Goal: Task Accomplishment & Management: Use online tool/utility

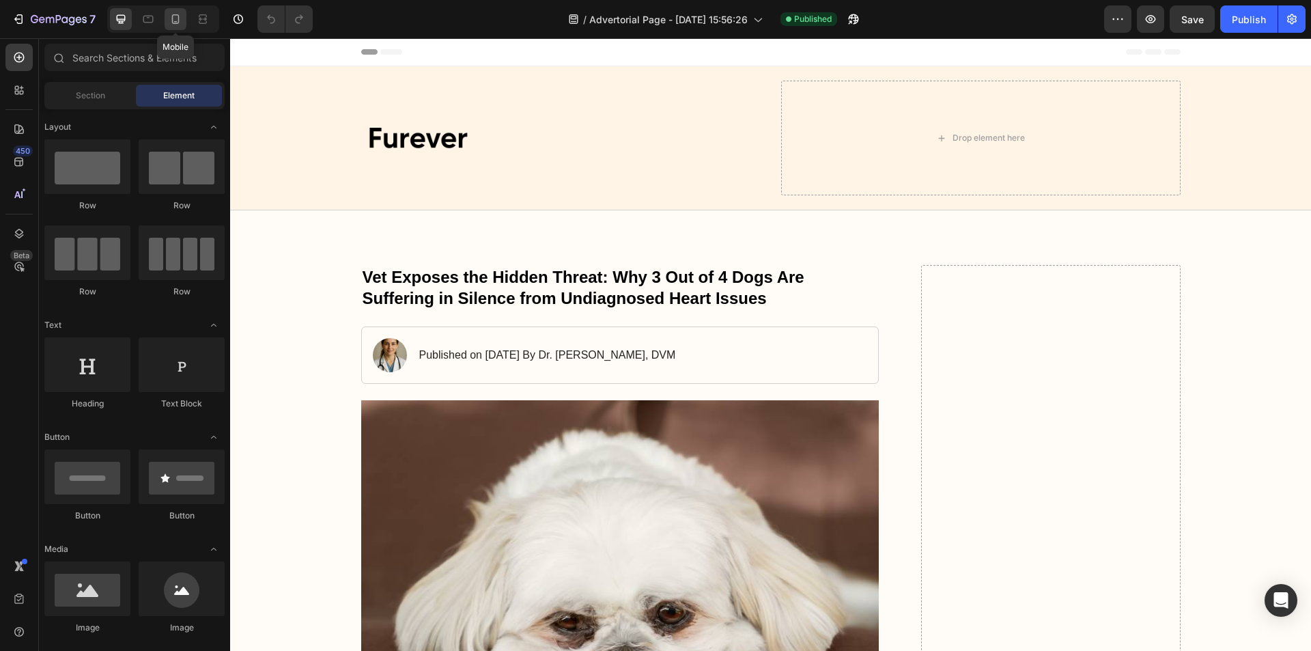
click at [179, 20] on icon at bounding box center [176, 19] width 8 height 10
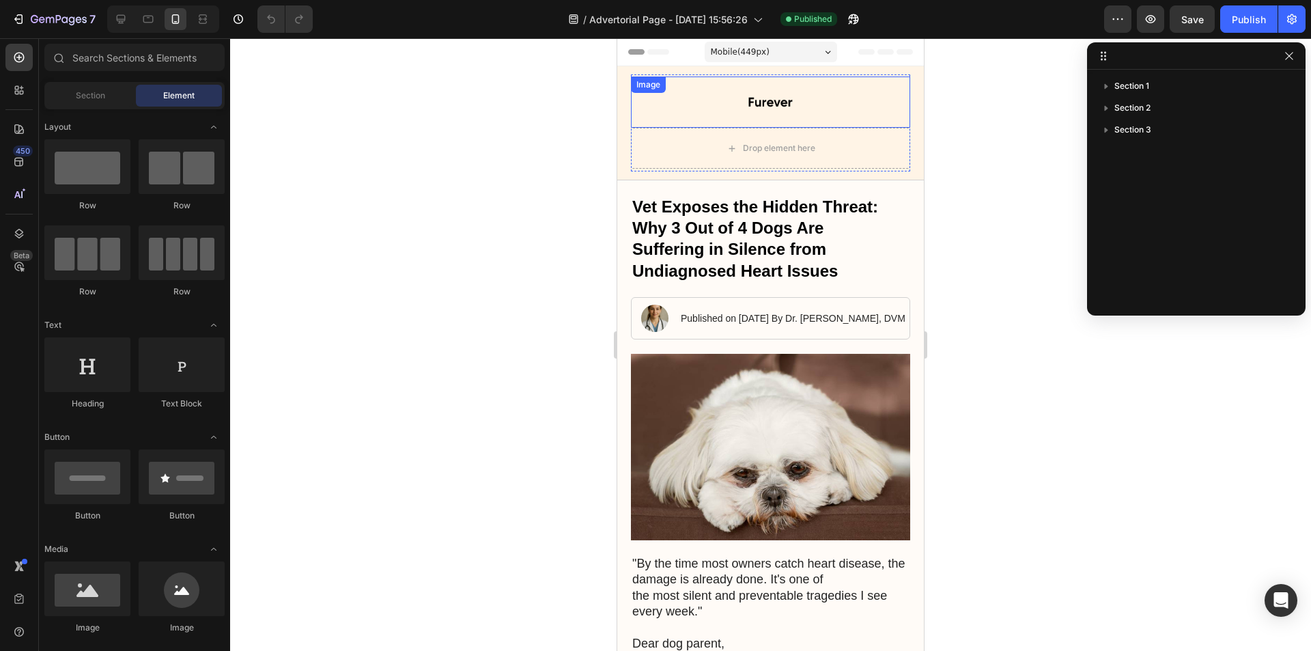
click at [851, 97] on div at bounding box center [770, 101] width 279 height 51
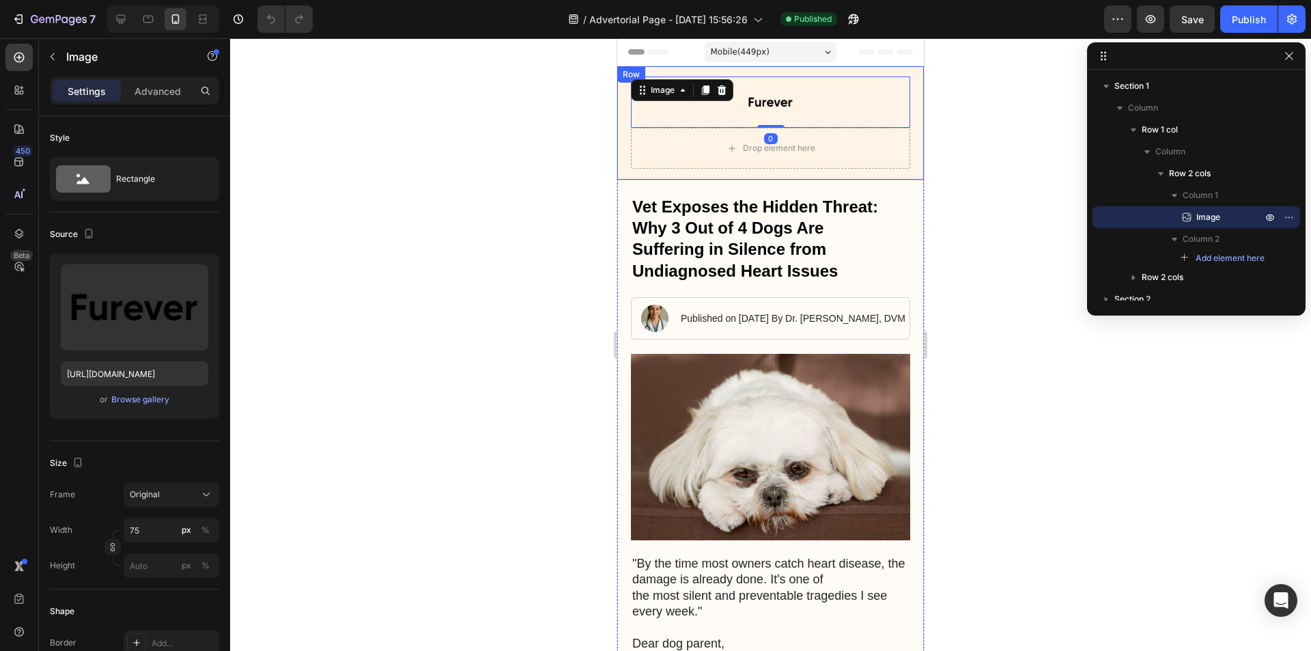
click at [620, 147] on div "Image 0 Drop element here Row Row" at bounding box center [770, 123] width 307 height 114
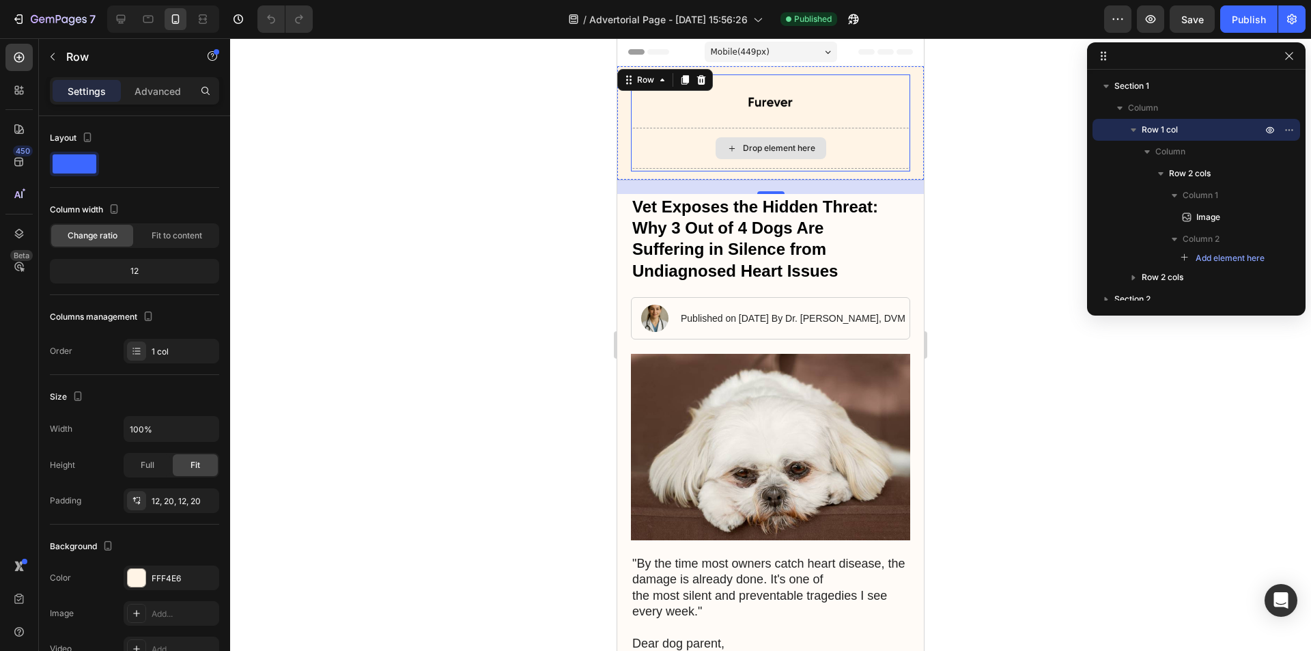
click at [677, 147] on div "Drop element here" at bounding box center [770, 148] width 279 height 41
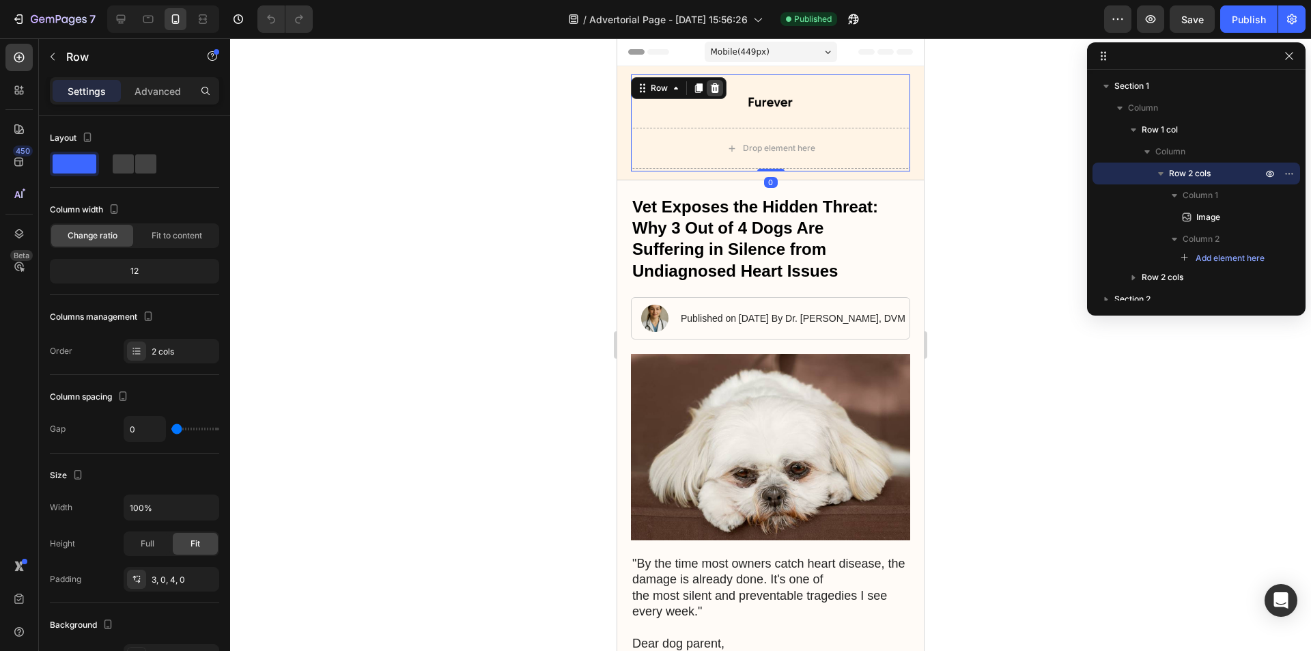
click at [711, 91] on icon at bounding box center [715, 88] width 9 height 10
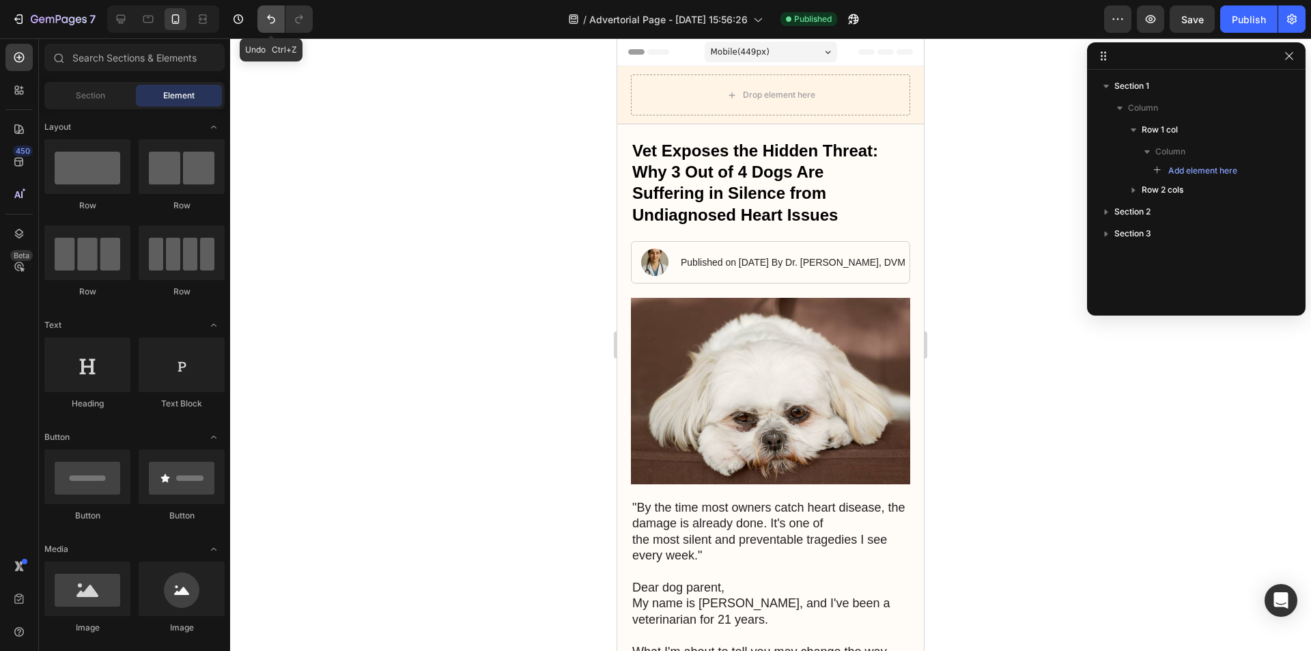
click at [271, 19] on icon "Undo/Redo" at bounding box center [271, 19] width 14 height 14
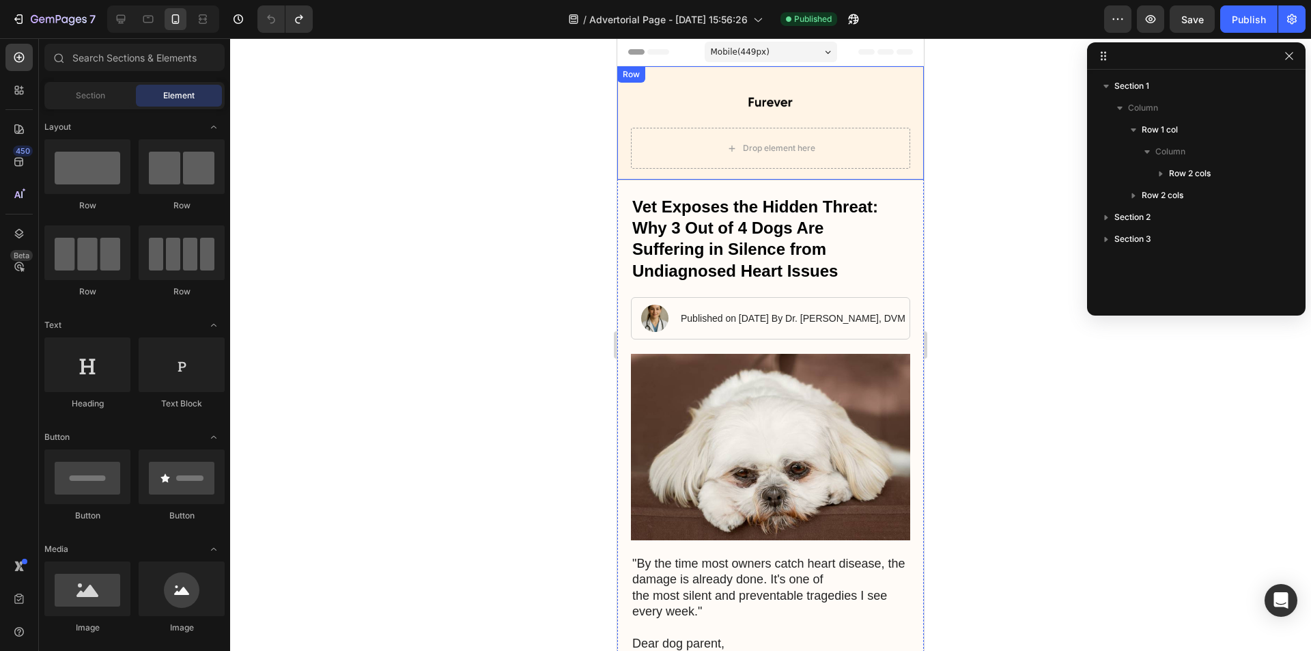
click at [629, 132] on div "Image Drop element here Row Row" at bounding box center [770, 123] width 307 height 114
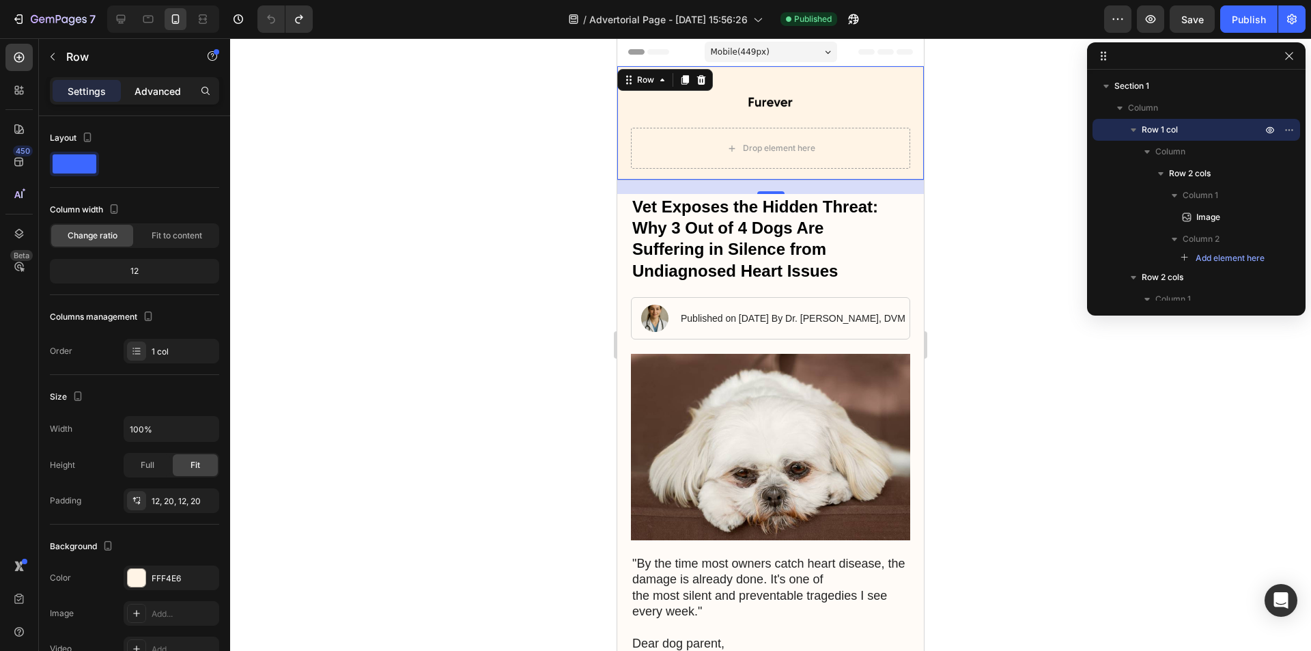
click at [145, 96] on p "Advanced" at bounding box center [157, 91] width 46 height 14
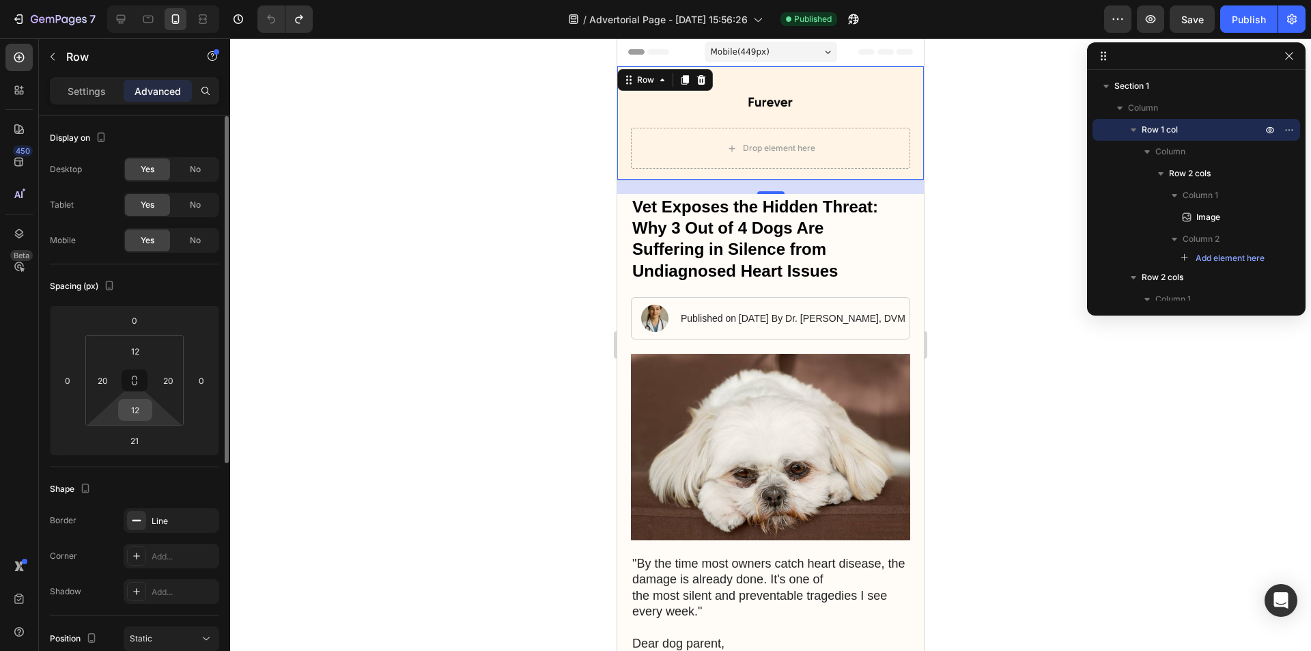
click at [145, 418] on input "12" at bounding box center [135, 409] width 27 height 20
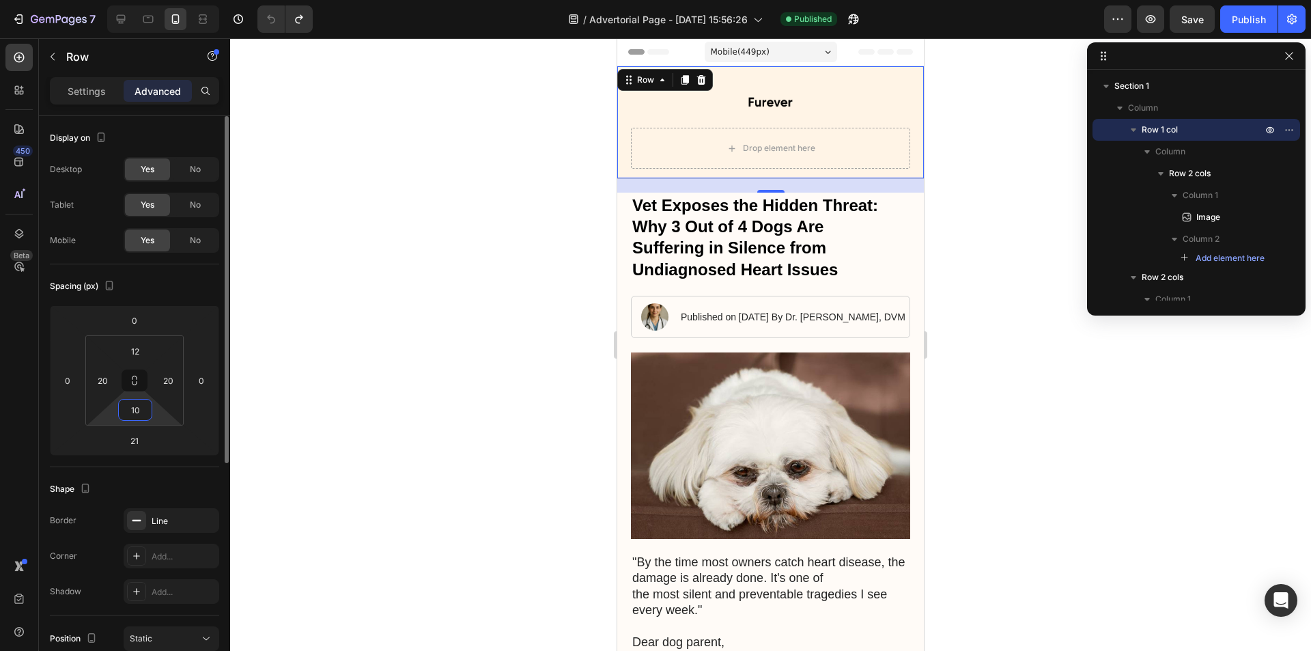
type input "1"
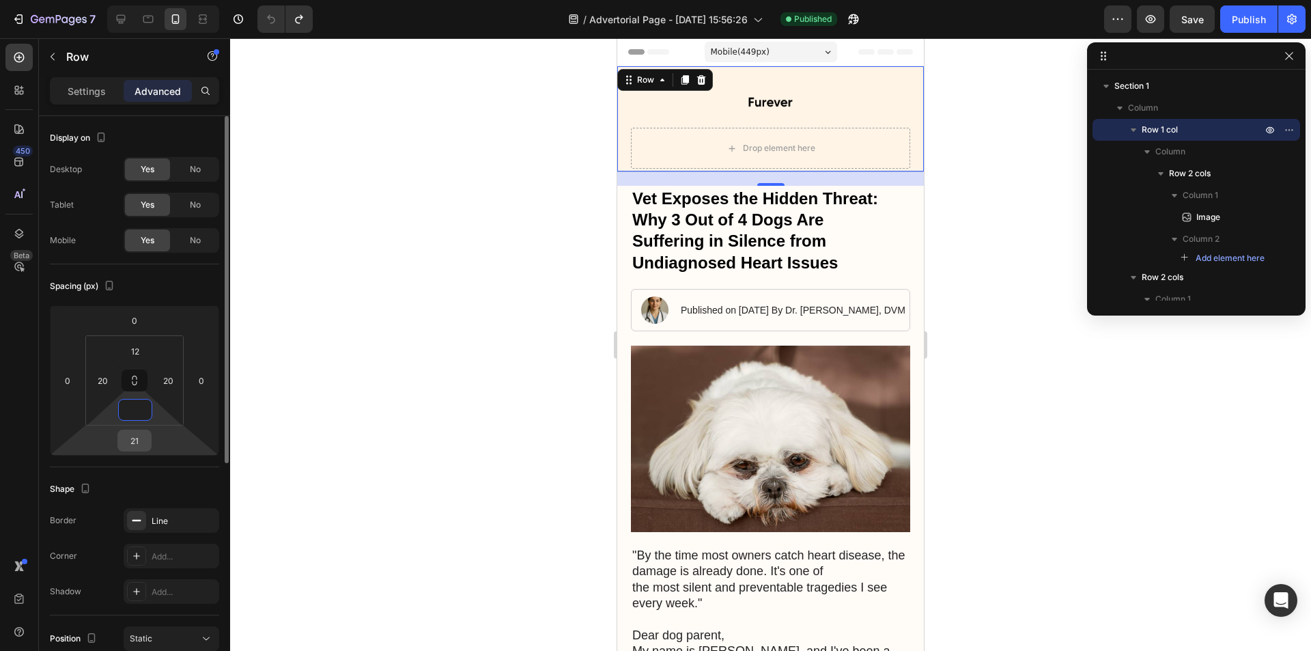
type input "0"
click at [139, 441] on input "21" at bounding box center [134, 440] width 27 height 20
click at [139, 444] on input "21" at bounding box center [134, 440] width 27 height 20
click at [139, 442] on input "21" at bounding box center [134, 440] width 27 height 20
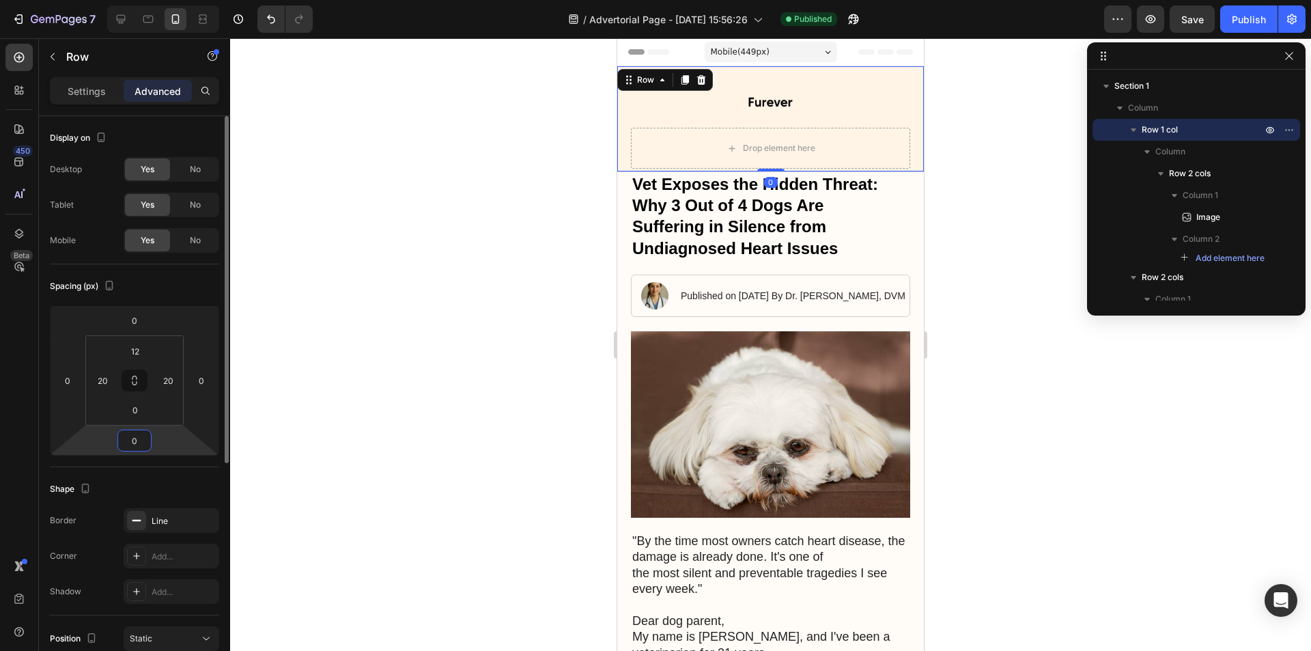
type input "21"
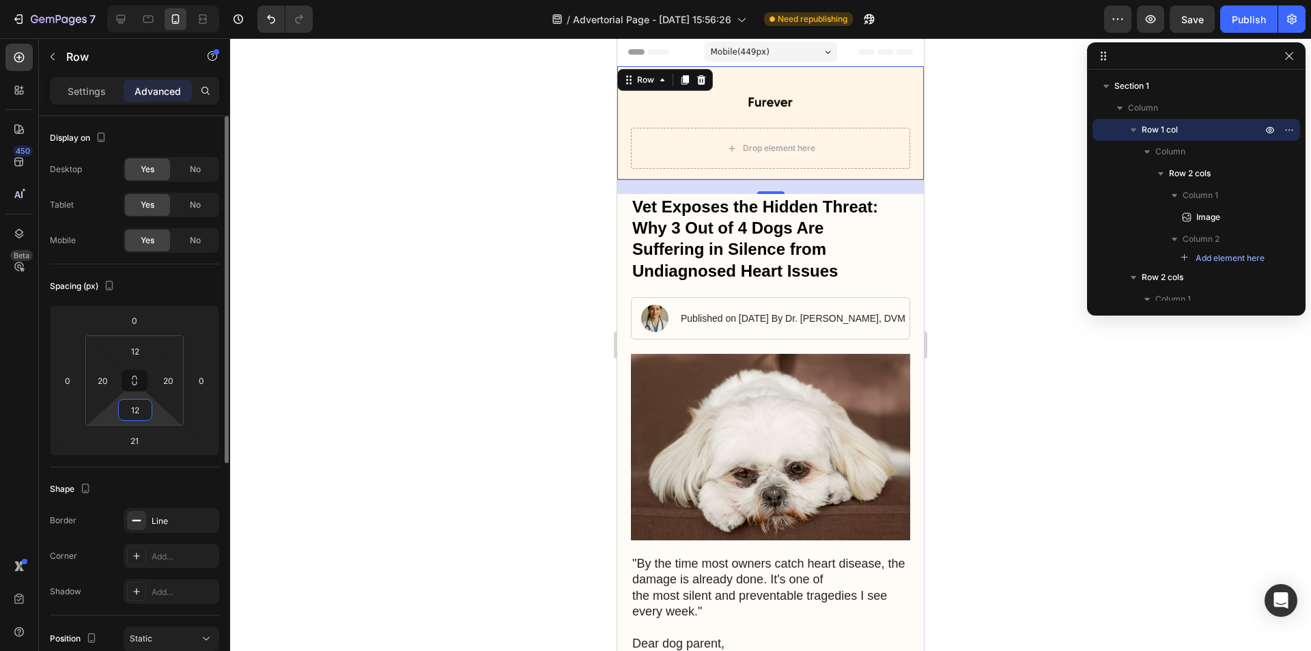
type input "0"
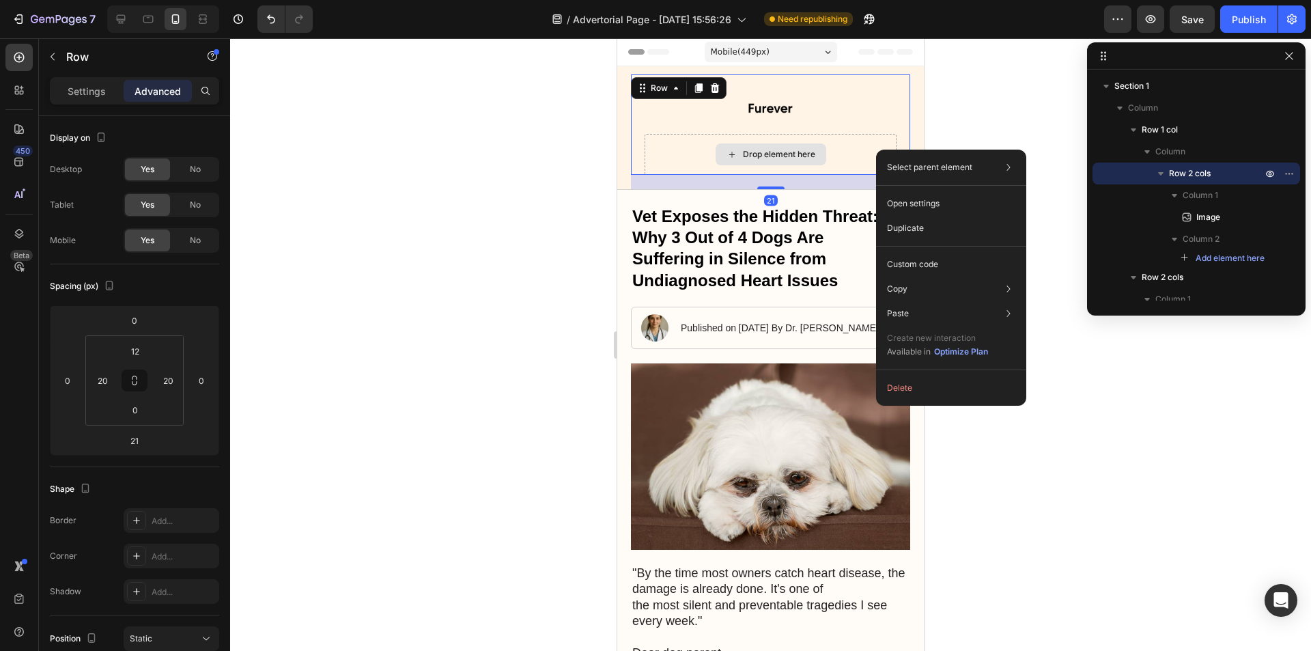
click at [866, 136] on div "Drop element here" at bounding box center [770, 154] width 252 height 41
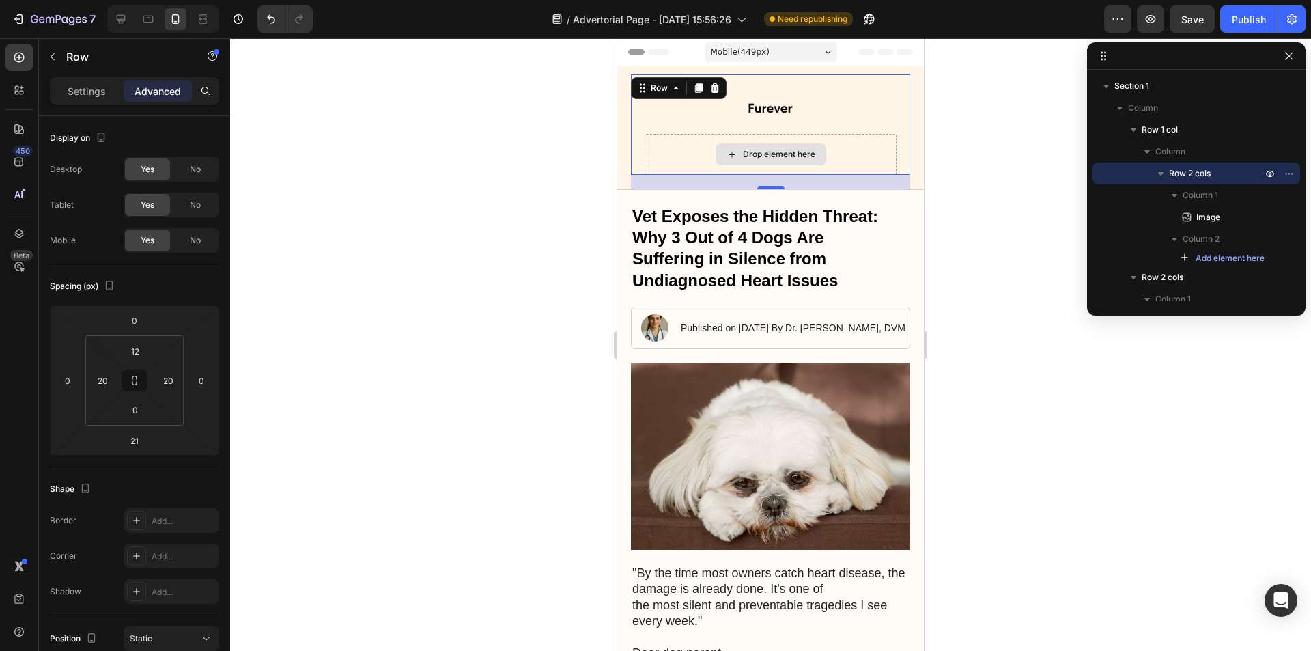
click at [875, 258] on h1 "Vet Exposes the Hidden Threat: Why 3 Out of 4 Dogs Are Suffering in Silence fro…" at bounding box center [770, 248] width 279 height 88
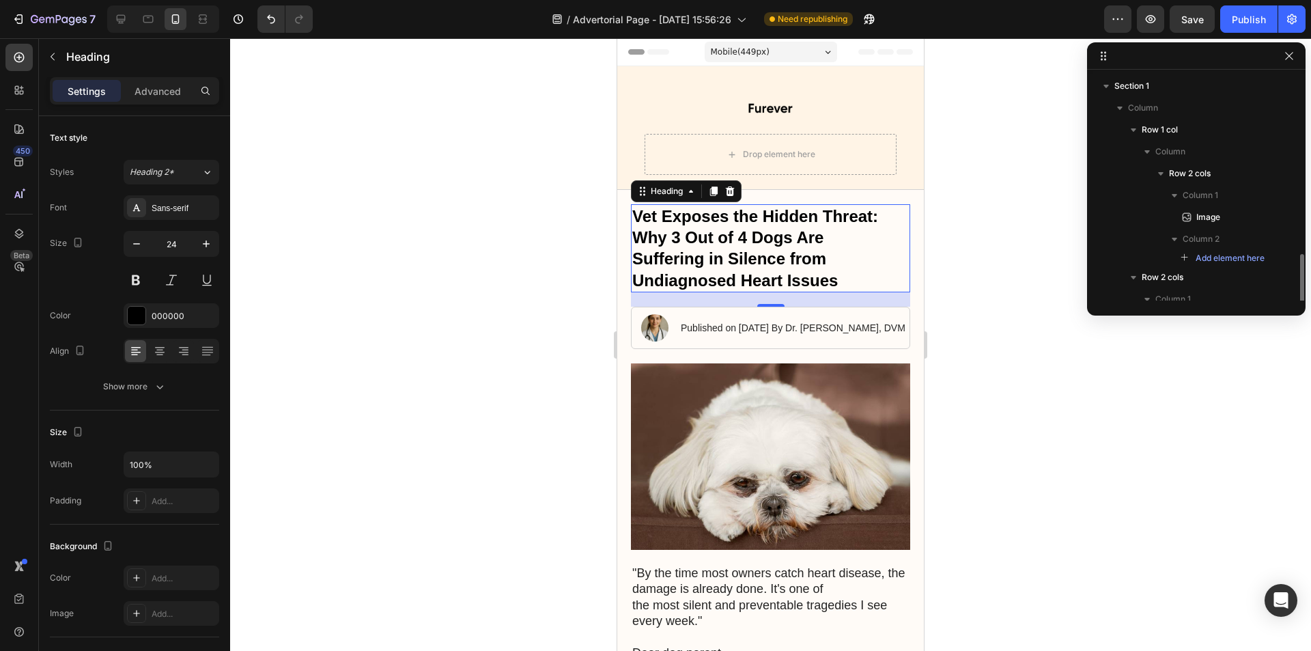
scroll to position [144, 0]
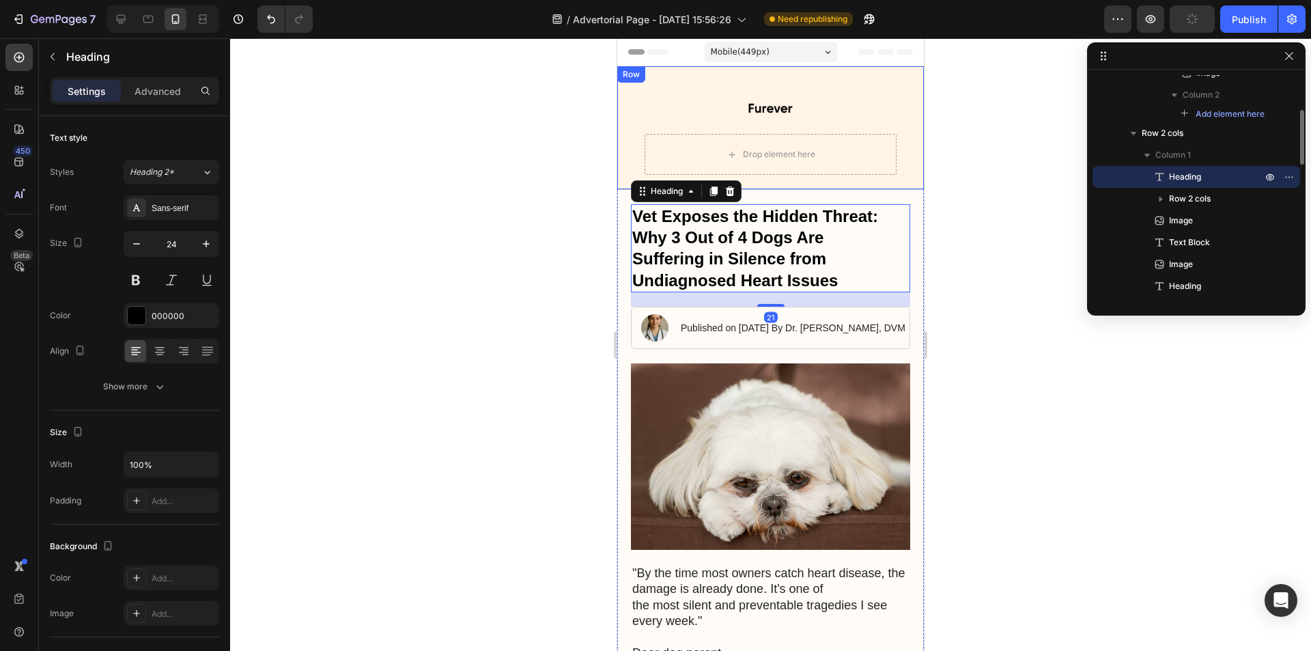
click at [882, 158] on div "Drop element here" at bounding box center [770, 154] width 252 height 41
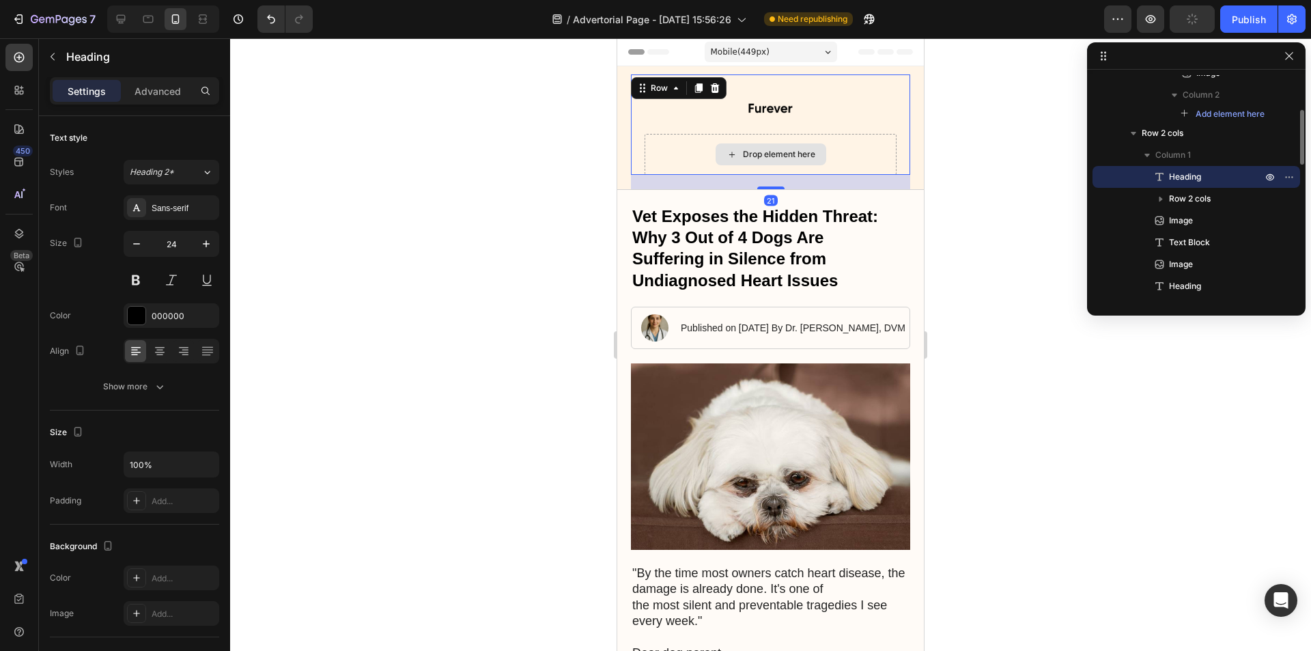
scroll to position [0, 0]
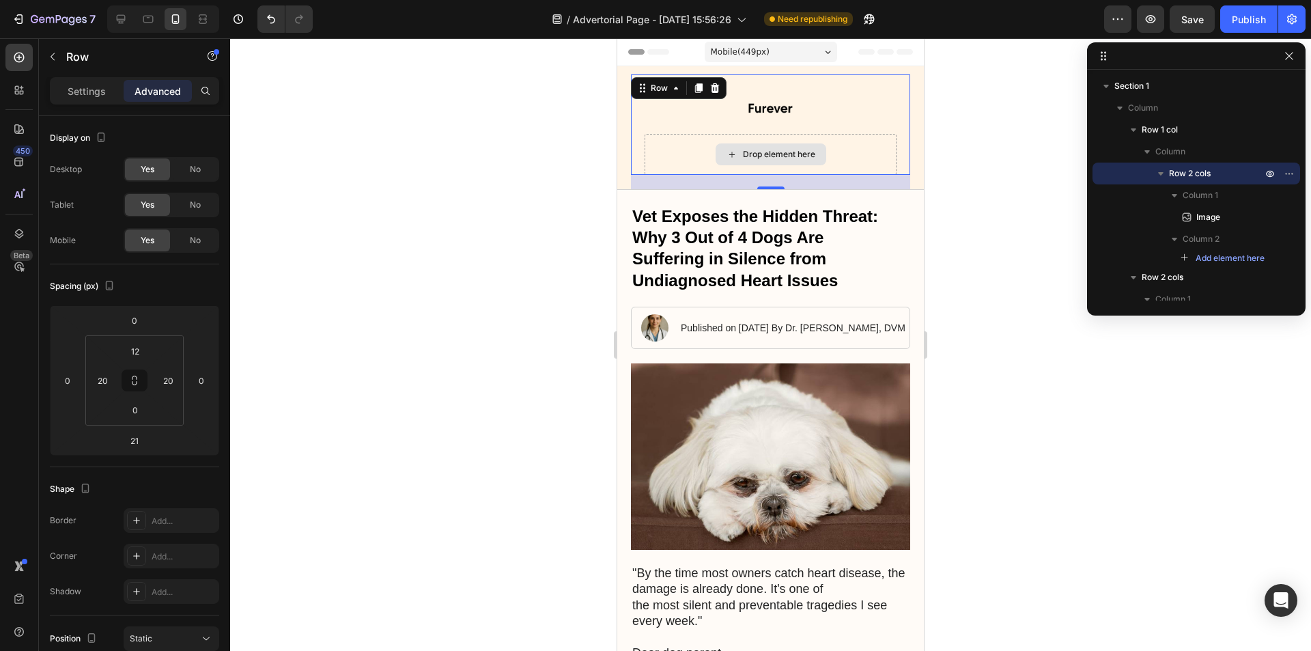
click at [1038, 193] on div at bounding box center [770, 344] width 1081 height 612
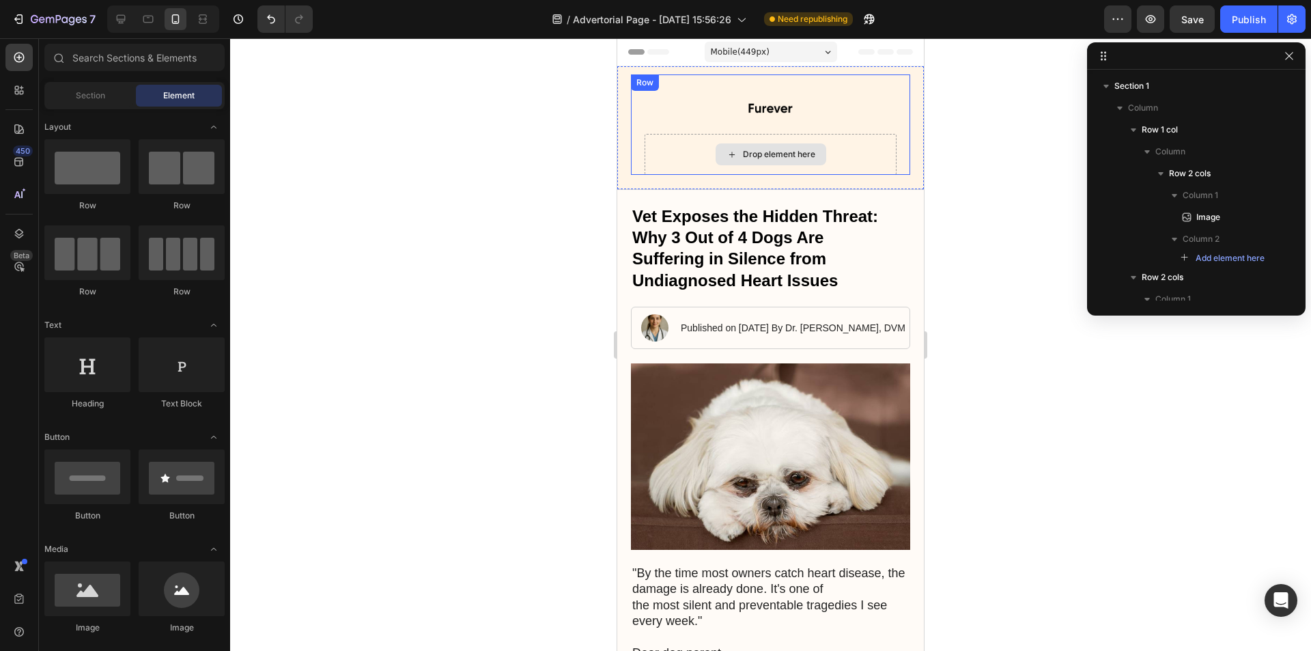
click at [857, 118] on div at bounding box center [770, 108] width 252 height 51
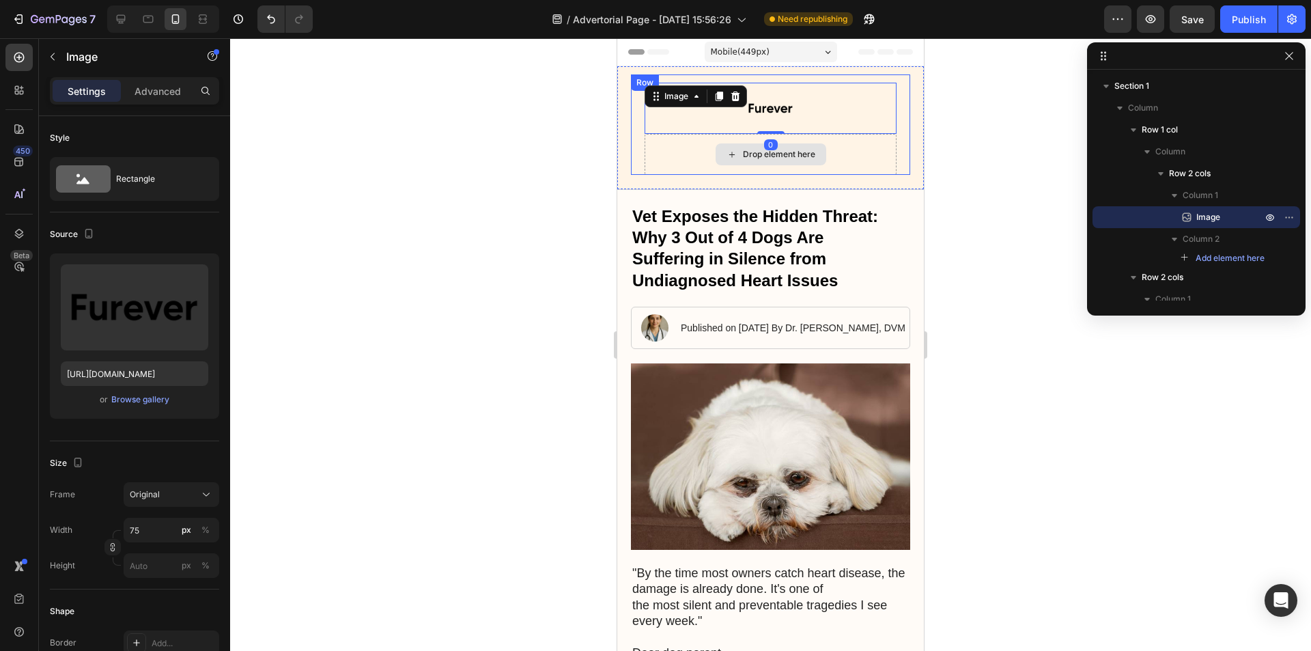
click at [868, 160] on div "Drop element here" at bounding box center [770, 154] width 252 height 41
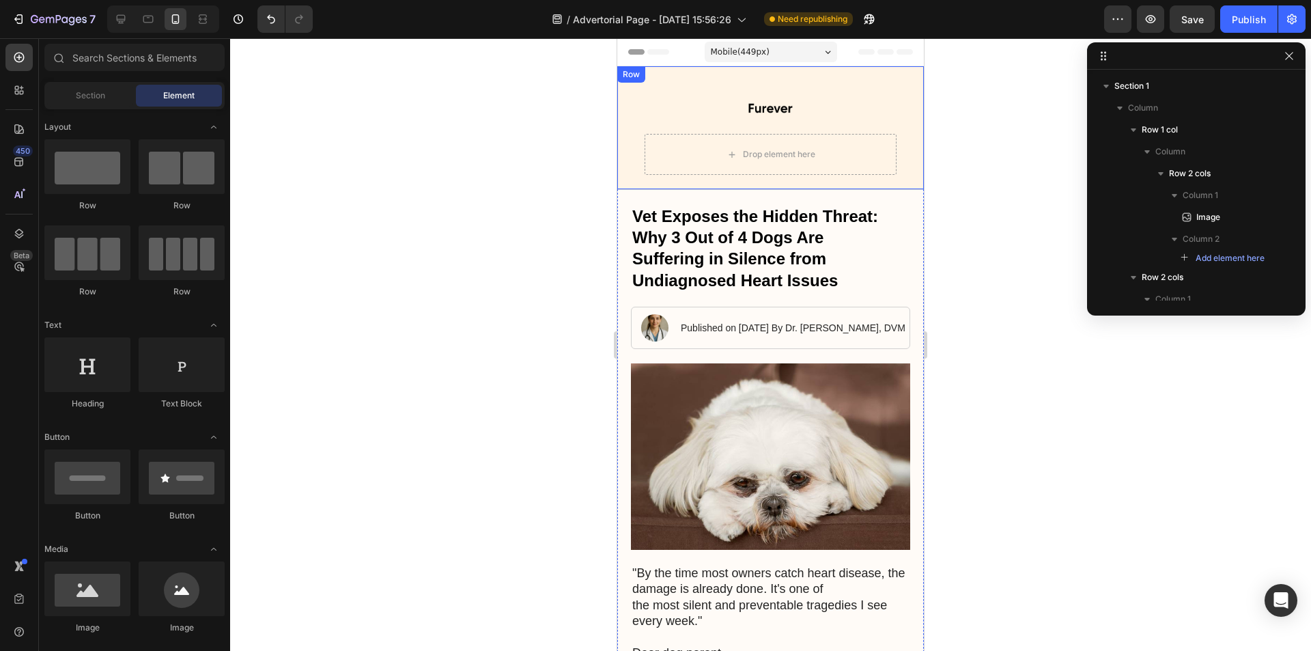
click at [911, 156] on div "Image Drop element here Row Row" at bounding box center [770, 128] width 307 height 124
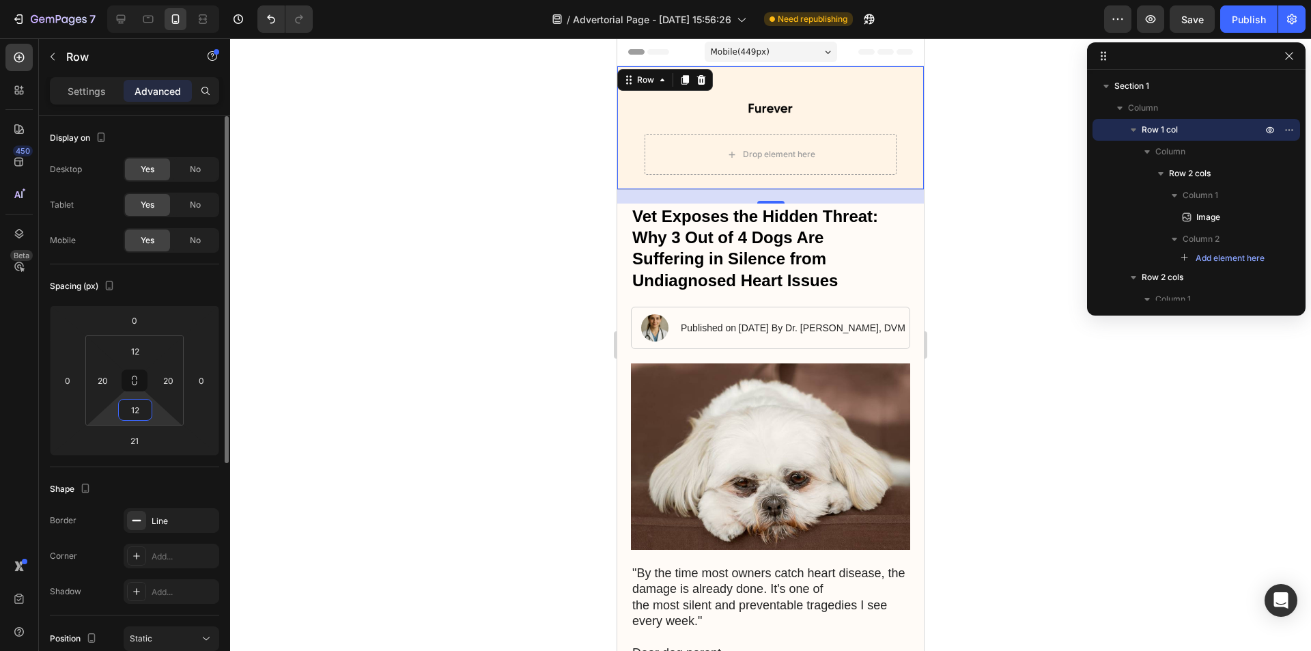
click at [127, 412] on input "12" at bounding box center [135, 409] width 27 height 20
type input "12"
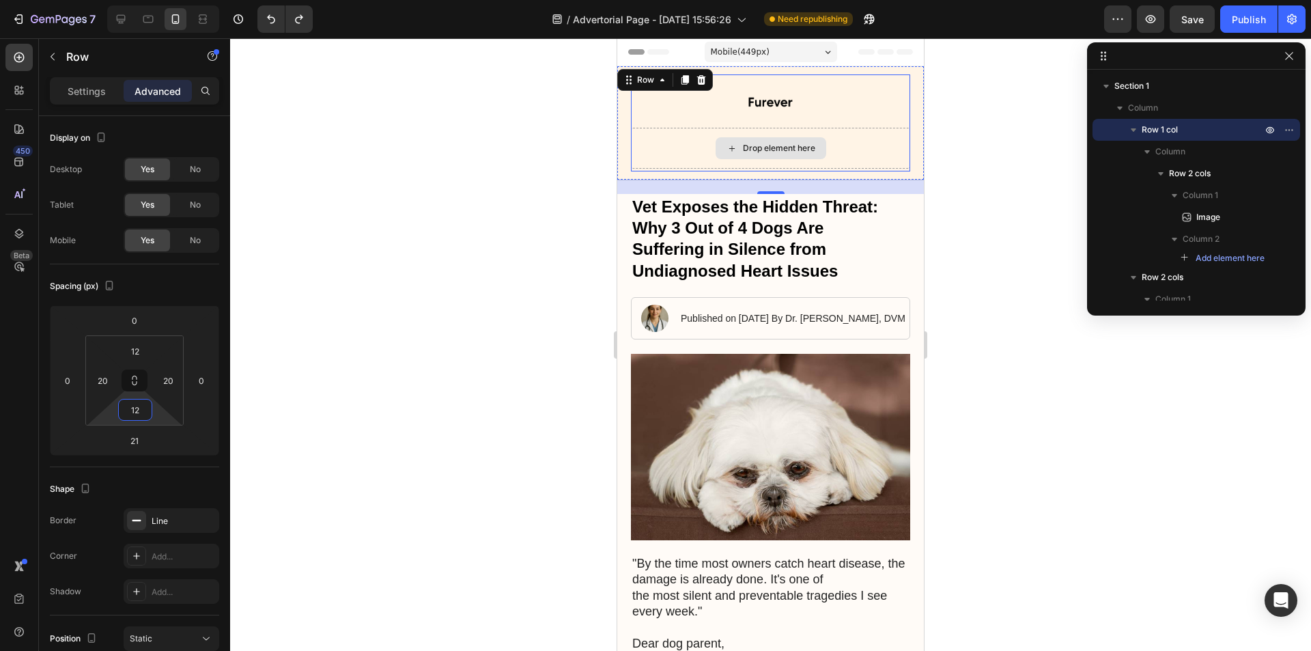
click at [662, 145] on div "Drop element here" at bounding box center [770, 148] width 279 height 41
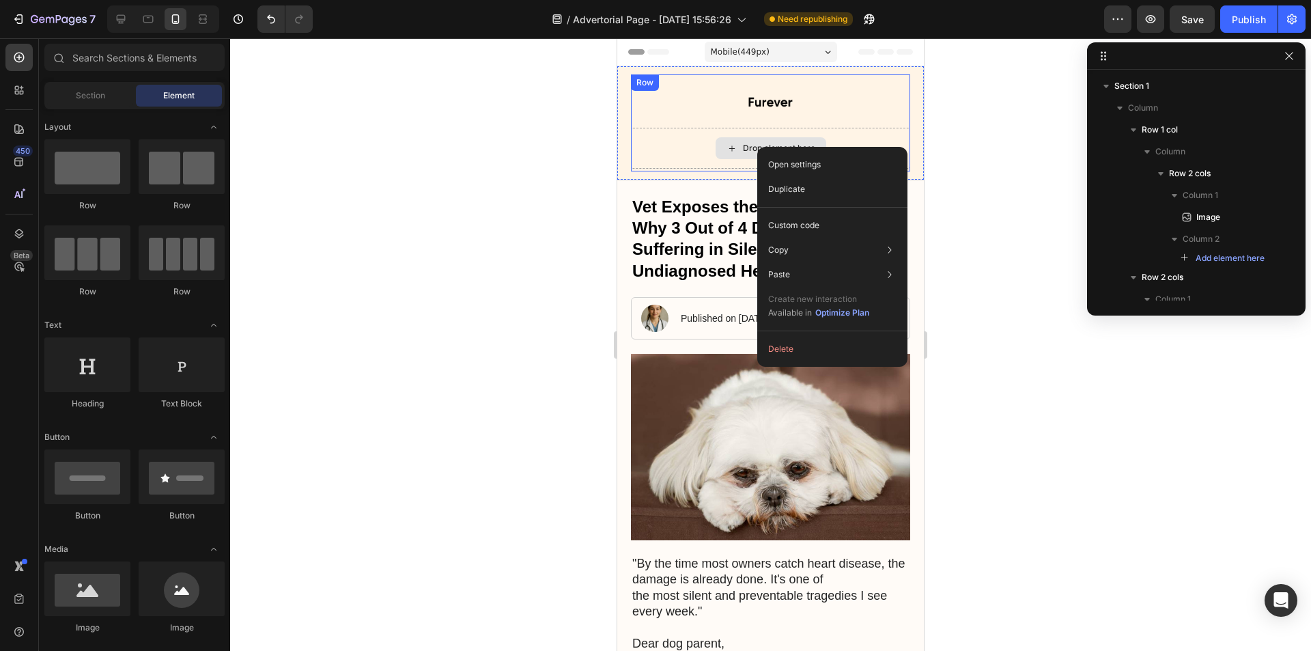
click at [679, 154] on div "Drop element here" at bounding box center [770, 148] width 279 height 41
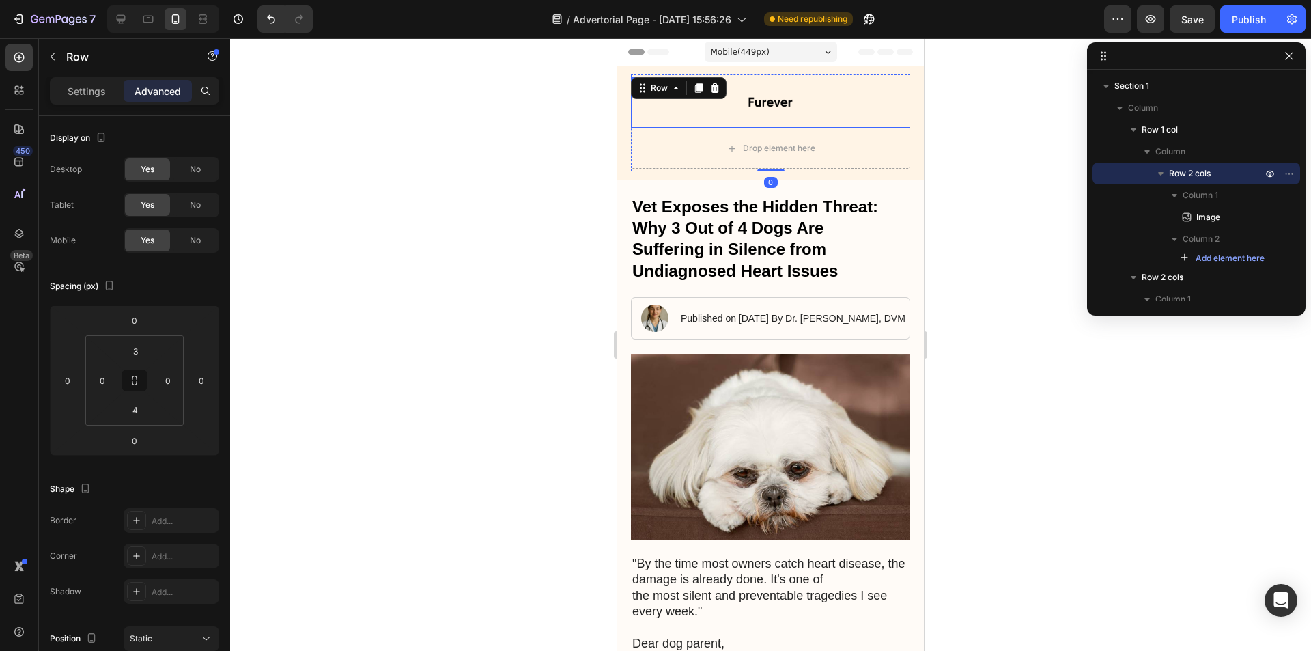
click at [677, 123] on div at bounding box center [770, 101] width 279 height 51
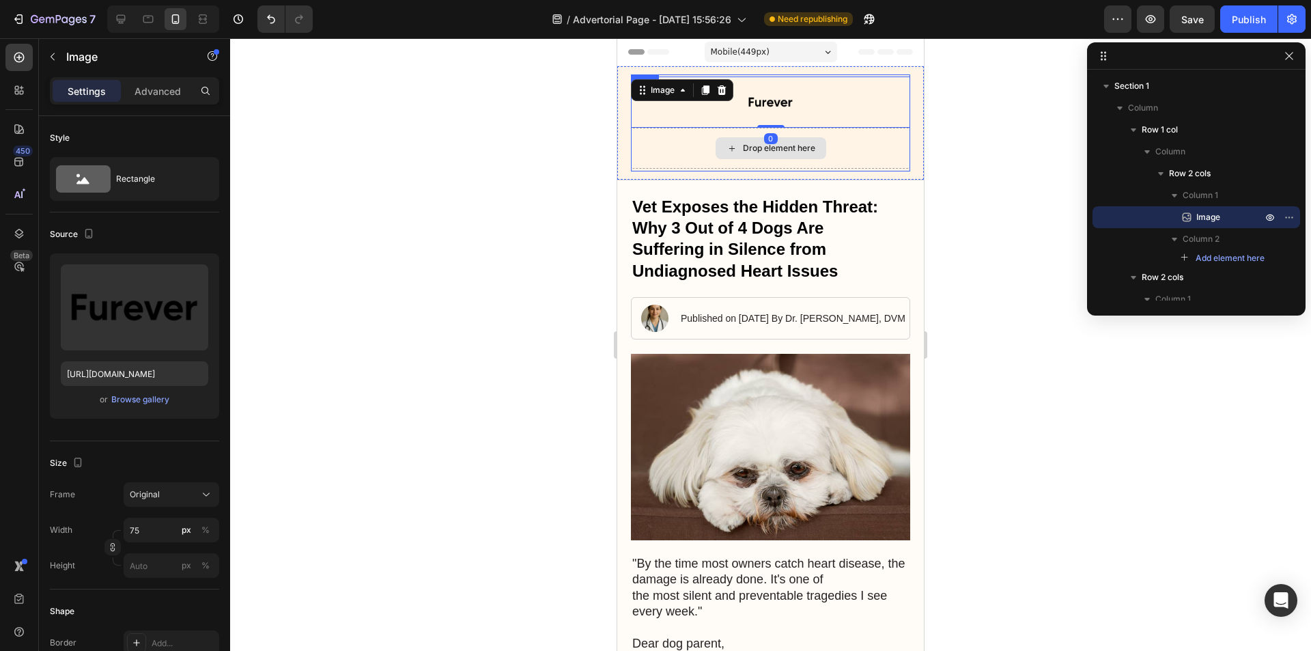
click at [681, 137] on div "Drop element here" at bounding box center [770, 148] width 279 height 41
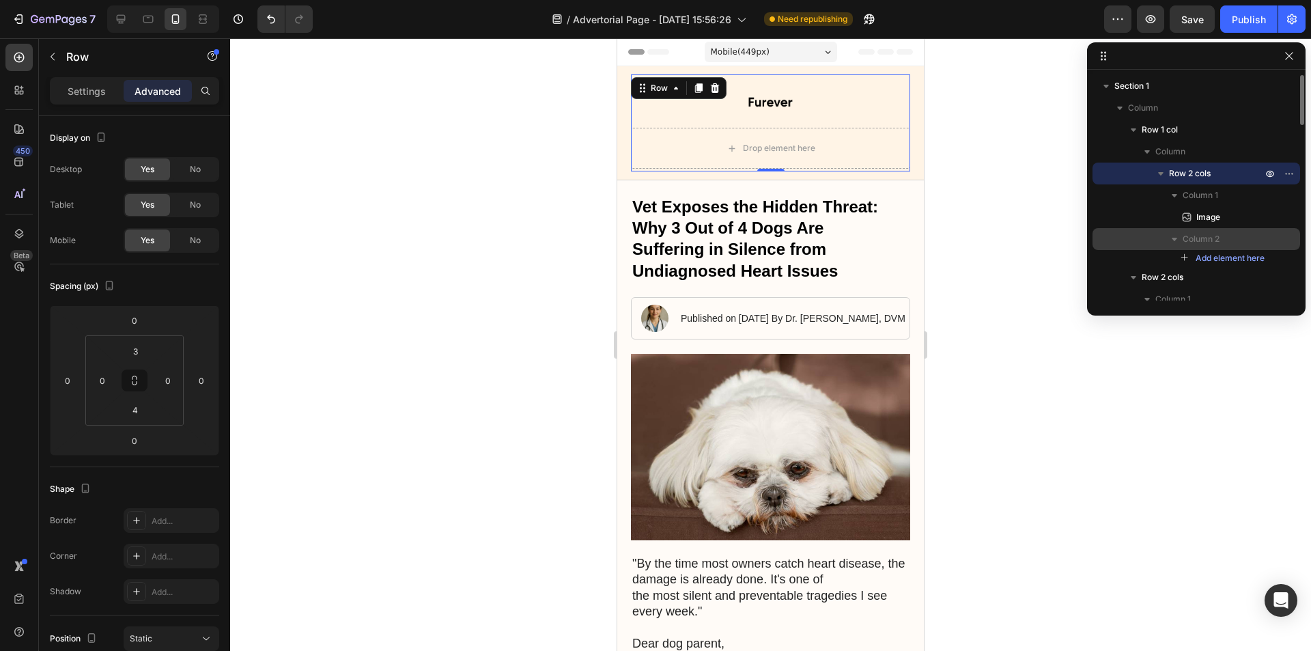
click at [1176, 239] on icon "button" at bounding box center [1173, 239] width 5 height 3
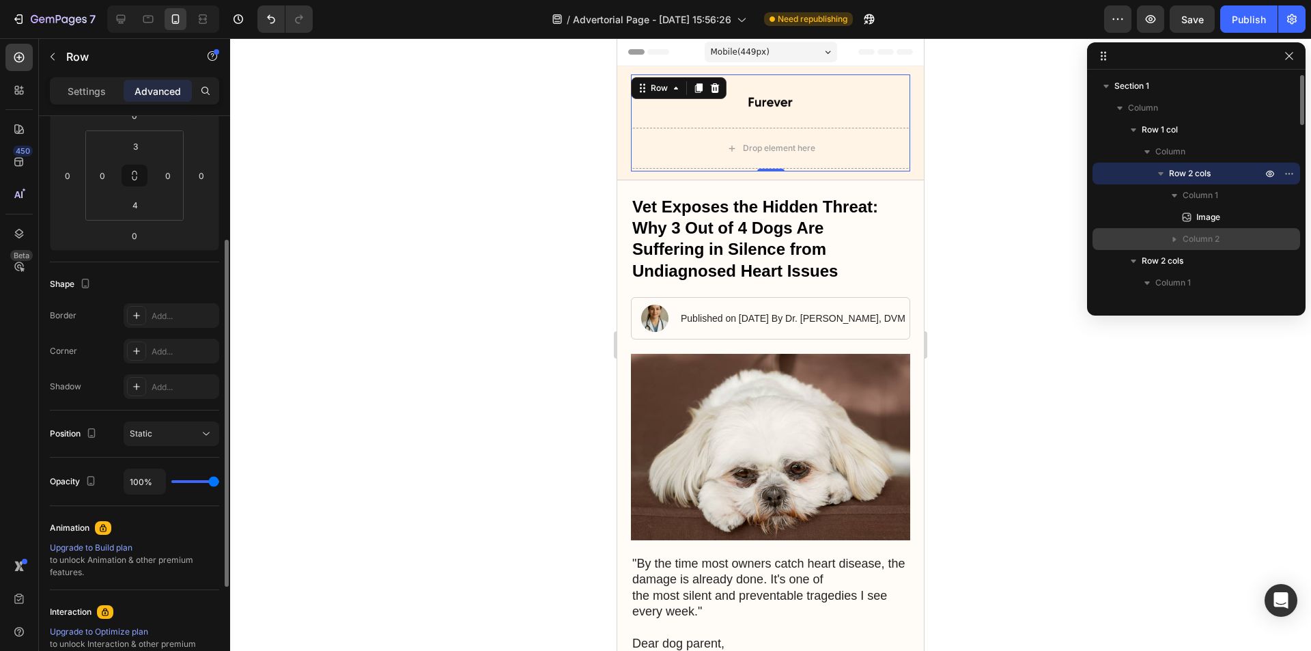
scroll to position [374, 0]
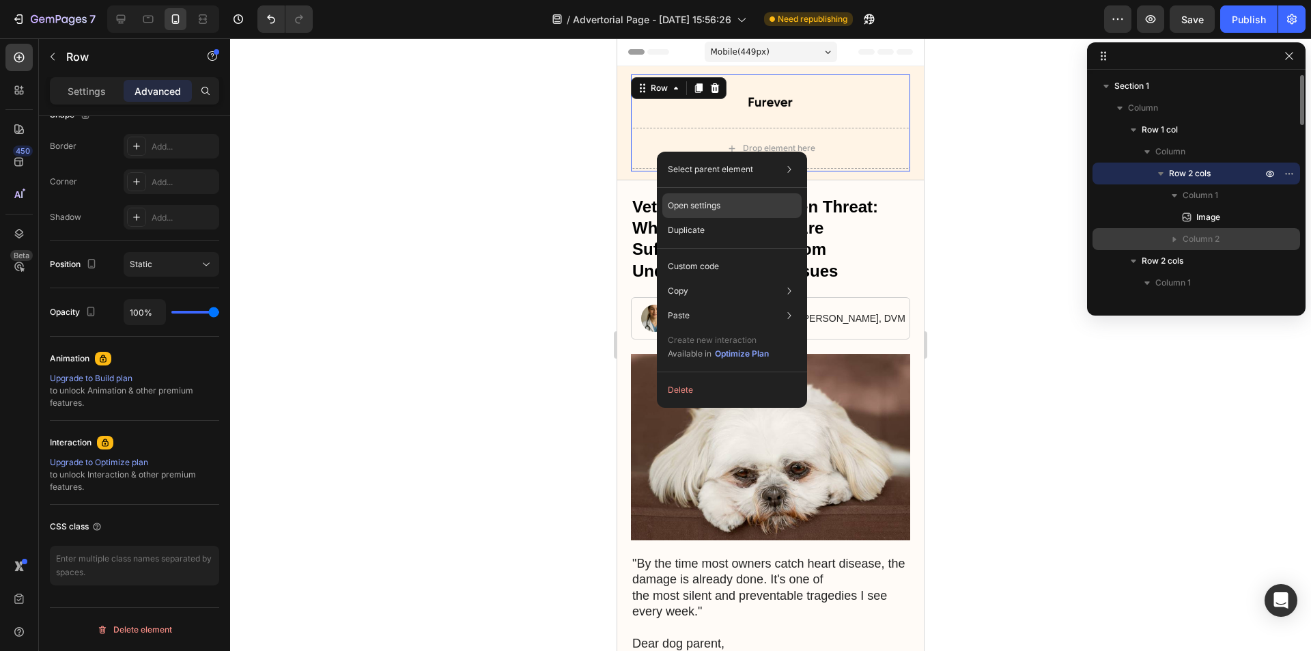
click at [737, 207] on div "Open settings" at bounding box center [731, 205] width 139 height 25
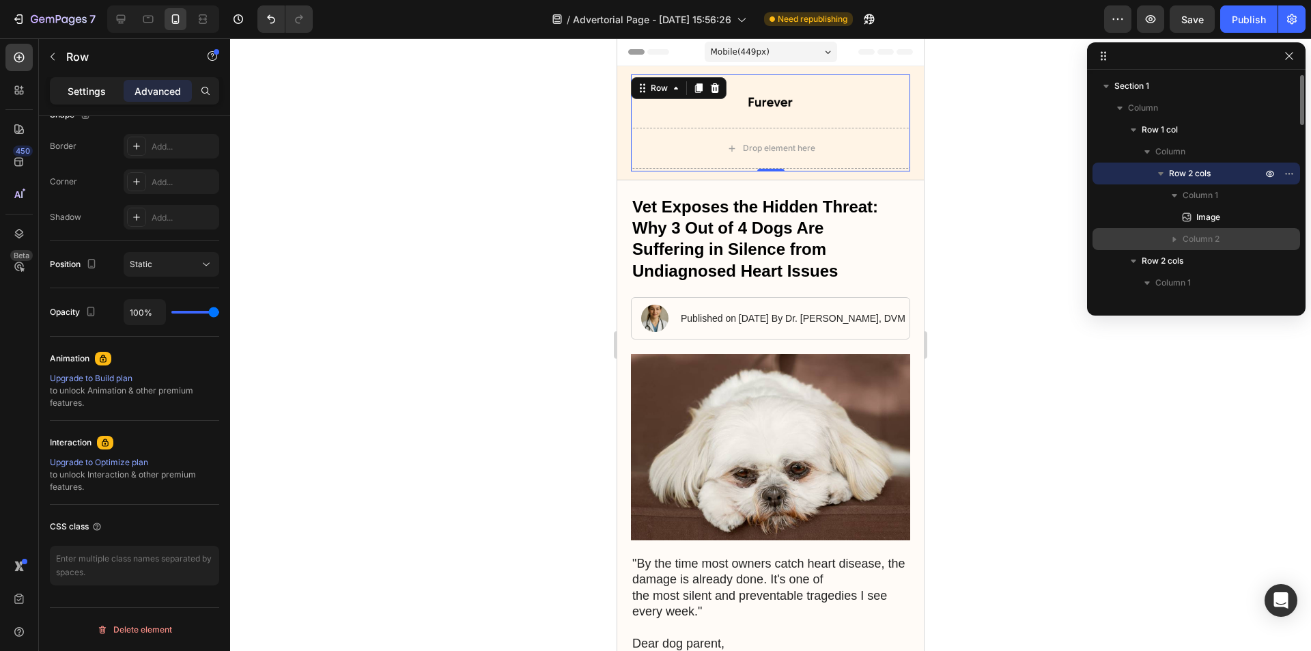
click at [83, 87] on p "Settings" at bounding box center [87, 91] width 38 height 14
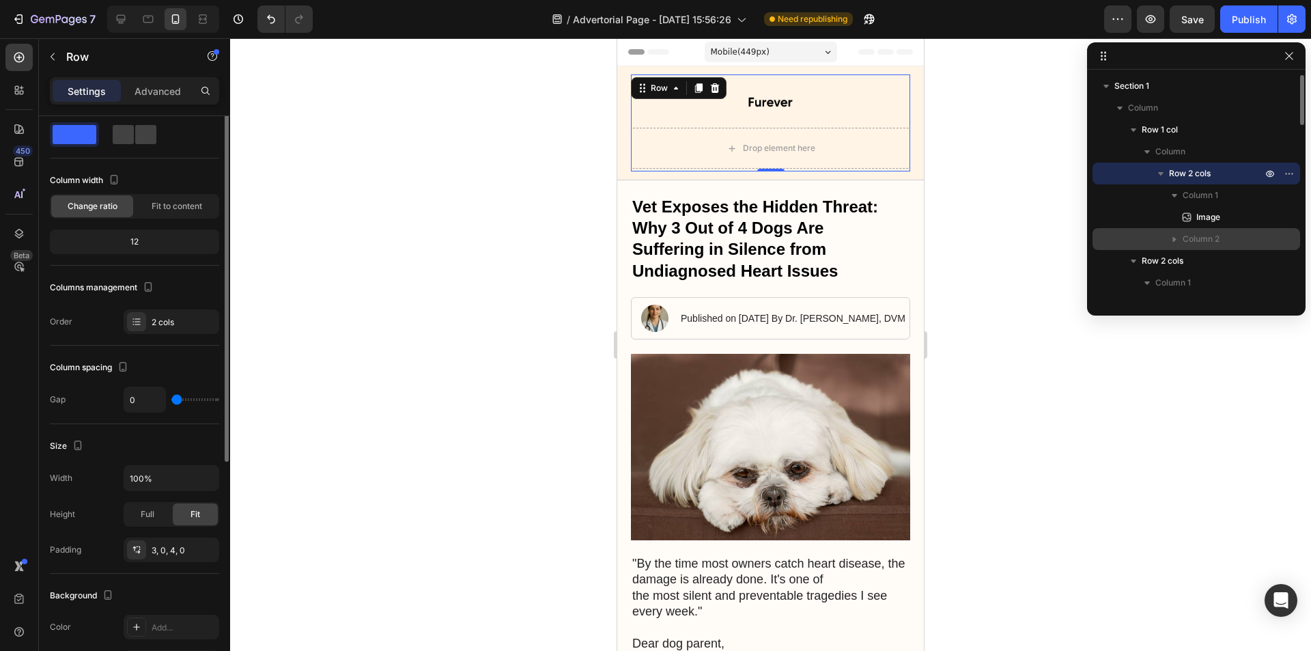
scroll to position [0, 0]
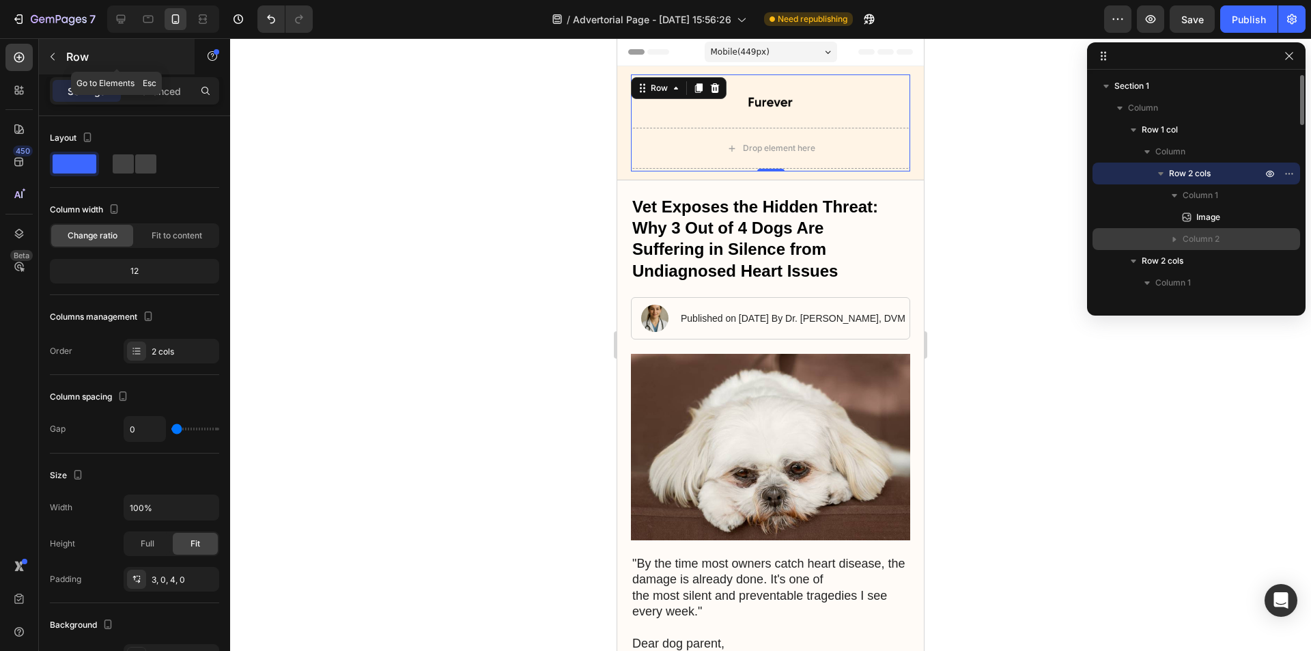
click at [50, 56] on icon "button" at bounding box center [52, 56] width 11 height 11
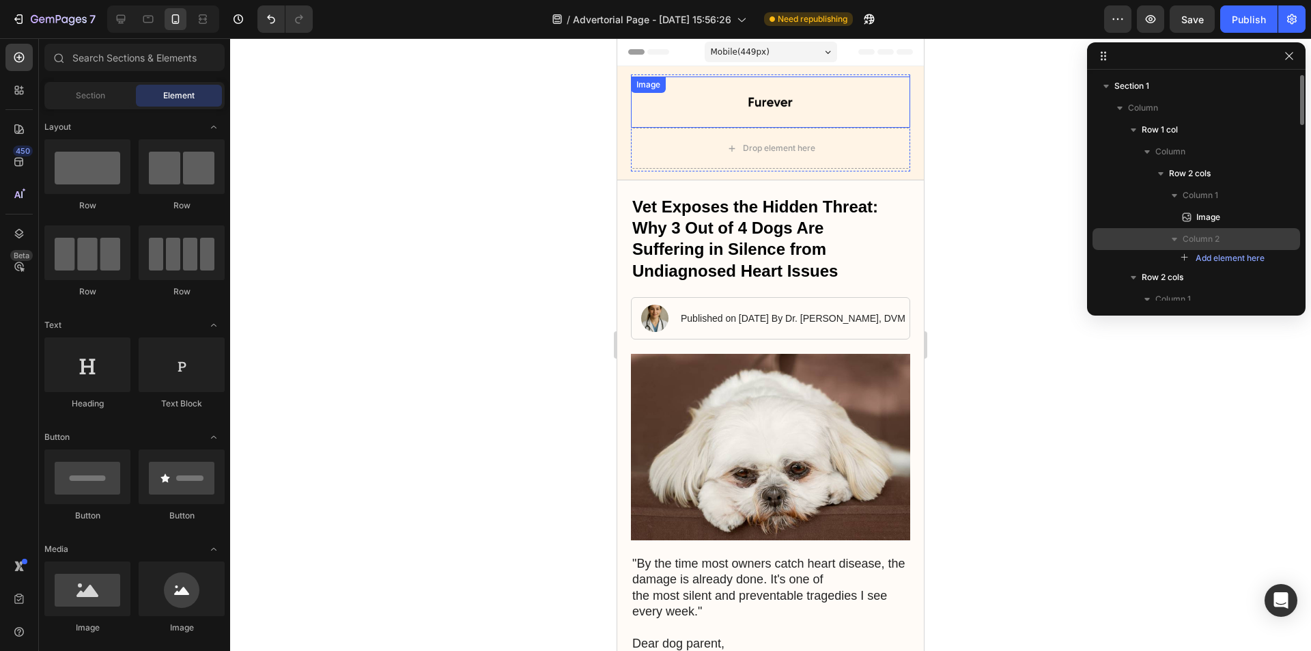
click at [661, 111] on div at bounding box center [770, 101] width 279 height 51
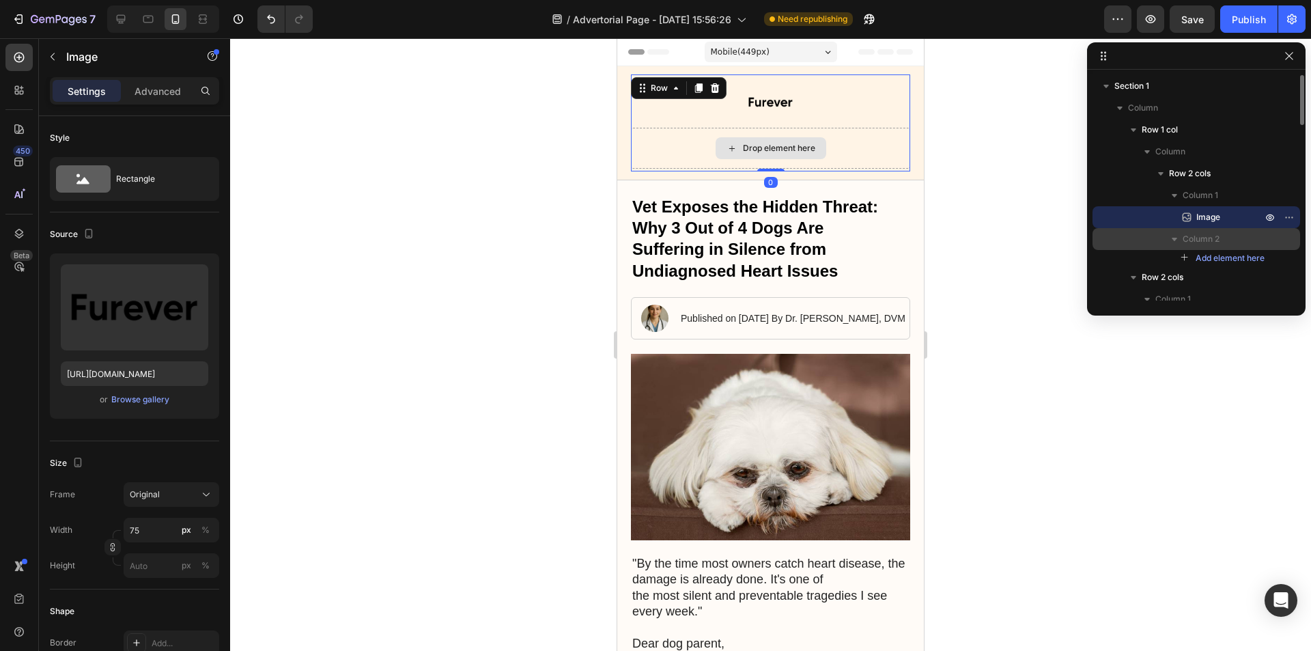
click at [657, 145] on div "Drop element here" at bounding box center [770, 148] width 279 height 41
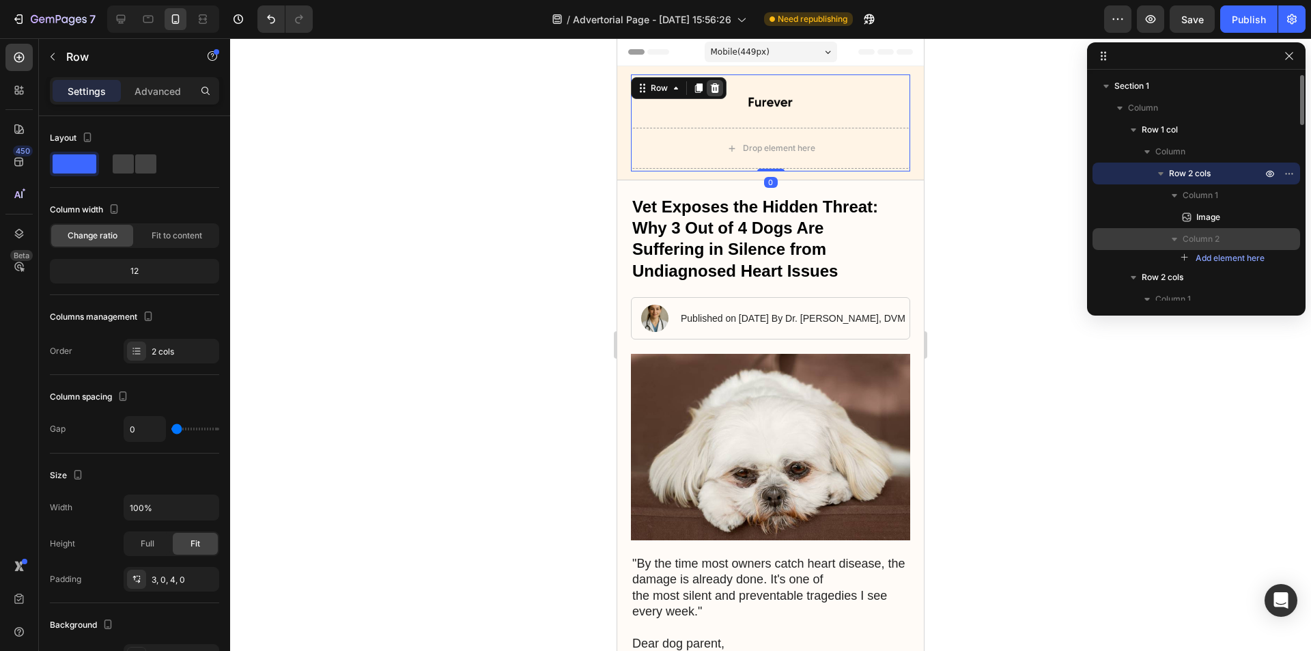
click at [718, 89] on icon at bounding box center [714, 88] width 11 height 11
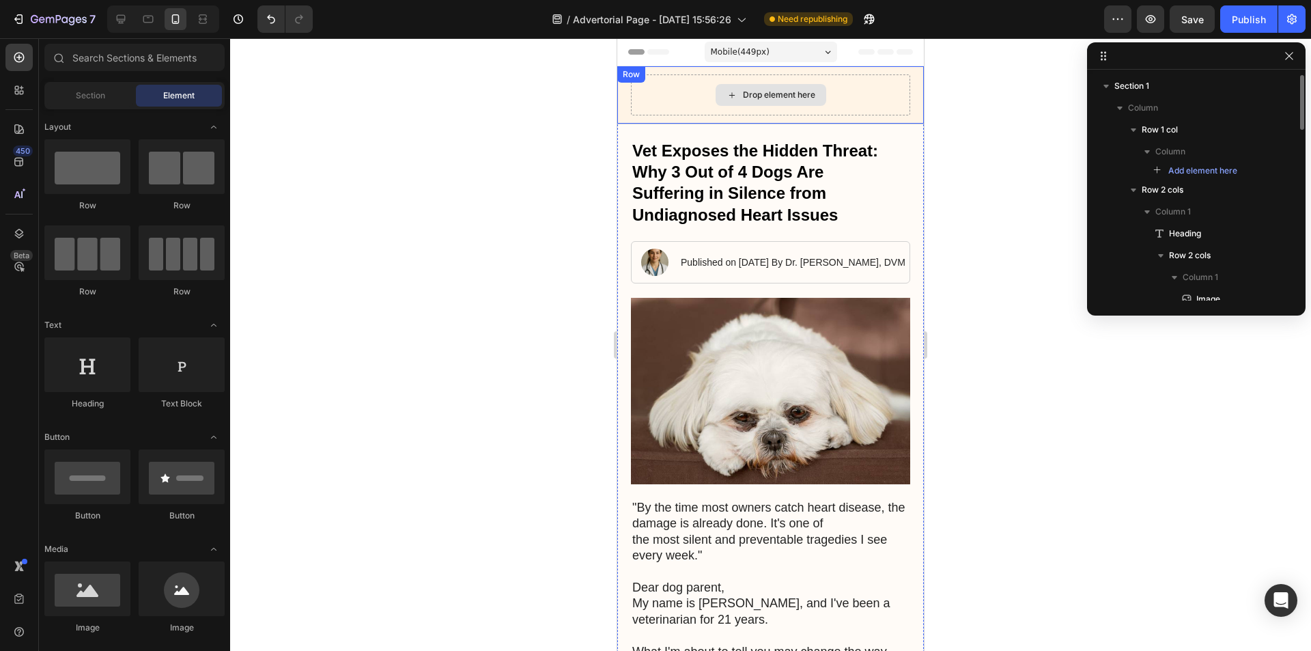
click at [847, 88] on div "Drop element here" at bounding box center [770, 94] width 279 height 41
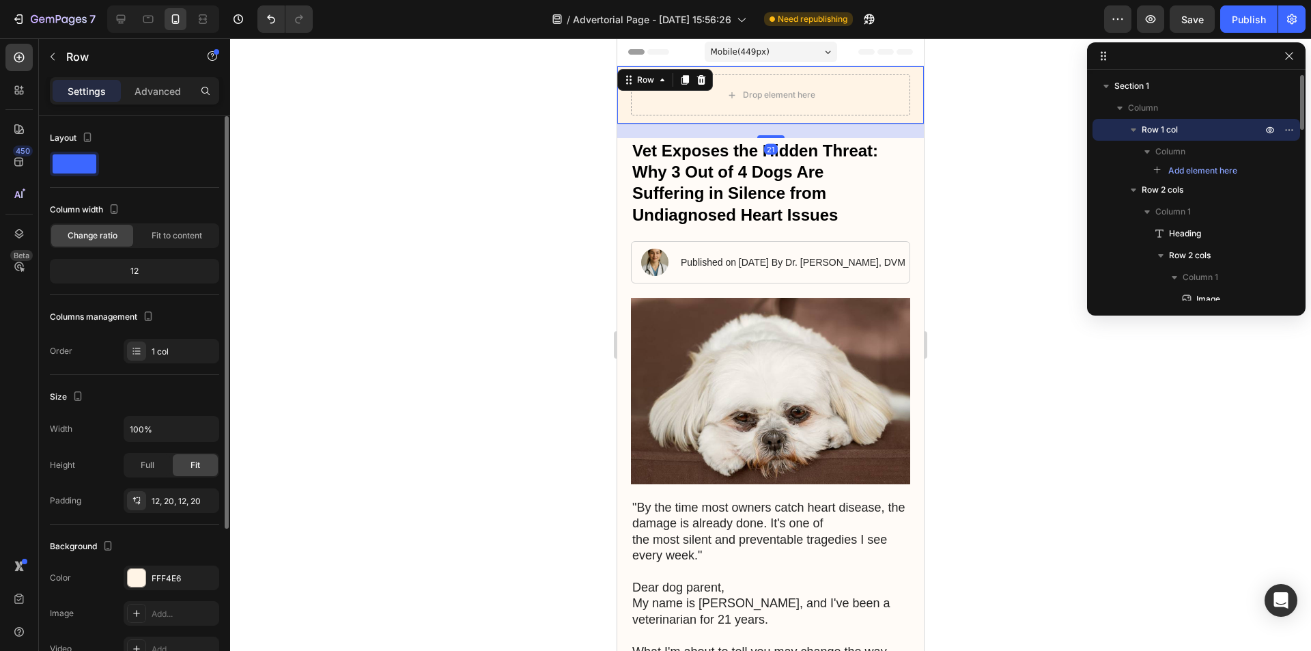
scroll to position [205, 0]
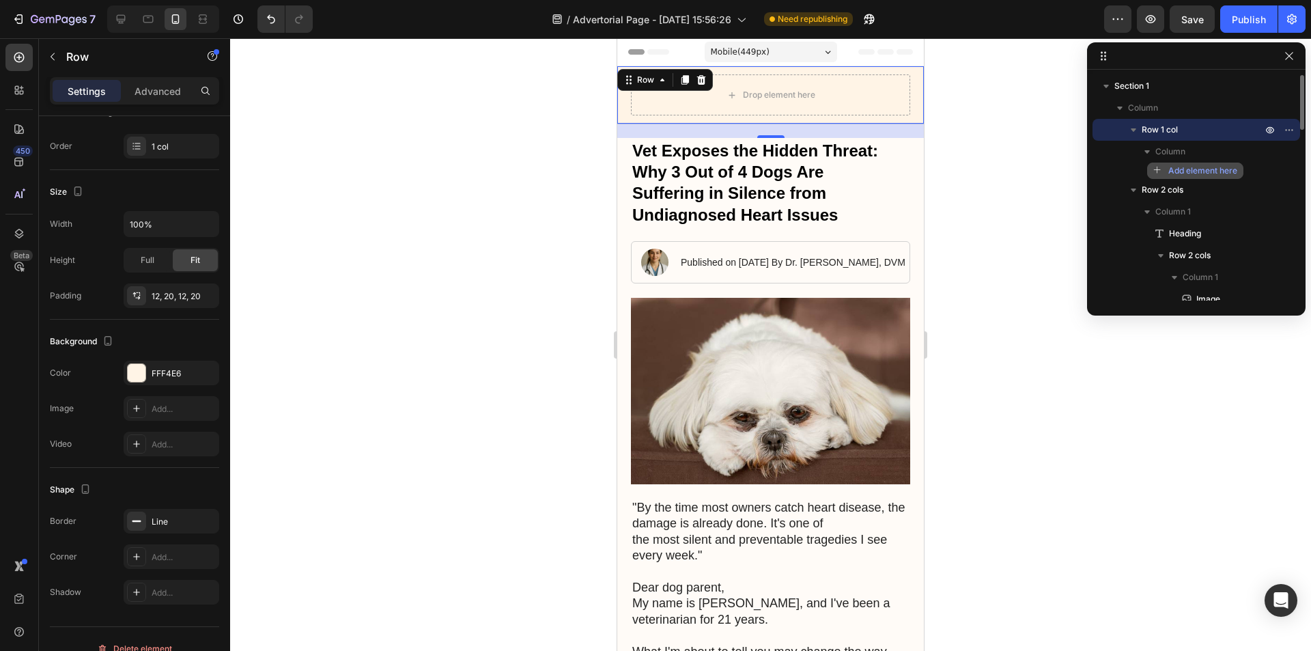
click at [1187, 166] on span "Add element here" at bounding box center [1202, 171] width 69 height 12
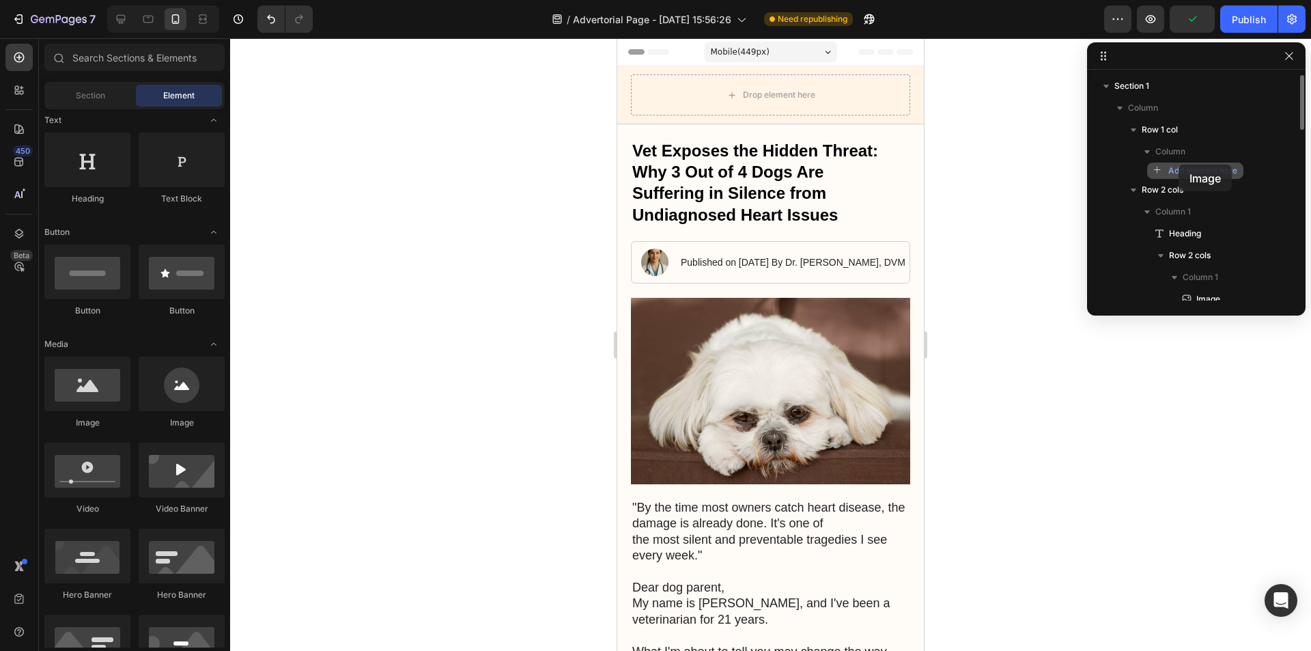
drag, startPoint x: 87, startPoint y: 403, endPoint x: 1178, endPoint y: 165, distance: 1117.5
click at [1178, 0] on div "7 / Advertorial Page - [DATE] 15:56:26 Need republishing Preview Publish 450 Be…" at bounding box center [655, 0] width 1311 height 0
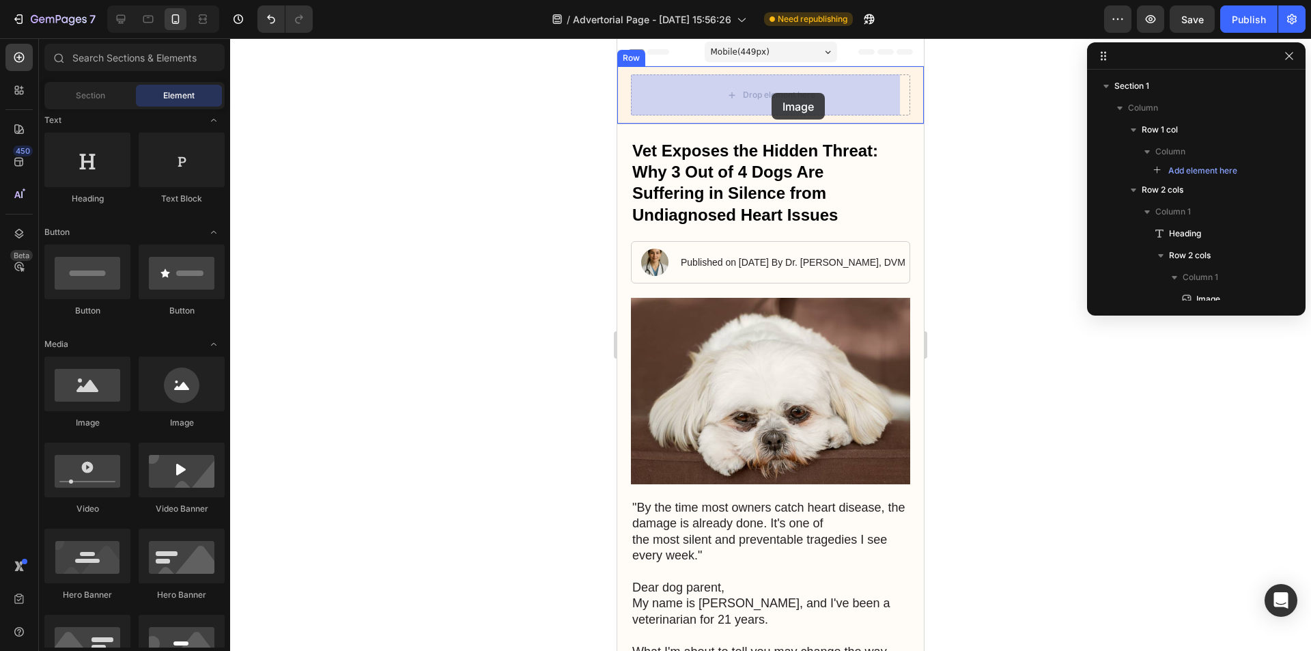
drag, startPoint x: 742, startPoint y: 414, endPoint x: 771, endPoint y: 93, distance: 322.9
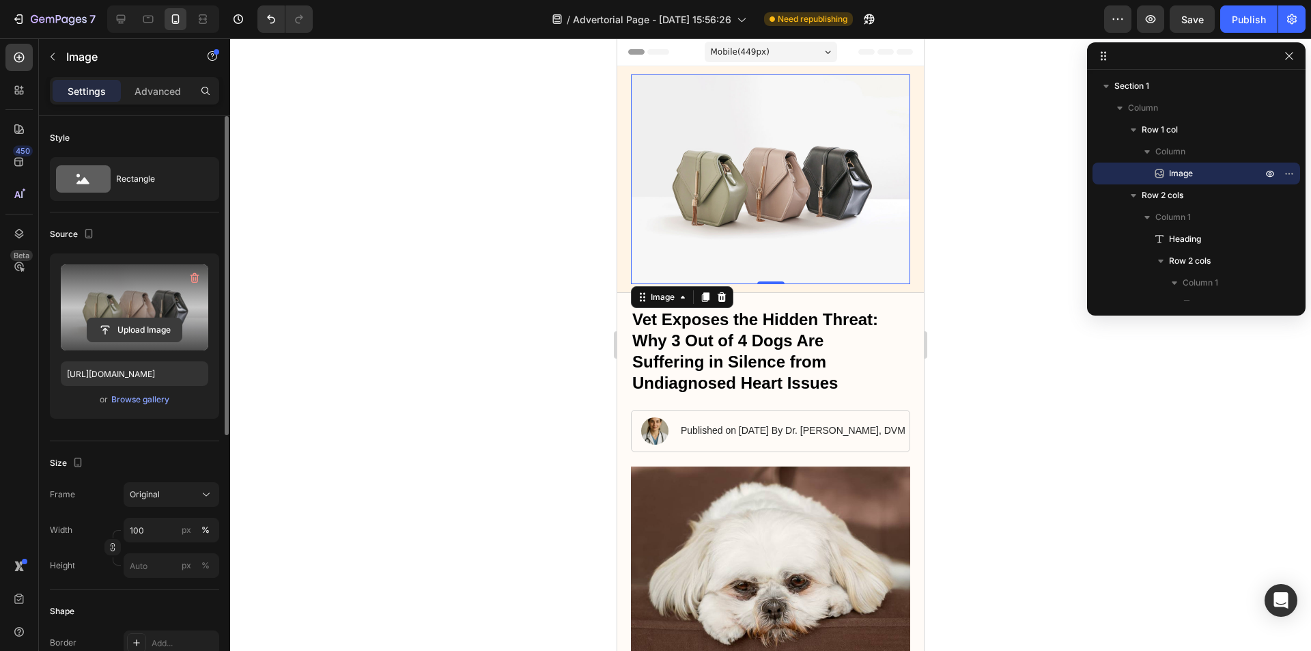
click at [137, 328] on input "file" at bounding box center [134, 329] width 94 height 23
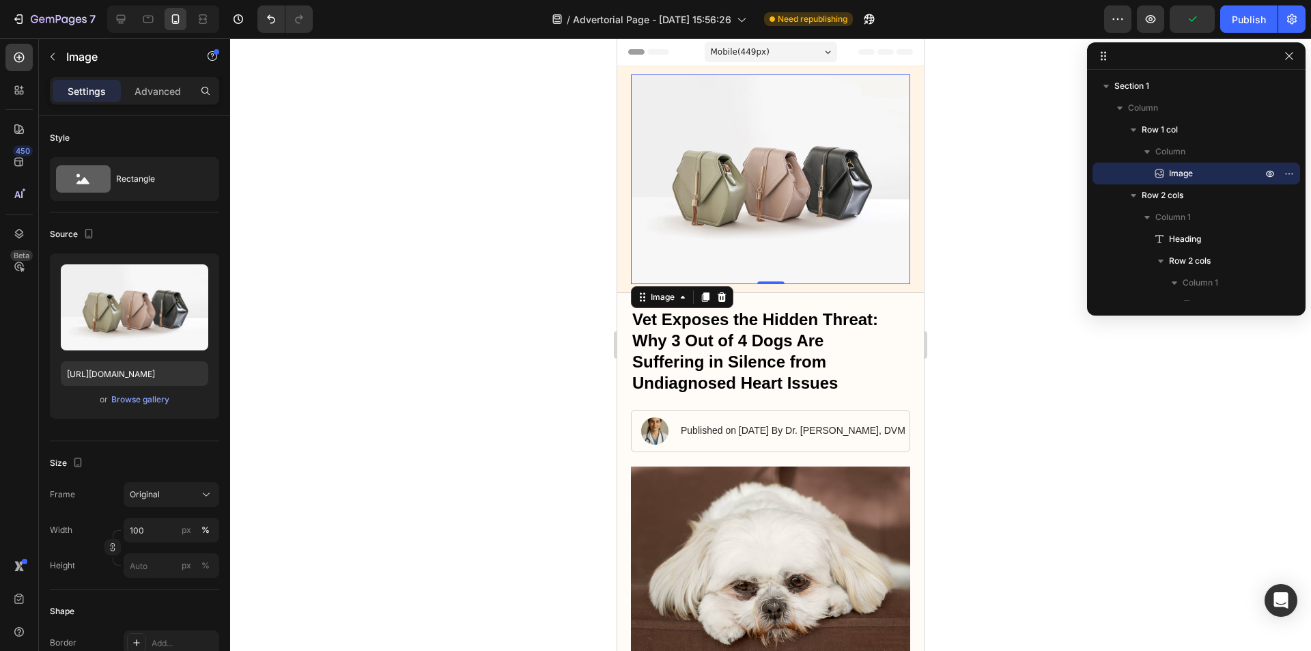
type input "[URL][DOMAIN_NAME]"
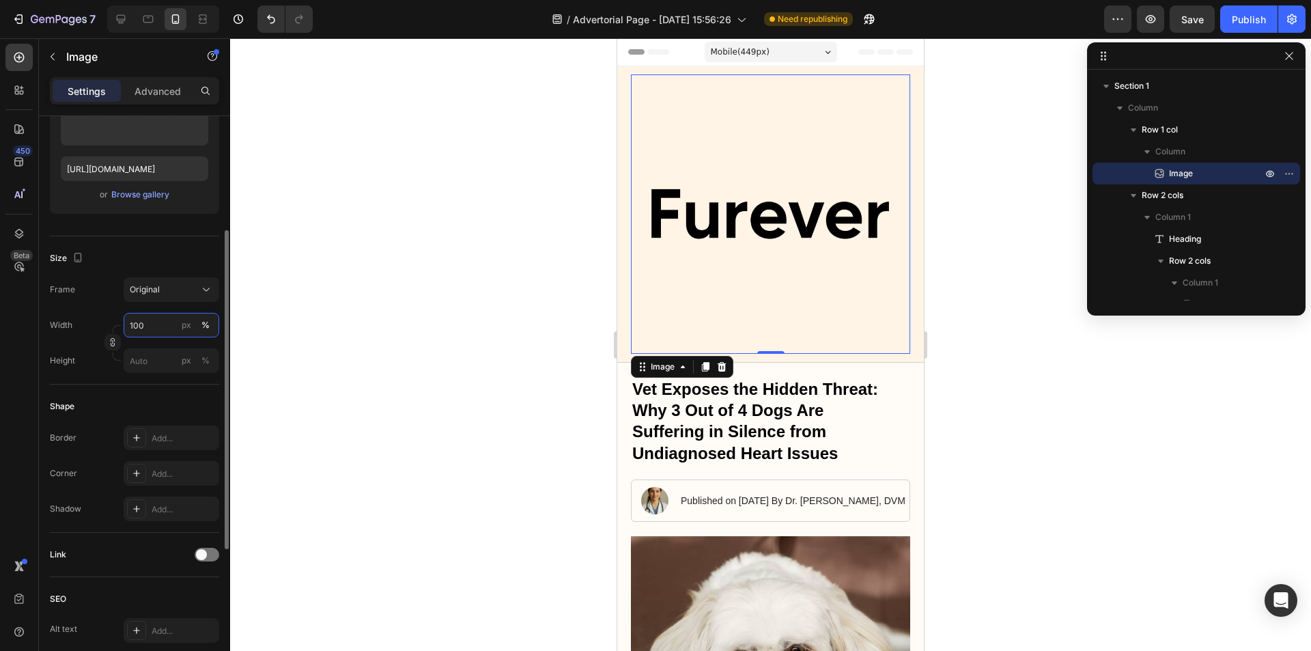
click at [156, 323] on input "100" at bounding box center [172, 325] width 96 height 25
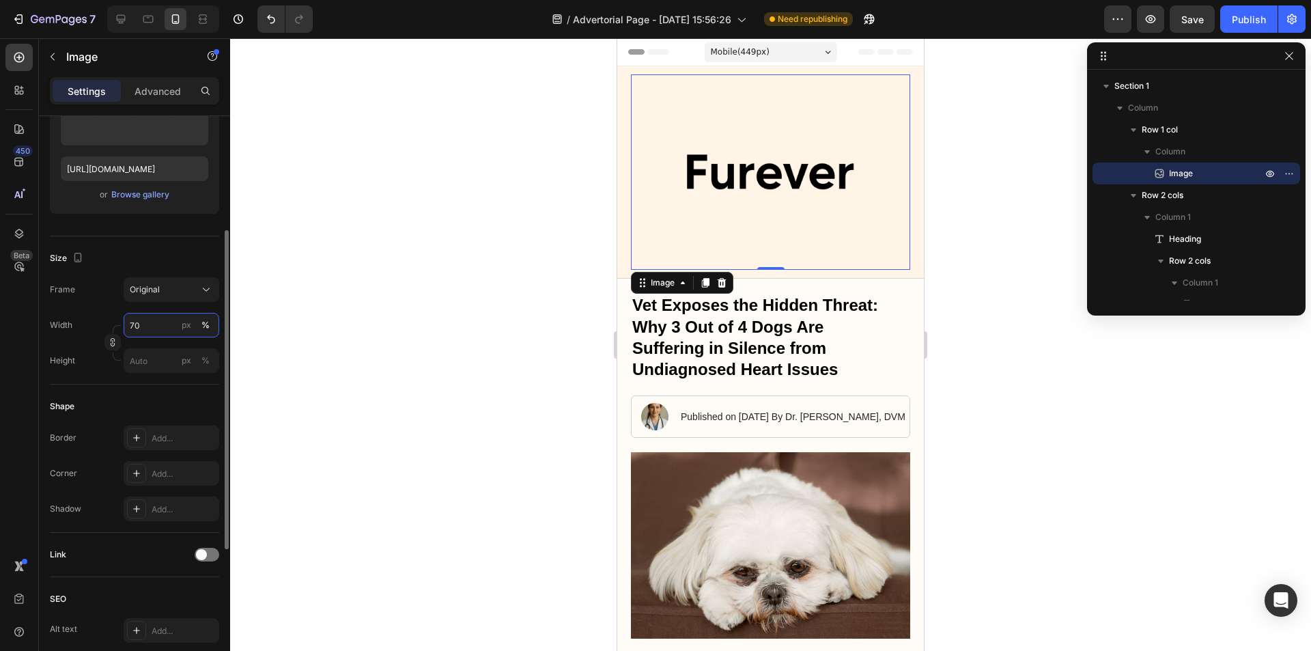
drag, startPoint x: 159, startPoint y: 322, endPoint x: 106, endPoint y: 326, distance: 52.7
click at [106, 326] on div "Width 70 px % Height px %" at bounding box center [134, 343] width 169 height 60
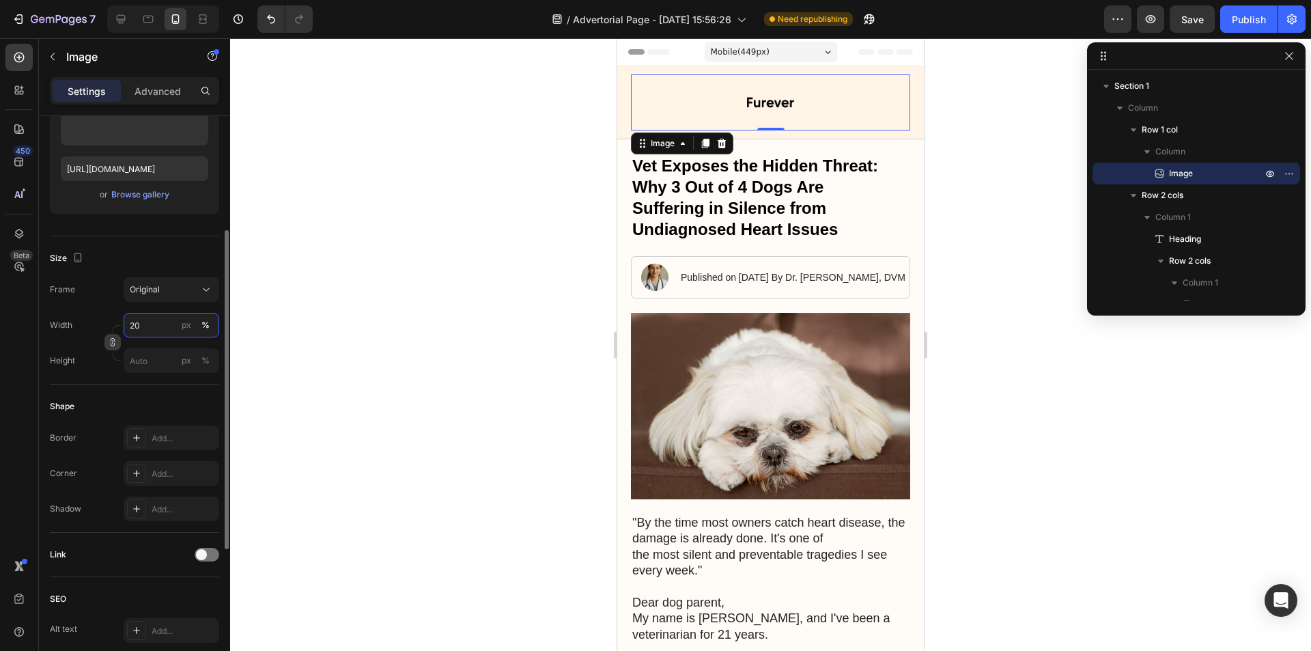
drag, startPoint x: 144, startPoint y: 332, endPoint x: 115, endPoint y: 334, distance: 28.7
click at [115, 334] on div "Width 20 px % Height px %" at bounding box center [134, 343] width 169 height 60
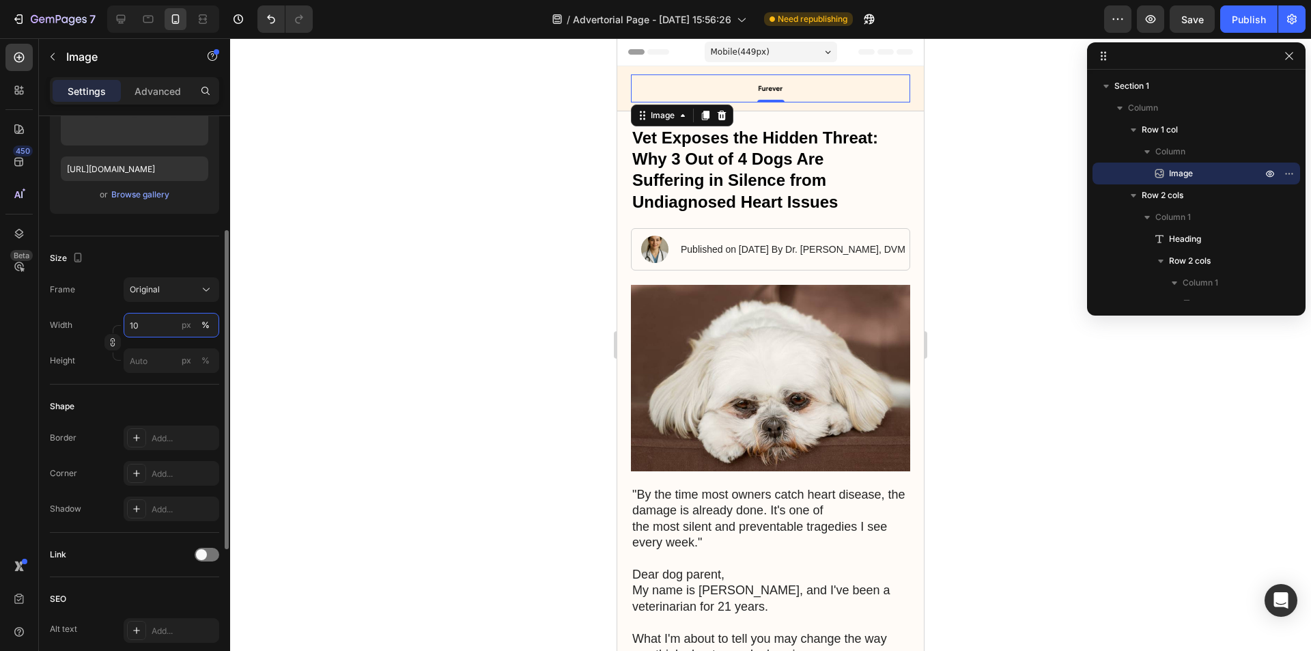
drag, startPoint x: 167, startPoint y: 329, endPoint x: 118, endPoint y: 330, distance: 48.5
click at [118, 329] on div "Width 10 px % Height px %" at bounding box center [134, 343] width 169 height 60
type input "15"
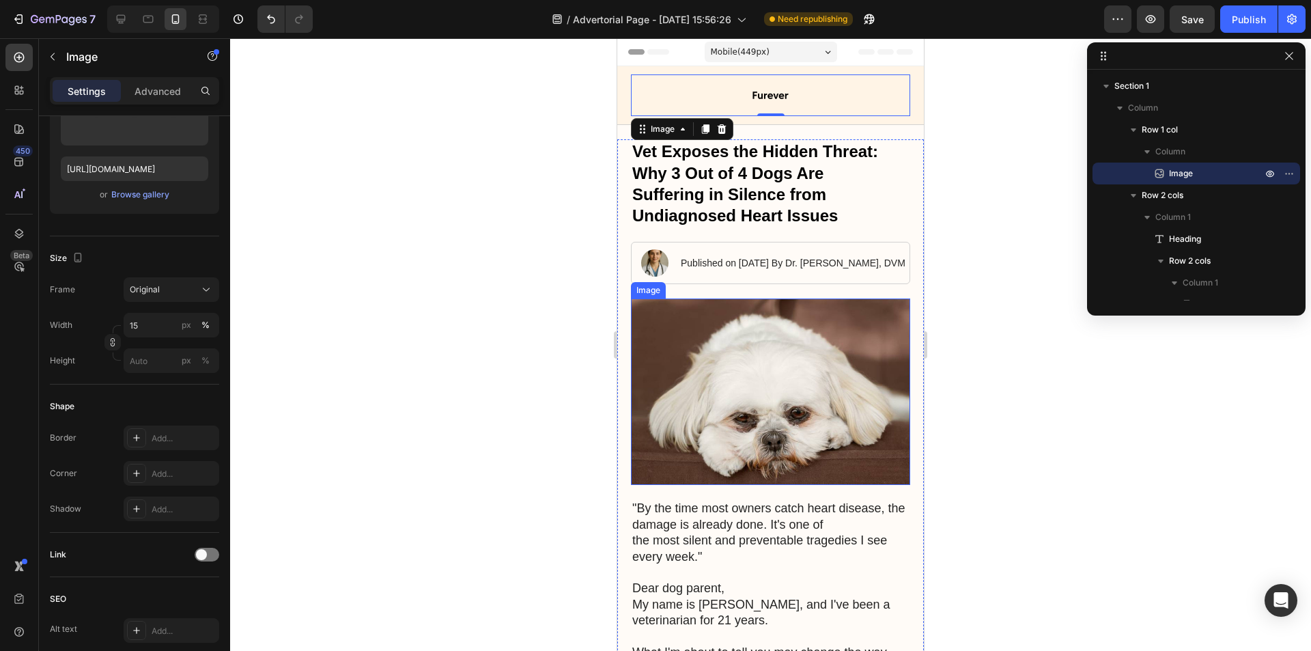
click at [821, 362] on img at bounding box center [770, 391] width 279 height 186
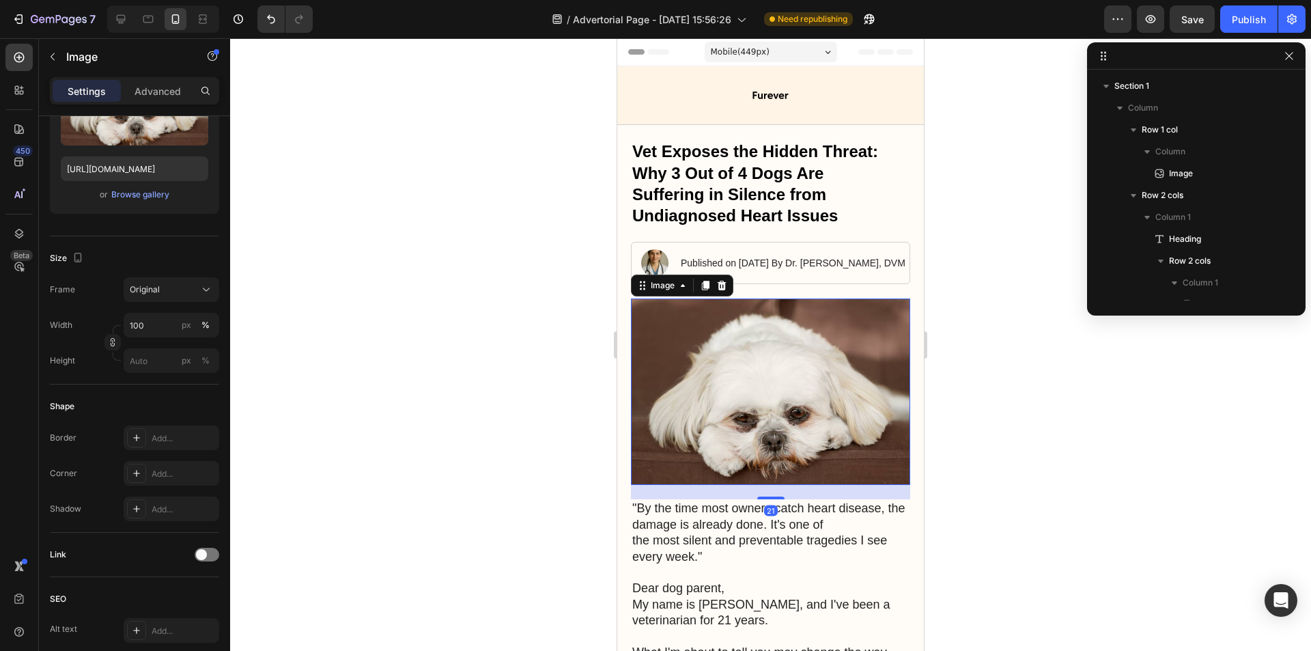
scroll to position [193, 0]
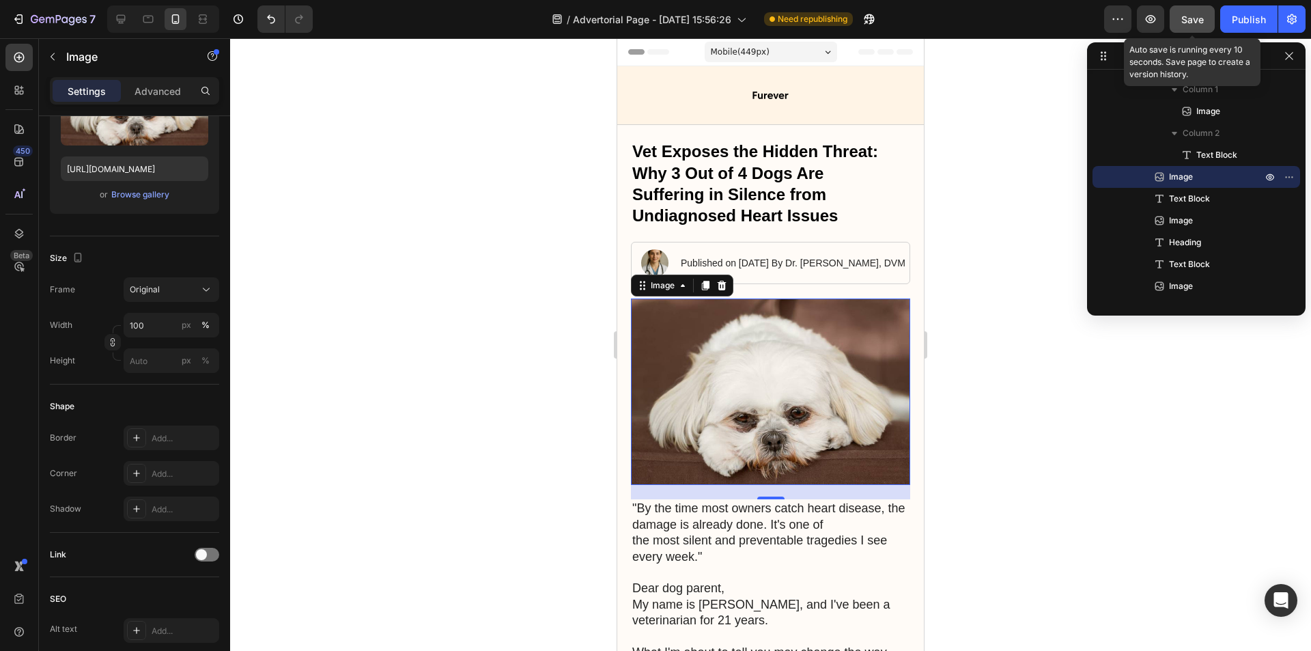
click at [1199, 23] on span "Save" at bounding box center [1192, 20] width 23 height 12
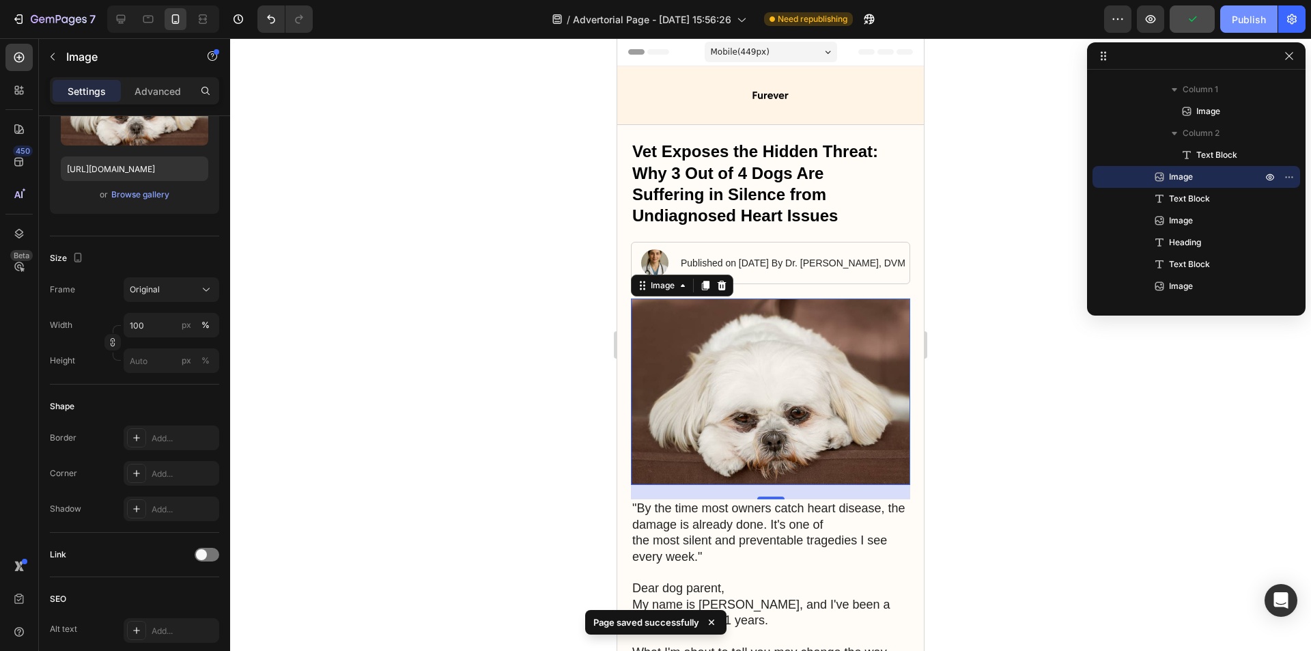
click at [1233, 24] on div "Publish" at bounding box center [1249, 19] width 34 height 14
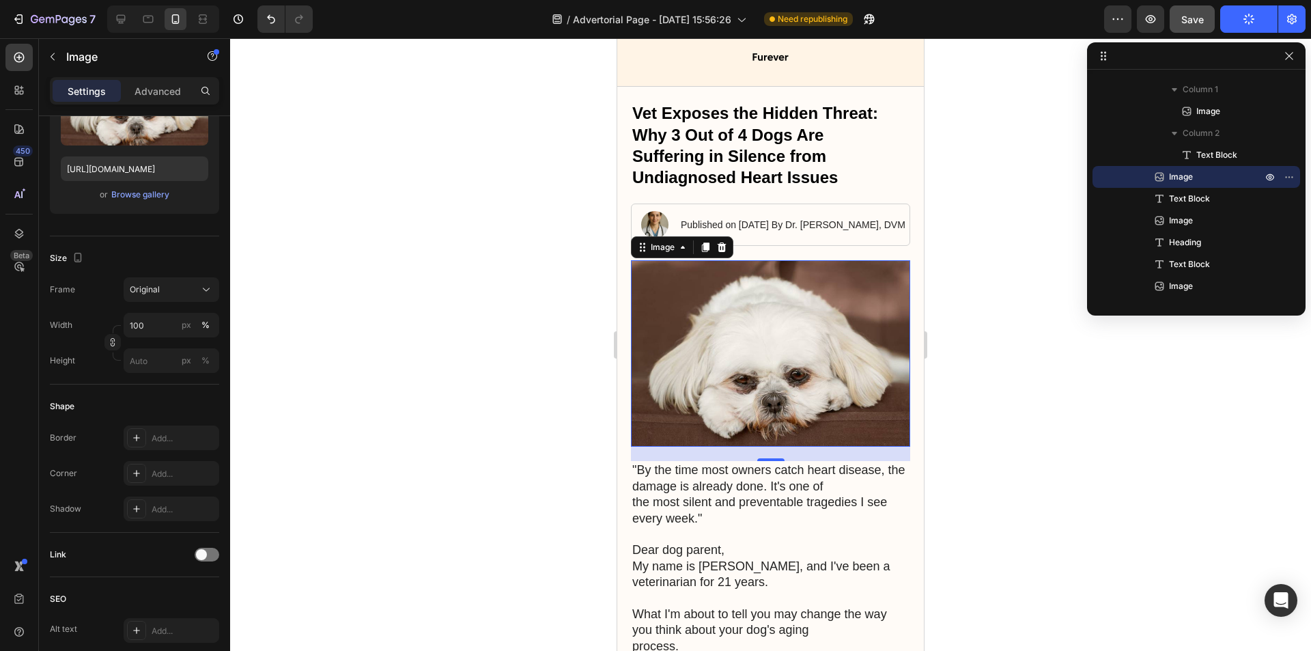
scroll to position [205, 0]
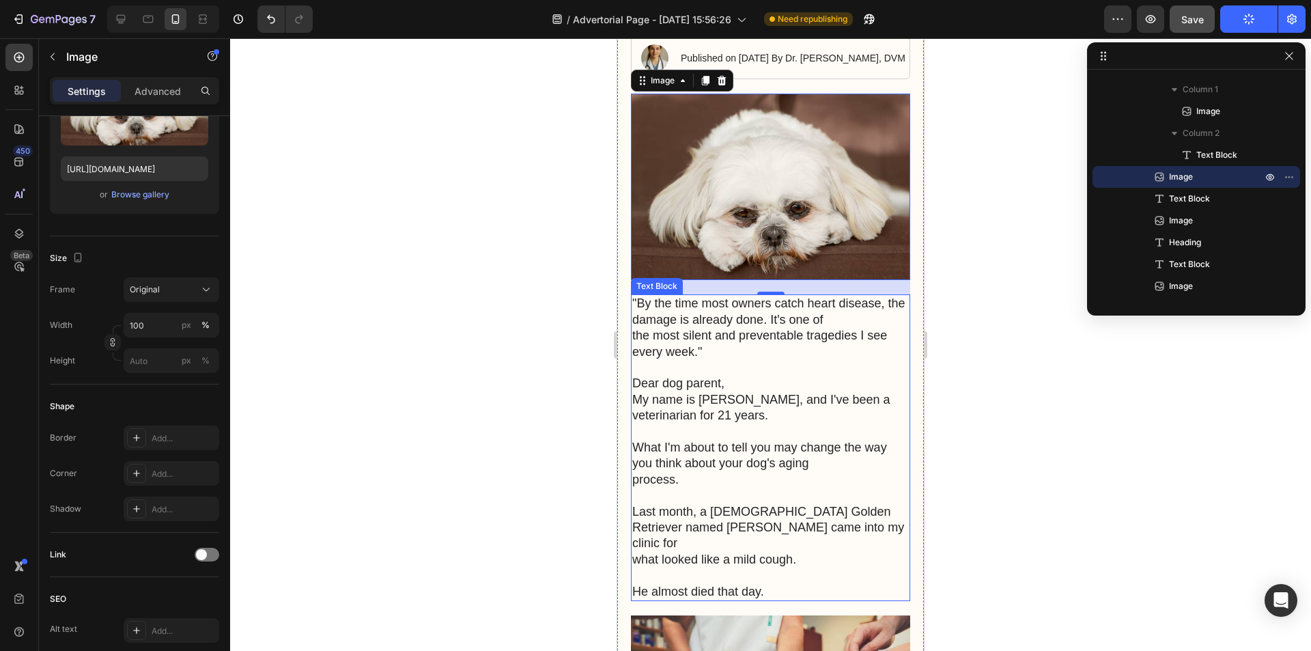
click at [657, 474] on p "What I'm about to tell you may change the way you think about your dog's aging …" at bounding box center [770, 456] width 276 height 64
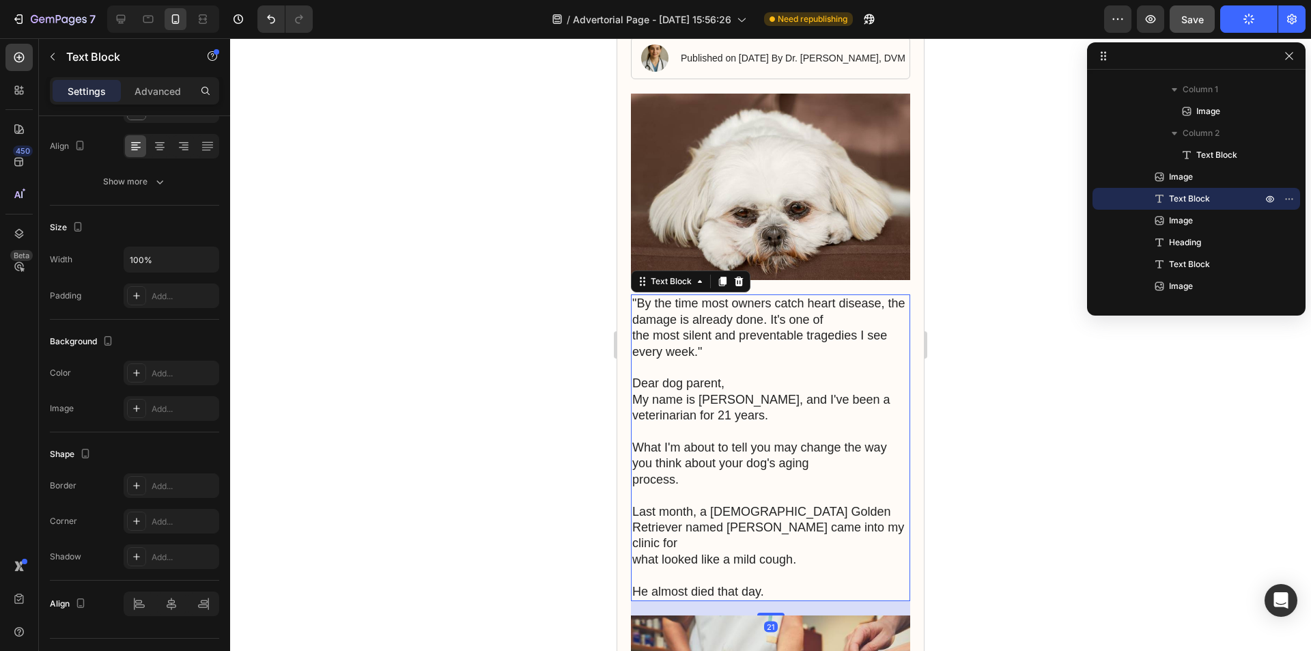
scroll to position [0, 0]
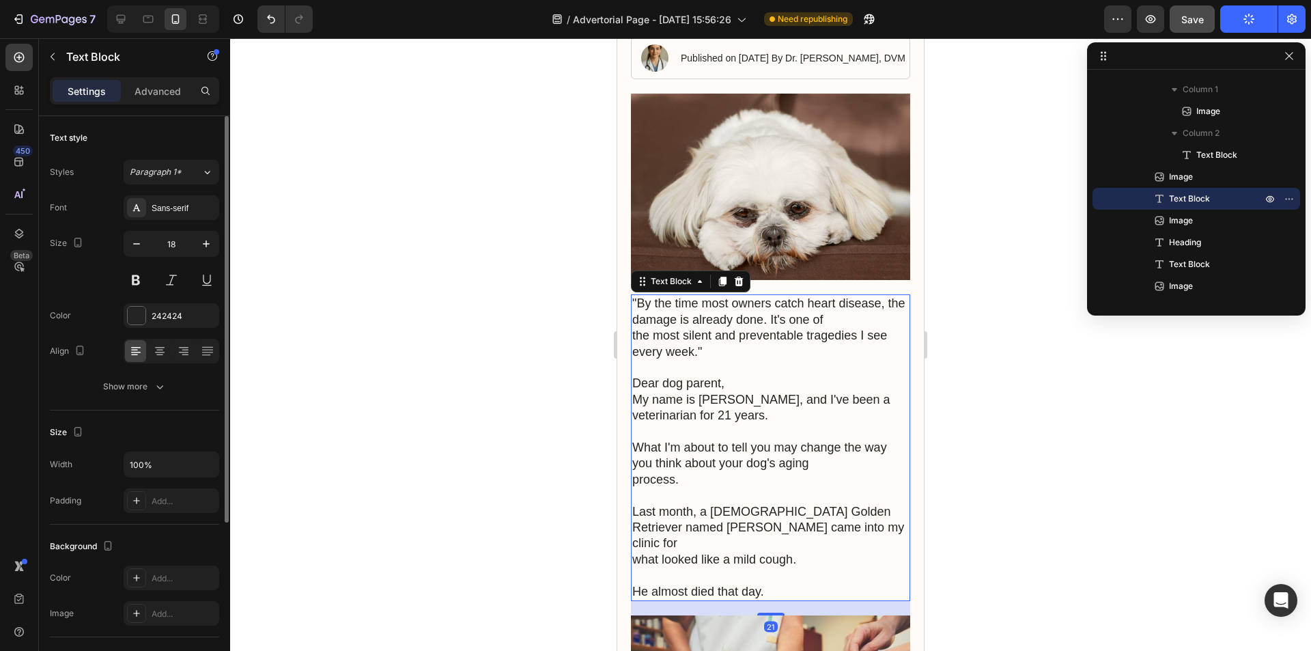
click at [642, 471] on p "What I'm about to tell you may change the way you think about your dog's aging …" at bounding box center [770, 456] width 276 height 64
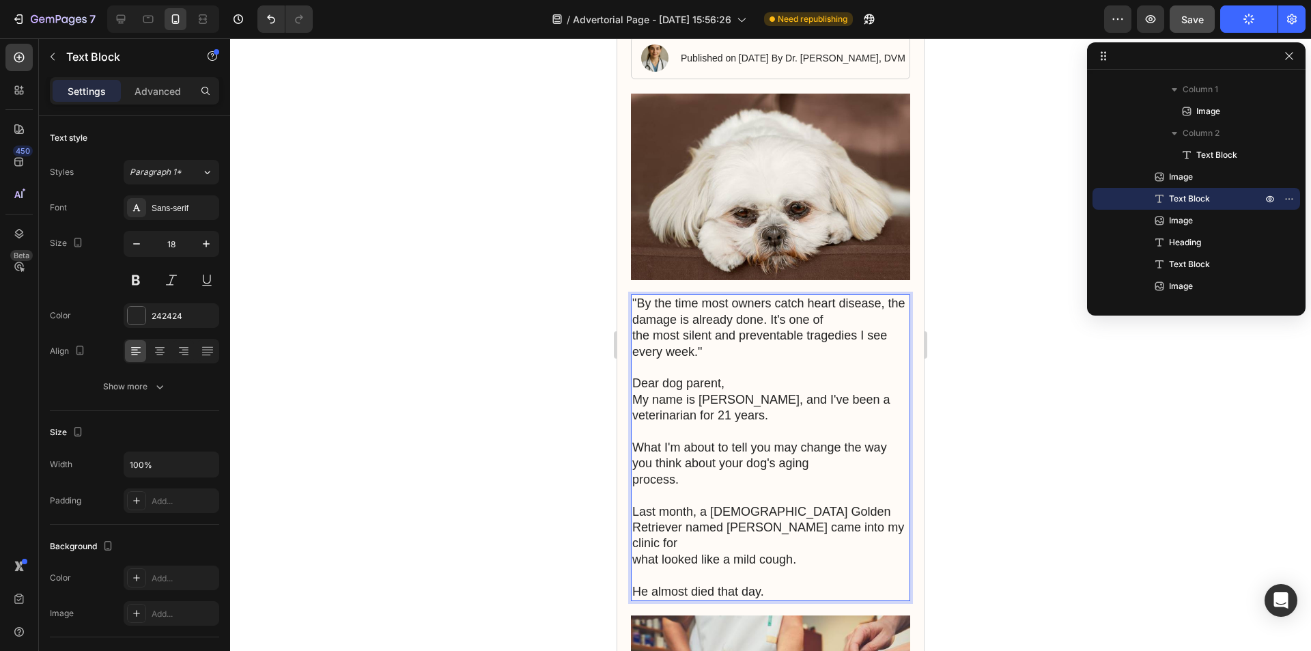
click at [636, 472] on p "What I'm about to tell you may change the way you think about your dog's aging …" at bounding box center [770, 456] width 276 height 64
click at [633, 474] on p "What I'm about to tell you may change the way you think about your dog's aging …" at bounding box center [770, 456] width 276 height 64
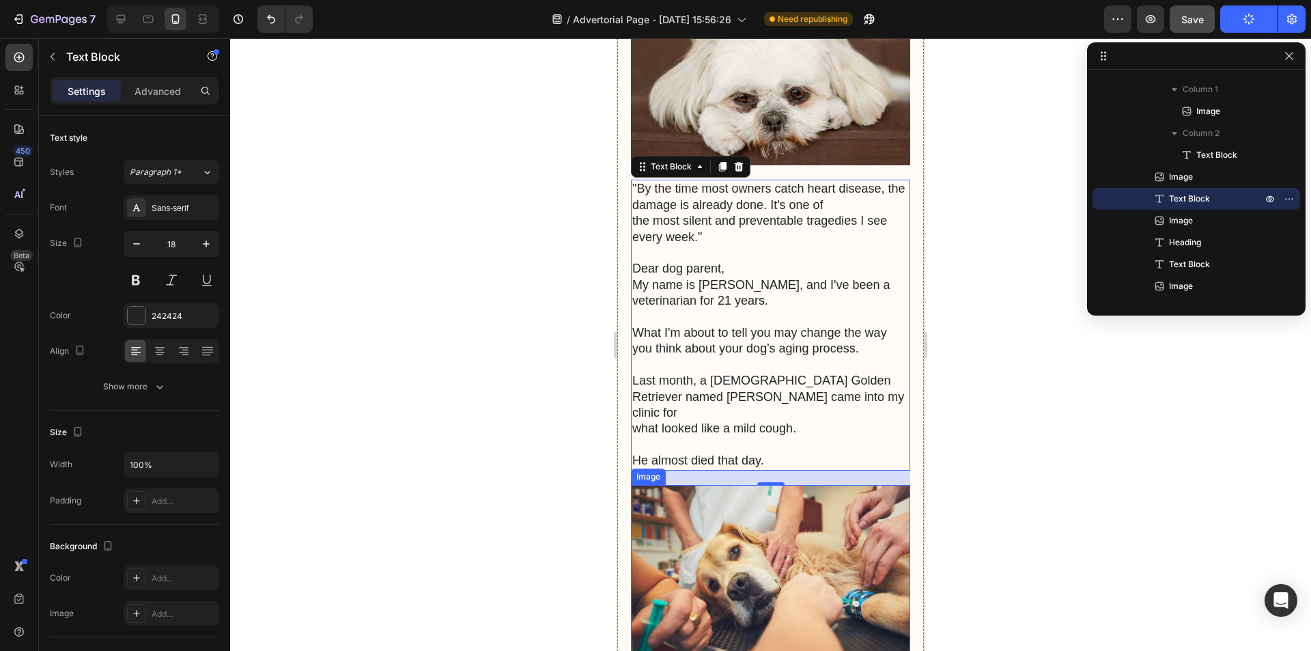
scroll to position [341, 0]
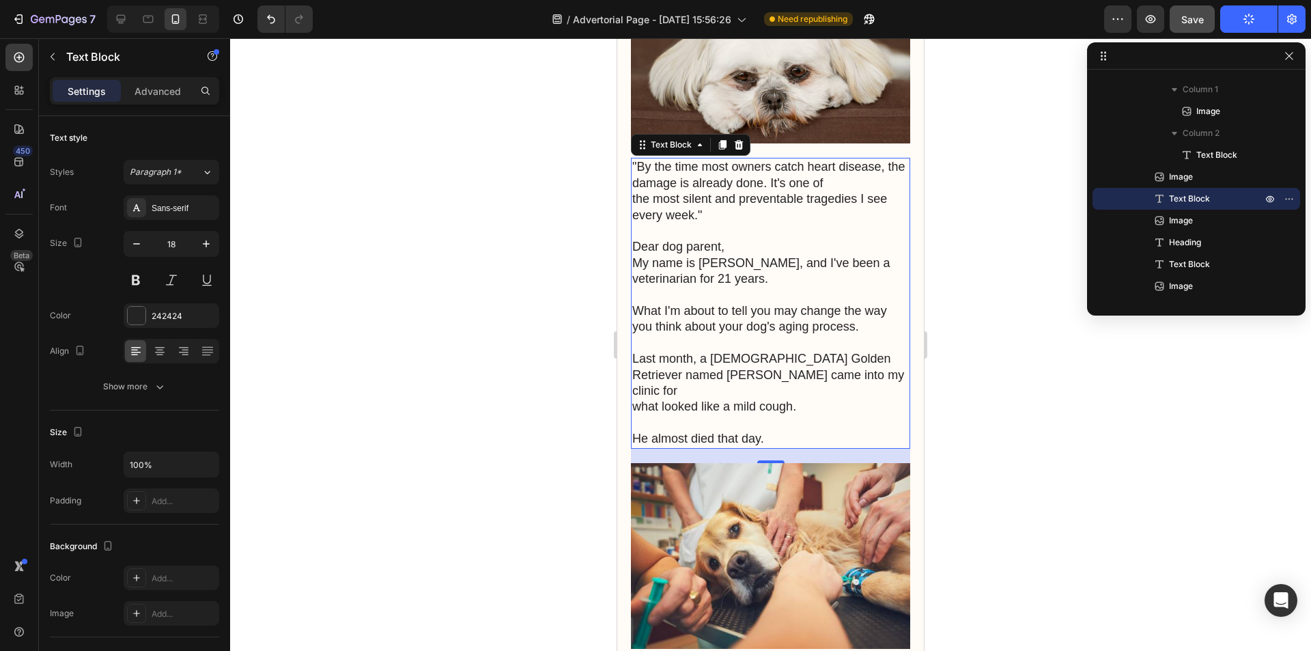
click at [713, 375] on p "Last month, a [DEMOGRAPHIC_DATA] Golden Retriever named [PERSON_NAME] came into…" at bounding box center [770, 375] width 276 height 80
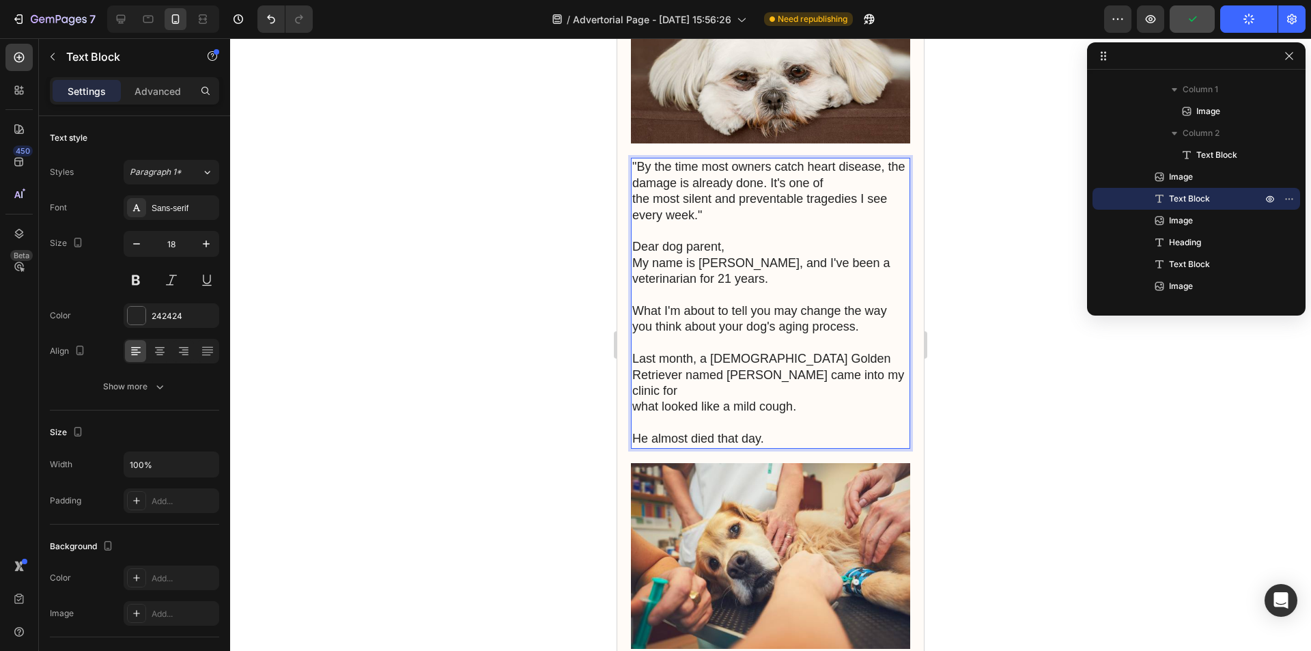
click at [634, 385] on p "Last month, a [DEMOGRAPHIC_DATA] Golden Retriever named [PERSON_NAME] came into…" at bounding box center [770, 375] width 276 height 80
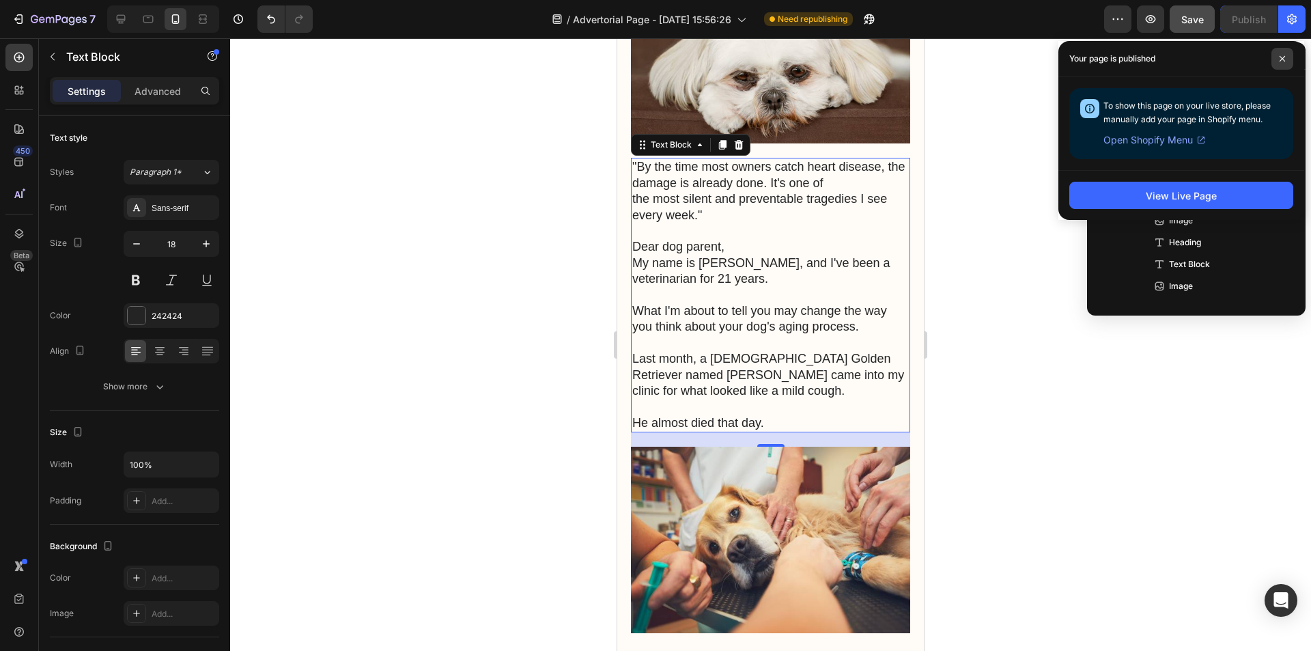
click at [1279, 56] on icon at bounding box center [1282, 58] width 7 height 7
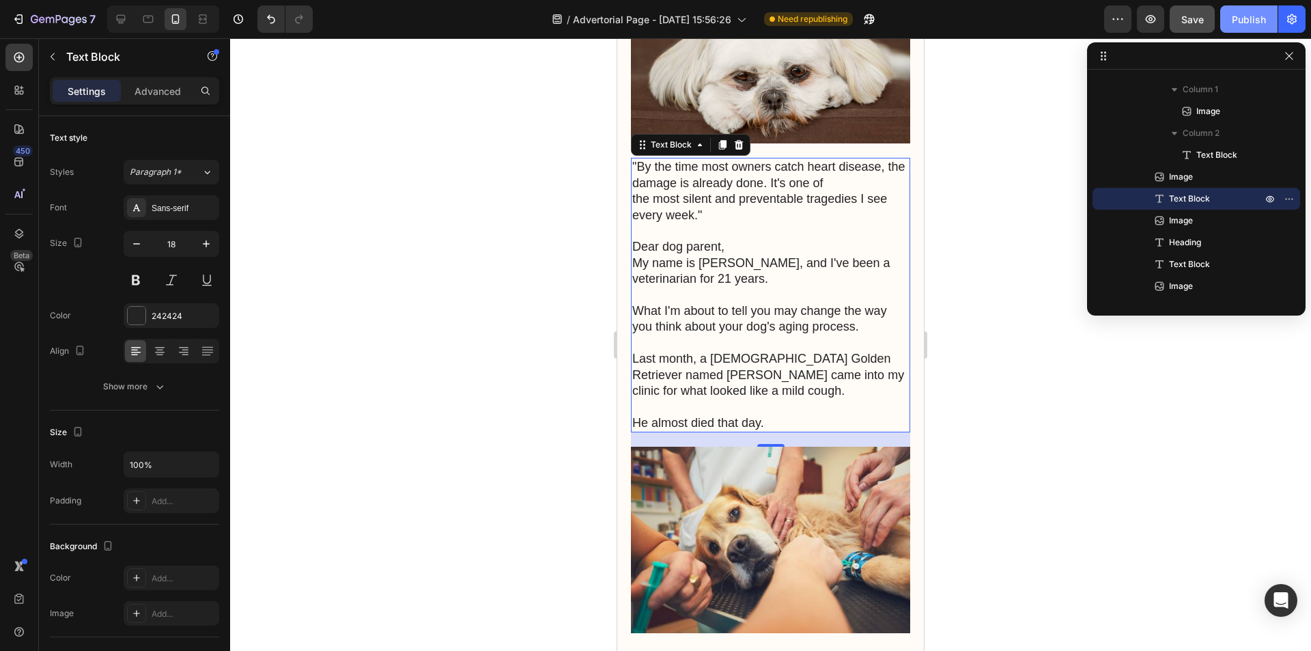
click at [1256, 20] on div "Publish" at bounding box center [1249, 19] width 34 height 14
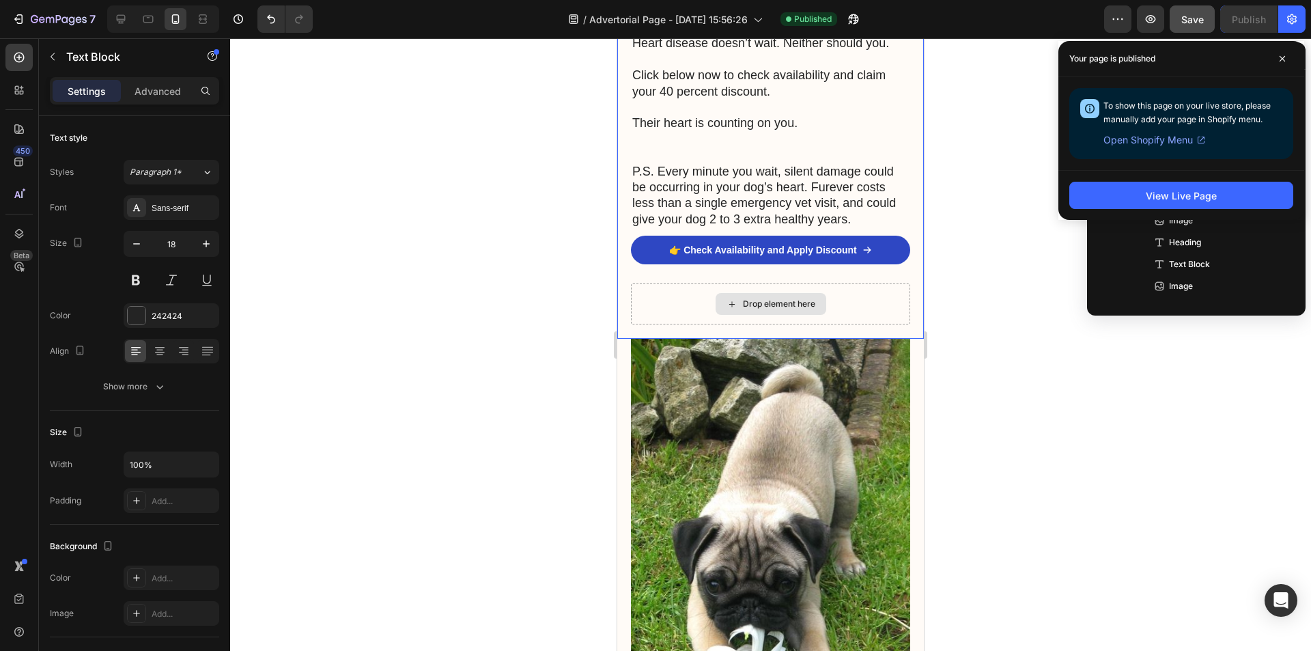
scroll to position [4642, 0]
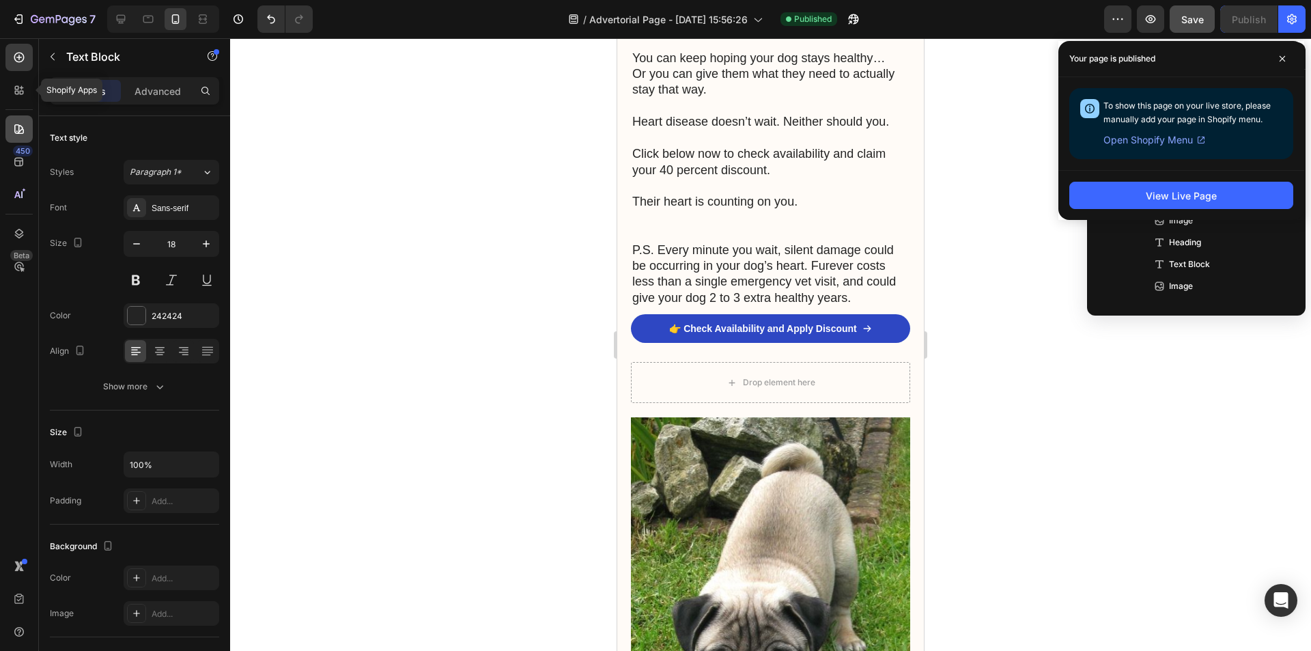
drag, startPoint x: 20, startPoint y: 94, endPoint x: 20, endPoint y: 118, distance: 24.6
click at [20, 94] on icon at bounding box center [22, 93] width 4 height 4
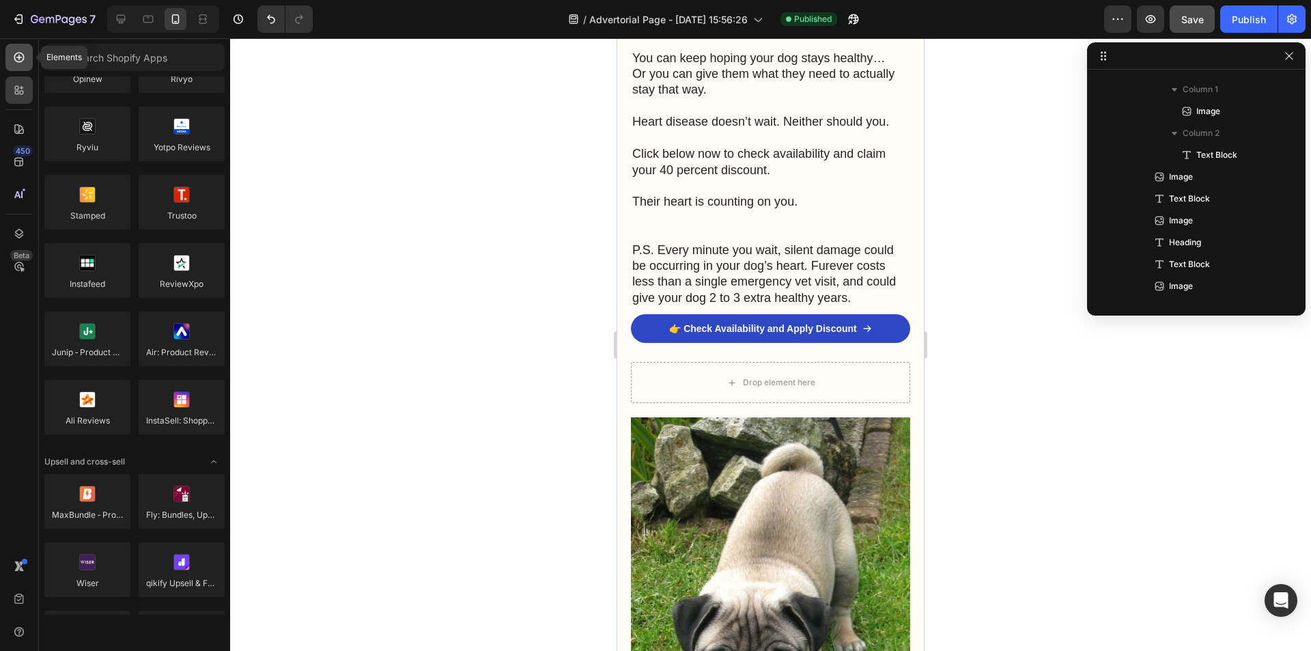
click at [22, 55] on icon at bounding box center [19, 58] width 14 height 14
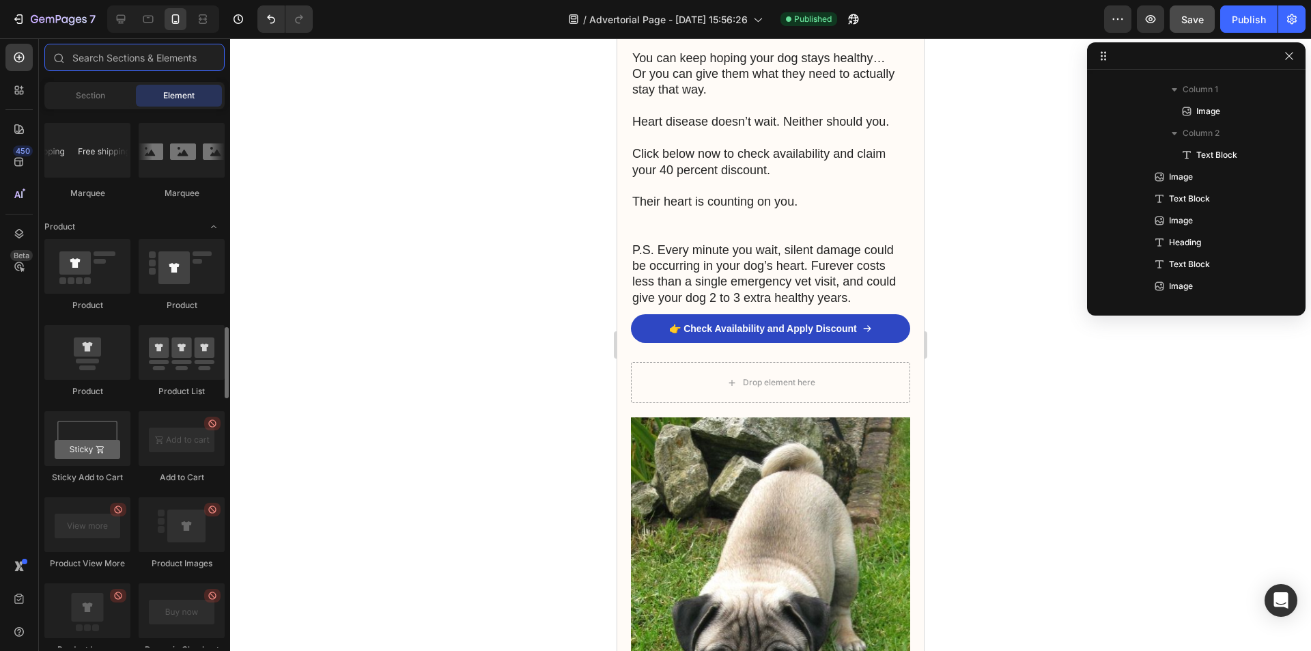
scroll to position [1570, 0]
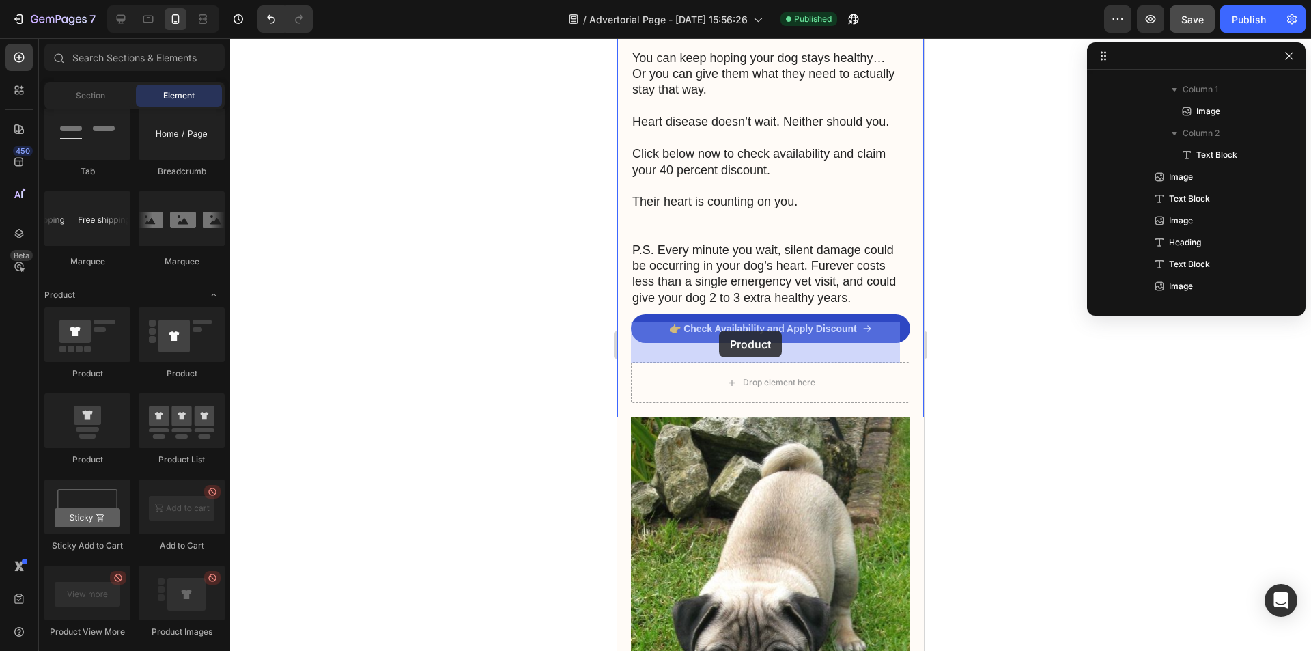
drag, startPoint x: 703, startPoint y: 384, endPoint x: 726, endPoint y: 333, distance: 56.2
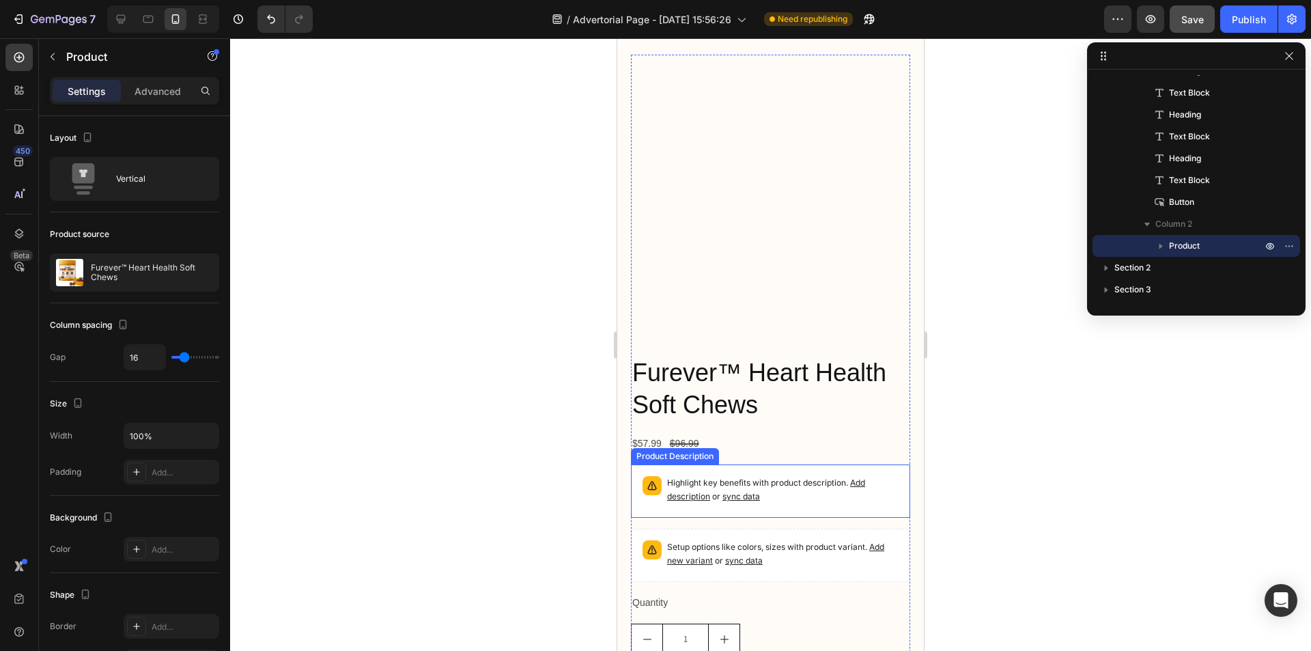
scroll to position [4915, 0]
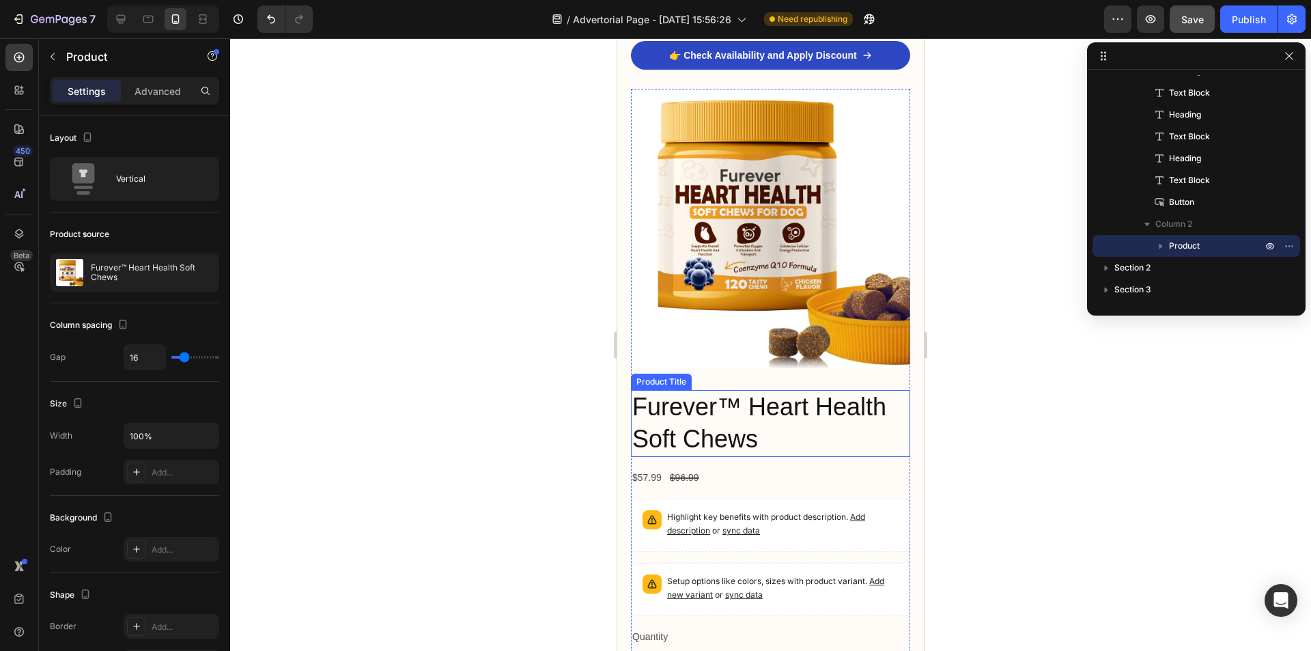
click at [719, 390] on h2 "Furever™ Heart Health Soft Chews" at bounding box center [770, 423] width 279 height 67
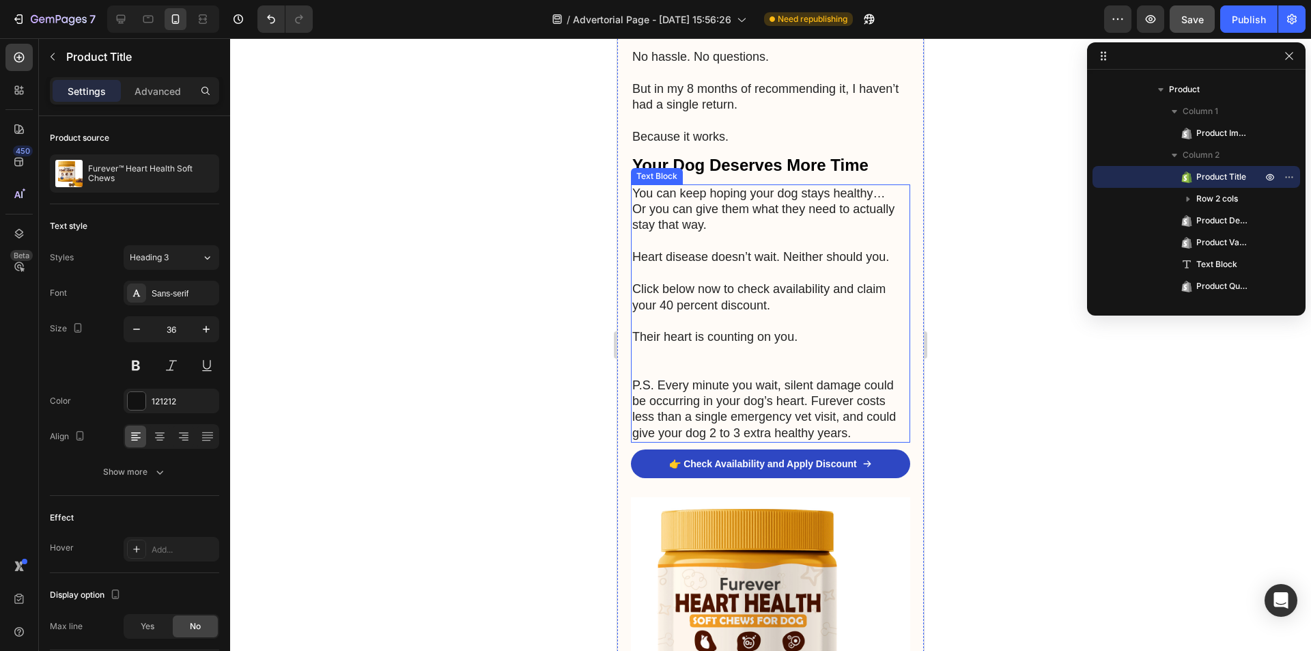
scroll to position [4506, 0]
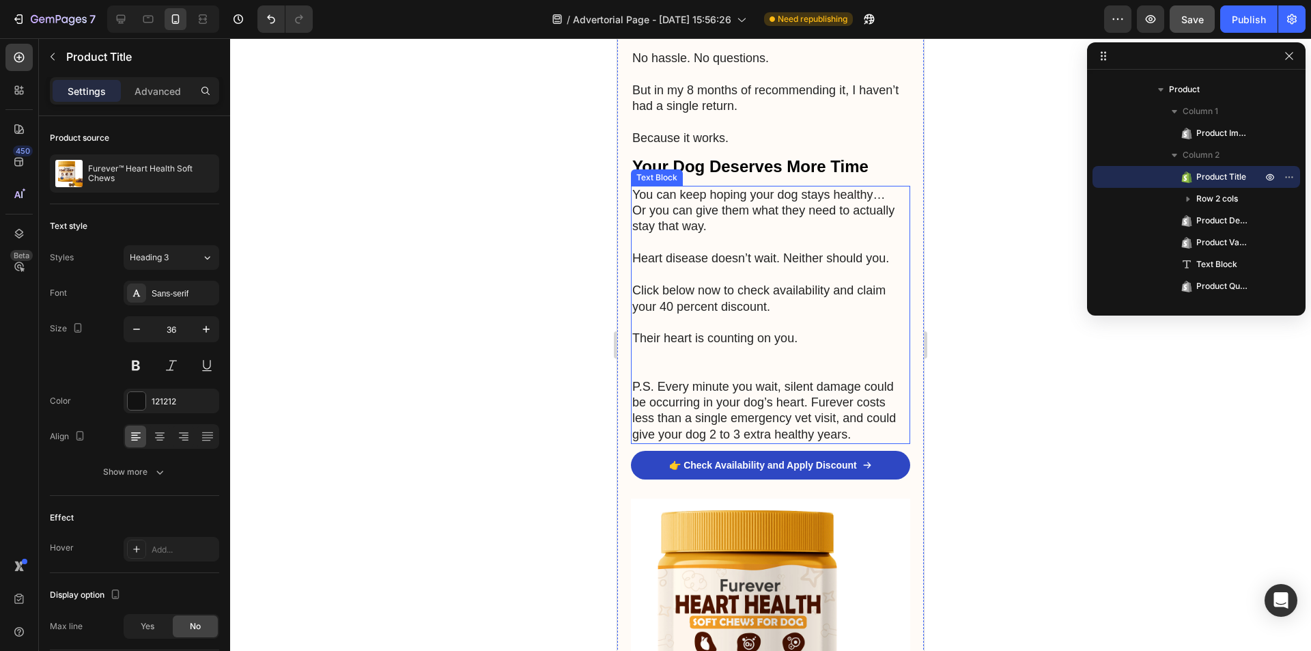
click at [693, 363] on p "P.S. Every minute you wait, silent damage could be occurring in your dog’s hear…" at bounding box center [770, 403] width 276 height 80
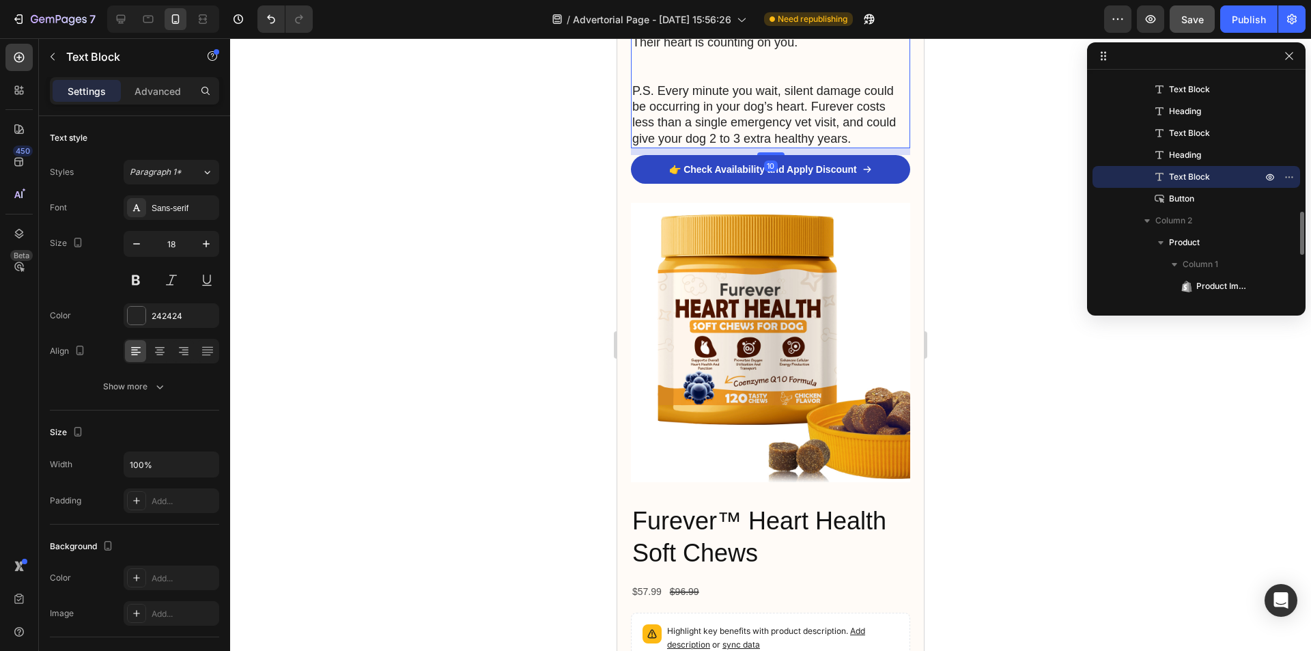
scroll to position [4847, 0]
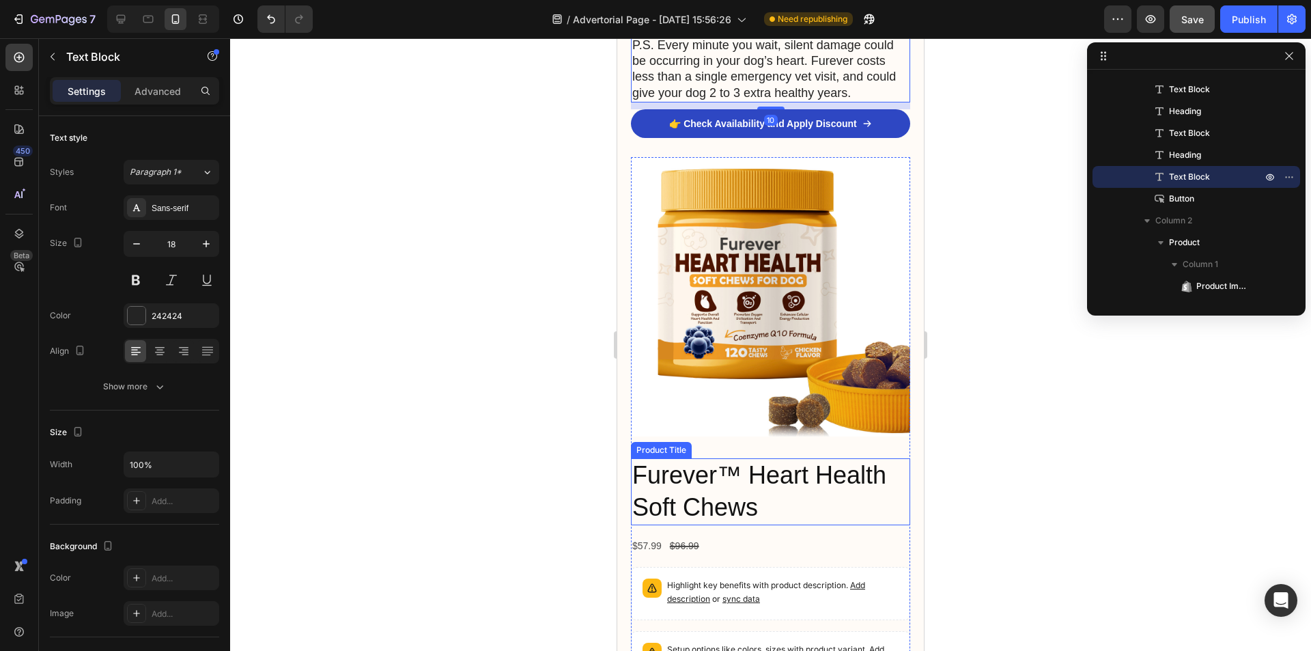
click at [709, 458] on h2 "Furever™ Heart Health Soft Chews" at bounding box center [770, 491] width 279 height 67
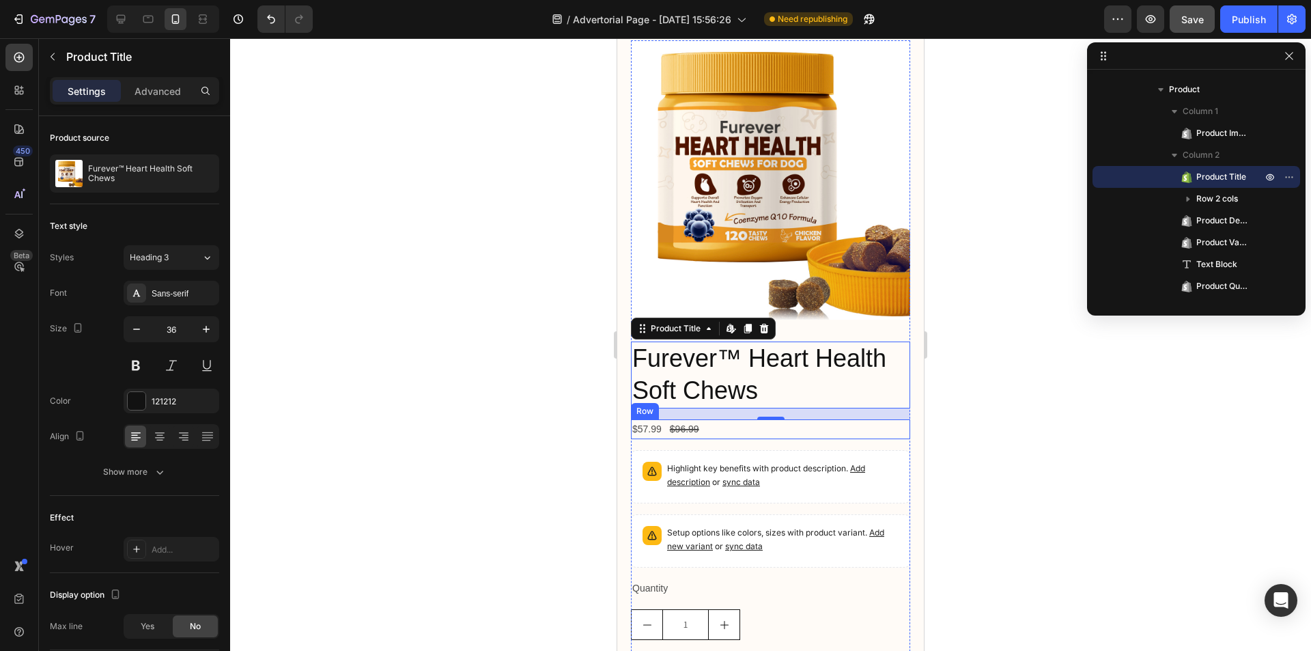
scroll to position [4984, 0]
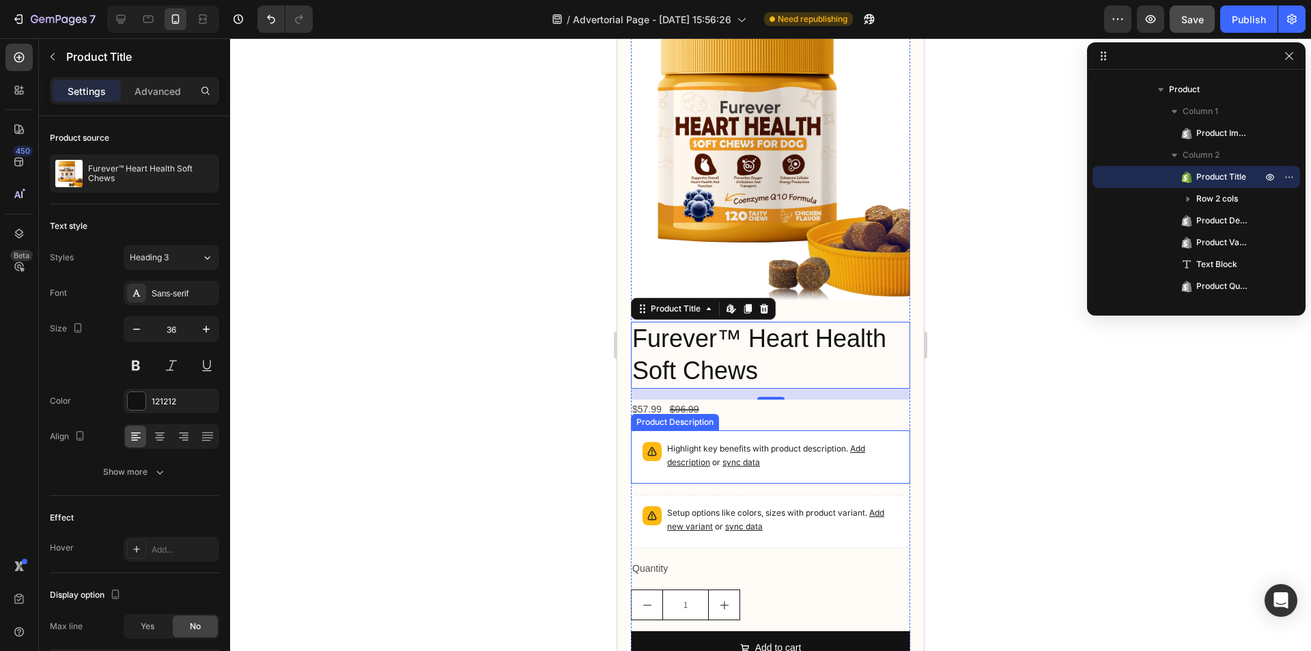
click at [825, 436] on div "Highlight key benefits with product description. Add description or sync data" at bounding box center [770, 456] width 267 height 41
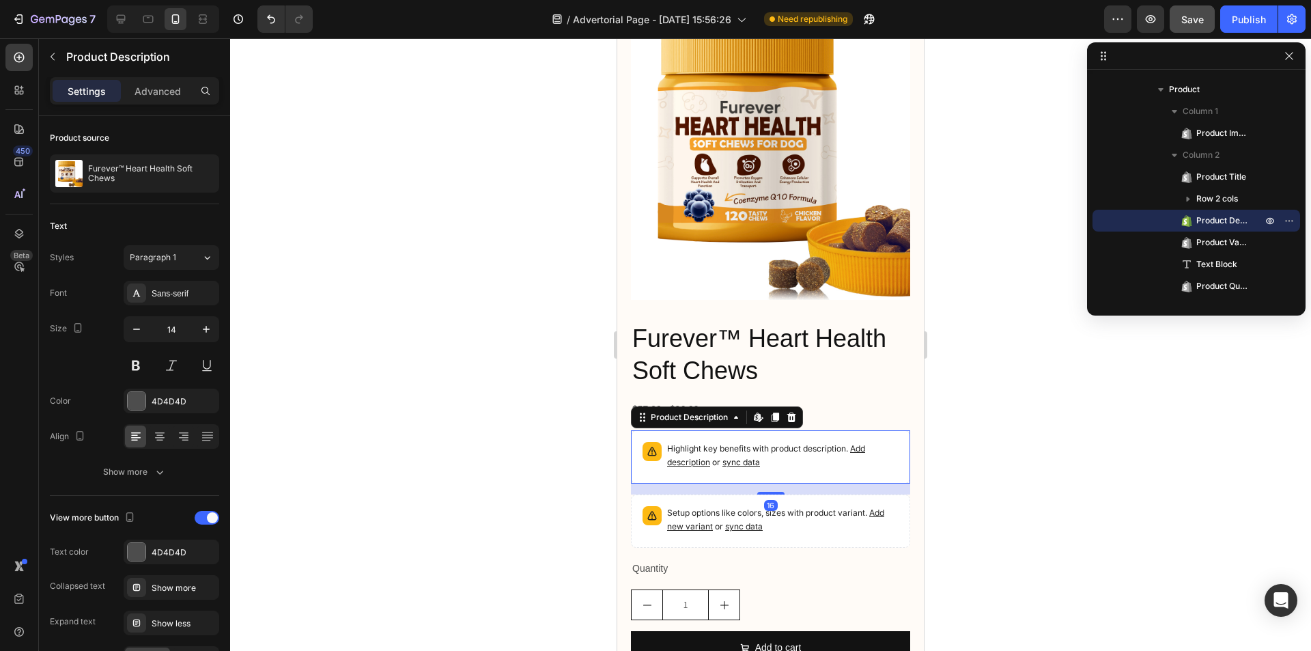
click at [790, 412] on icon at bounding box center [791, 417] width 9 height 10
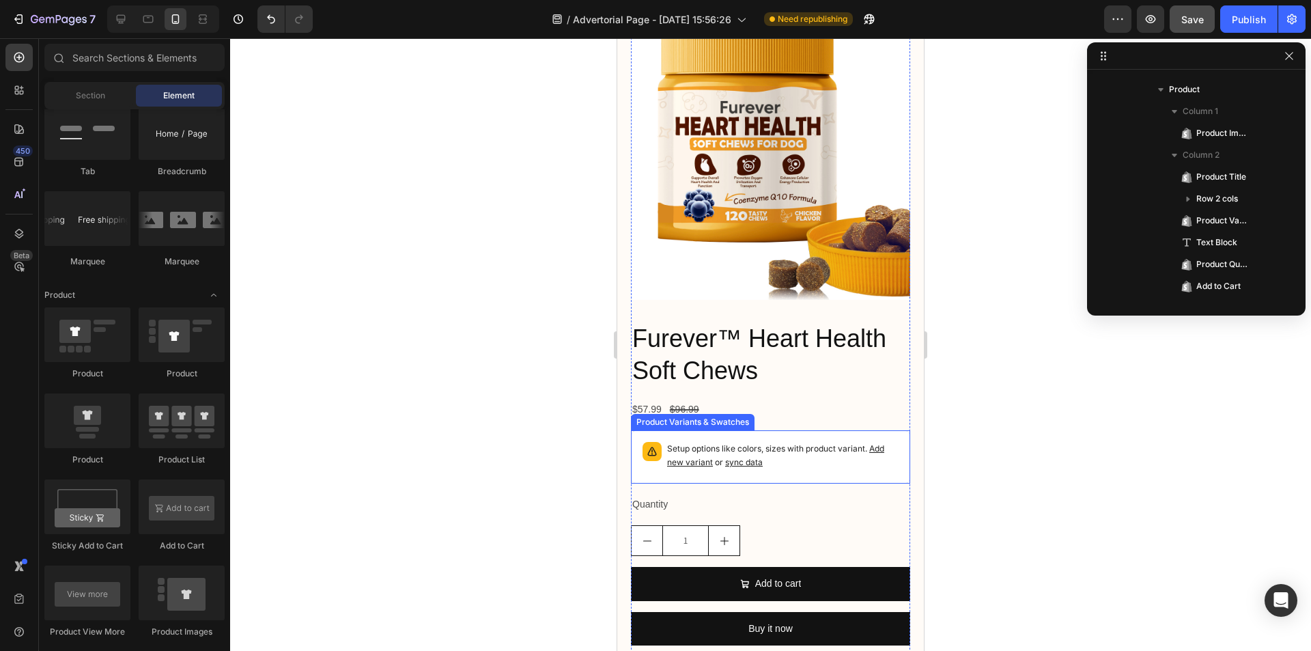
click at [792, 442] on p "Setup options like colors, sizes with product variant. Add new variant or sync …" at bounding box center [782, 455] width 231 height 27
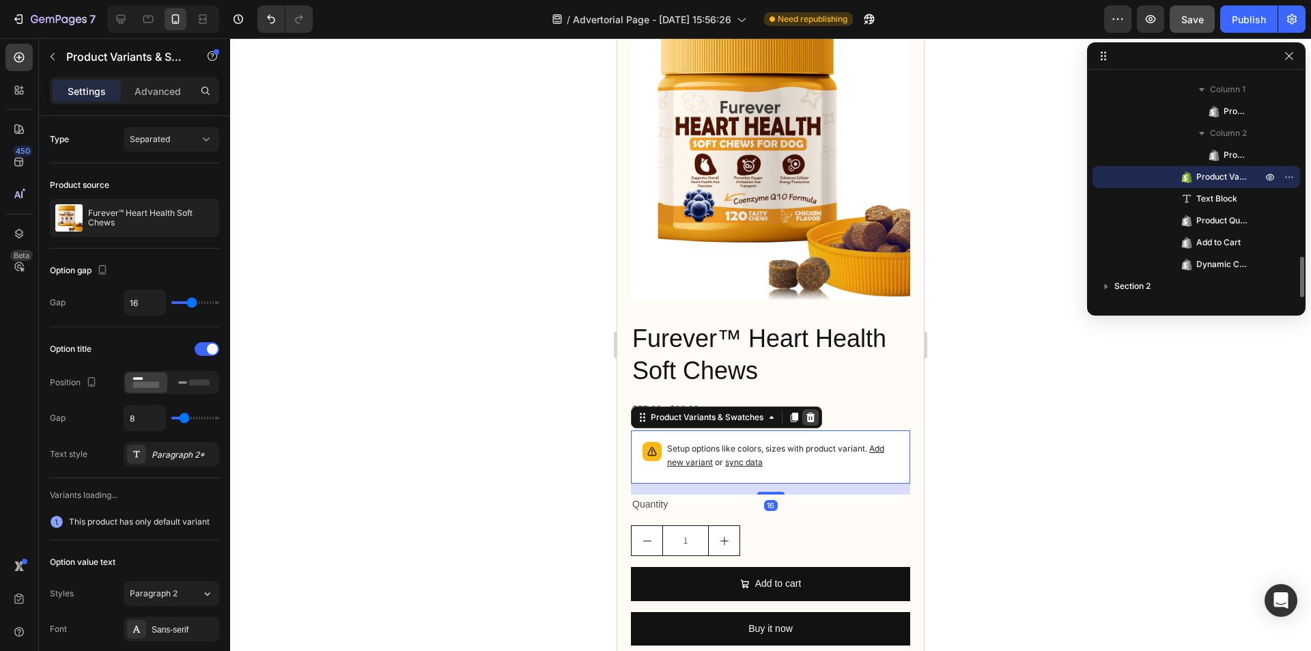
click at [811, 412] on icon at bounding box center [810, 417] width 9 height 10
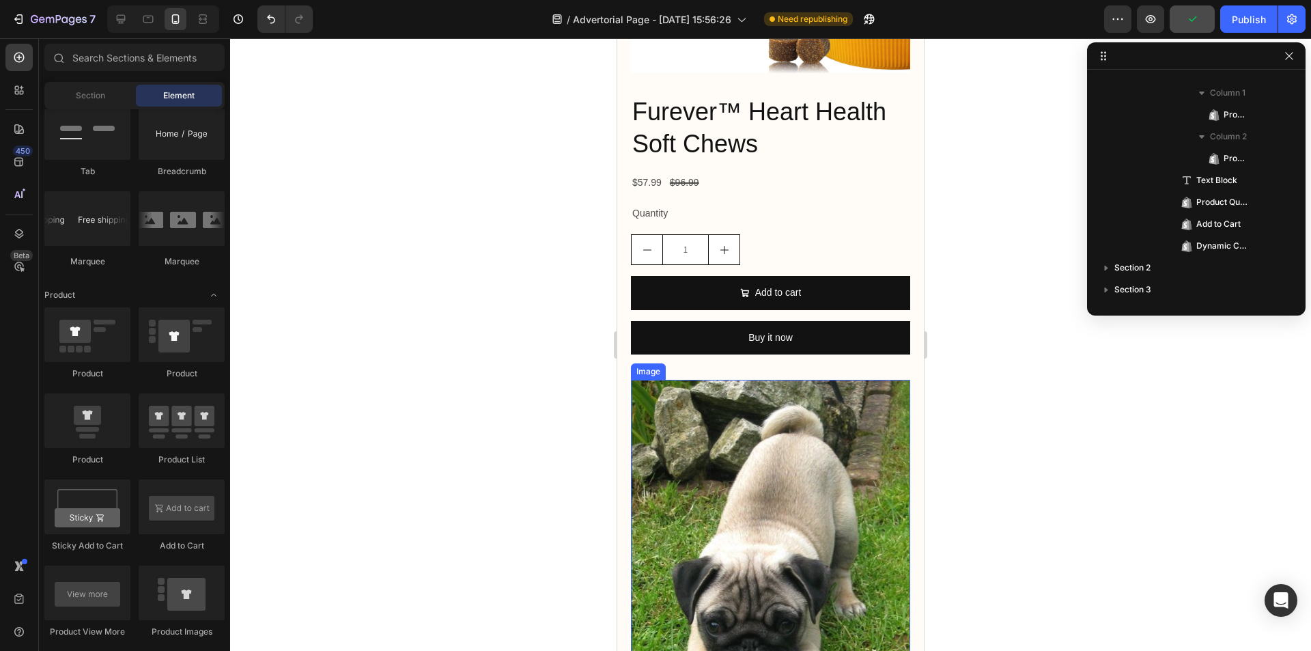
scroll to position [5188, 0]
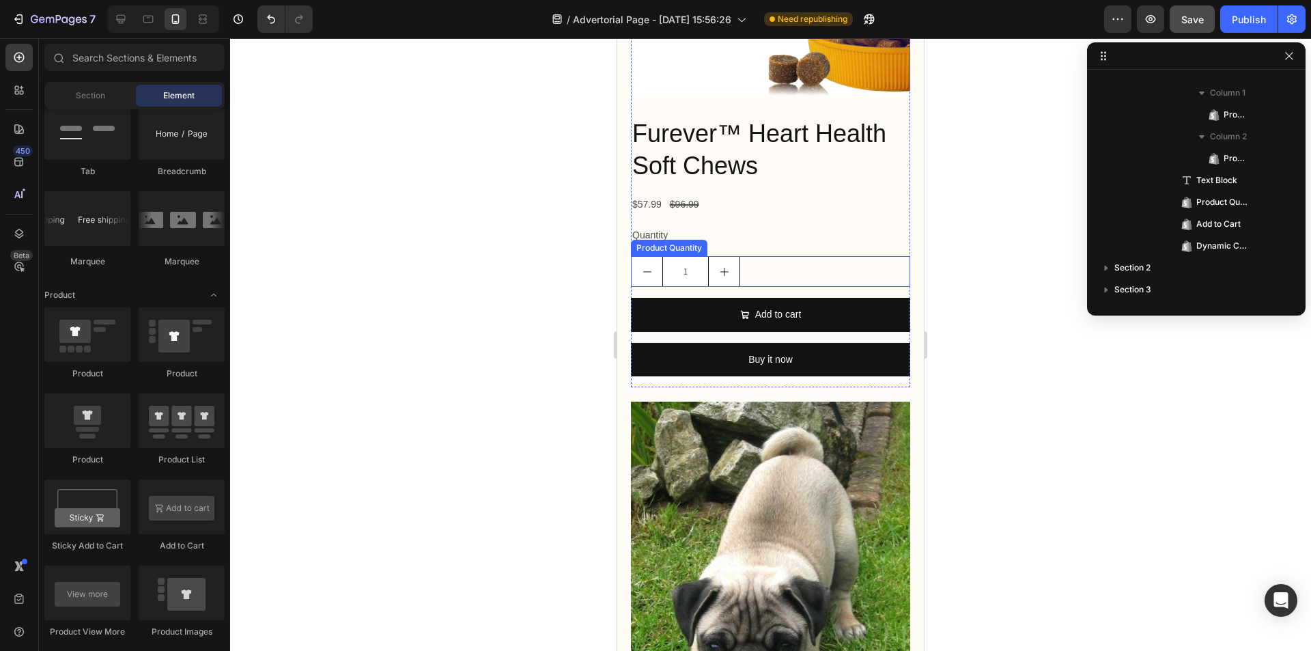
click at [814, 256] on div "1" at bounding box center [770, 271] width 279 height 31
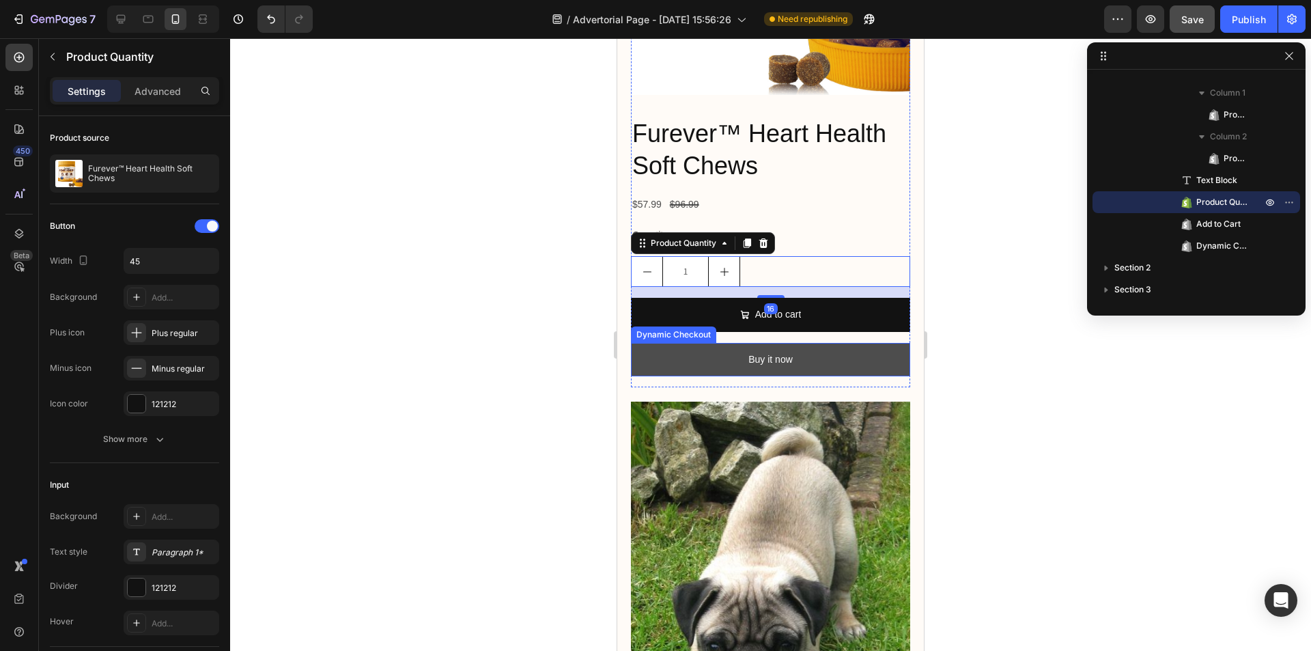
click at [796, 343] on button "Buy it now" at bounding box center [770, 359] width 279 height 33
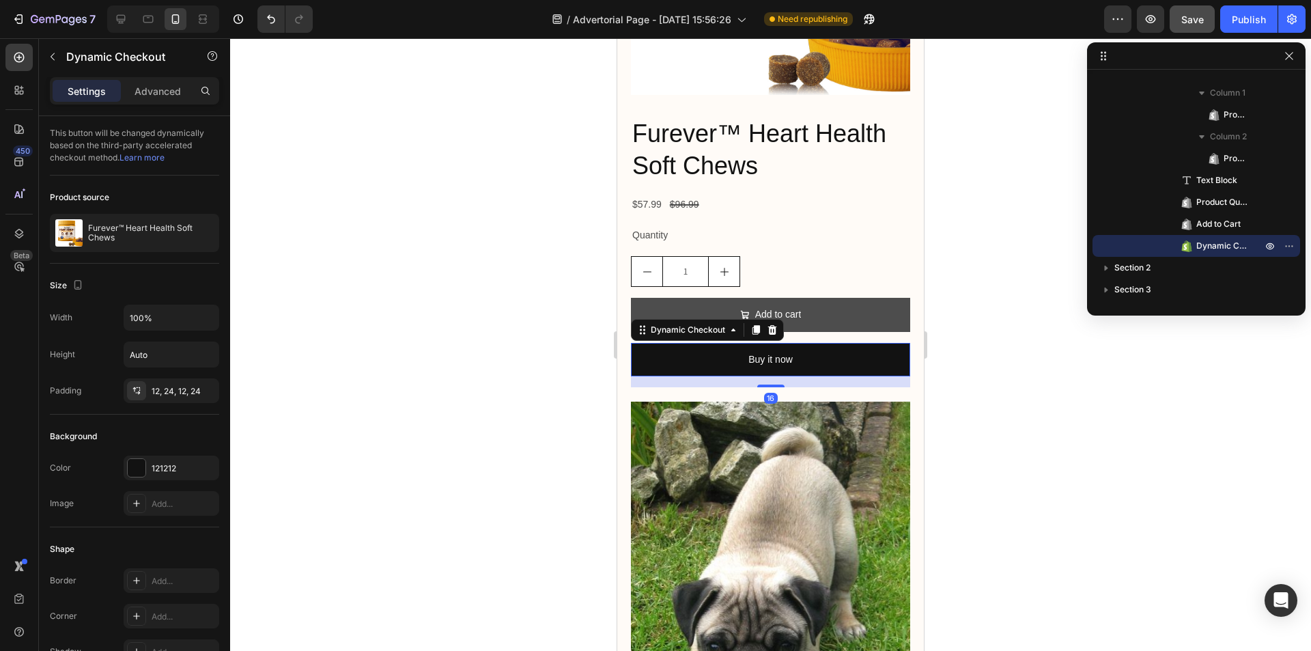
click at [776, 324] on icon at bounding box center [772, 329] width 11 height 11
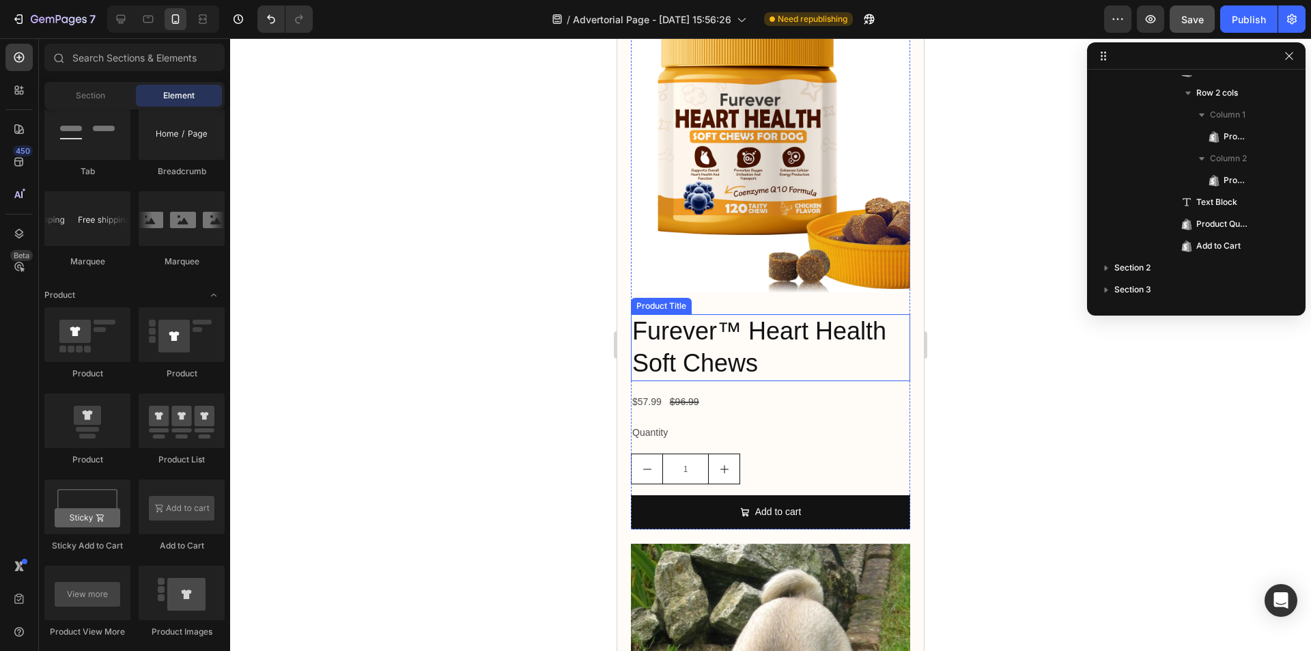
scroll to position [4984, 0]
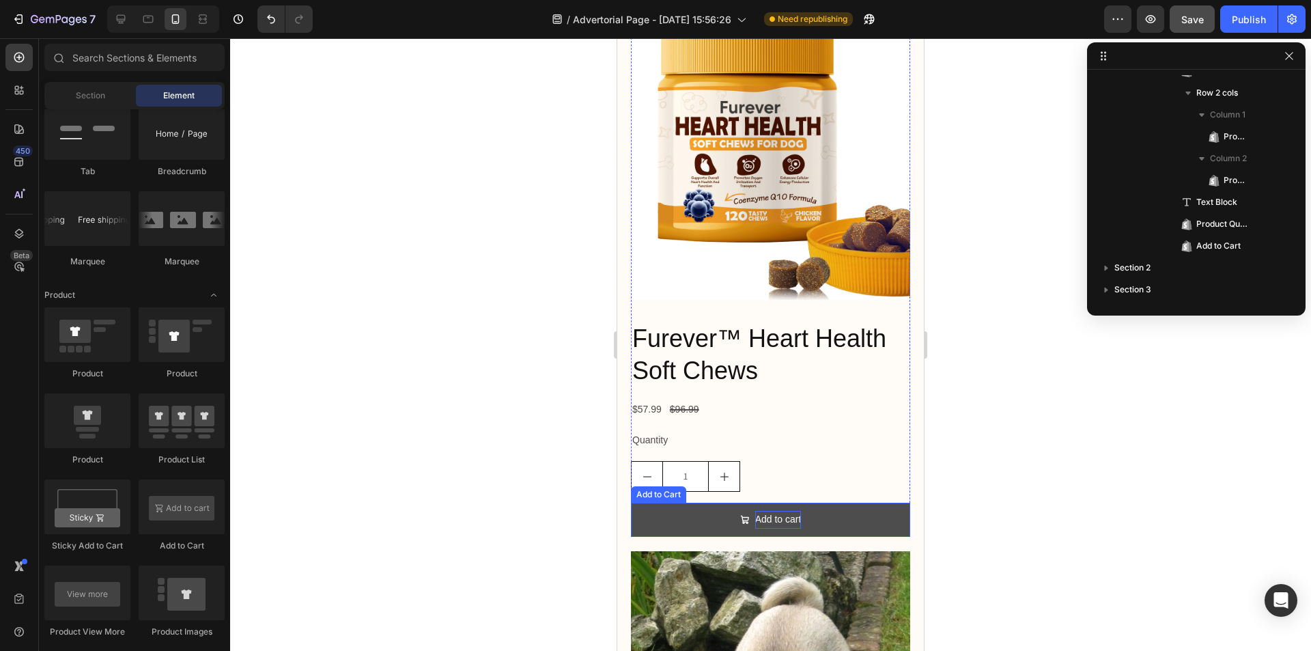
click at [793, 511] on div "Add to cart" at bounding box center [778, 519] width 46 height 17
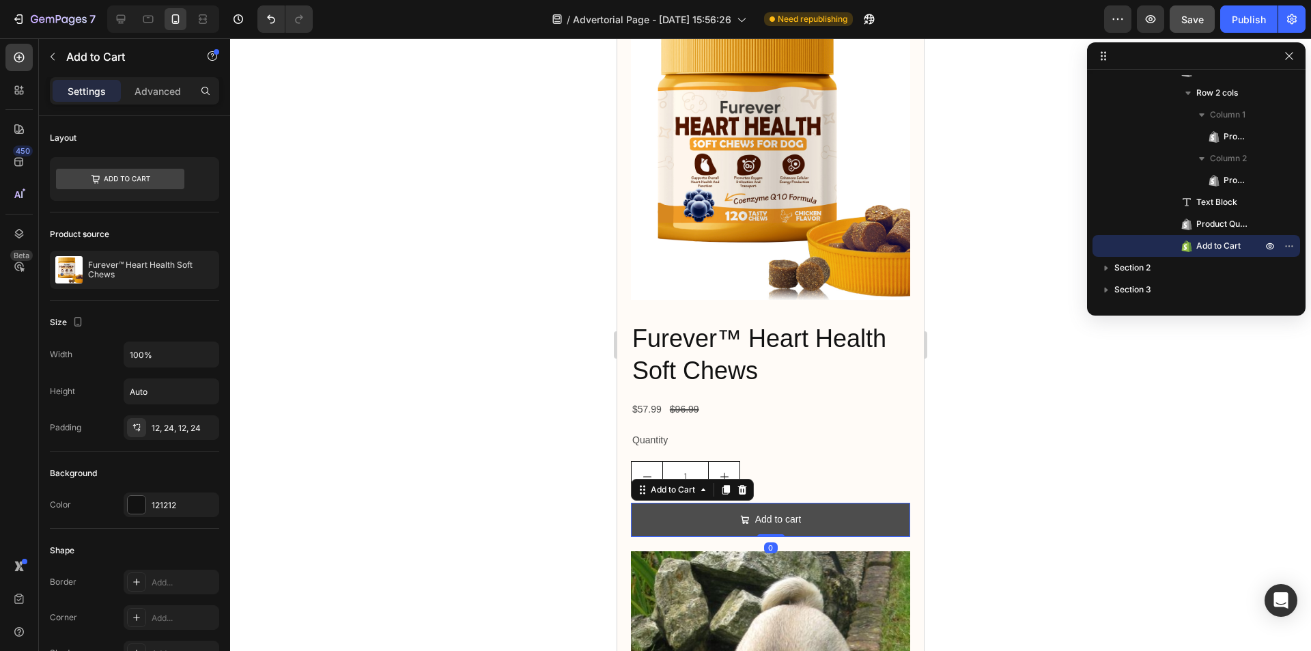
click at [836, 502] on button "Add to cart" at bounding box center [770, 518] width 279 height 33
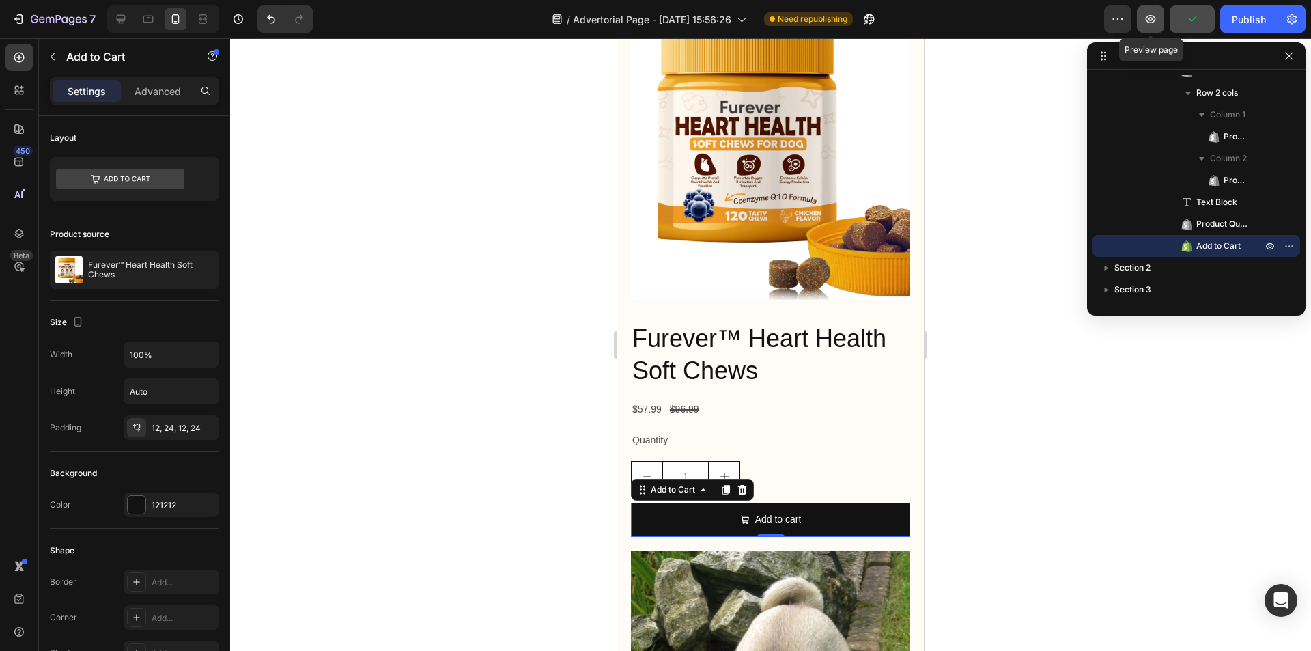
click at [1144, 14] on icon "button" at bounding box center [1151, 19] width 14 height 14
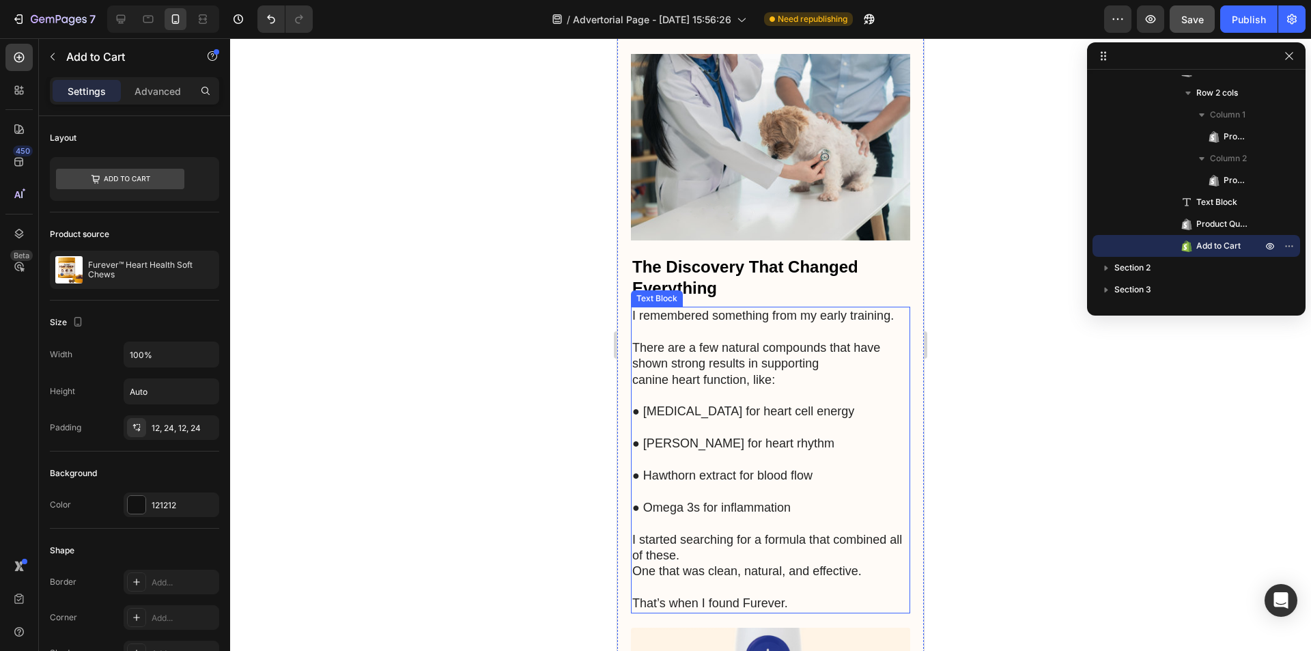
scroll to position [2799, 0]
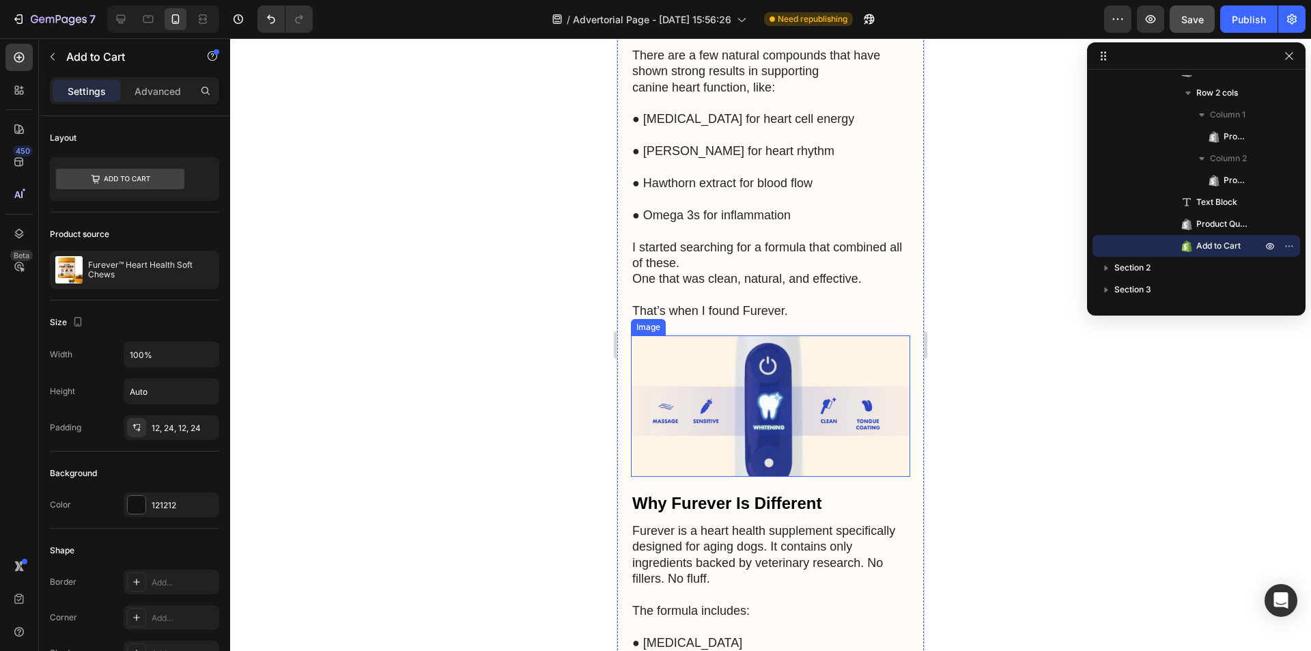
click at [744, 400] on img at bounding box center [770, 405] width 279 height 141
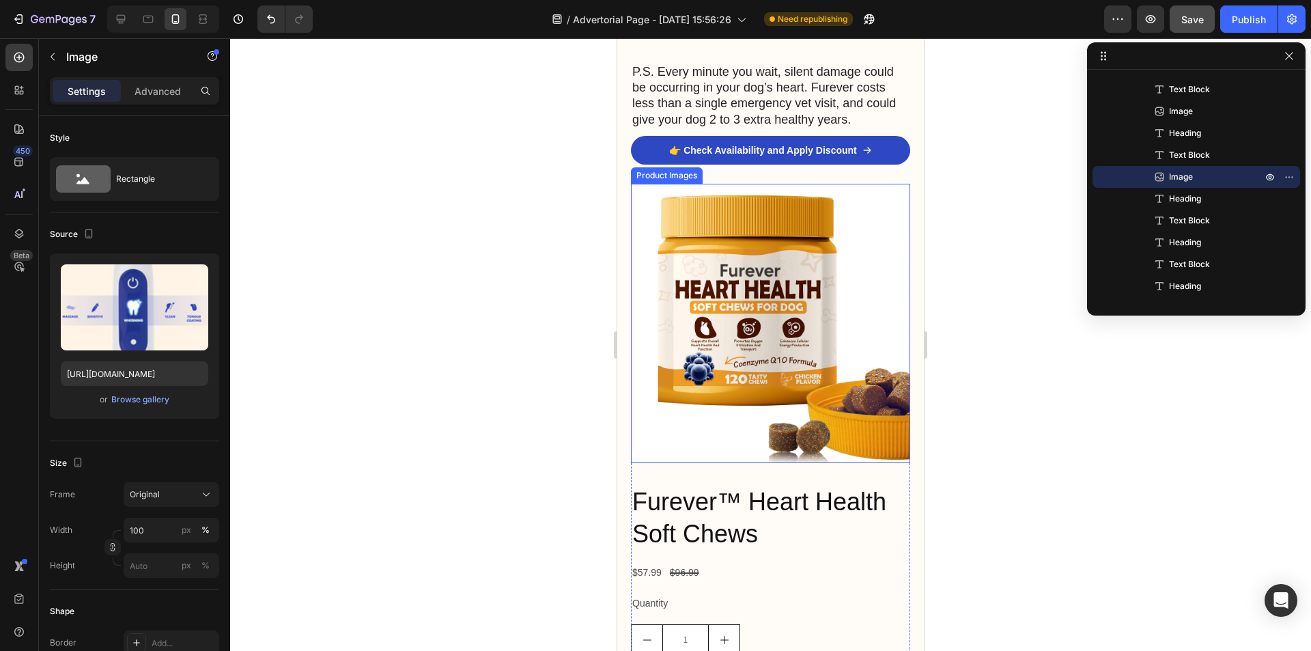
scroll to position [4847, 0]
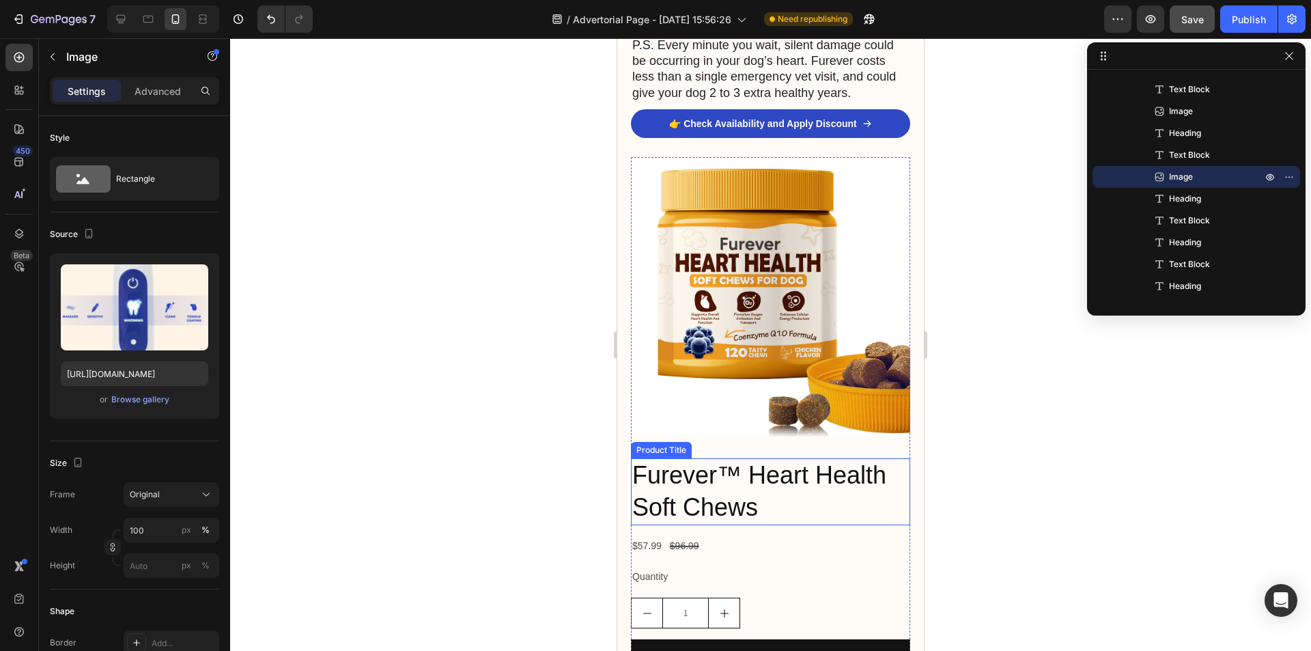
click at [745, 458] on h2 "Furever™ Heart Health Soft Chews" at bounding box center [770, 491] width 279 height 67
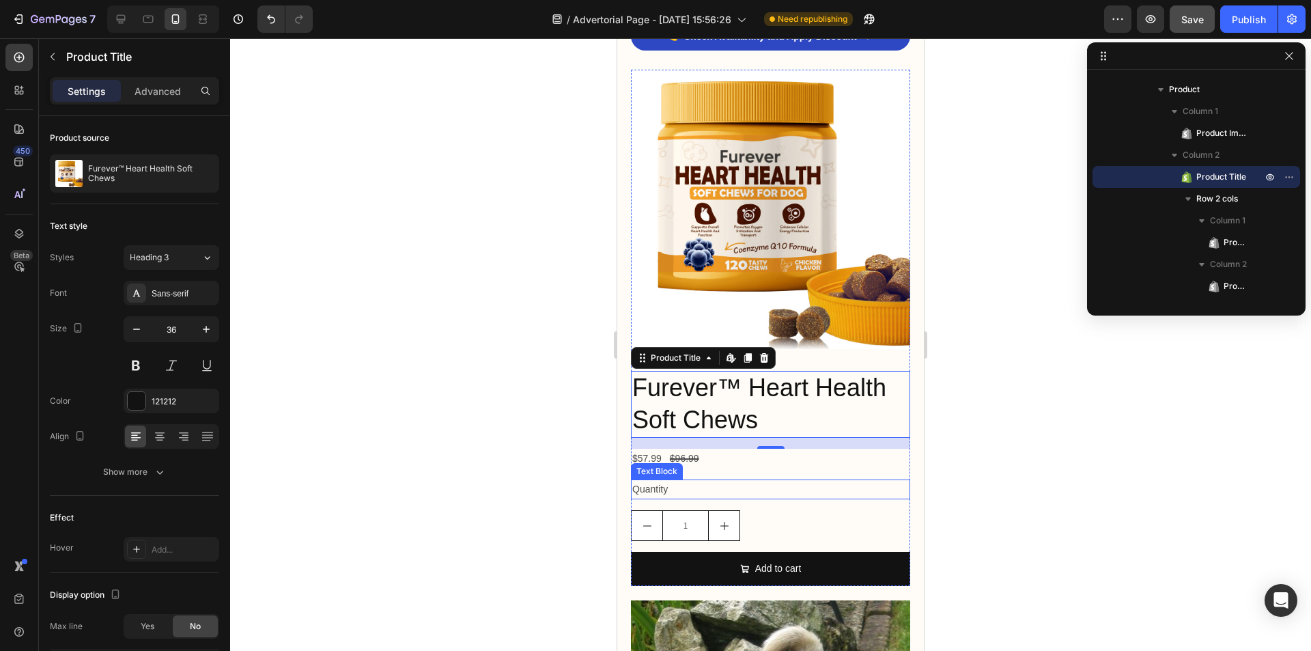
scroll to position [4984, 0]
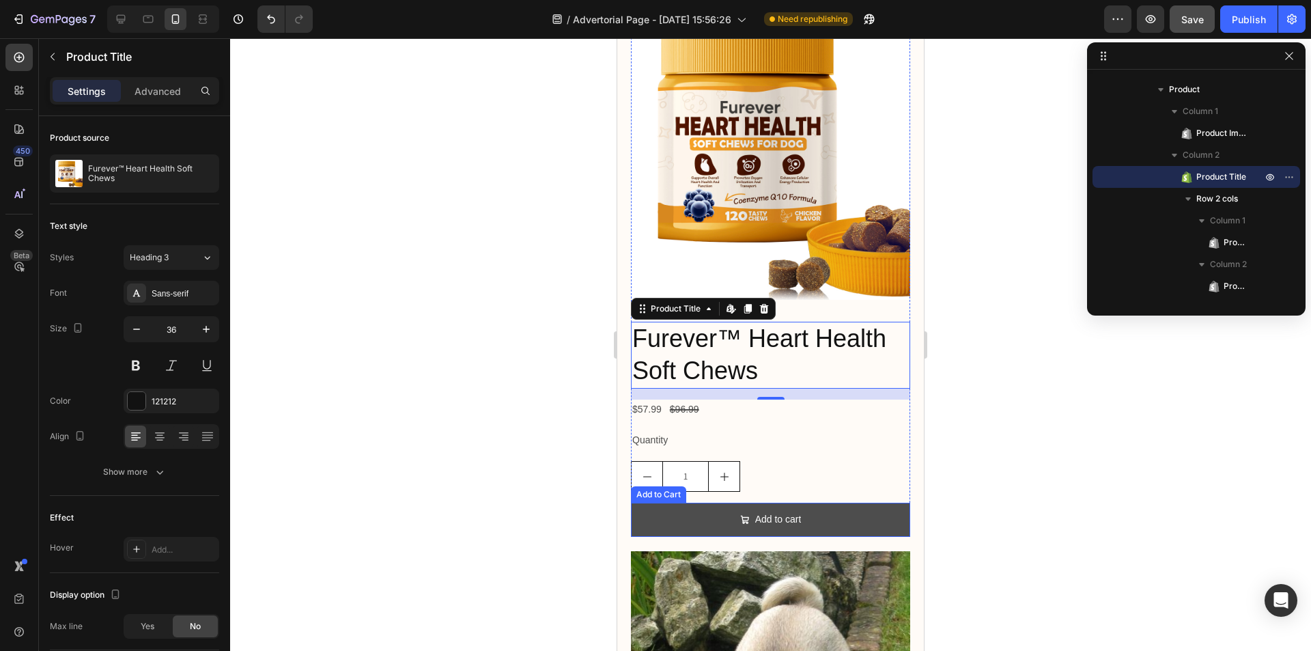
click at [802, 502] on button "Add to cart" at bounding box center [770, 518] width 279 height 33
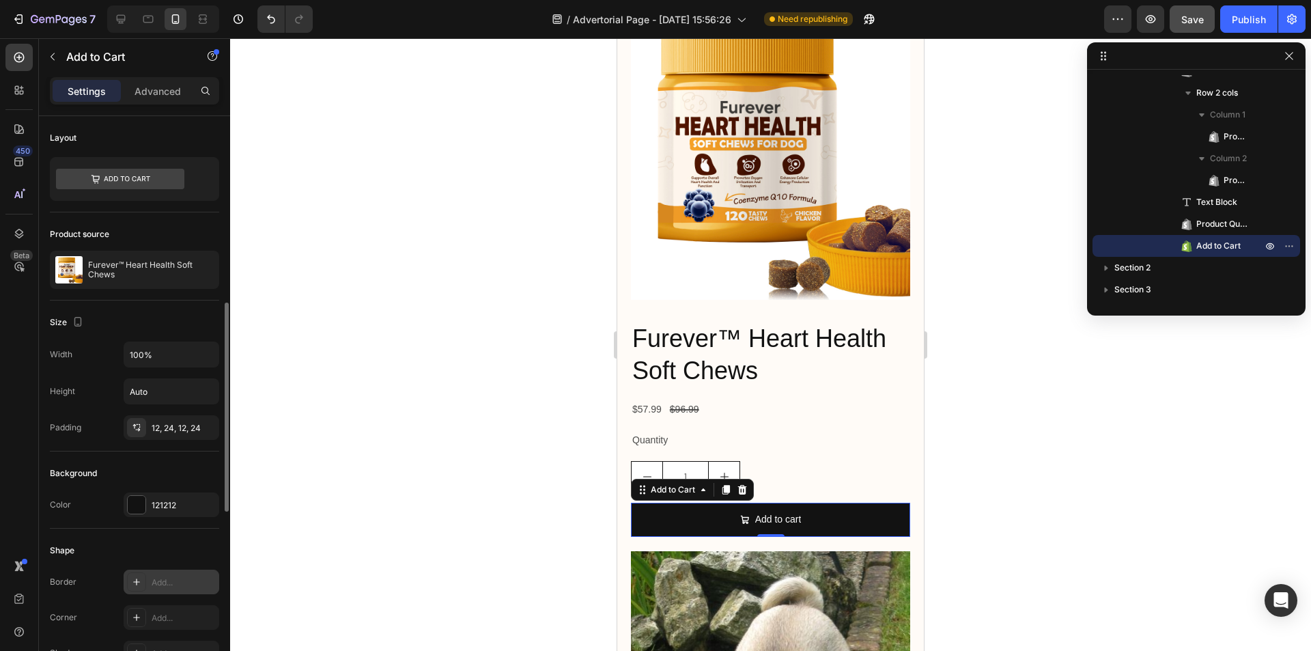
scroll to position [137, 0]
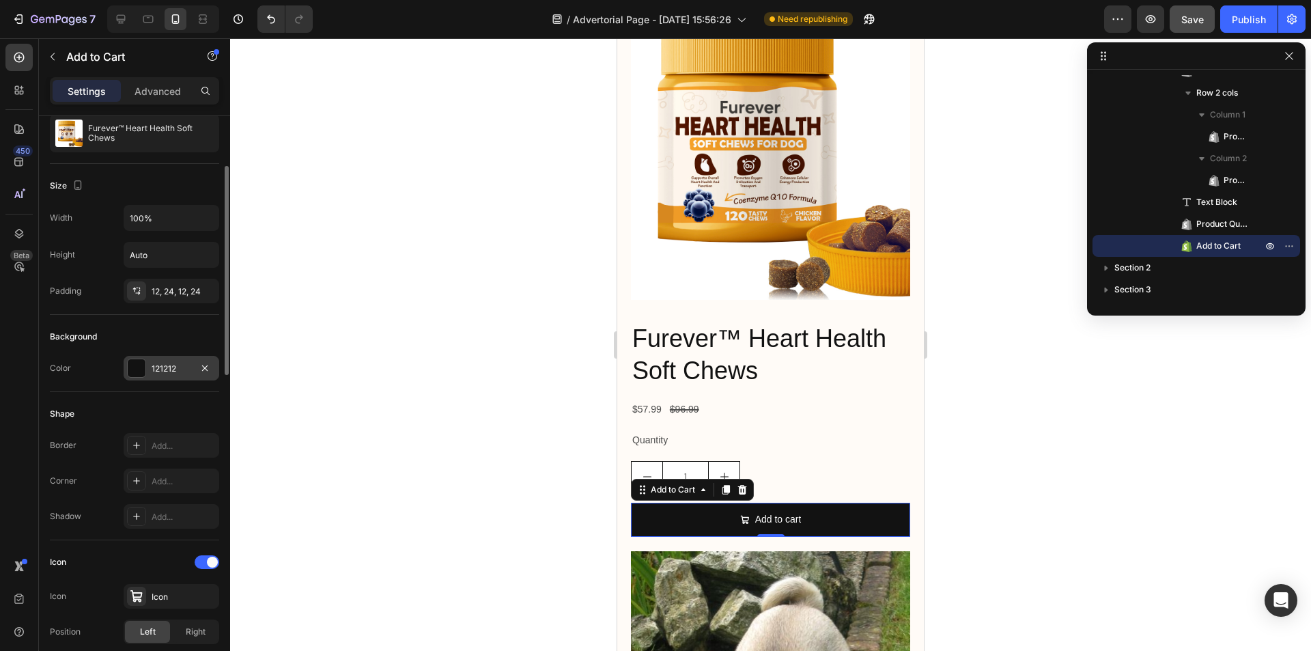
click at [155, 374] on div "121212" at bounding box center [172, 369] width 40 height 12
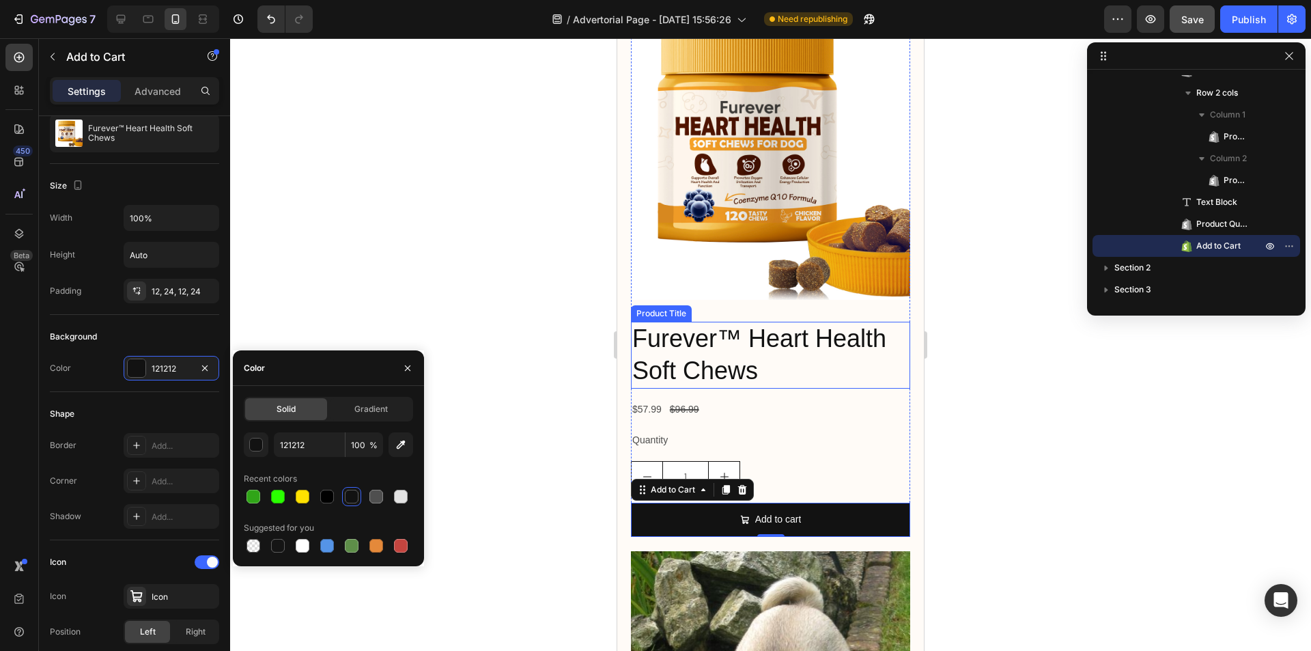
click at [759, 322] on h2 "Furever™ Heart Health Soft Chews" at bounding box center [770, 355] width 279 height 67
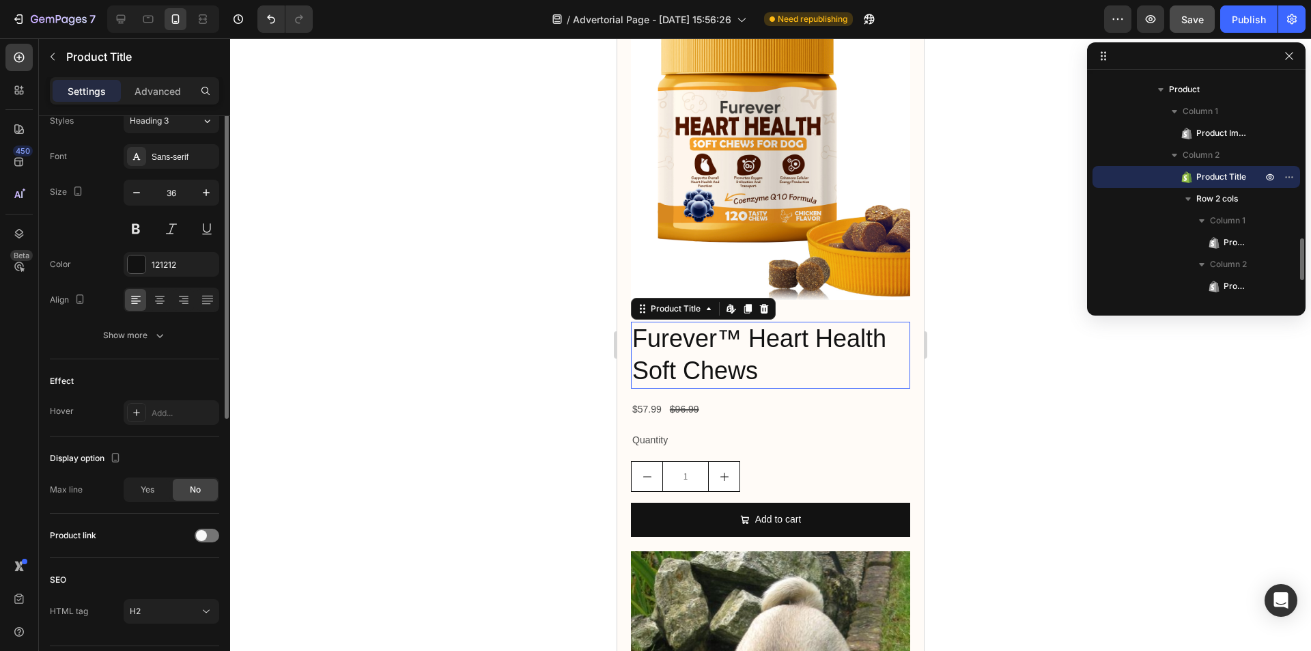
scroll to position [0, 0]
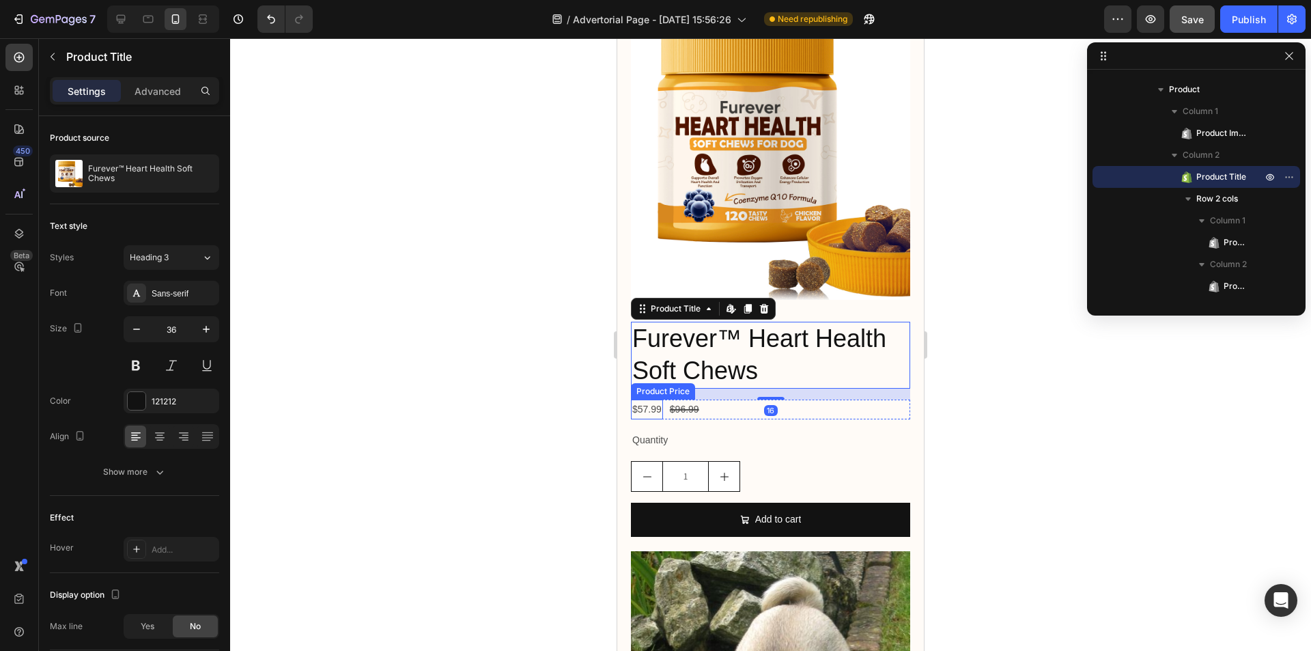
click at [651, 399] on div "$57.99" at bounding box center [647, 409] width 32 height 20
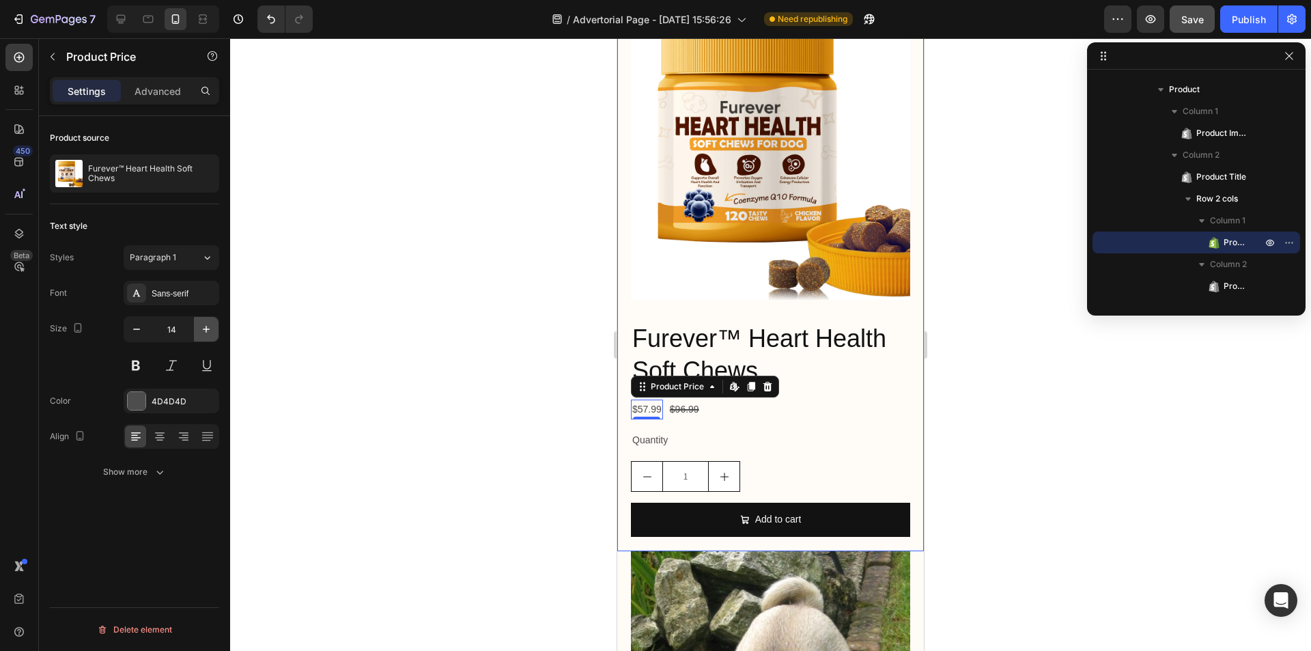
click at [201, 327] on icon "button" at bounding box center [206, 329] width 14 height 14
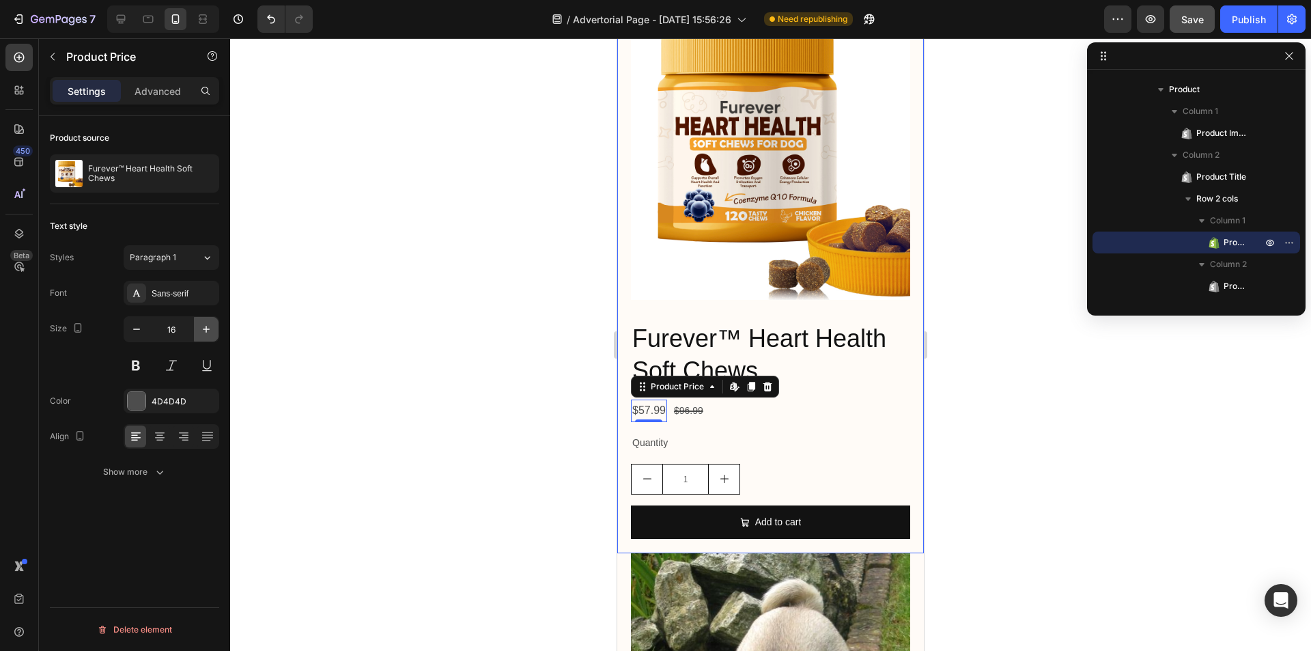
click at [201, 327] on icon "button" at bounding box center [206, 329] width 14 height 14
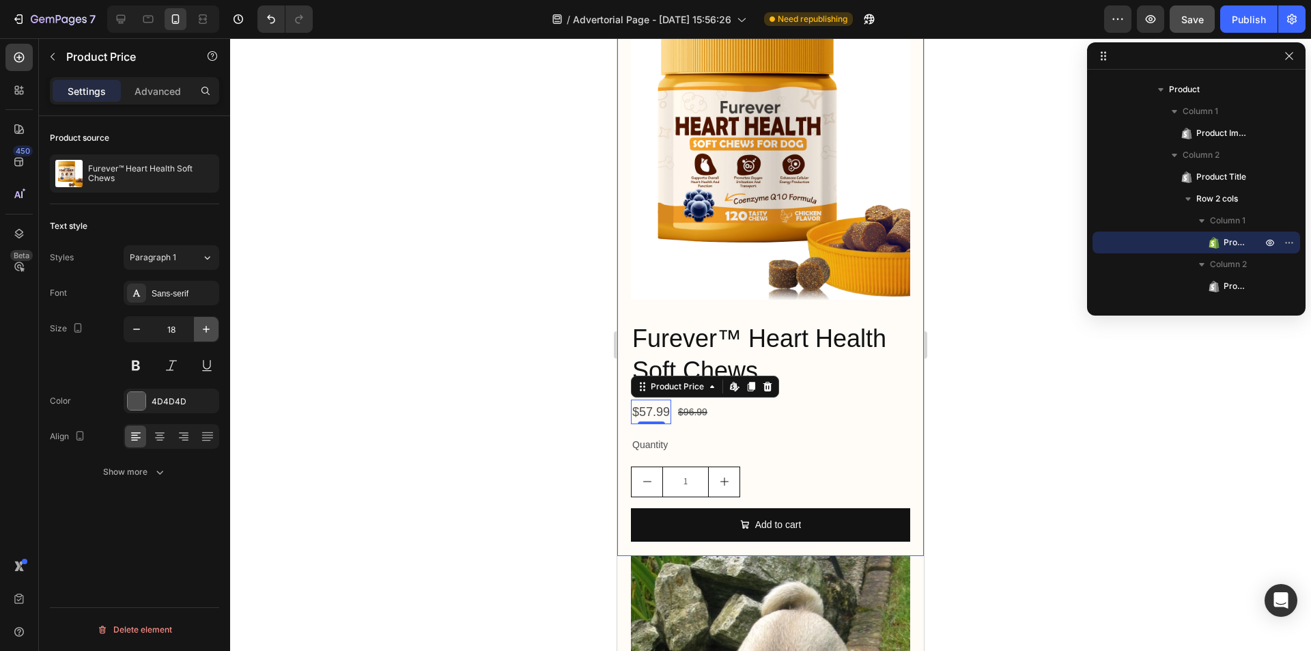
click at [200, 327] on icon "button" at bounding box center [206, 329] width 14 height 14
type input "20"
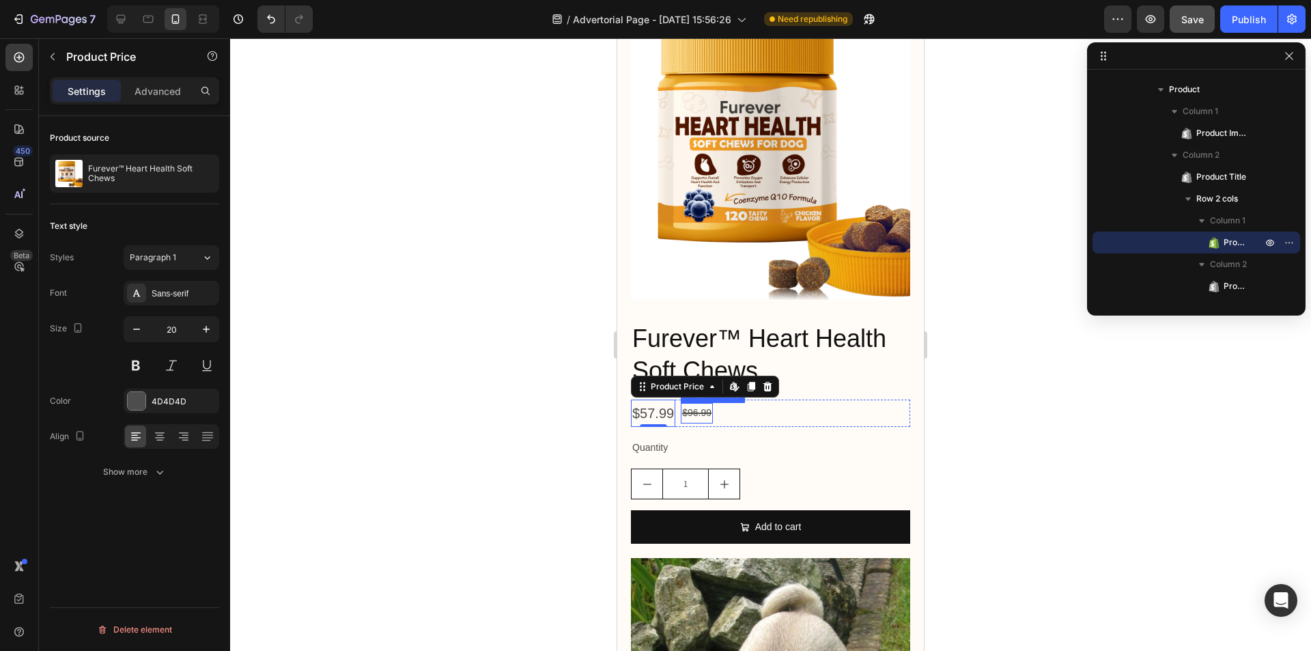
click at [695, 403] on div "$96.99" at bounding box center [697, 413] width 32 height 20
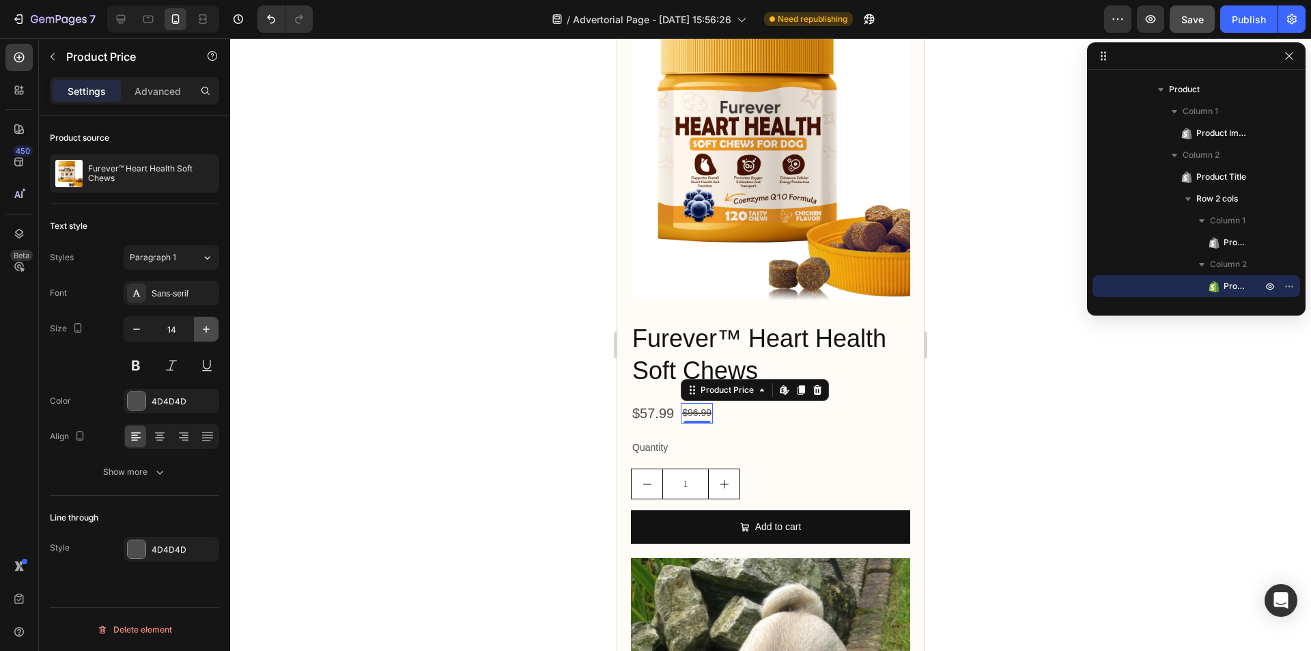
click at [214, 329] on button "button" at bounding box center [206, 329] width 25 height 25
click at [212, 327] on icon "button" at bounding box center [206, 329] width 14 height 14
type input "17"
click at [646, 399] on div "$57.99" at bounding box center [653, 412] width 44 height 27
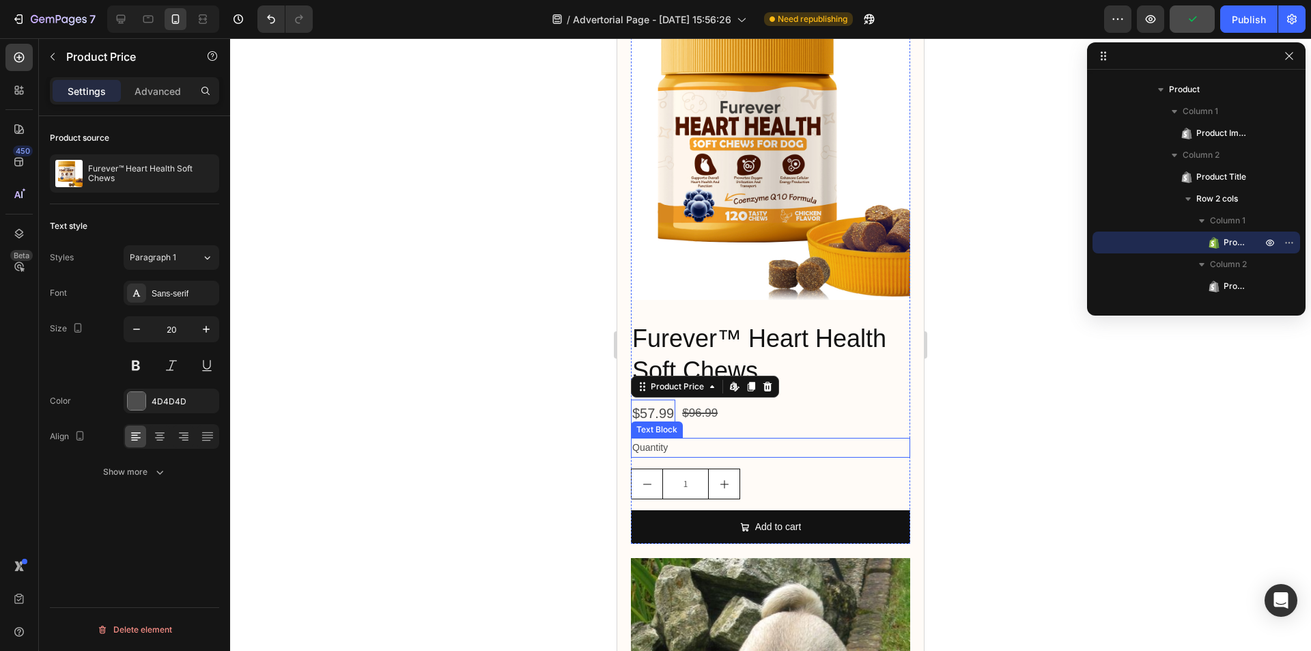
click at [799, 438] on div "Quantity" at bounding box center [770, 448] width 279 height 20
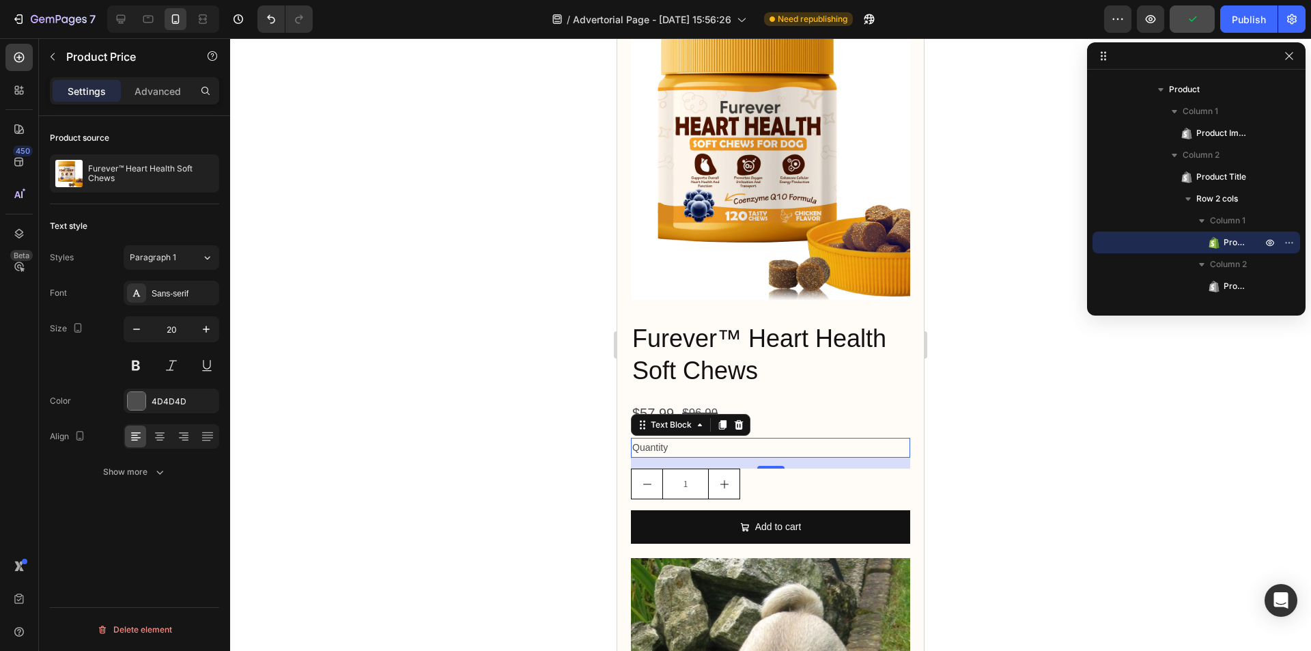
scroll to position [976, 0]
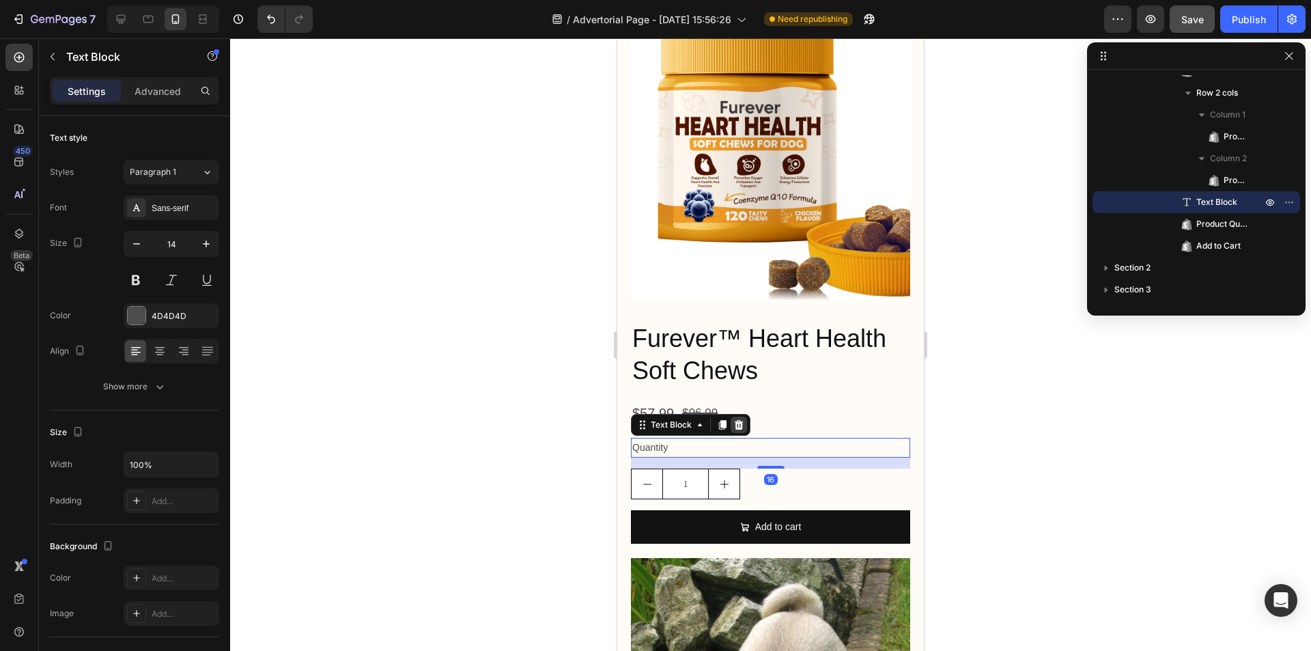
click at [741, 420] on icon at bounding box center [739, 425] width 9 height 10
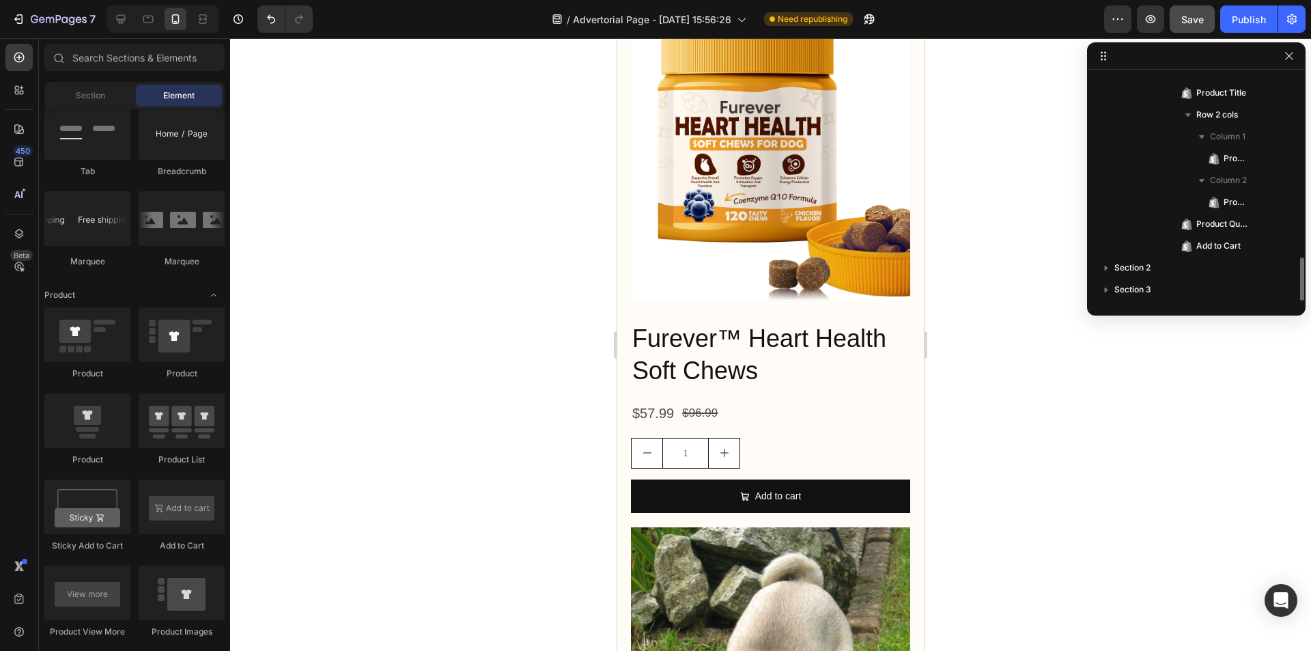
scroll to position [954, 0]
click at [762, 438] on div "1" at bounding box center [770, 453] width 279 height 31
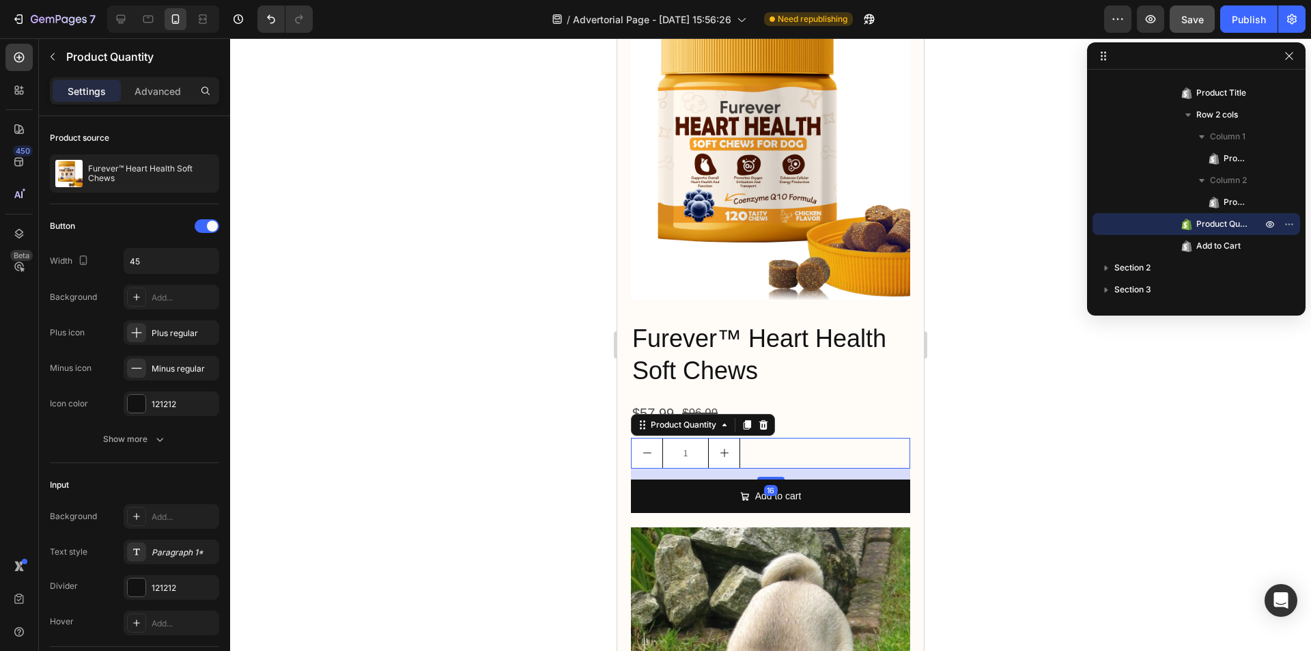
click at [763, 420] on icon at bounding box center [763, 425] width 9 height 10
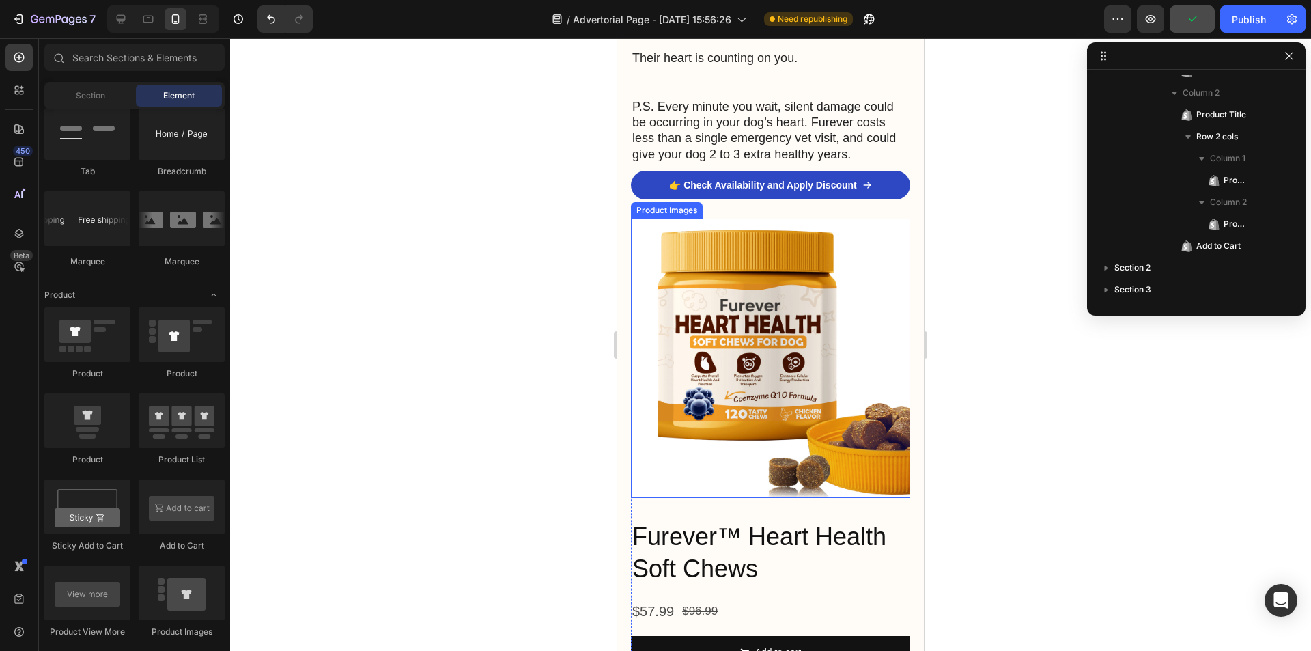
scroll to position [4779, 0]
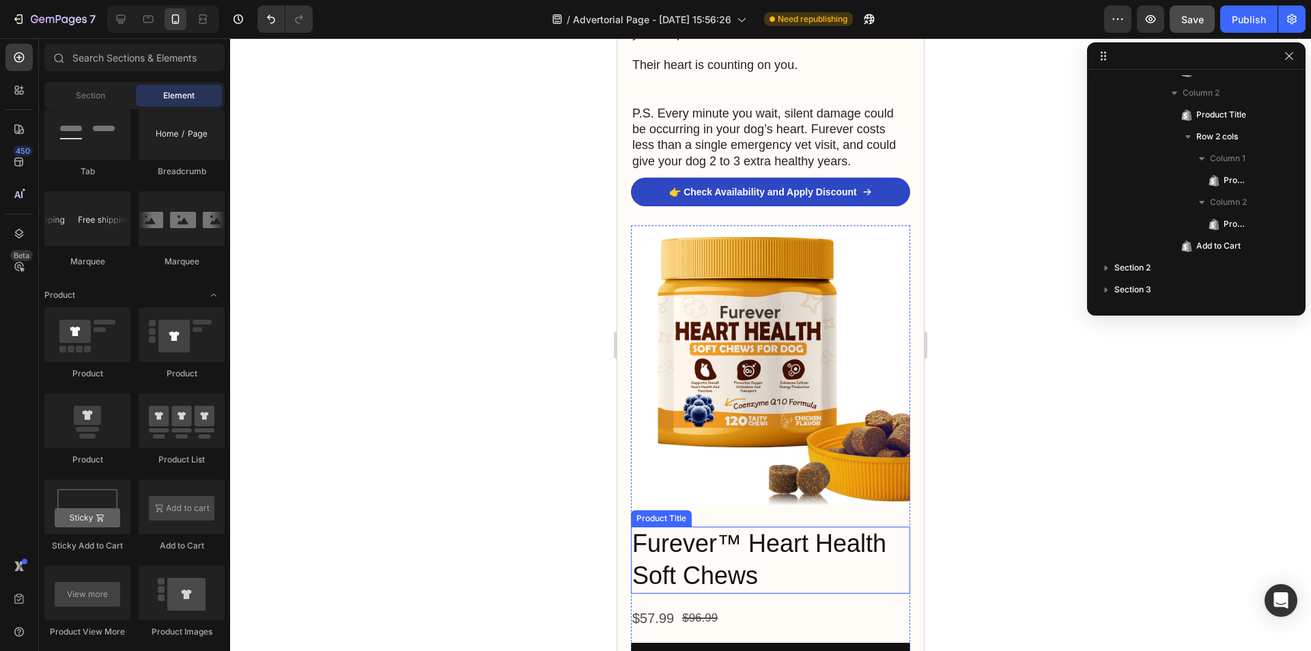
click at [745, 526] on h2 "Furever™ Heart Health Soft Chews" at bounding box center [770, 559] width 279 height 67
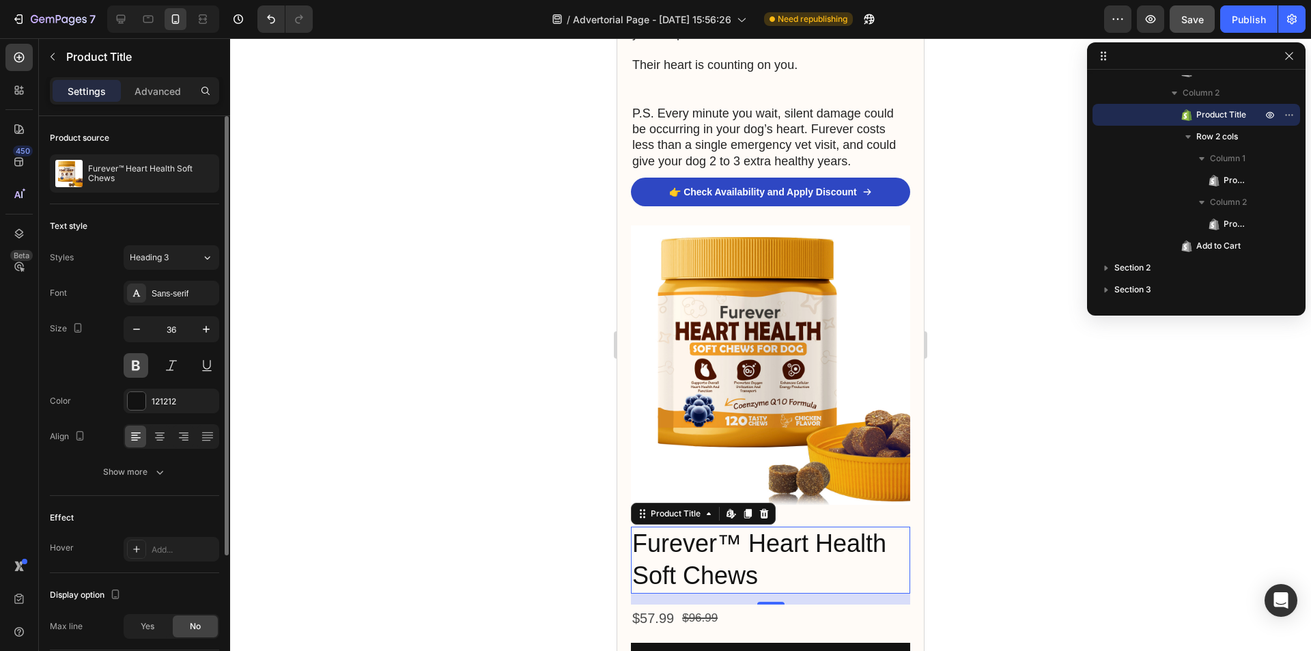
click at [133, 362] on button at bounding box center [136, 365] width 25 height 25
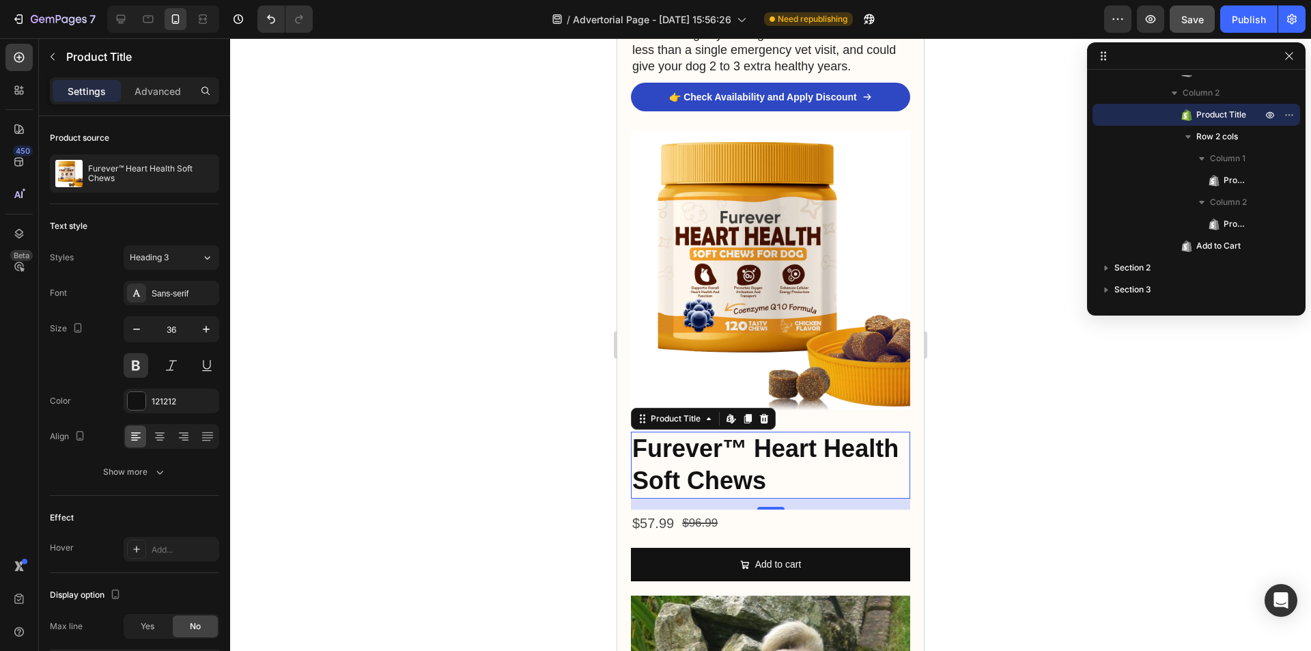
scroll to position [4984, 0]
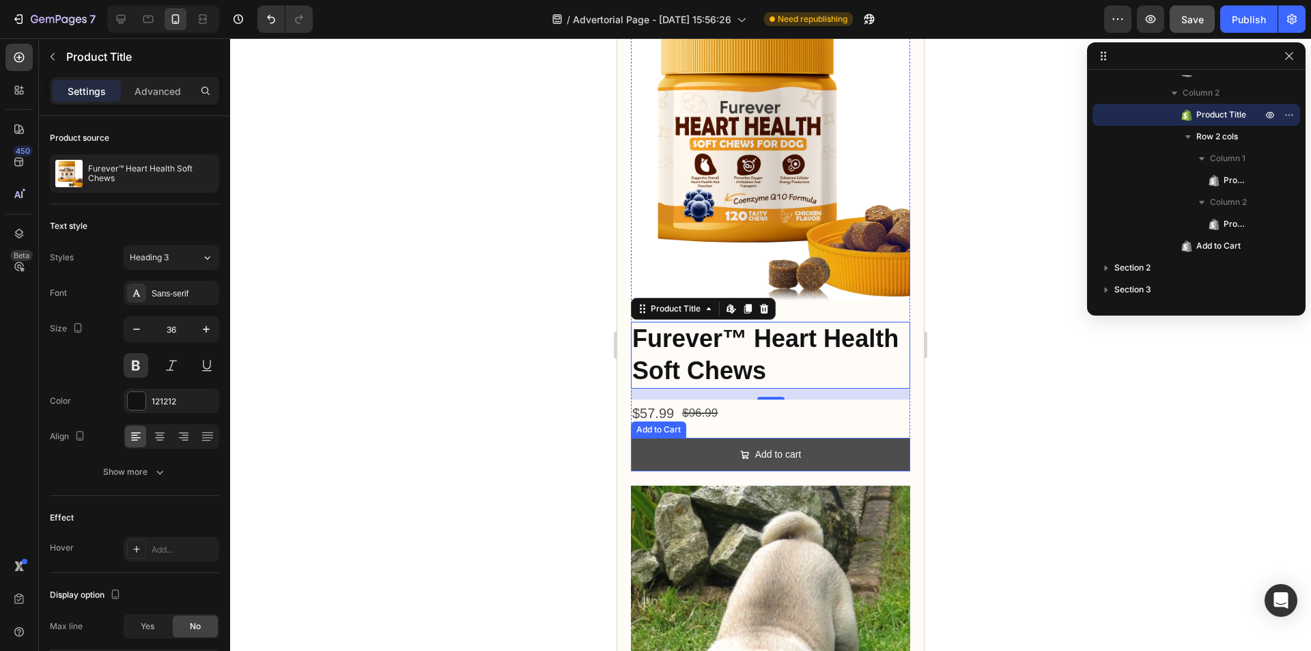
click at [712, 438] on button "Add to cart" at bounding box center [770, 454] width 279 height 33
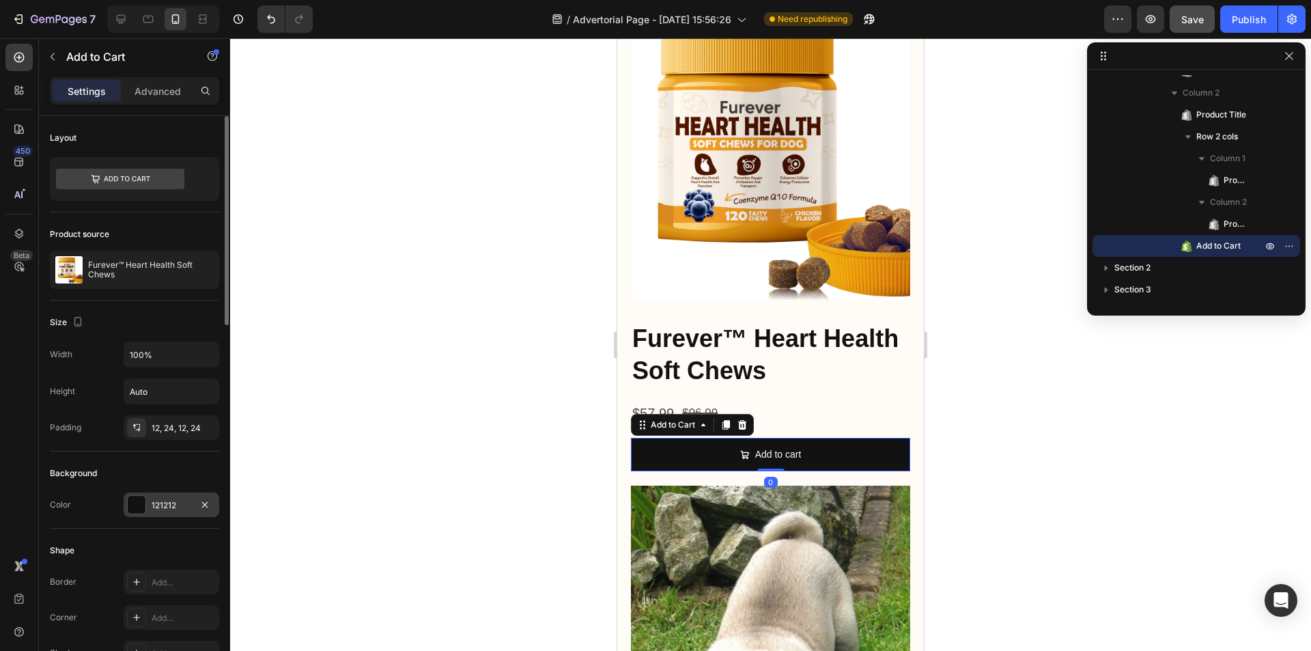
click at [183, 507] on div "121212" at bounding box center [172, 505] width 40 height 12
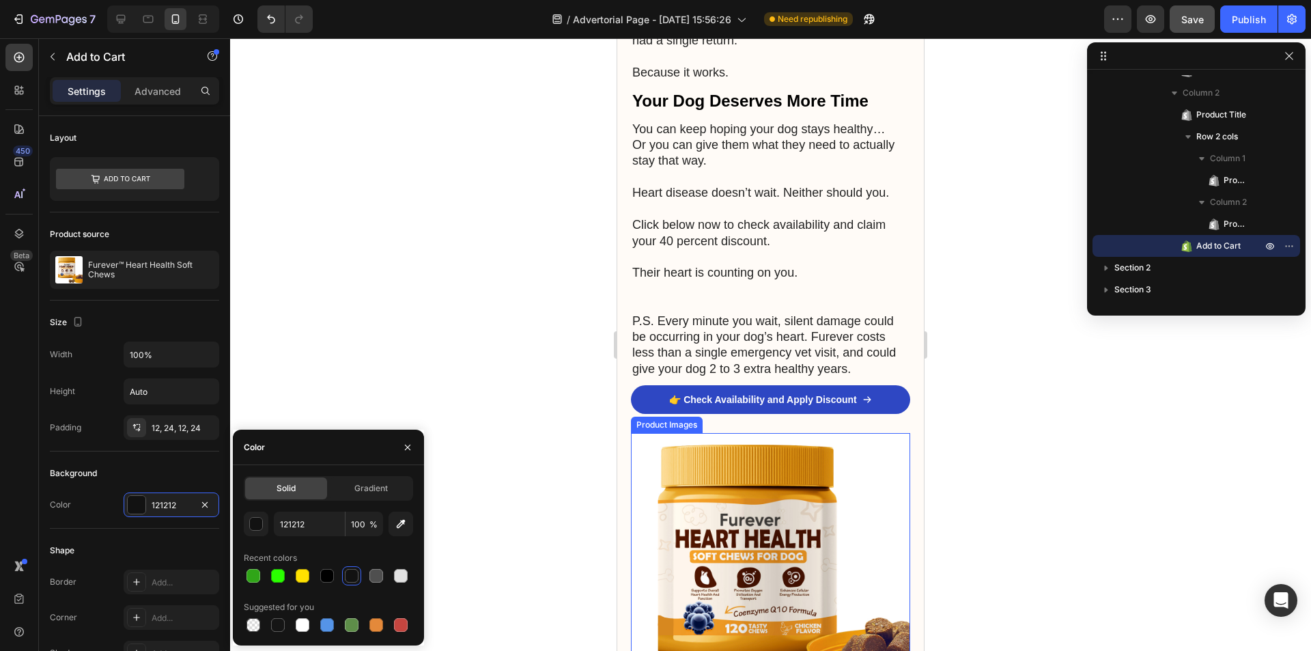
scroll to position [4711, 0]
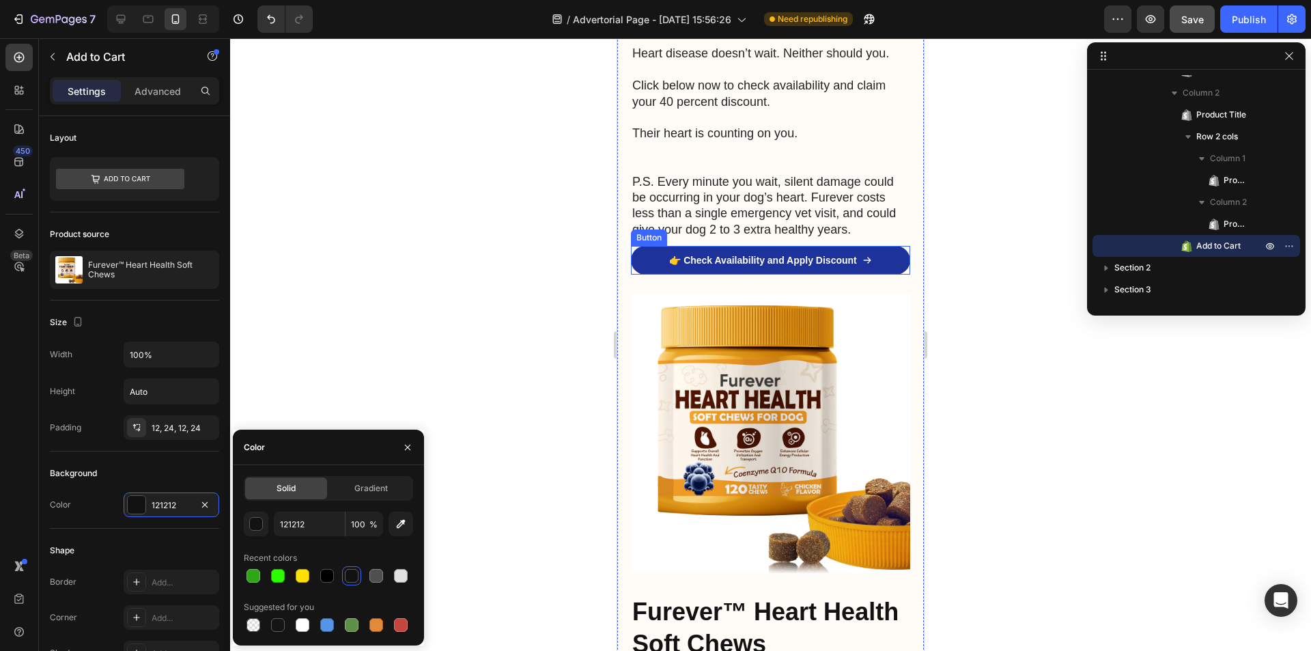
click at [649, 246] on link "👉 Check Availability and Apply Discount" at bounding box center [770, 260] width 279 height 29
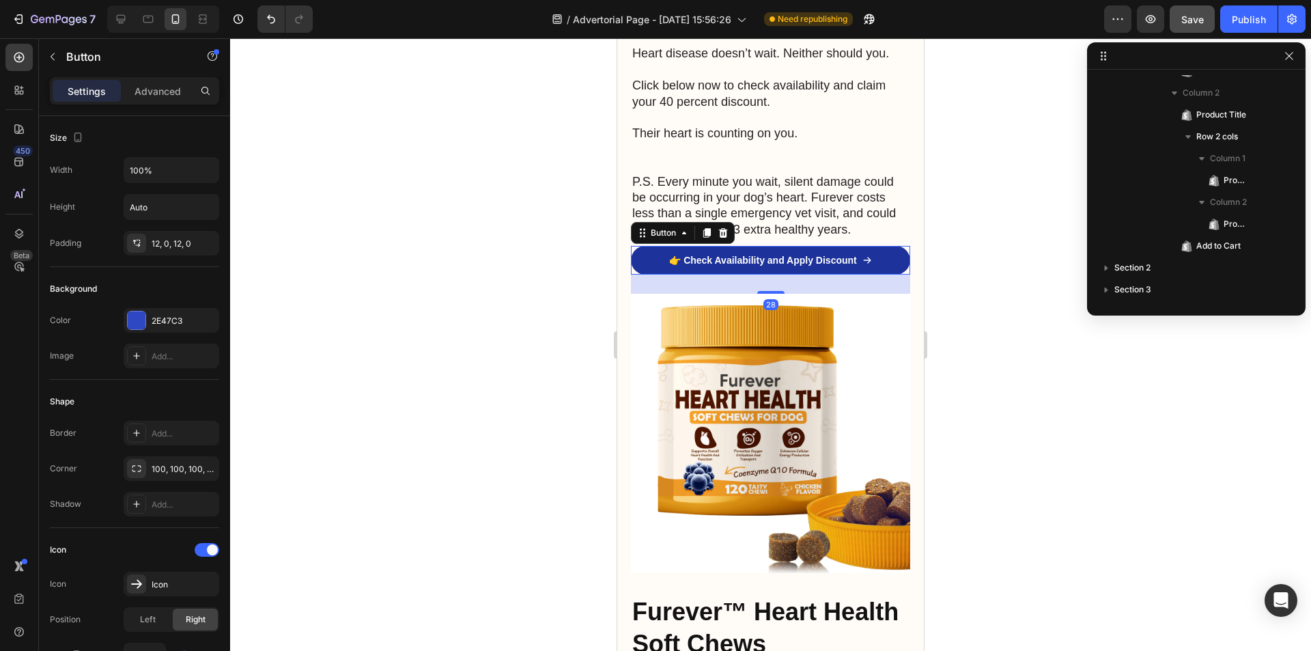
scroll to position [739, 0]
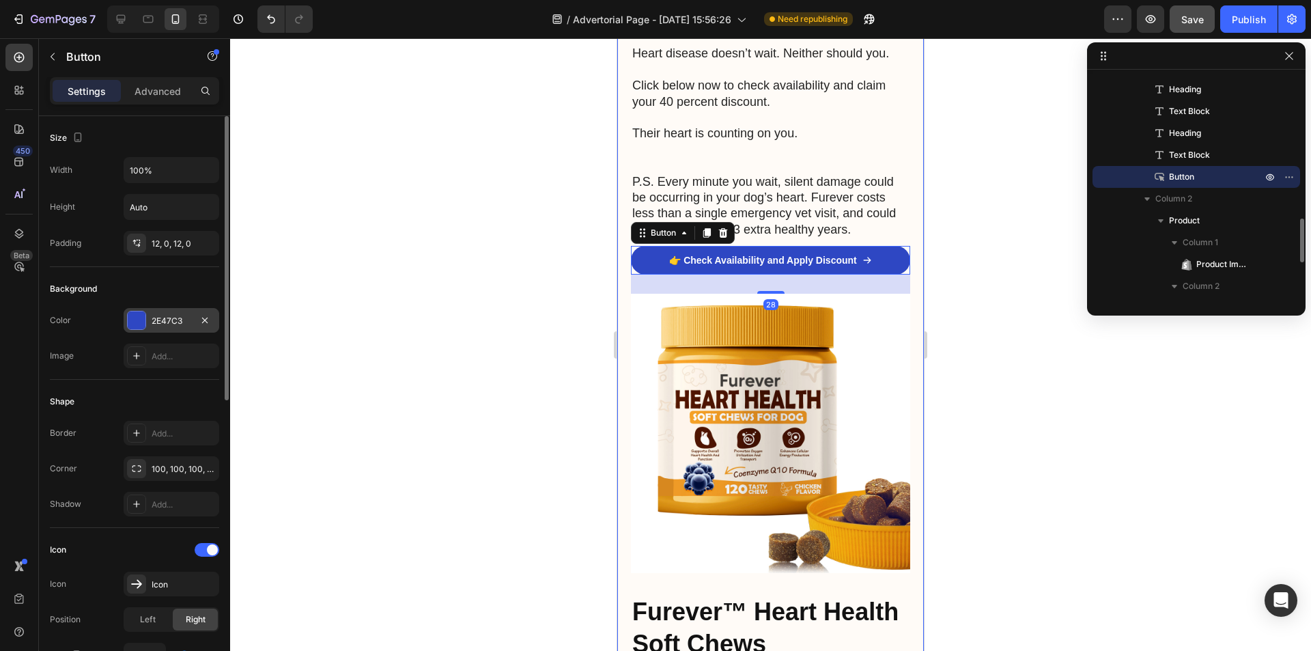
click at [175, 318] on div "2E47C3" at bounding box center [172, 321] width 40 height 12
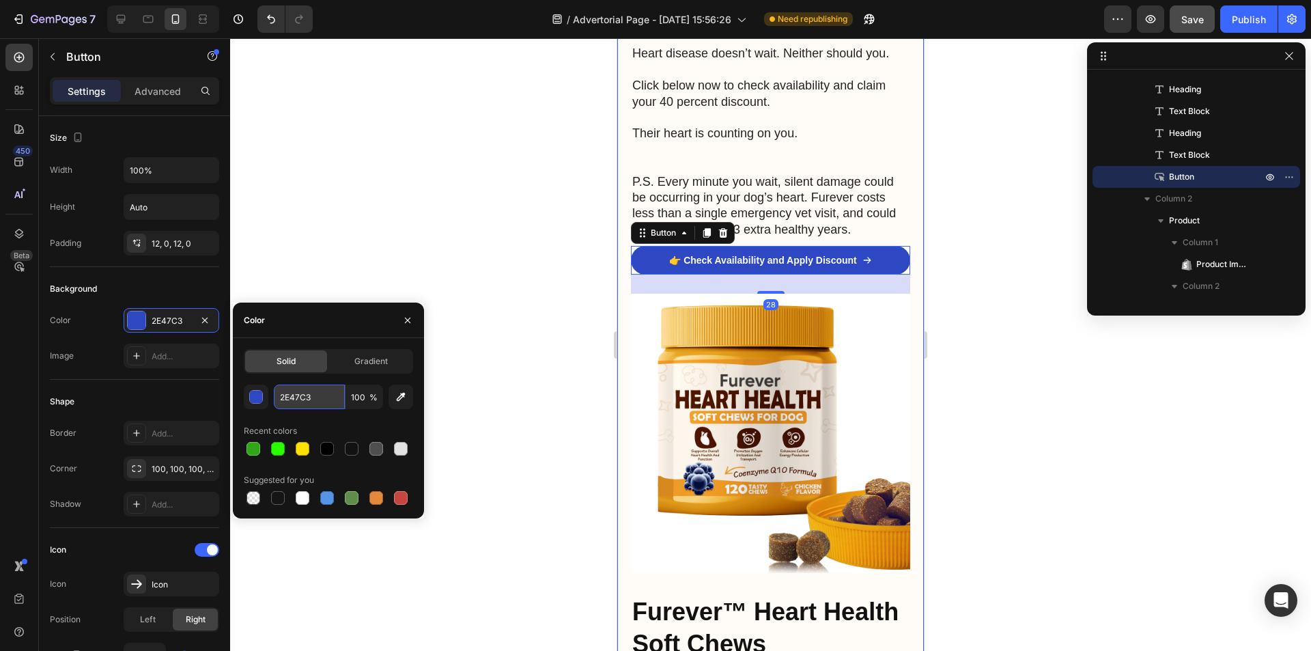
click at [309, 401] on input "2E47C3" at bounding box center [309, 396] width 71 height 25
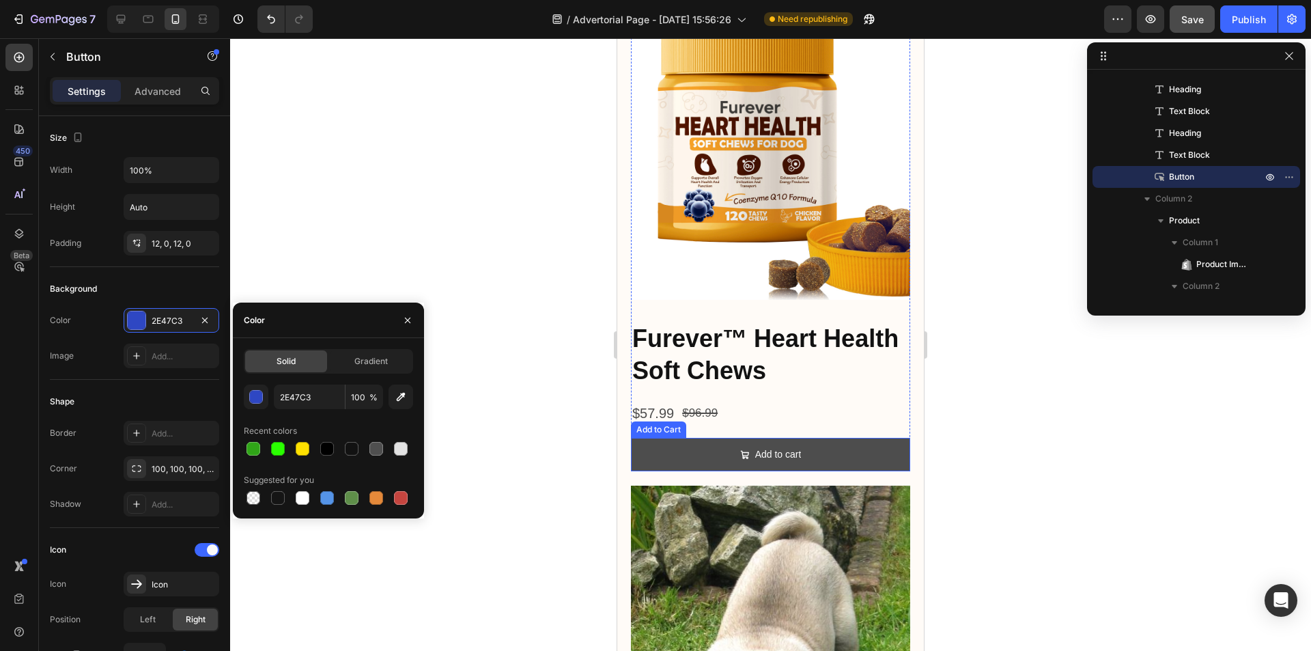
click at [715, 438] on button "Add to cart" at bounding box center [770, 454] width 279 height 33
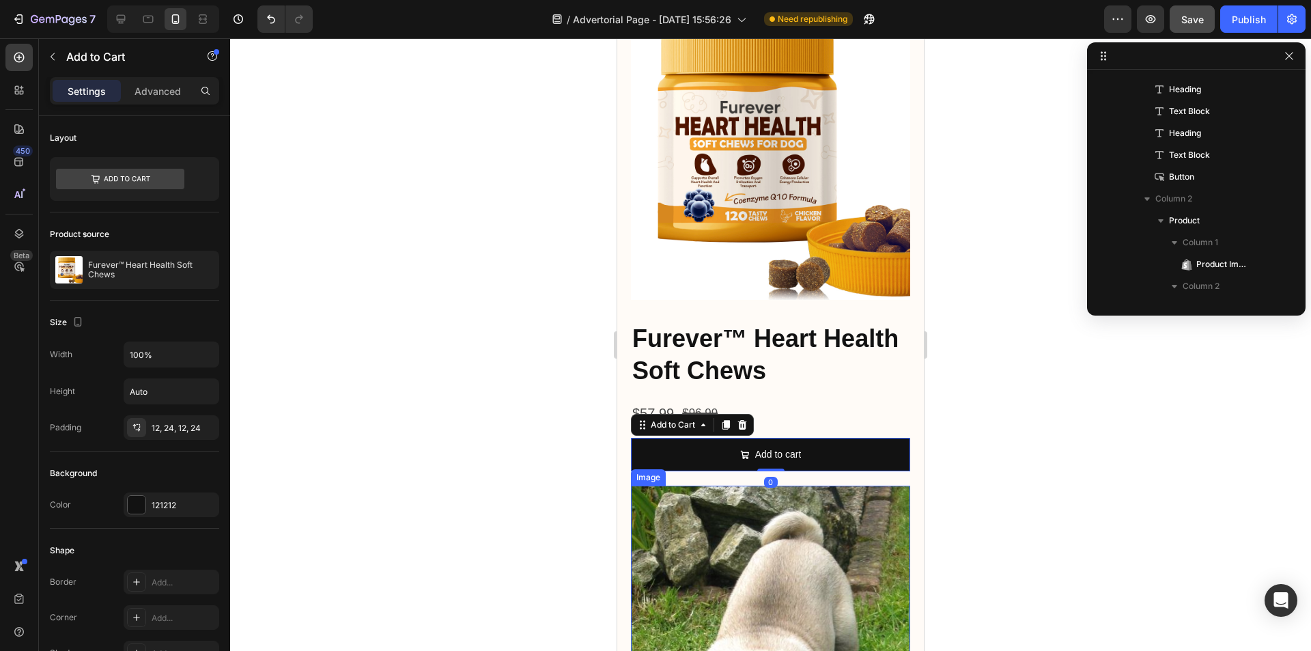
scroll to position [933, 0]
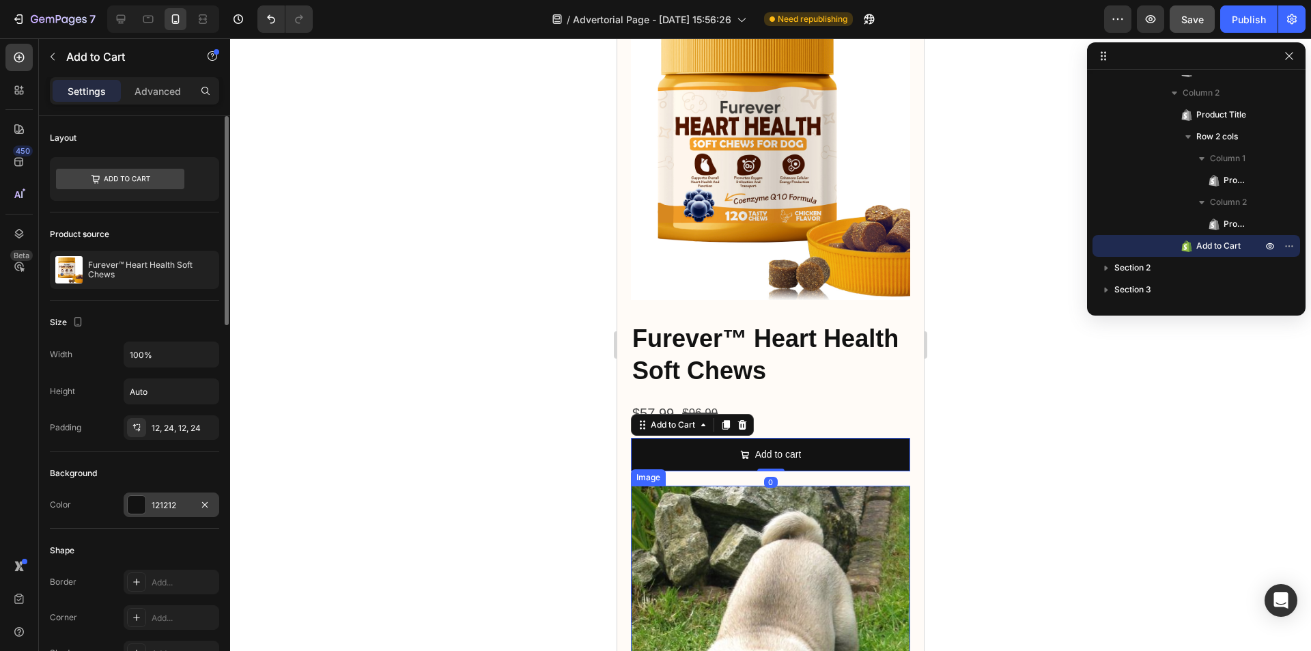
click at [160, 496] on div "121212" at bounding box center [172, 504] width 96 height 25
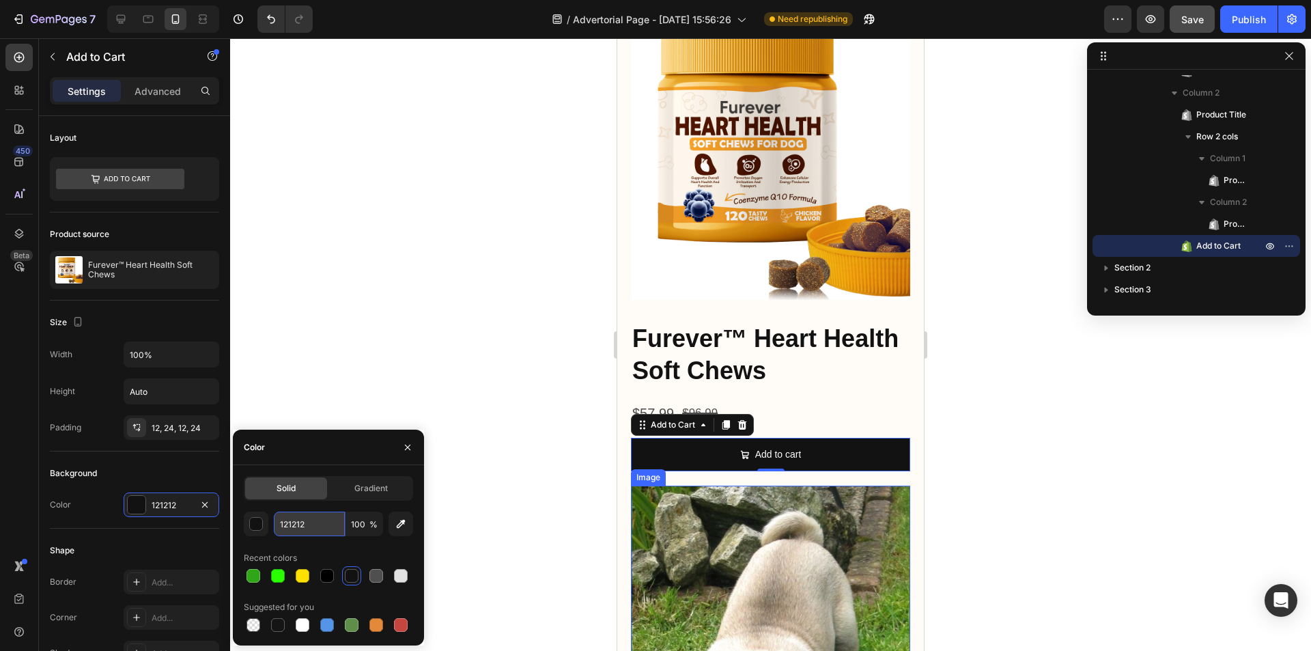
click at [324, 528] on input "121212" at bounding box center [309, 523] width 71 height 25
paste input "2E47C3"
type input "2E47C3"
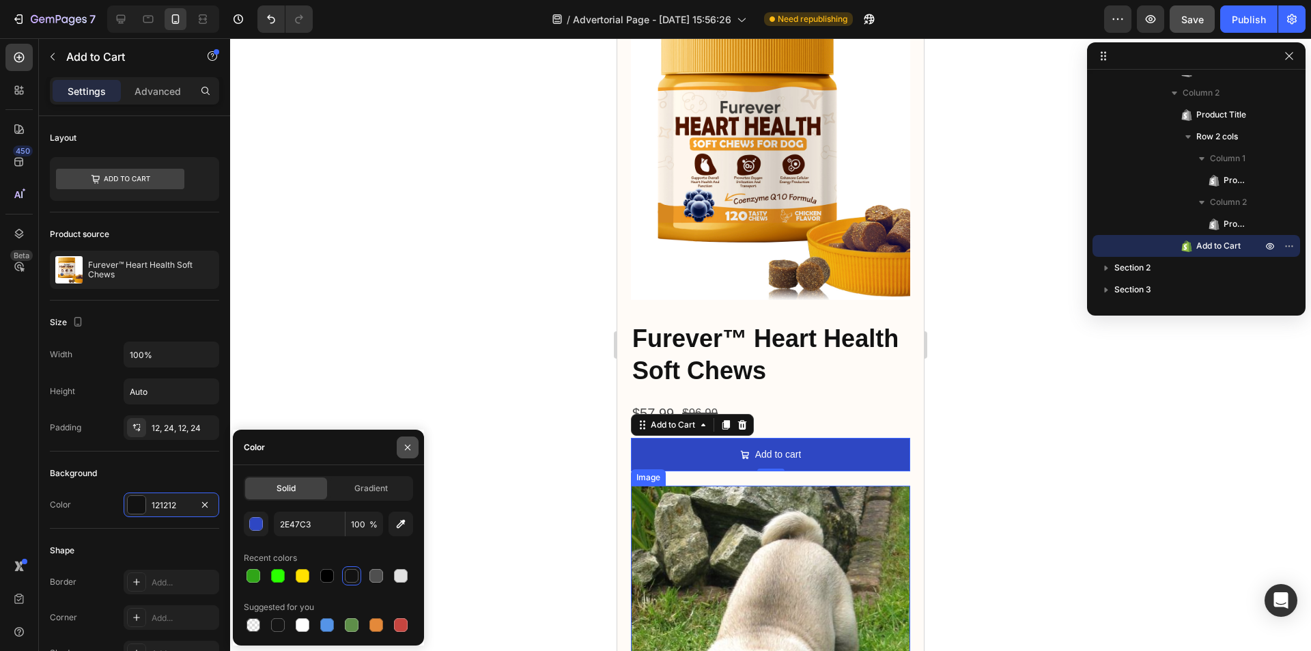
click at [403, 444] on icon "button" at bounding box center [407, 447] width 11 height 11
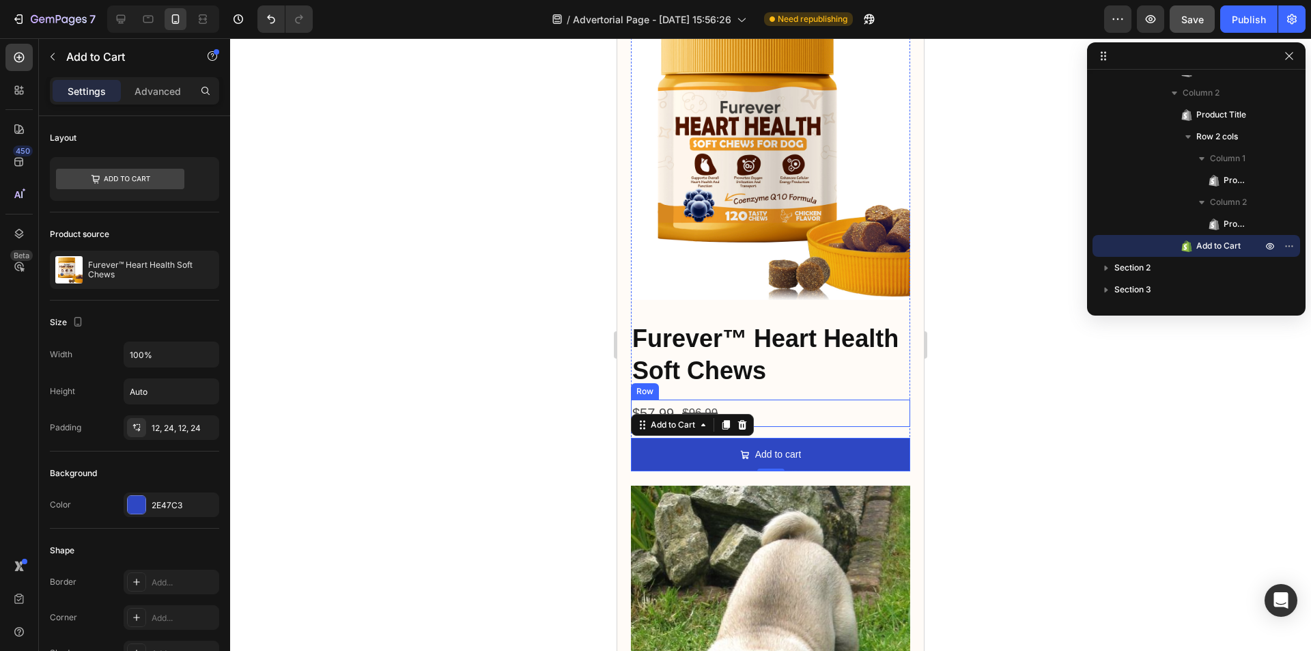
click at [837, 399] on div "$57.99 Product Price Product Price $96.99 Product Price Product Price Row" at bounding box center [770, 412] width 279 height 27
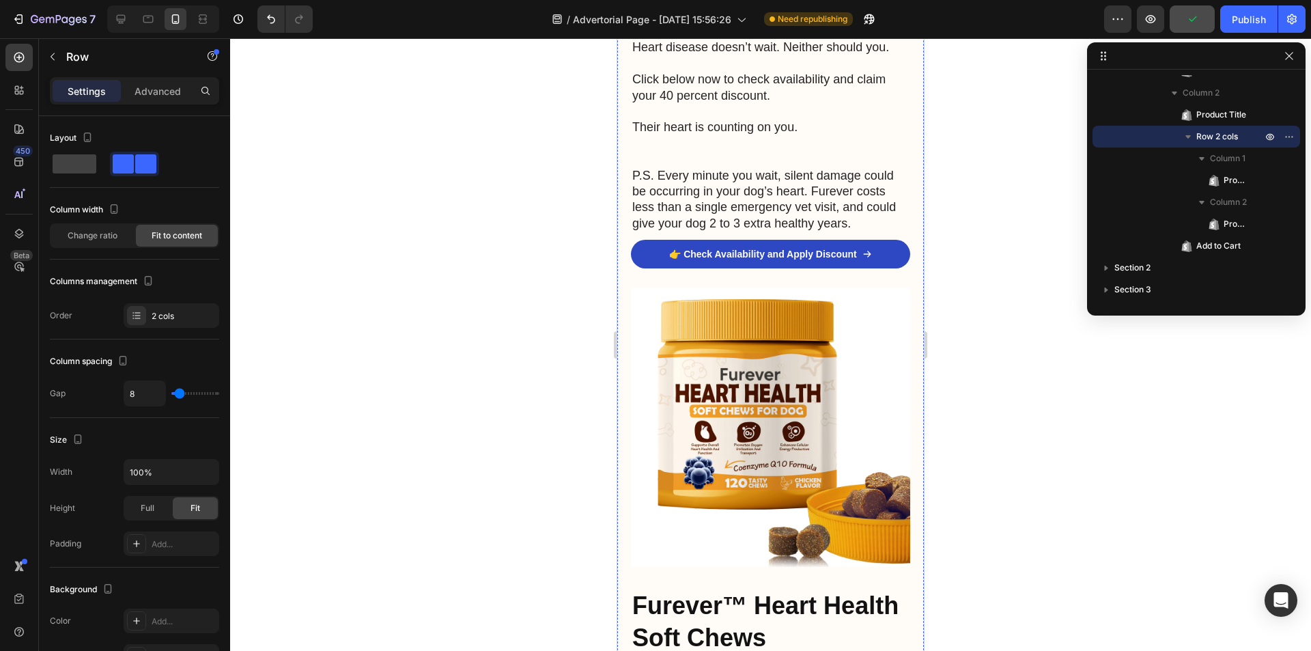
scroll to position [4779, 0]
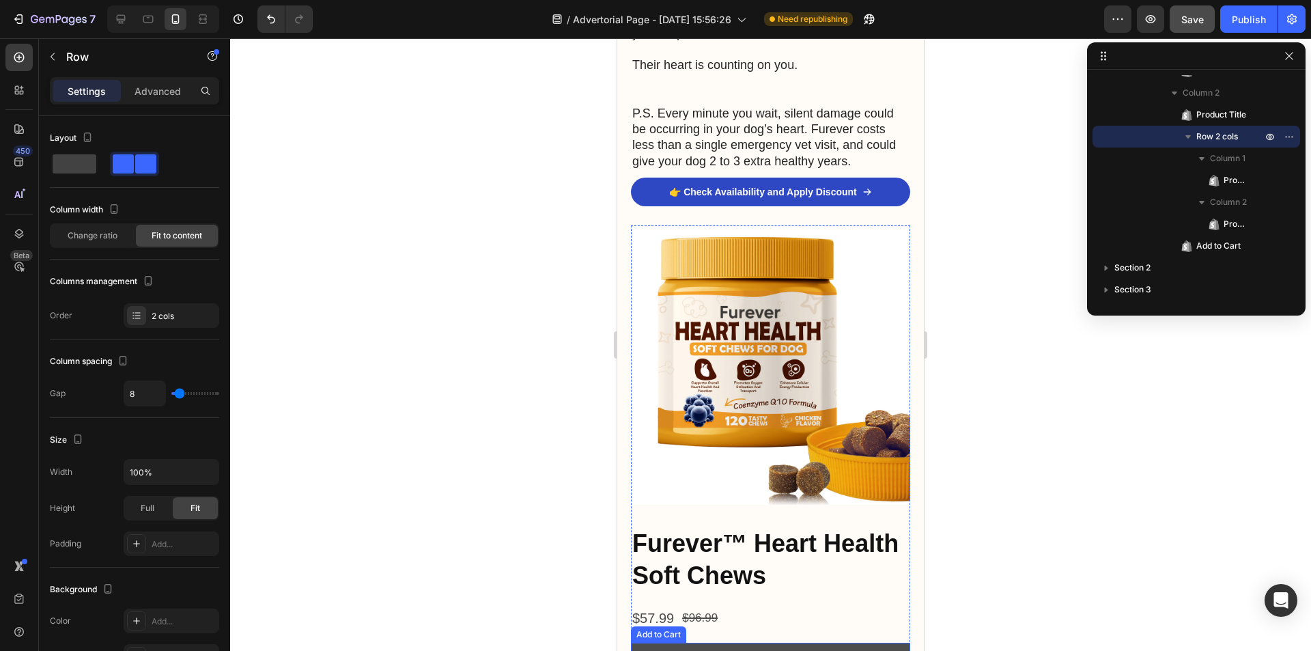
click at [863, 642] on button "Add to cart" at bounding box center [770, 658] width 279 height 33
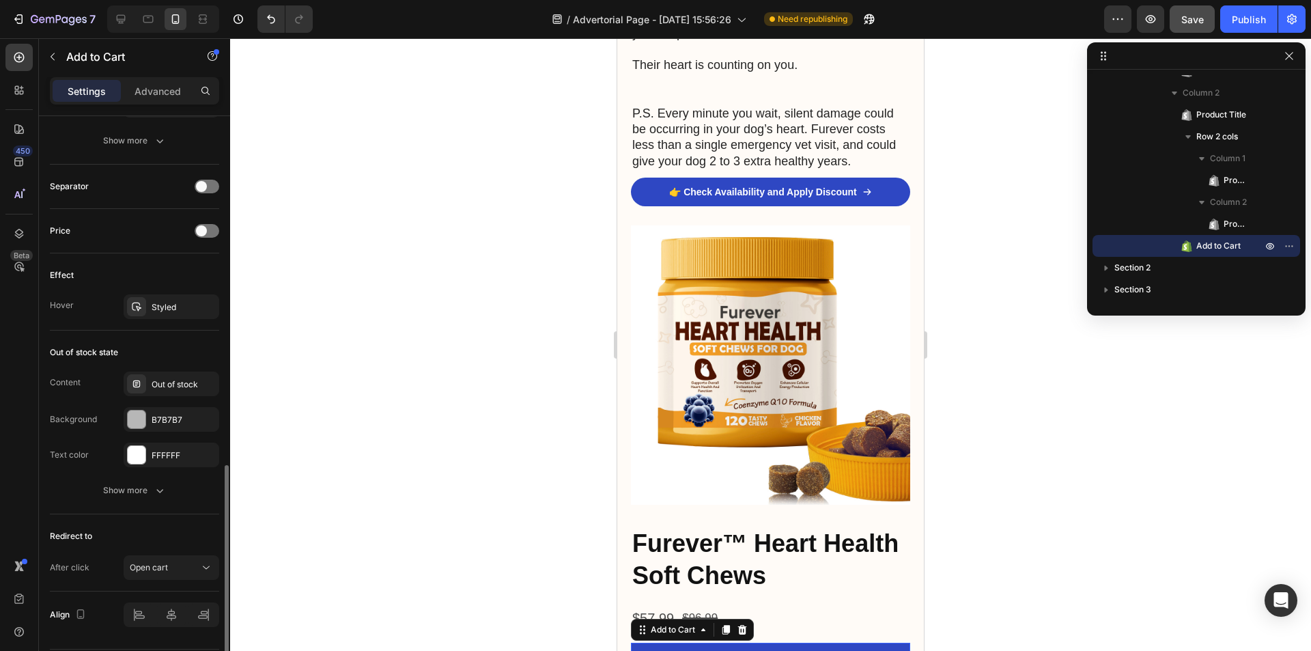
scroll to position [997, 0]
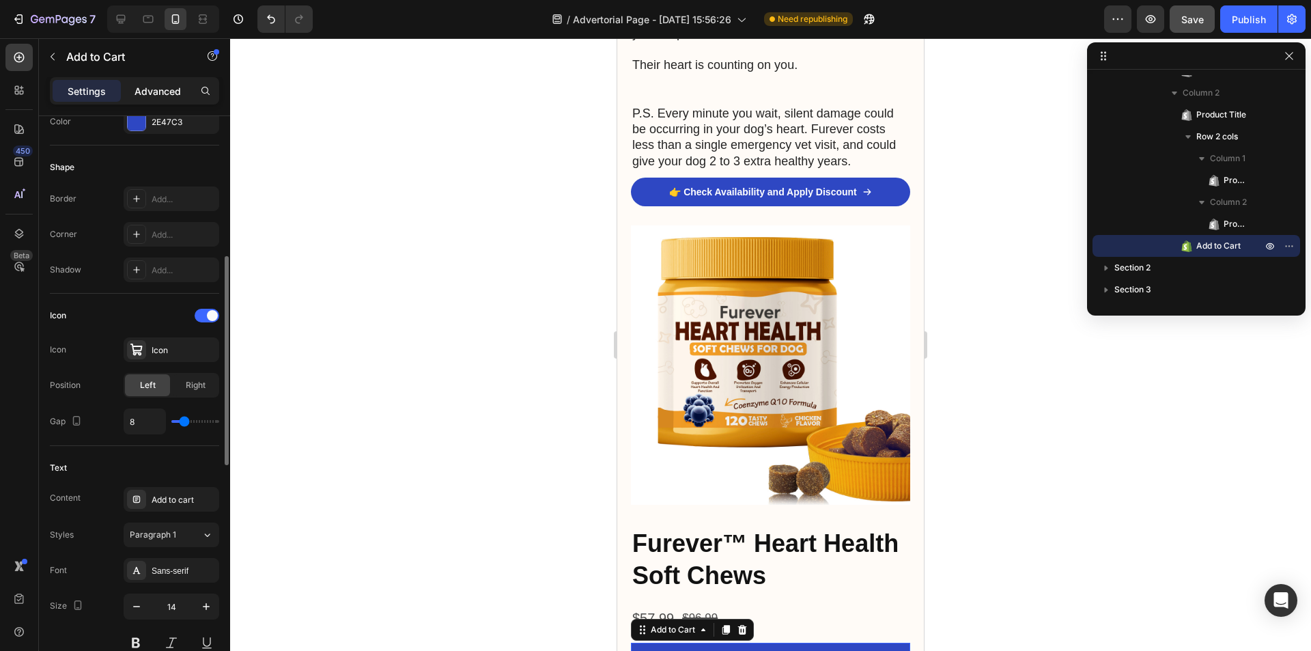
click at [150, 95] on p "Advanced" at bounding box center [157, 91] width 46 height 14
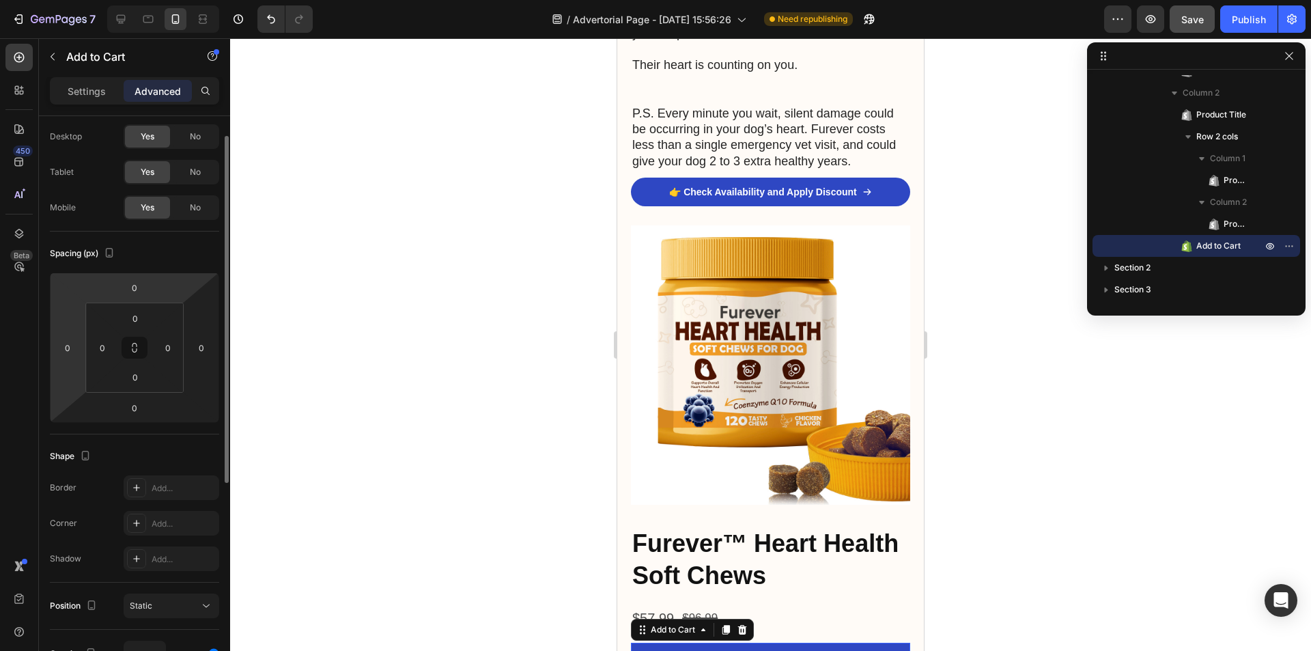
scroll to position [0, 0]
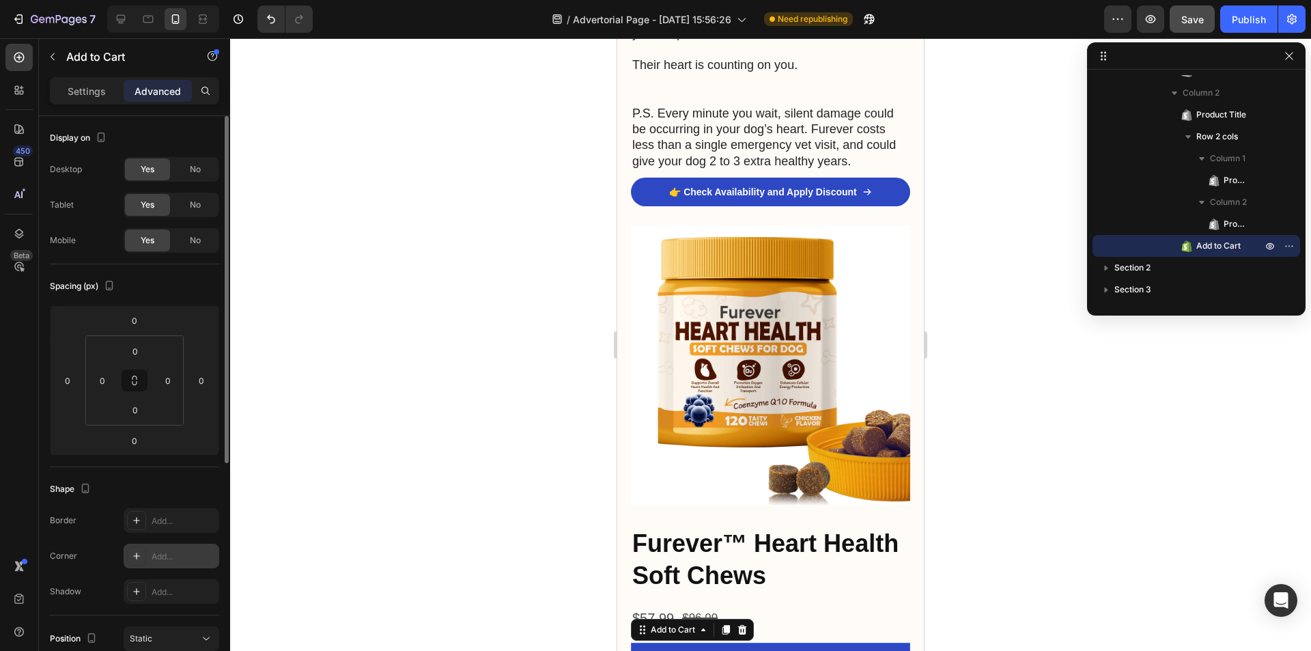
click at [133, 553] on icon at bounding box center [136, 555] width 11 height 11
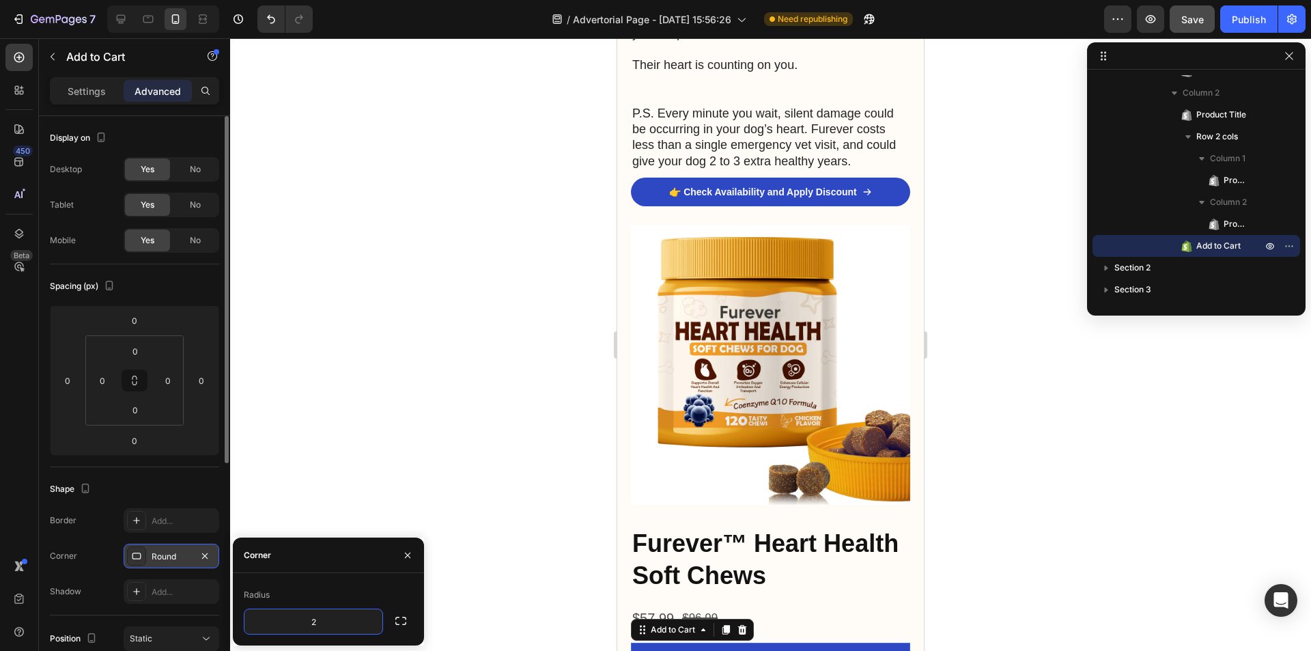
type input "20"
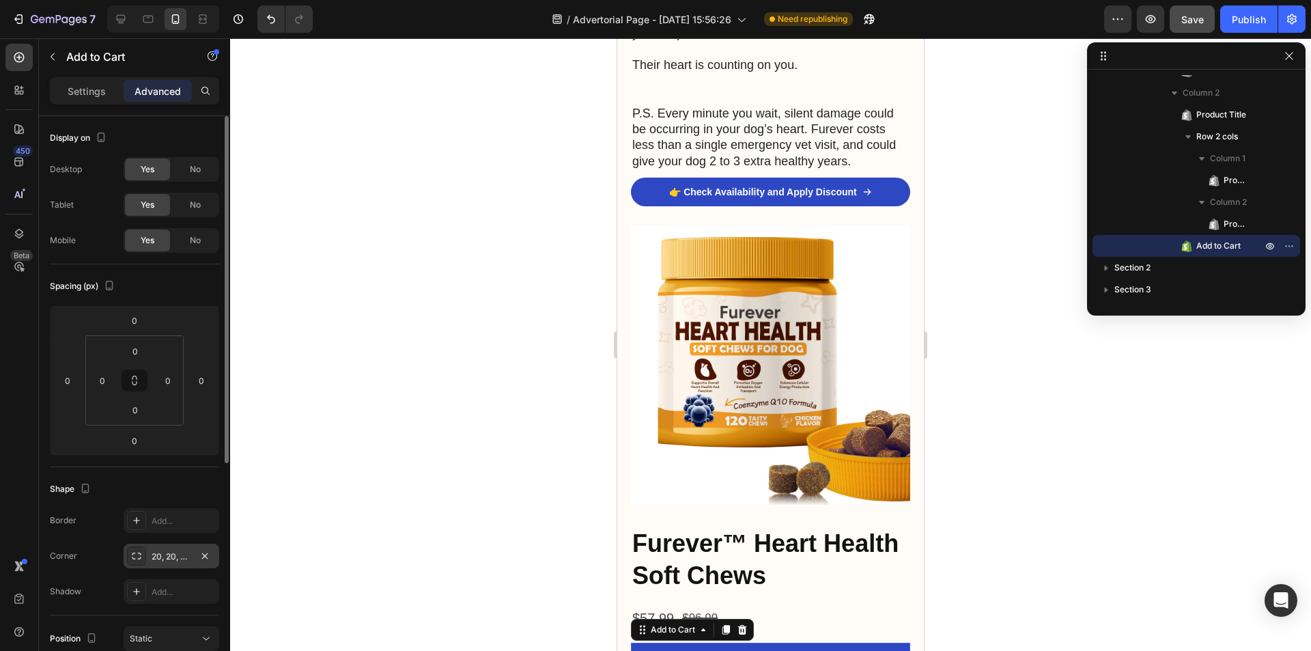
click at [410, 496] on div at bounding box center [770, 344] width 1081 height 612
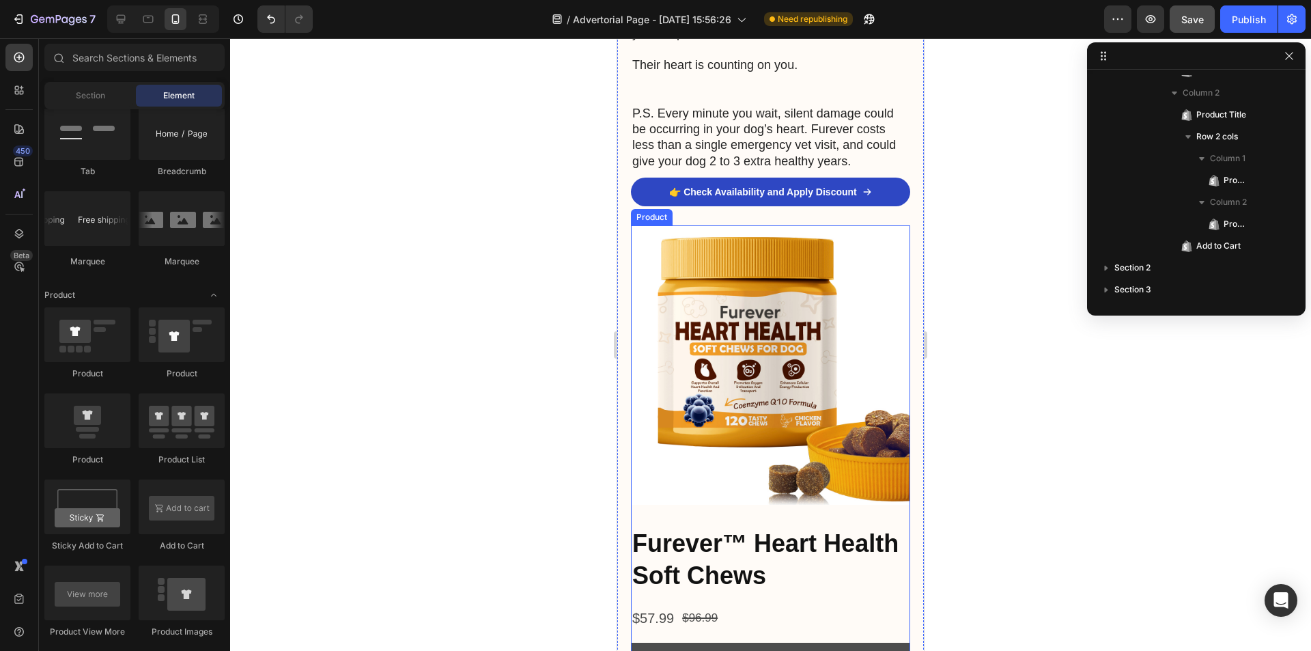
click at [666, 642] on button "Add to cart" at bounding box center [770, 658] width 279 height 33
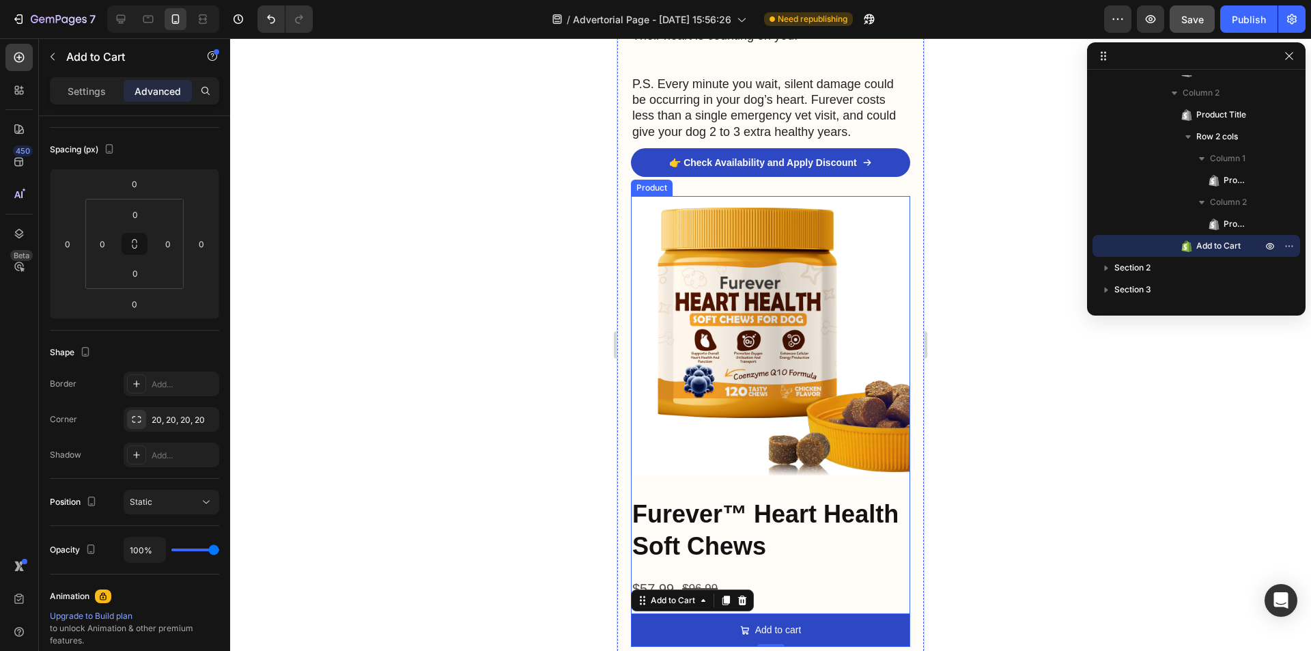
scroll to position [4847, 0]
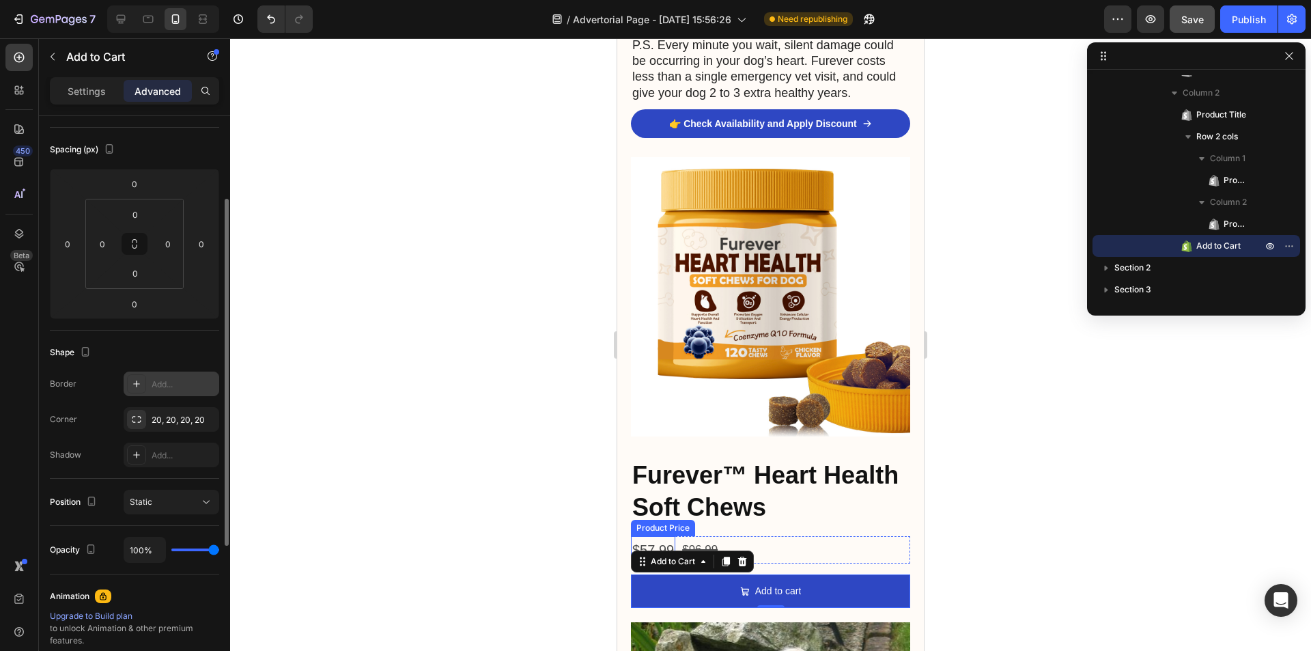
click at [136, 388] on icon at bounding box center [136, 383] width 11 height 11
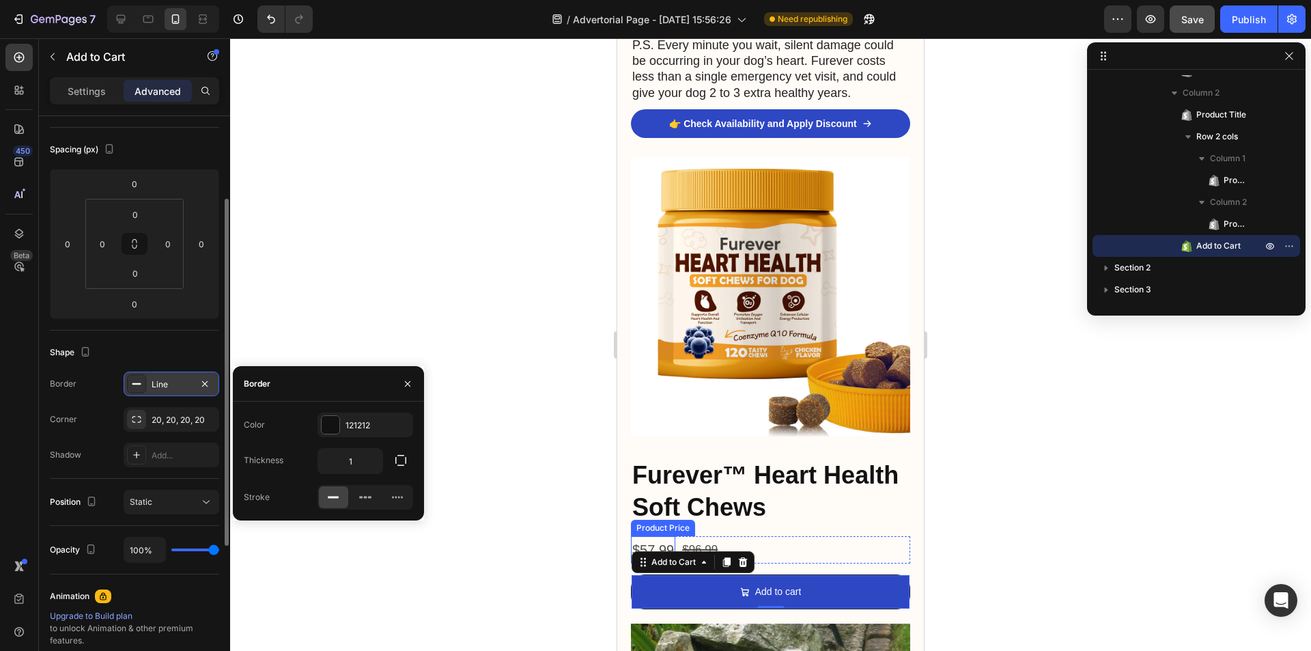
click at [165, 383] on div "Line" at bounding box center [172, 384] width 40 height 12
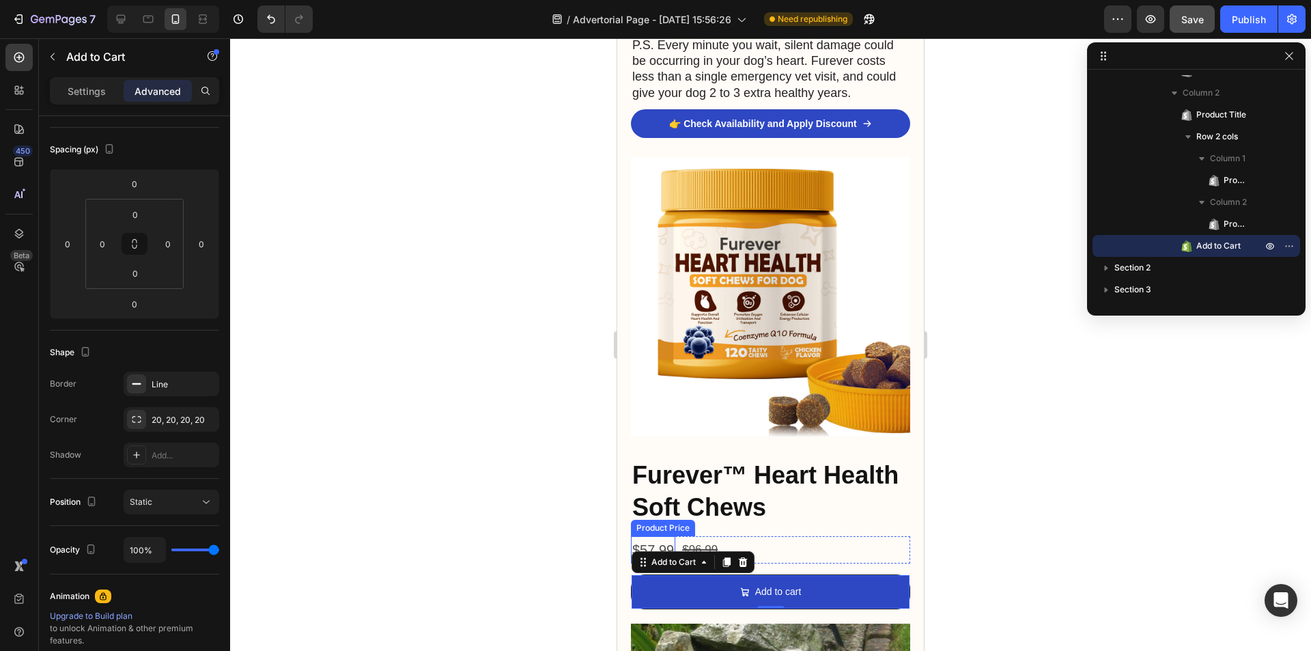
click at [141, 383] on icon at bounding box center [136, 383] width 11 height 11
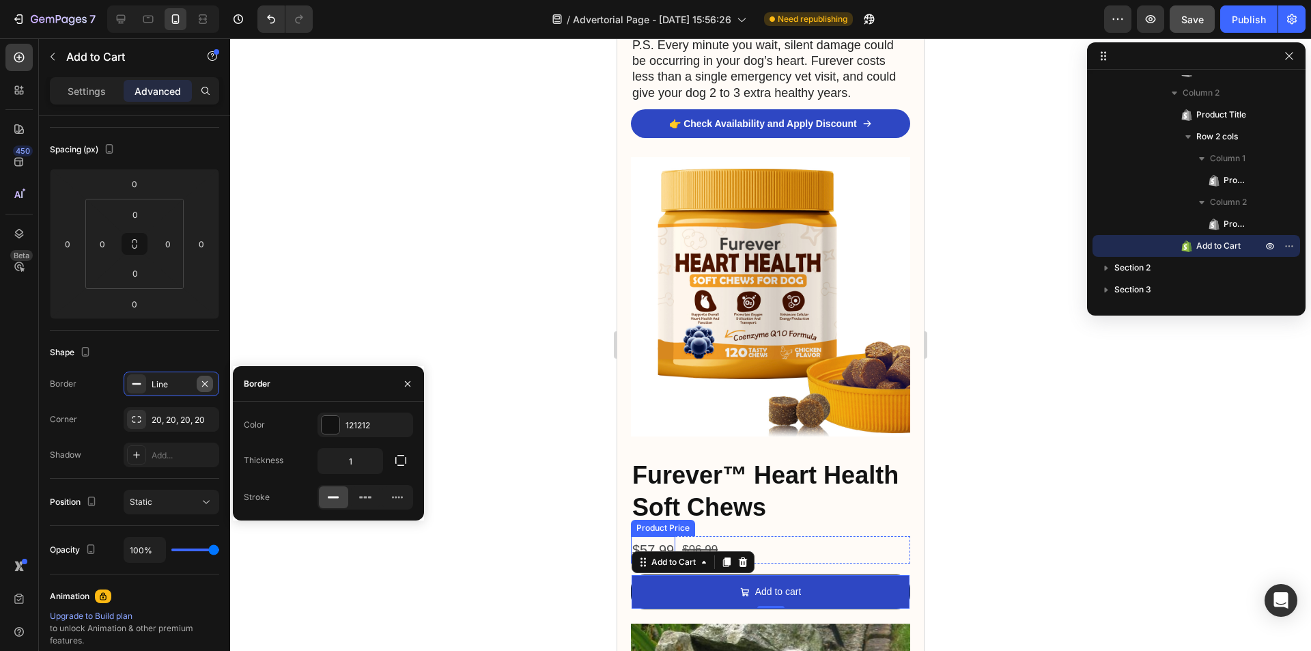
click at [202, 384] on icon "button" at bounding box center [204, 383] width 11 height 11
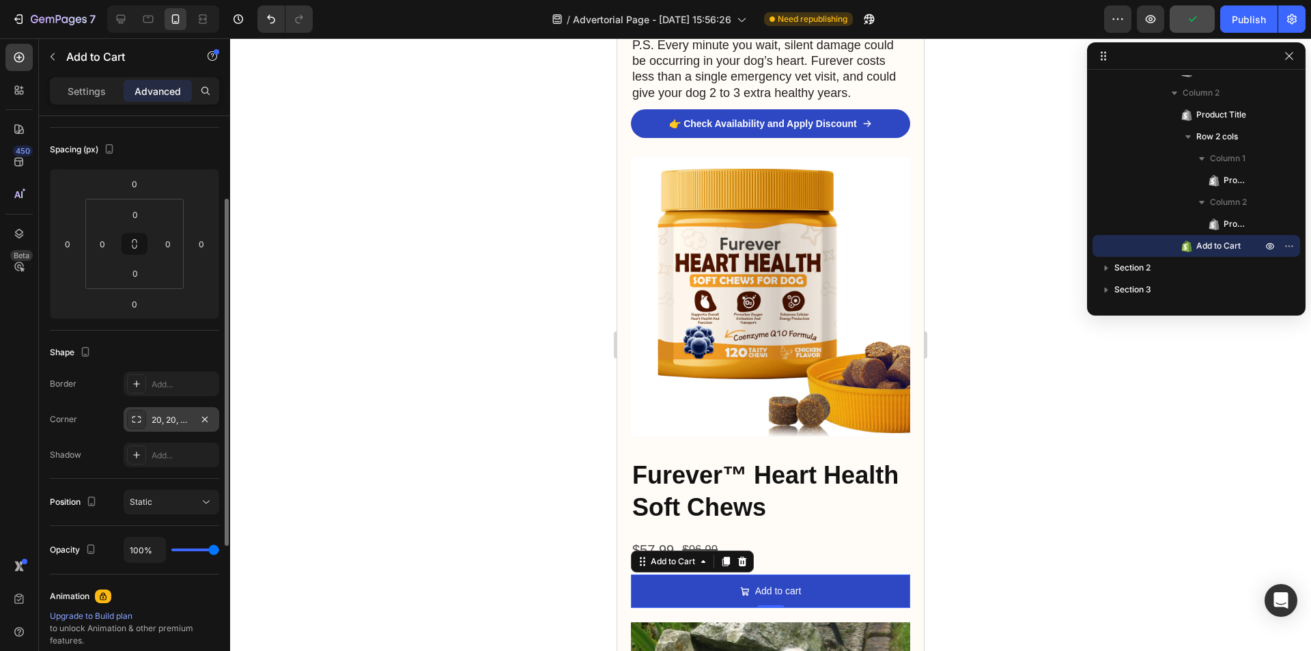
click at [153, 418] on div "20, 20, 20, 20" at bounding box center [172, 420] width 40 height 12
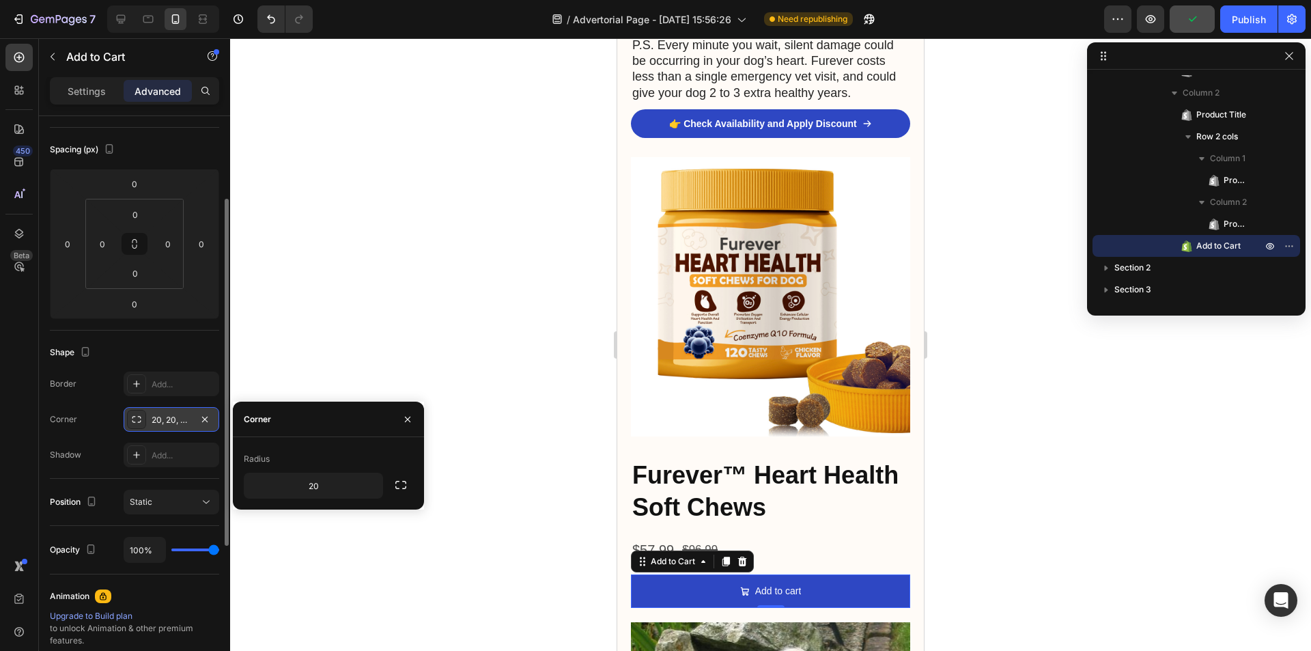
click at [133, 421] on icon at bounding box center [136, 419] width 11 height 11
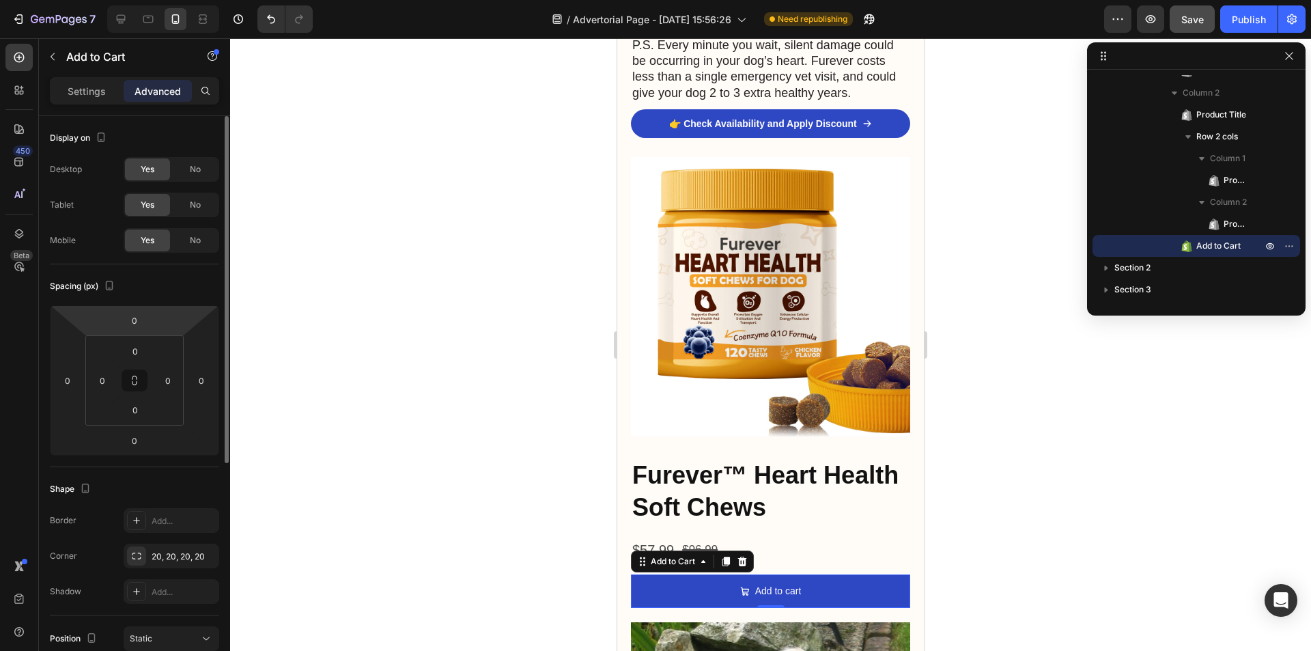
scroll to position [273, 0]
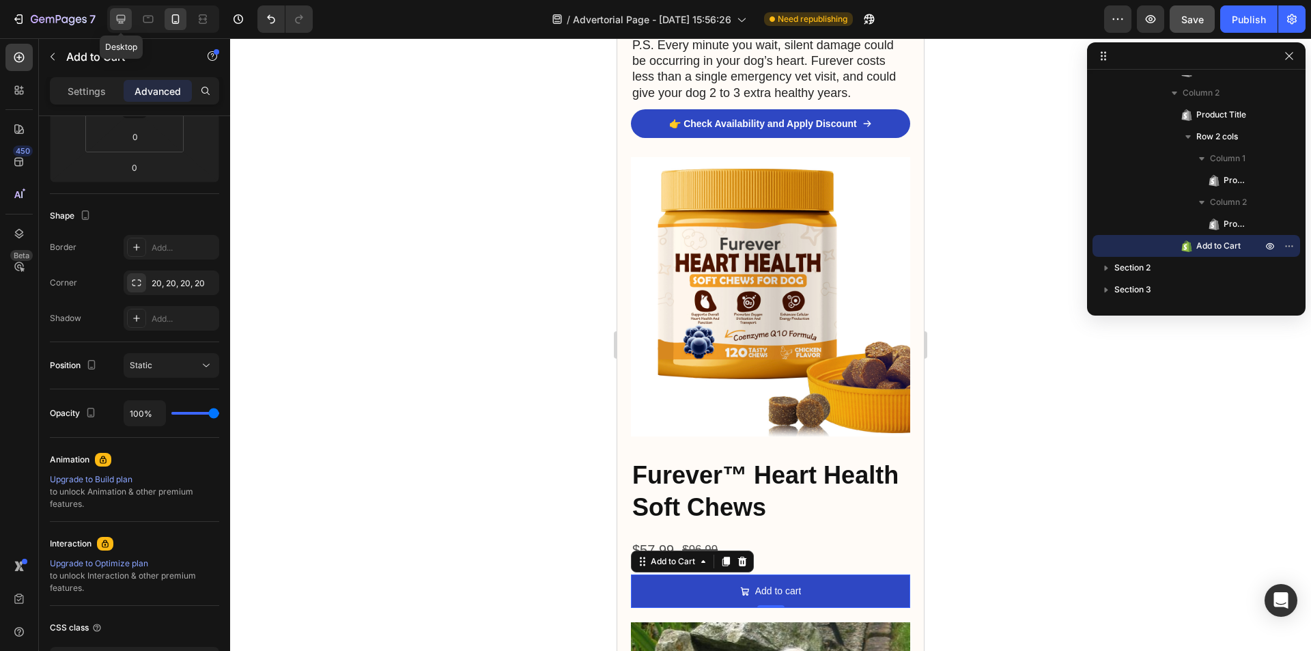
click at [113, 20] on div at bounding box center [121, 19] width 22 height 22
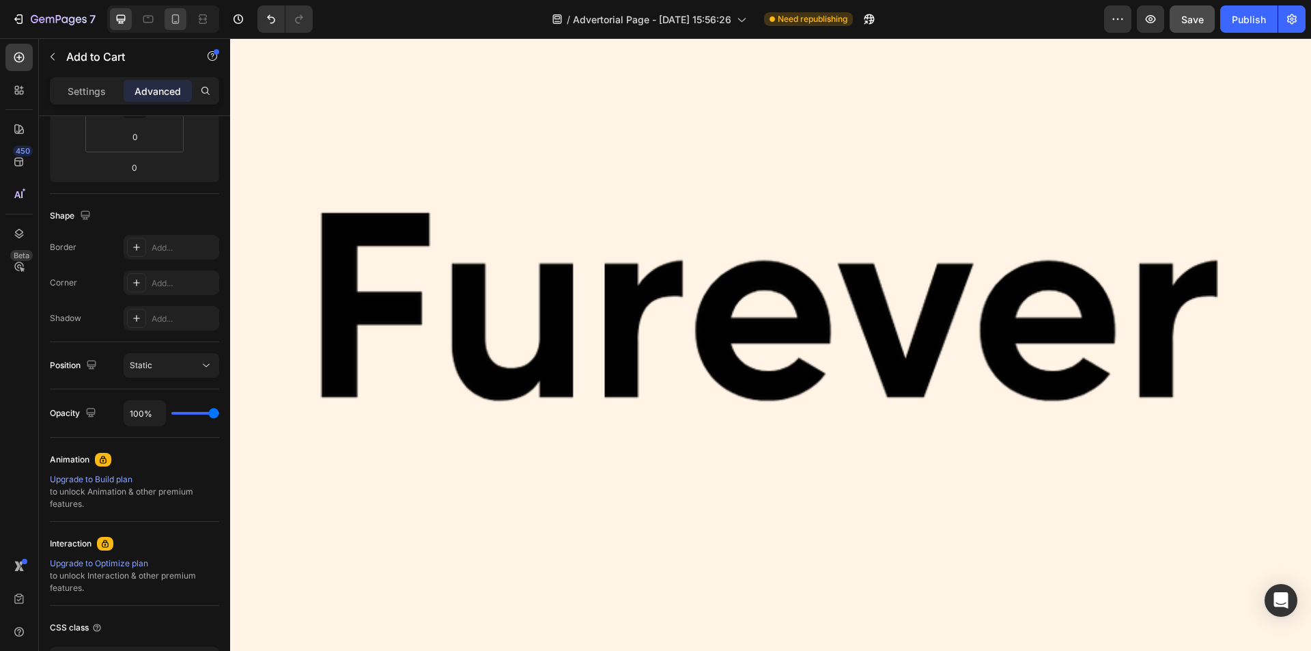
scroll to position [281, 0]
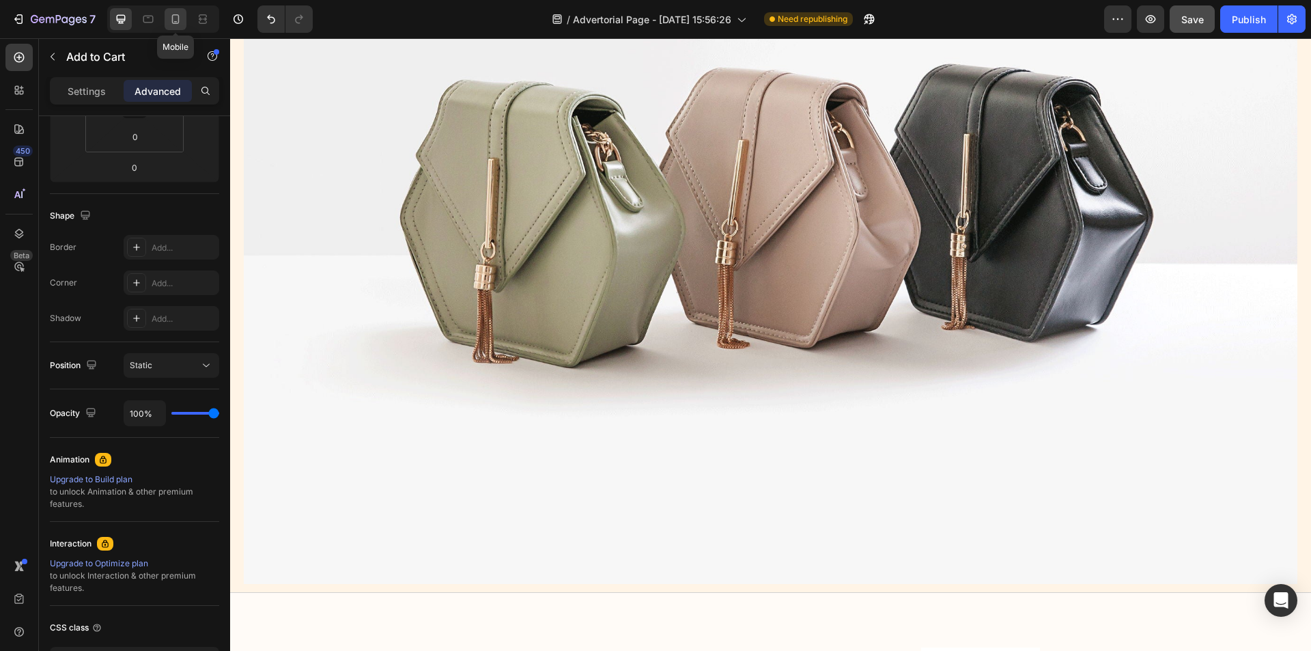
click at [183, 18] on div at bounding box center [176, 19] width 22 height 22
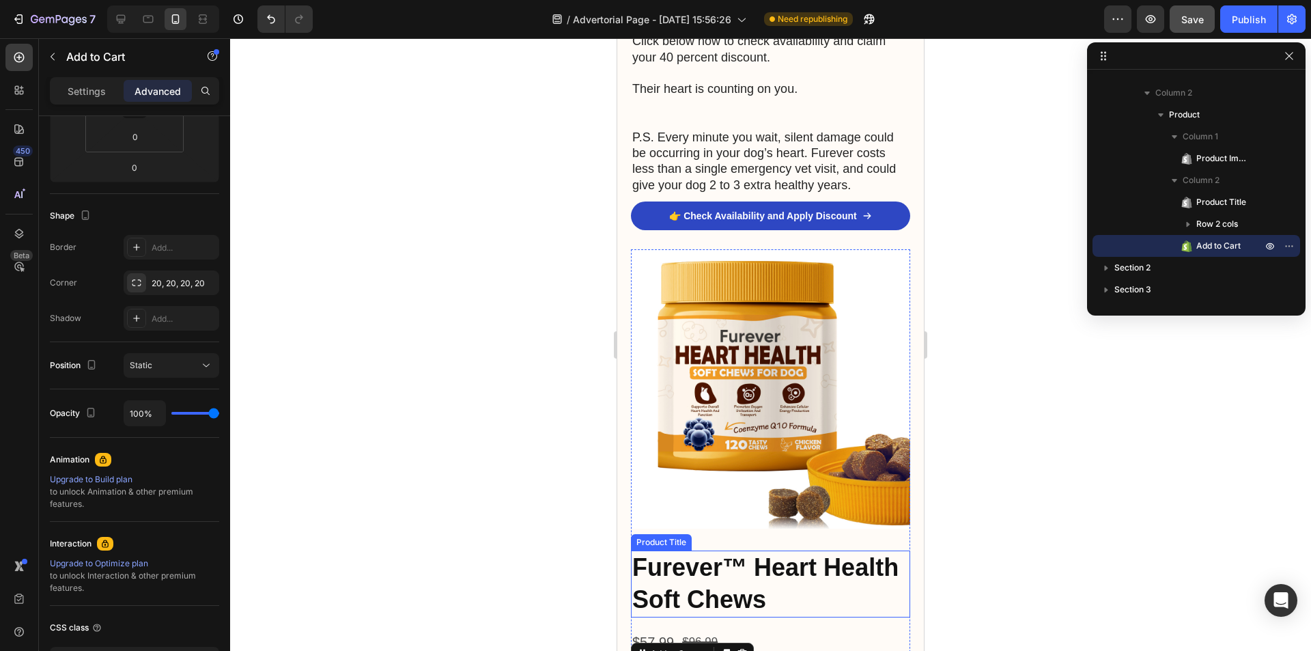
scroll to position [4739, 0]
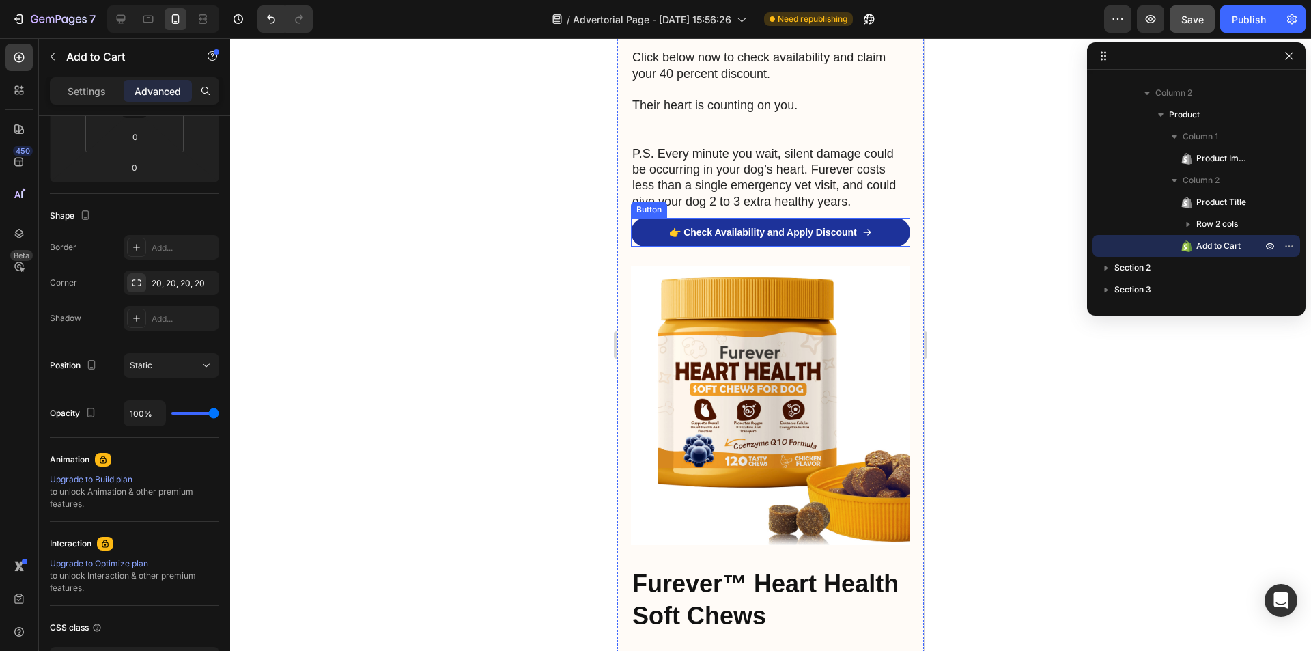
click at [704, 218] on link "👉 Check Availability and Apply Discount" at bounding box center [770, 232] width 279 height 29
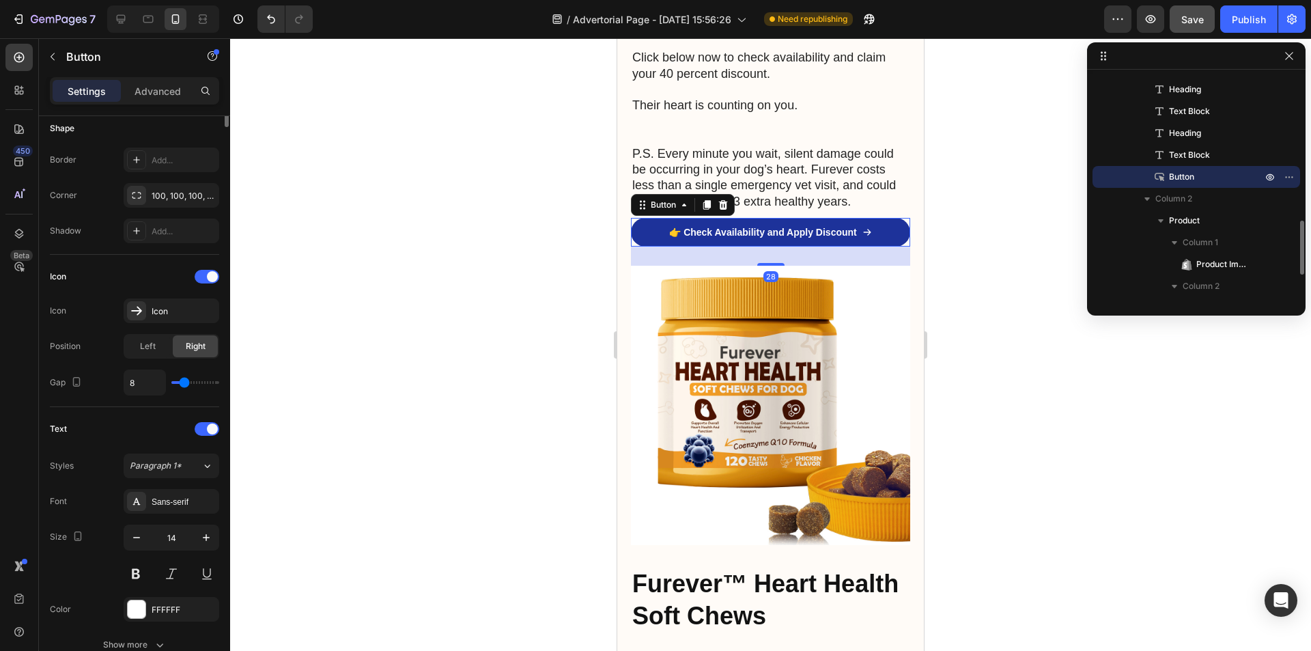
scroll to position [0, 0]
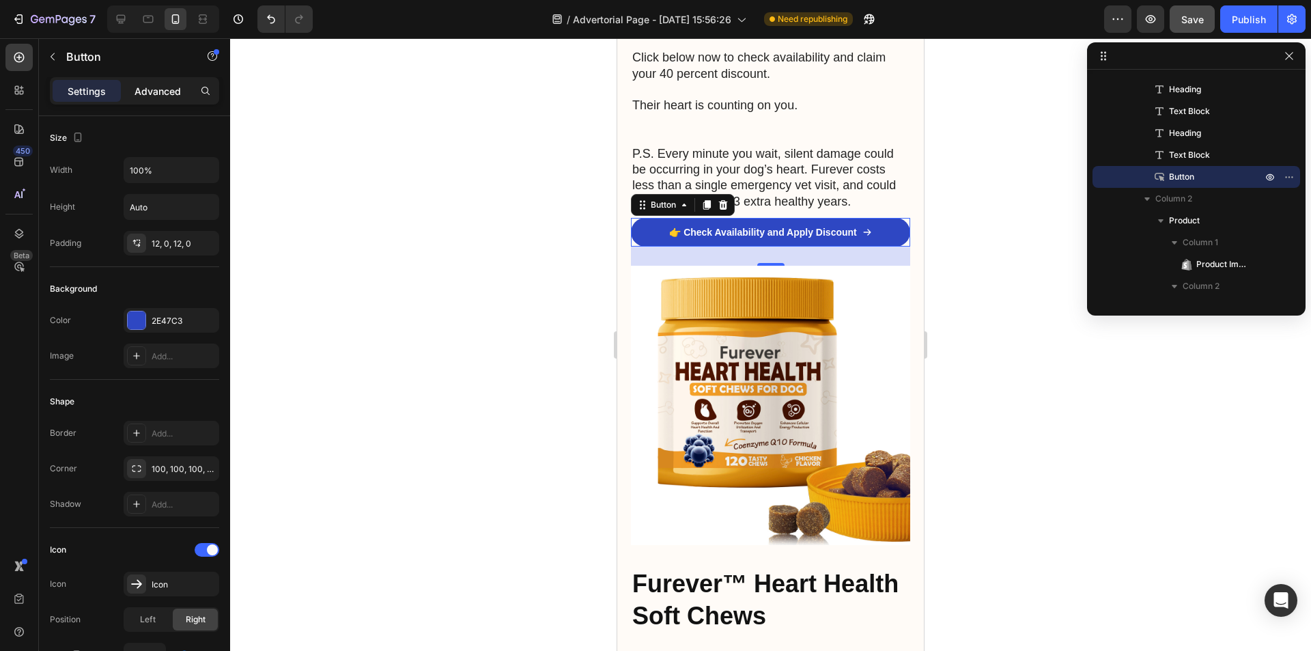
click at [142, 91] on p "Advanced" at bounding box center [157, 91] width 46 height 14
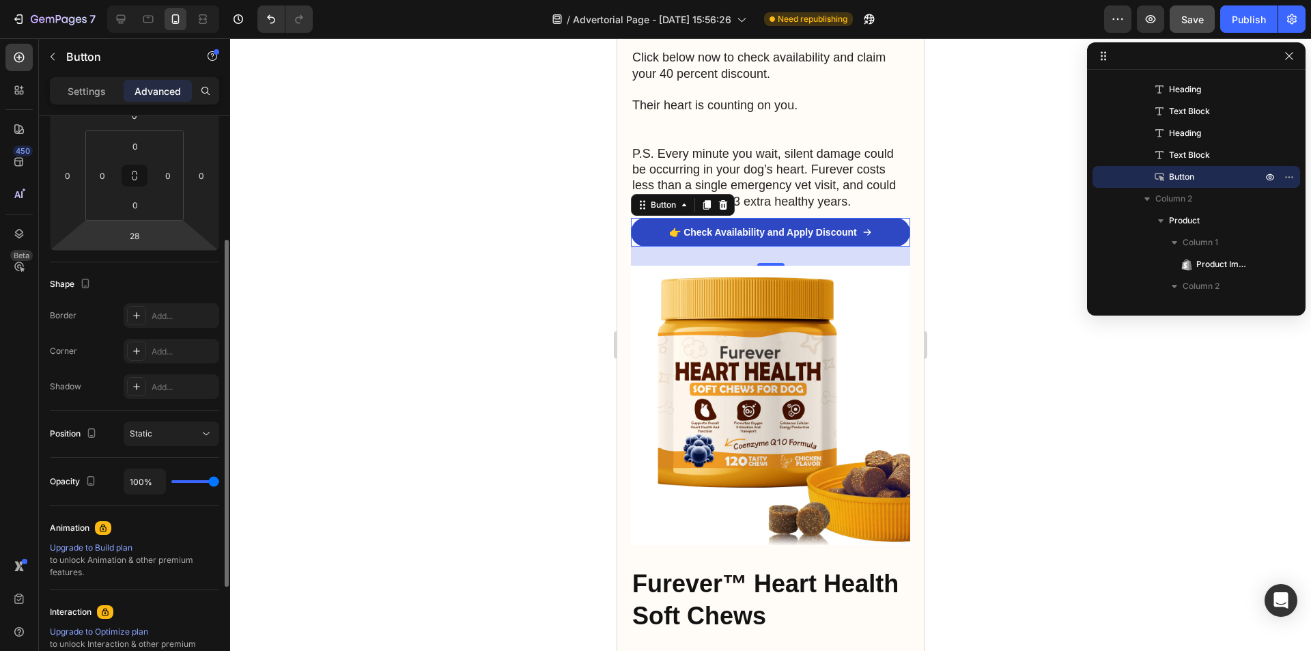
scroll to position [137, 0]
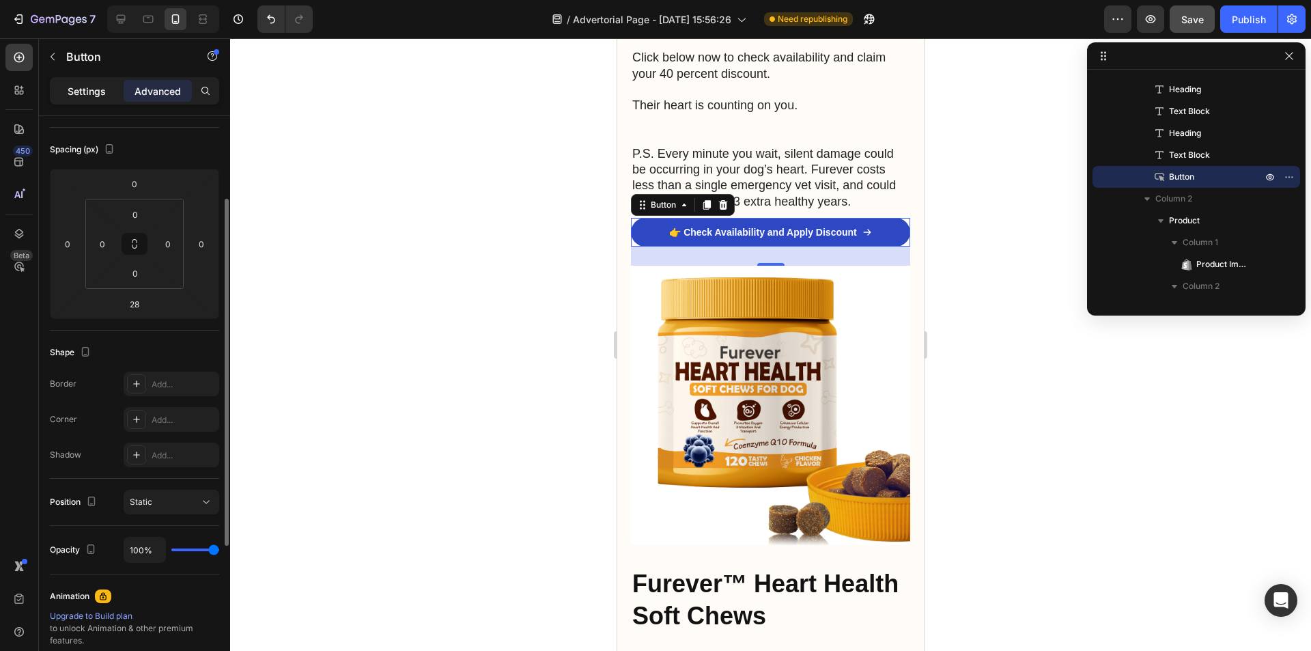
click at [109, 96] on div "Settings" at bounding box center [87, 91] width 68 height 22
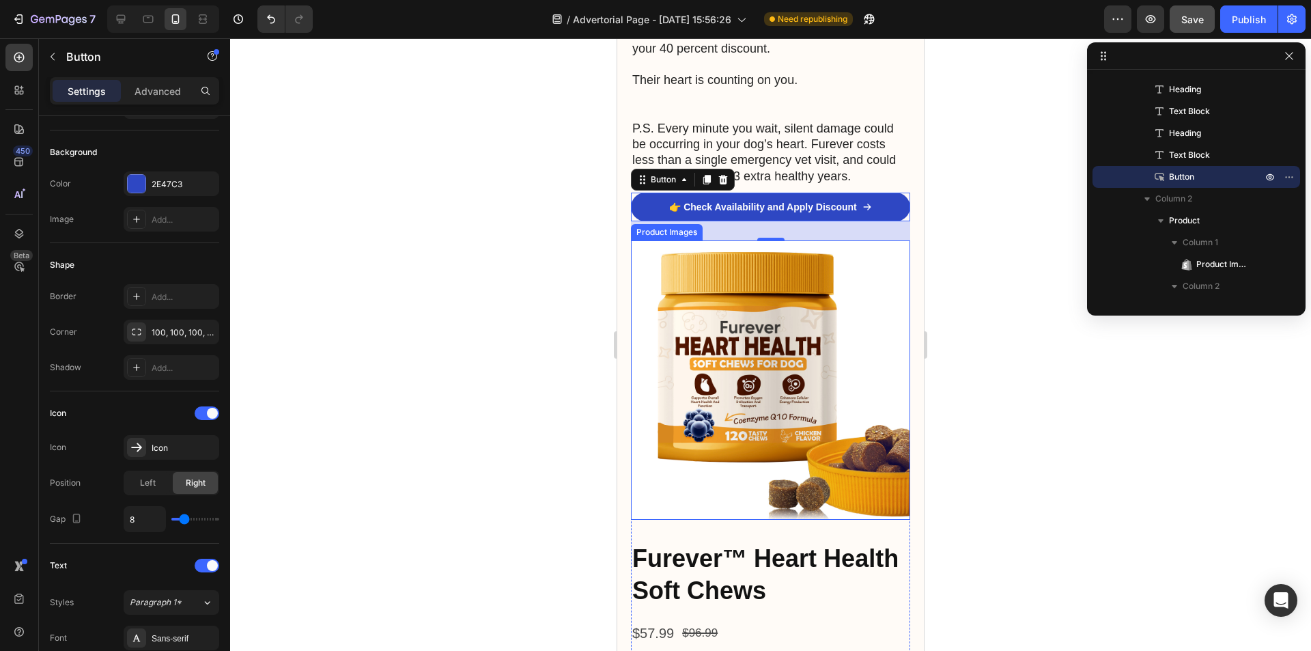
scroll to position [4807, 0]
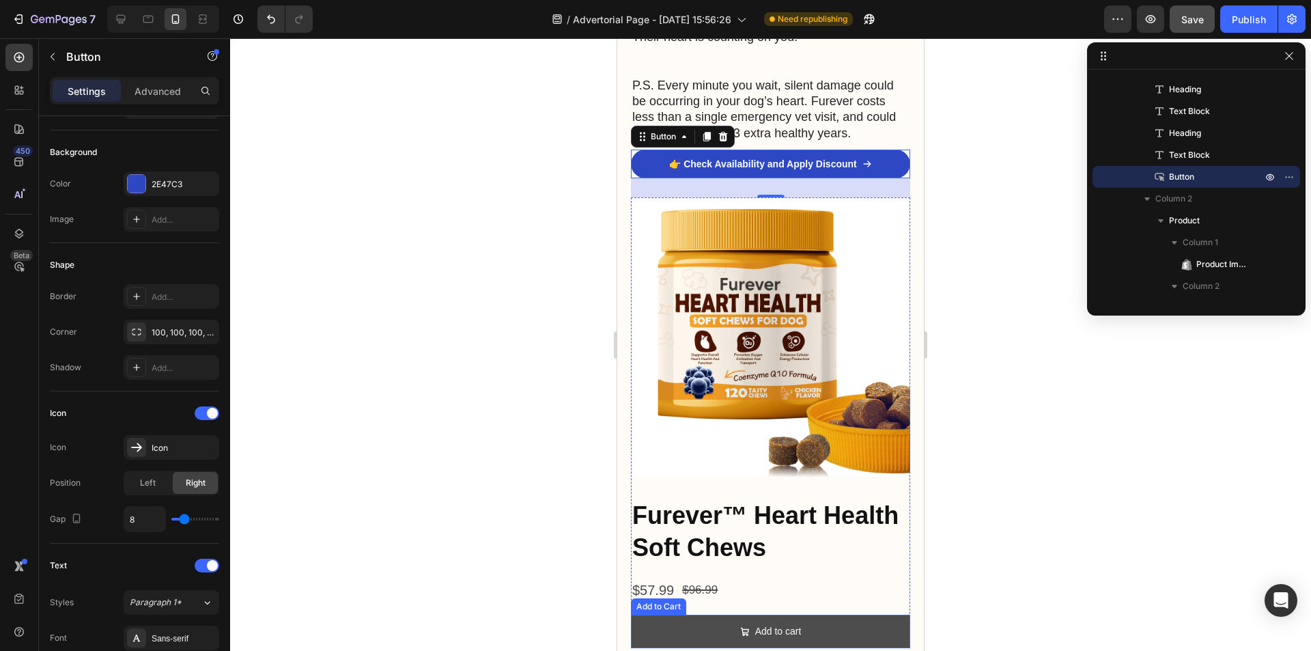
click at [700, 614] on button "Add to cart" at bounding box center [770, 630] width 279 height 33
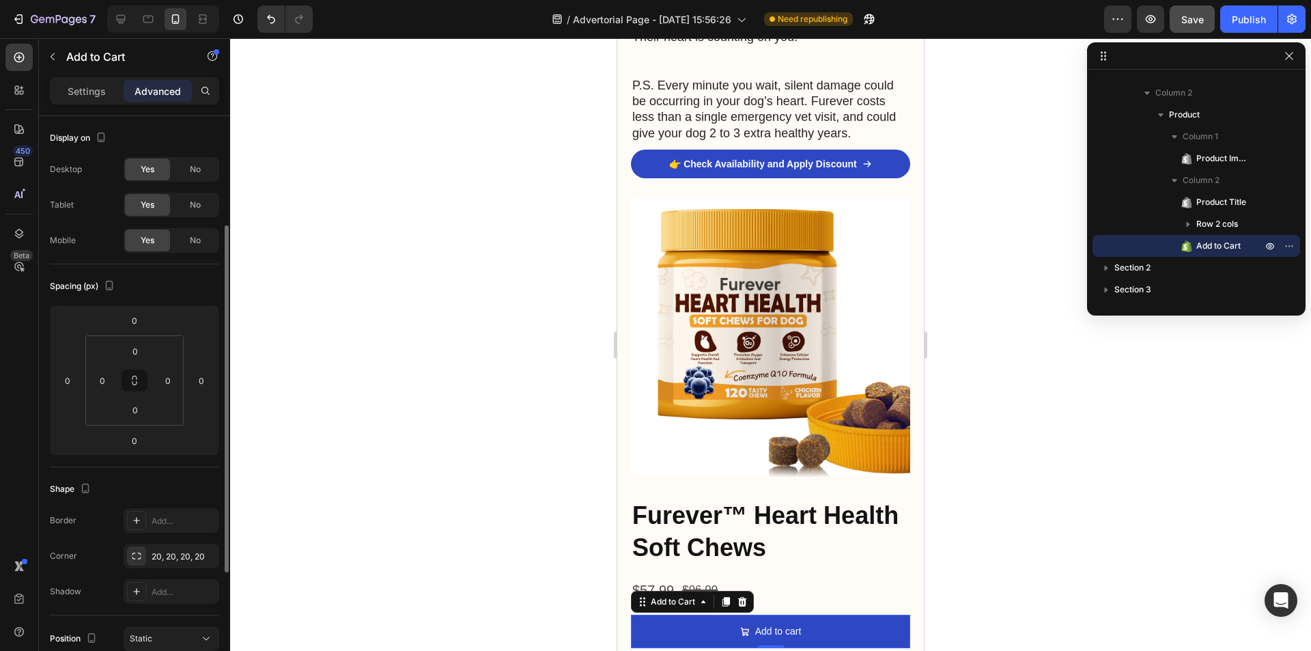
scroll to position [137, 0]
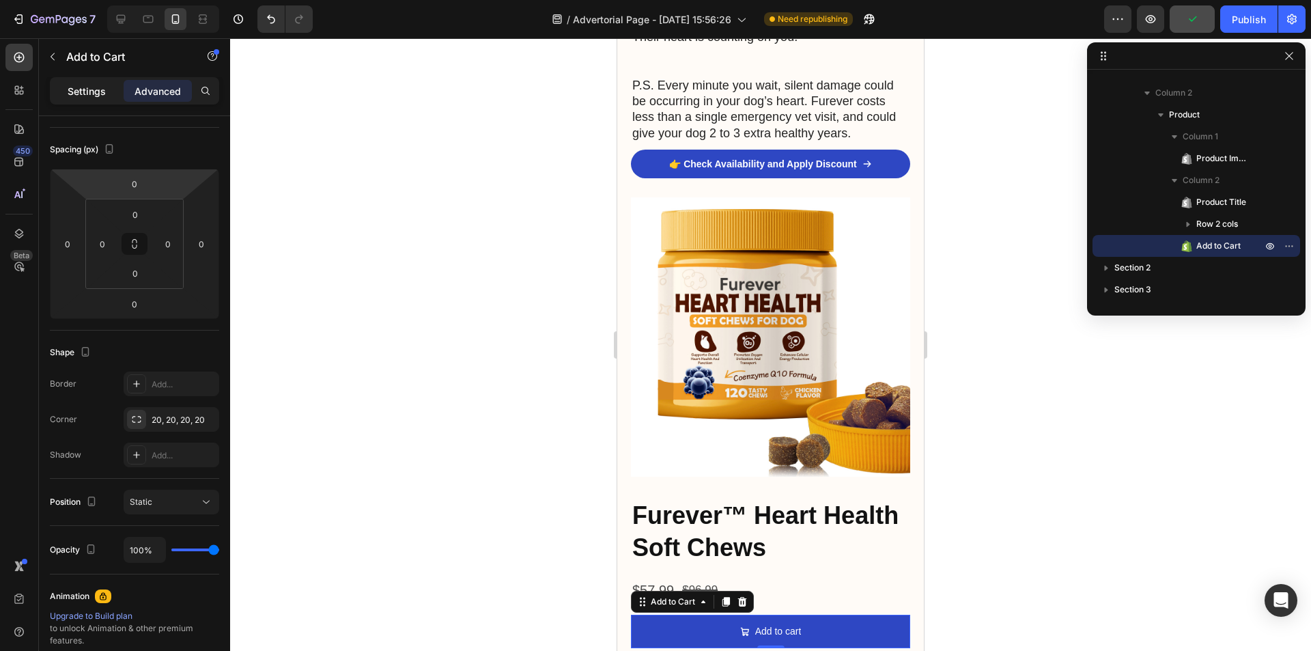
click at [89, 84] on p "Settings" at bounding box center [87, 91] width 38 height 14
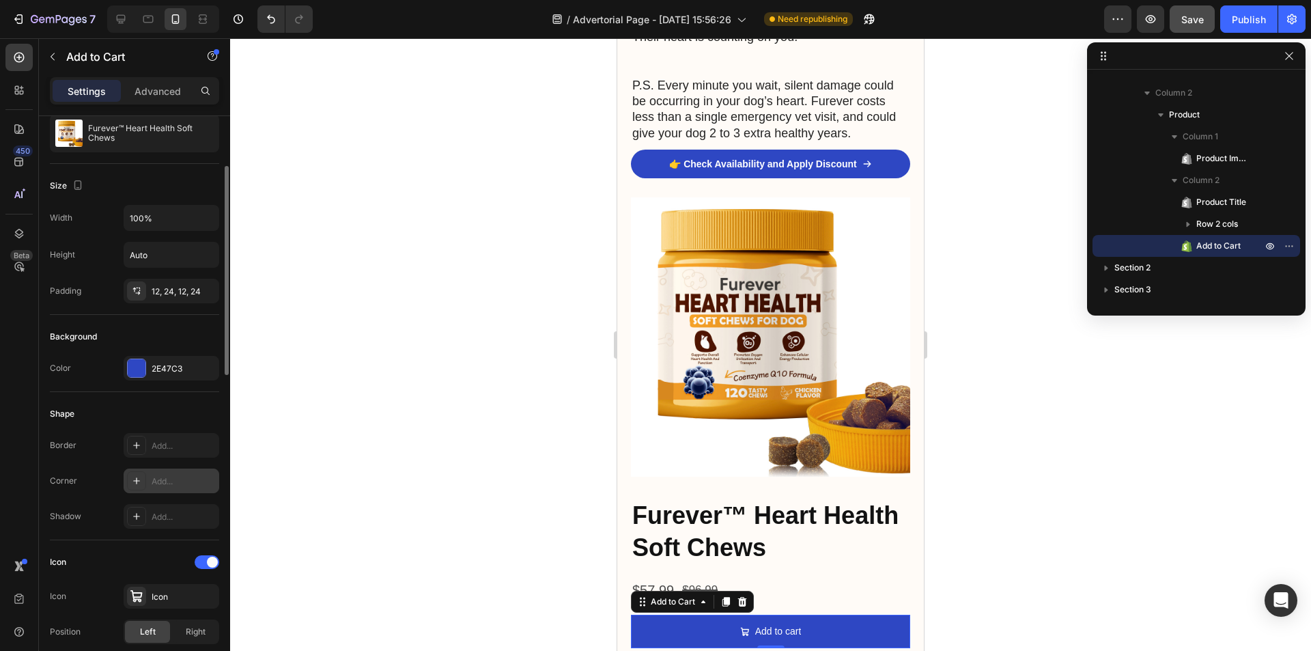
click at [183, 479] on div "Add..." at bounding box center [184, 481] width 64 height 12
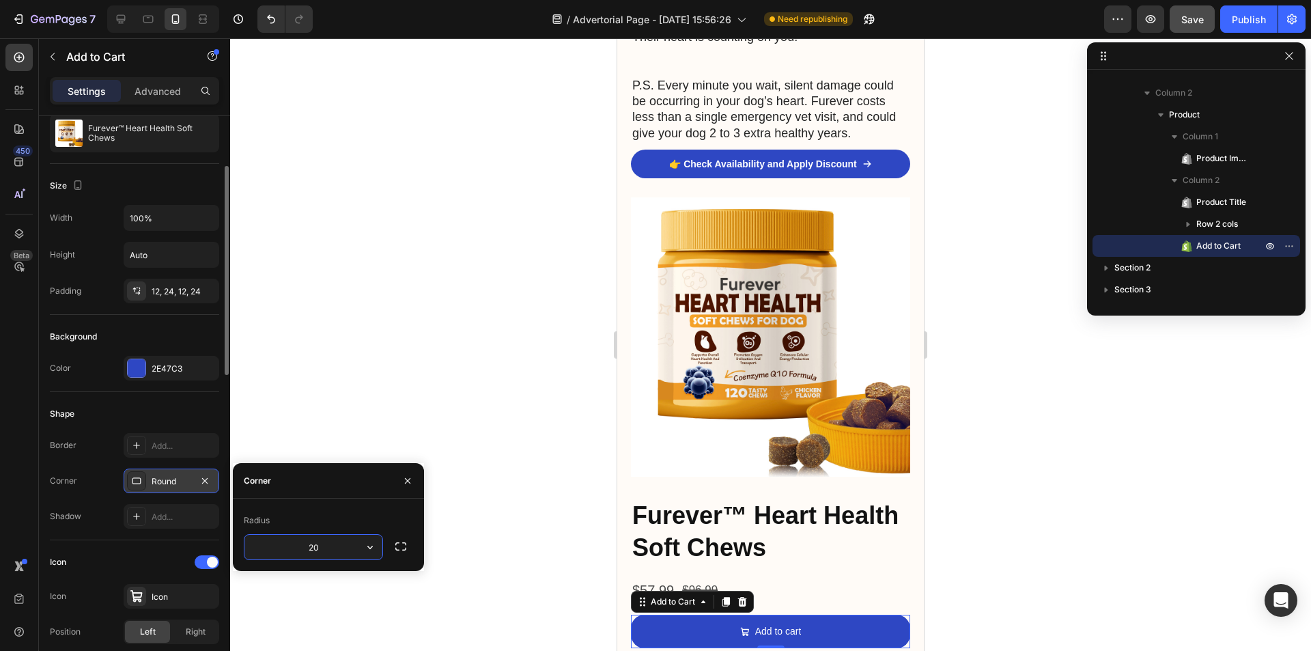
type input "2"
type input "`"
type input "100"
click at [725, 374] on img at bounding box center [770, 336] width 279 height 279
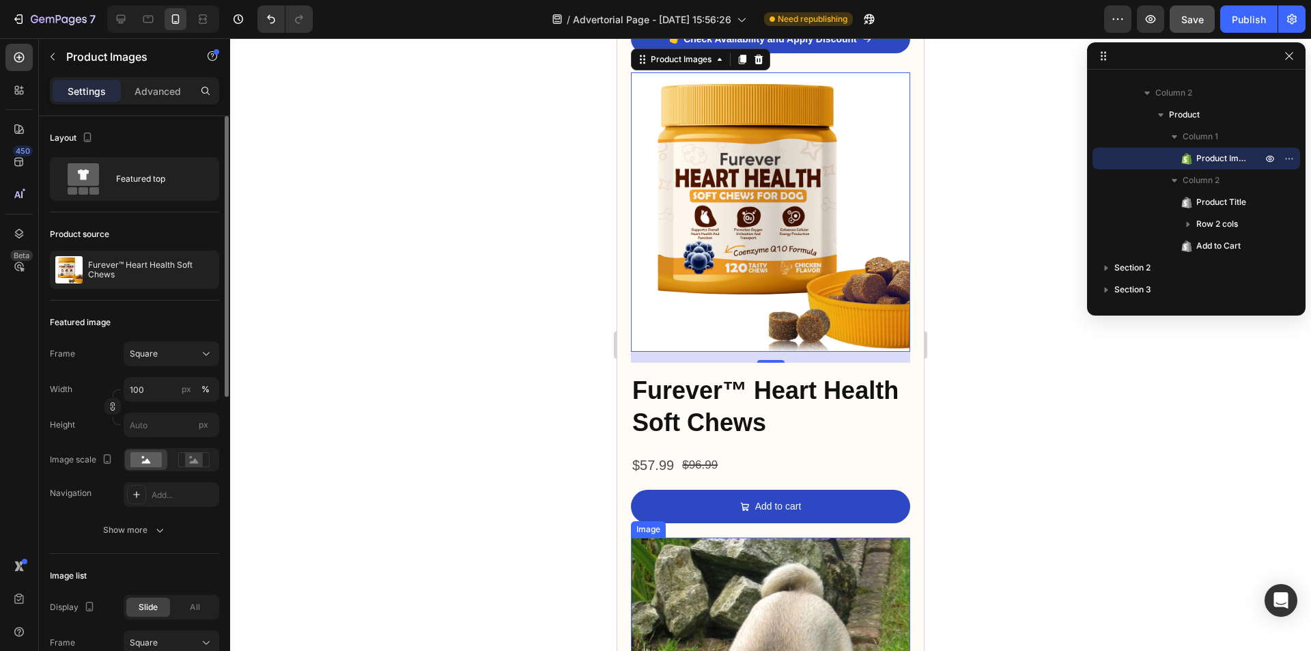
scroll to position [4875, 0]
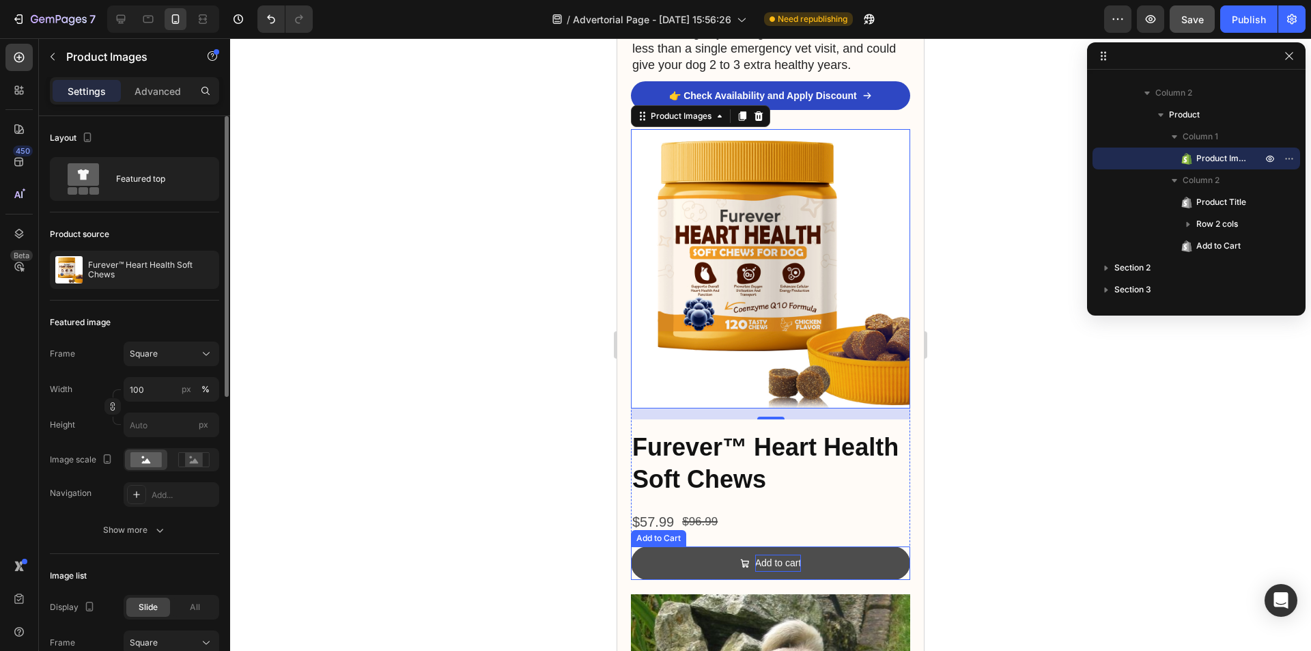
click at [775, 554] on div "Add to cart" at bounding box center [778, 562] width 46 height 17
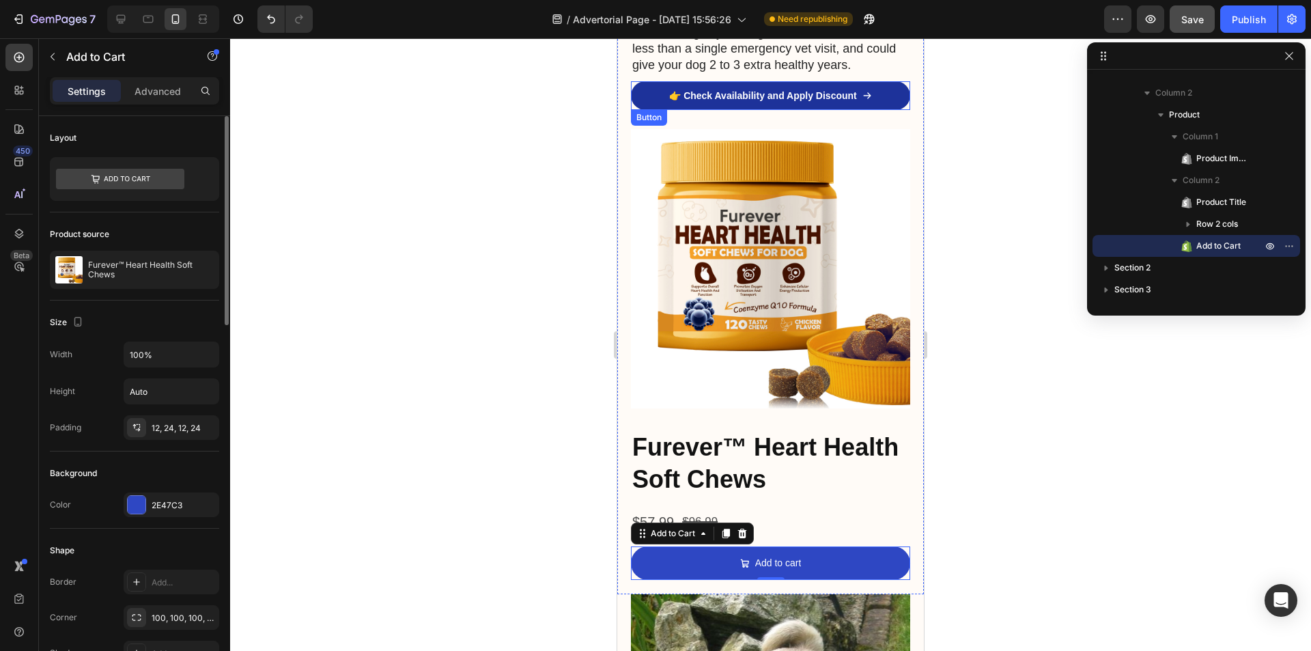
click at [693, 81] on link "👉 Check Availability and Apply Discount" at bounding box center [770, 95] width 279 height 29
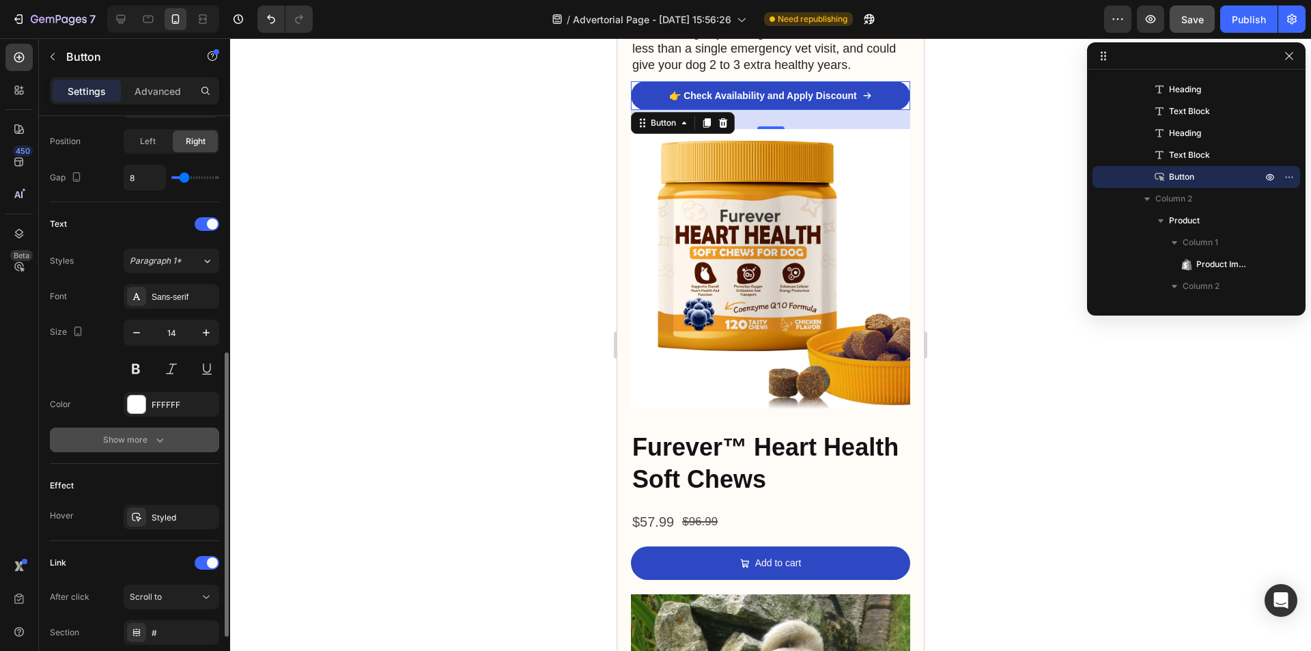
scroll to position [584, 0]
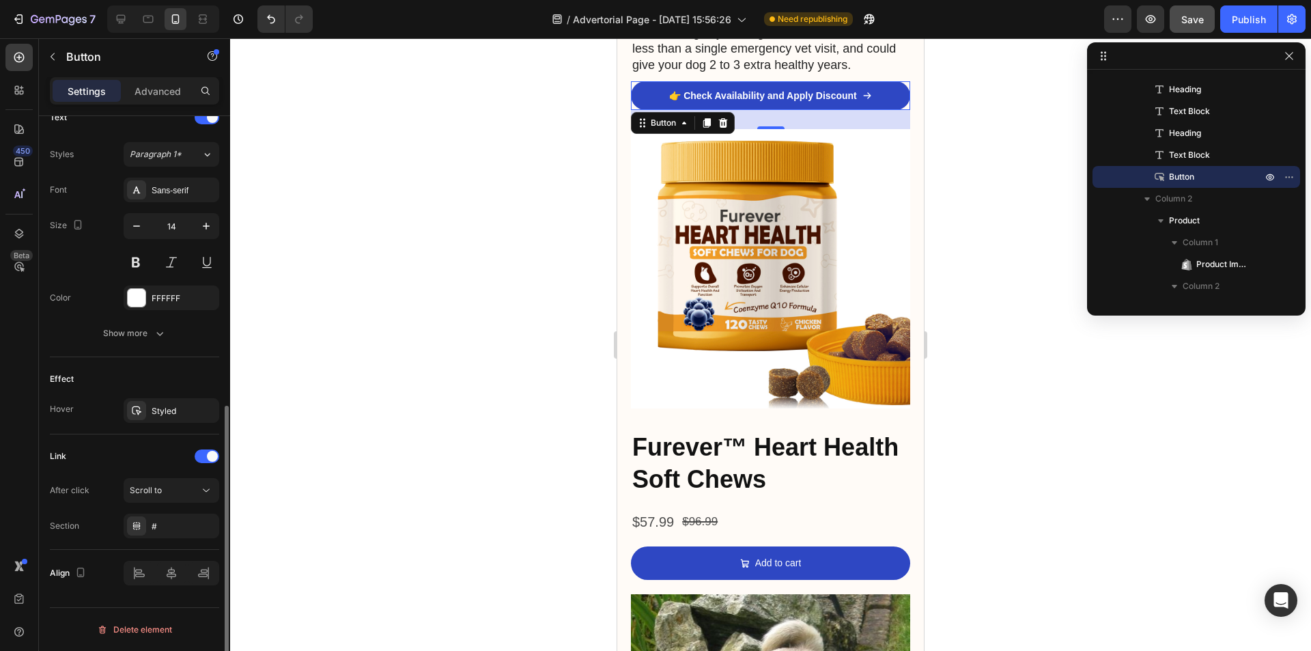
click at [74, 413] on div "Hover Styled" at bounding box center [134, 410] width 169 height 25
click at [138, 405] on icon at bounding box center [136, 410] width 11 height 11
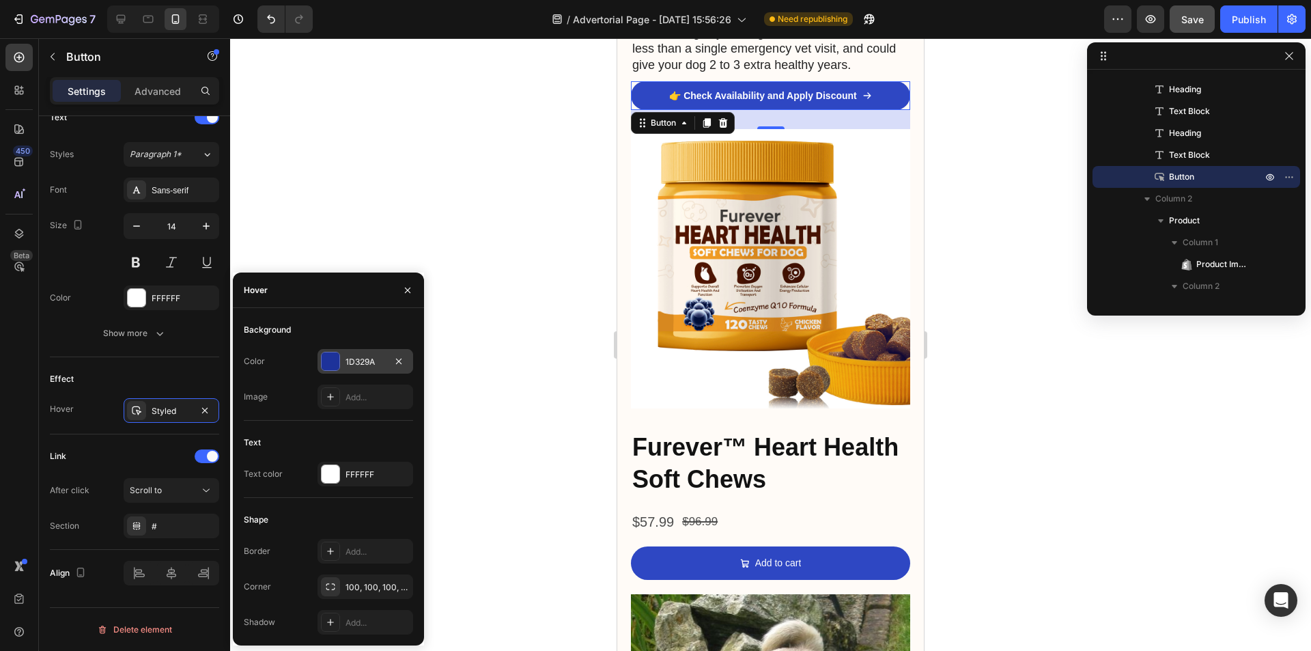
click at [363, 363] on div "1D329A" at bounding box center [365, 362] width 40 height 12
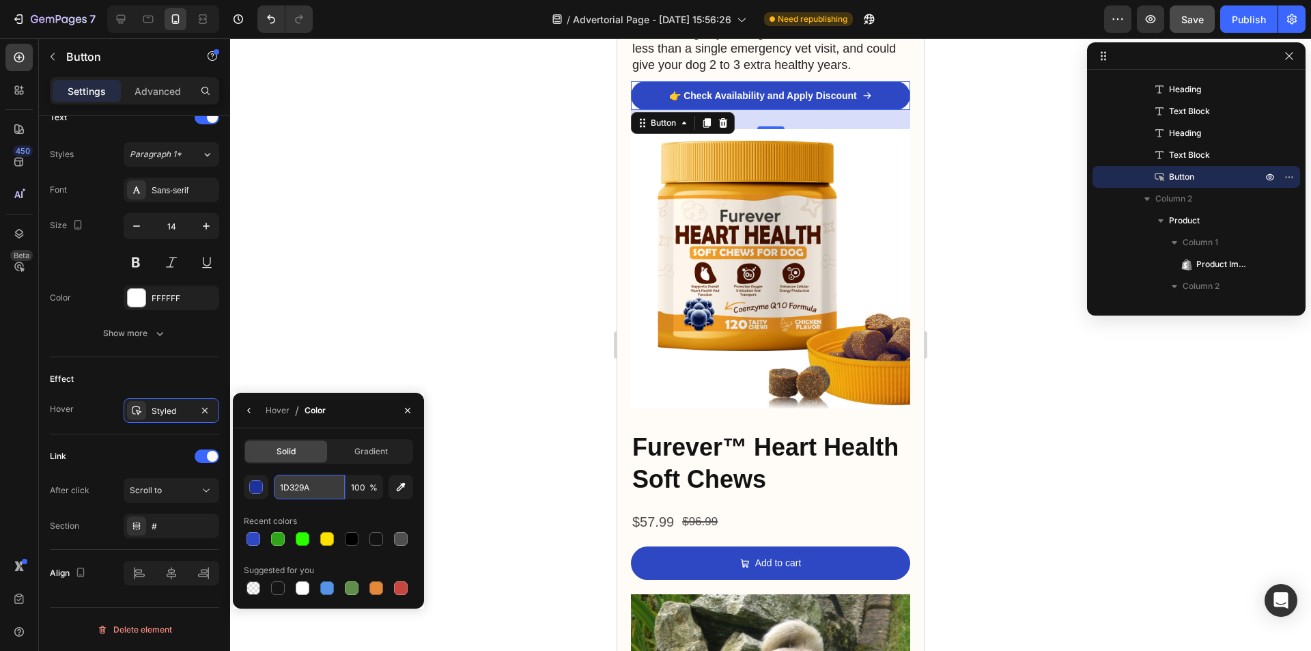
click at [314, 488] on input "1D329A" at bounding box center [309, 486] width 71 height 25
click at [413, 410] on button "button" at bounding box center [408, 410] width 22 height 22
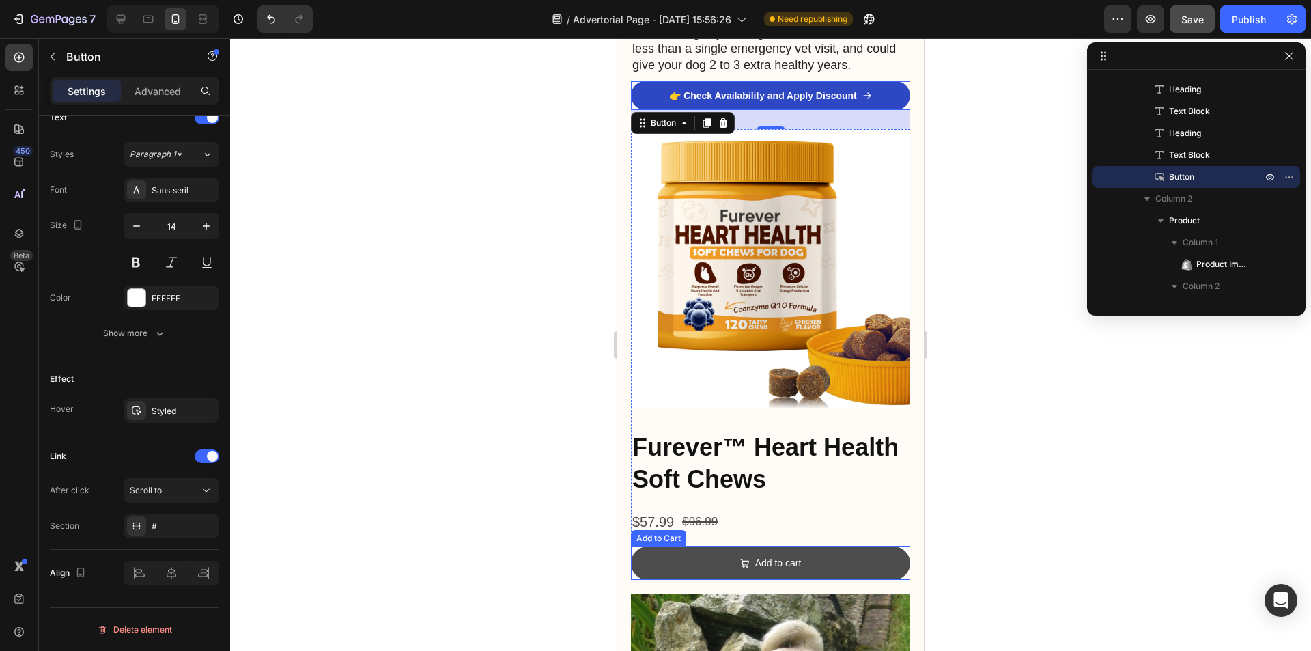
click at [694, 546] on button "Add to cart" at bounding box center [770, 562] width 279 height 33
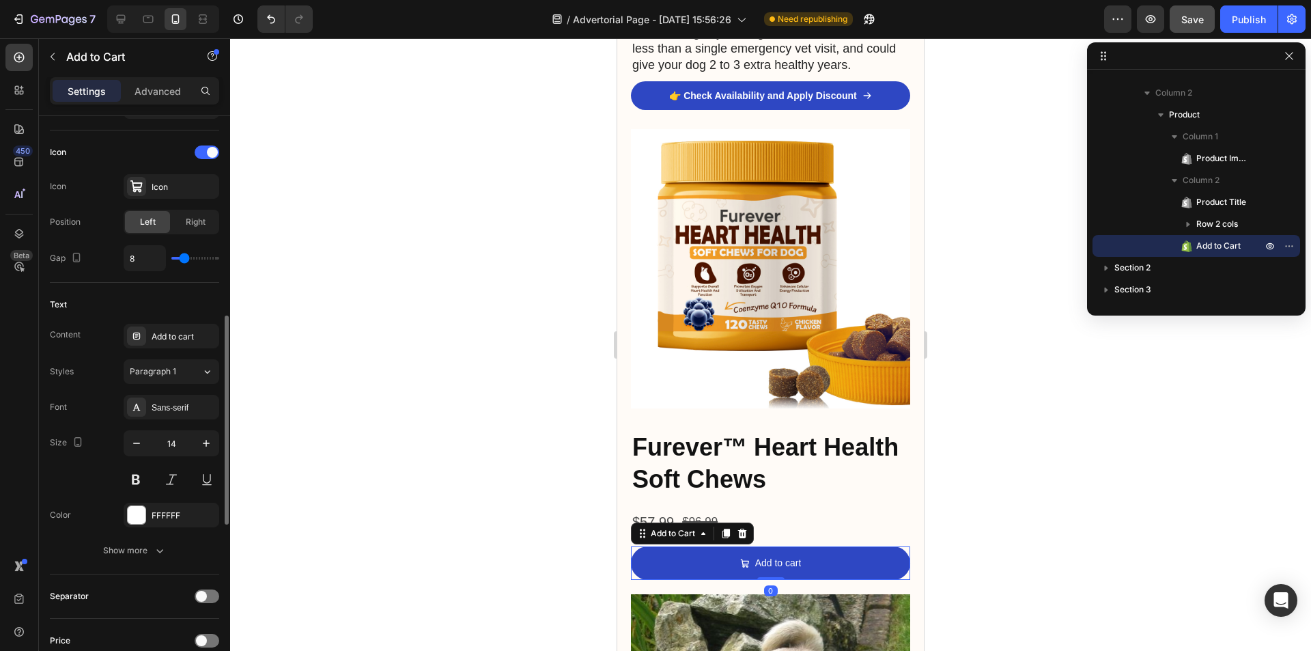
scroll to position [751, 0]
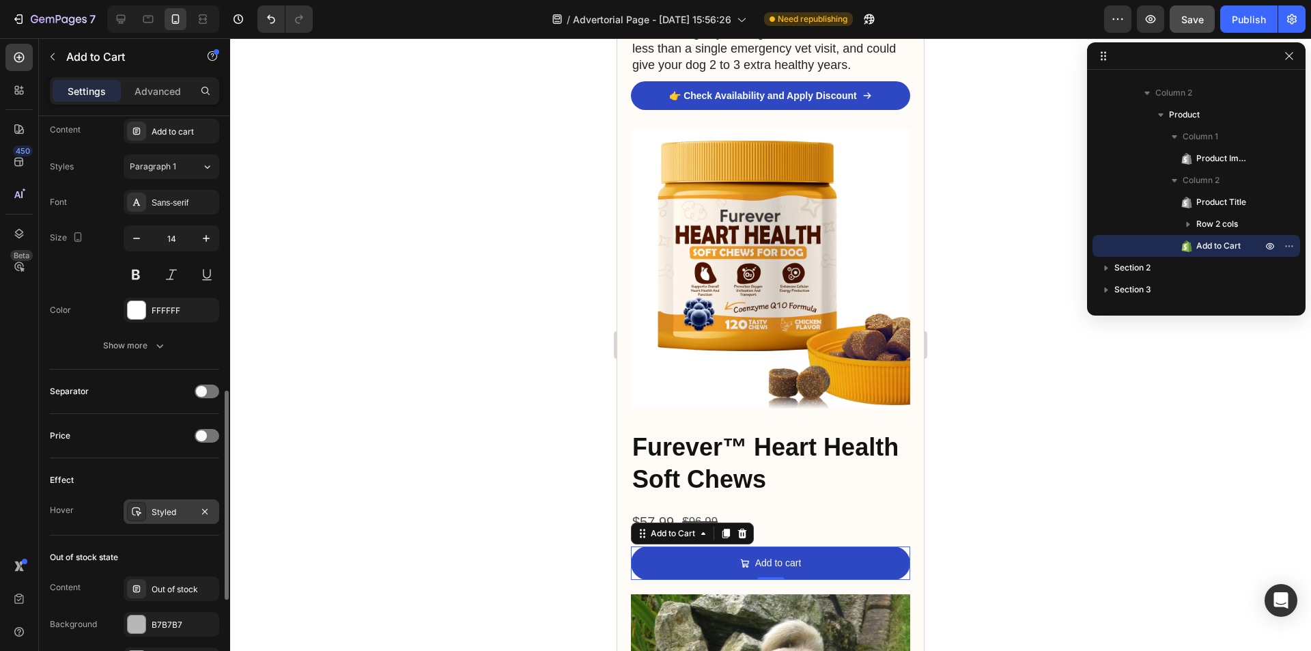
click at [153, 513] on div "Styled" at bounding box center [172, 512] width 40 height 12
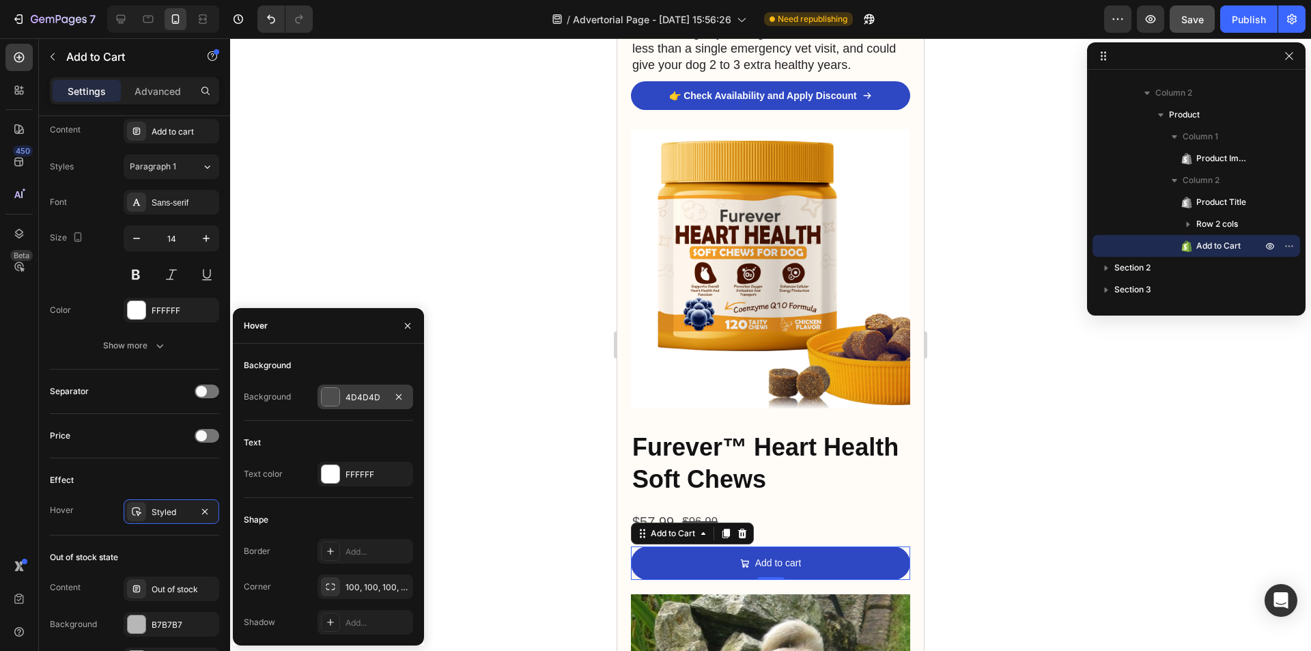
click at [374, 399] on div "4D4D4D" at bounding box center [365, 397] width 40 height 12
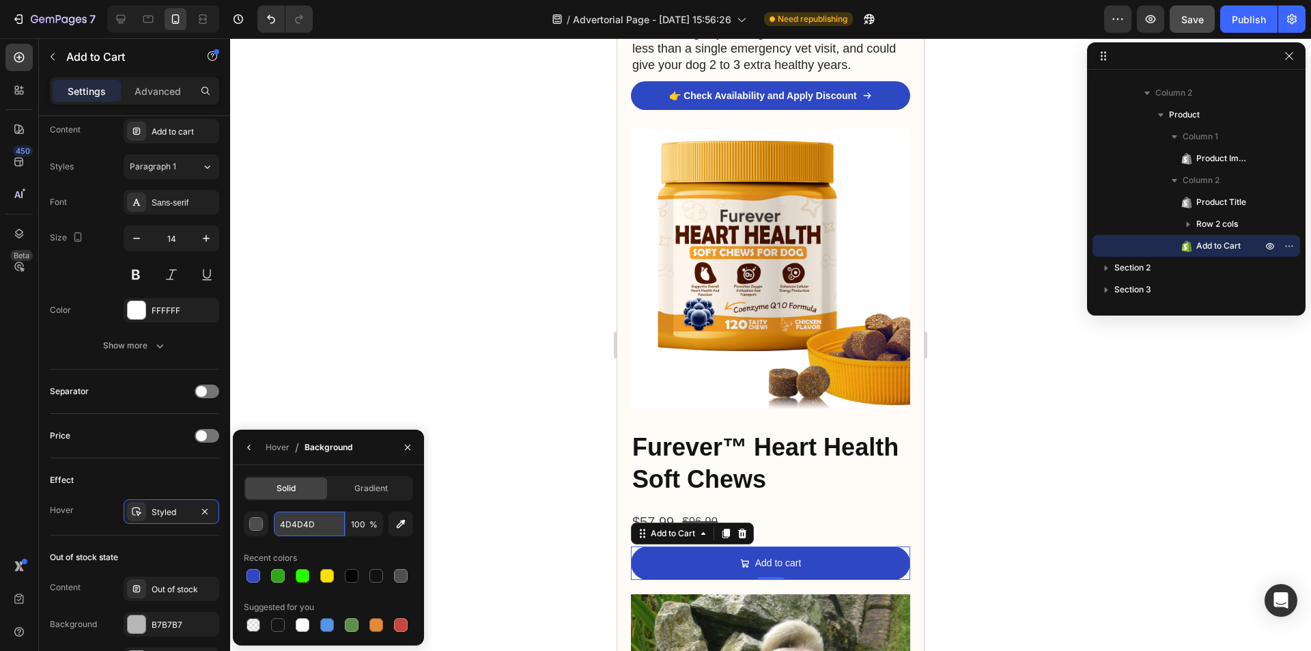
click at [307, 515] on input "4D4D4D" at bounding box center [309, 523] width 71 height 25
paste input "1D329A"
type input "1D329A"
click at [378, 449] on div "Hover / Background" at bounding box center [328, 446] width 191 height 35
click at [410, 447] on icon "button" at bounding box center [407, 447] width 11 height 11
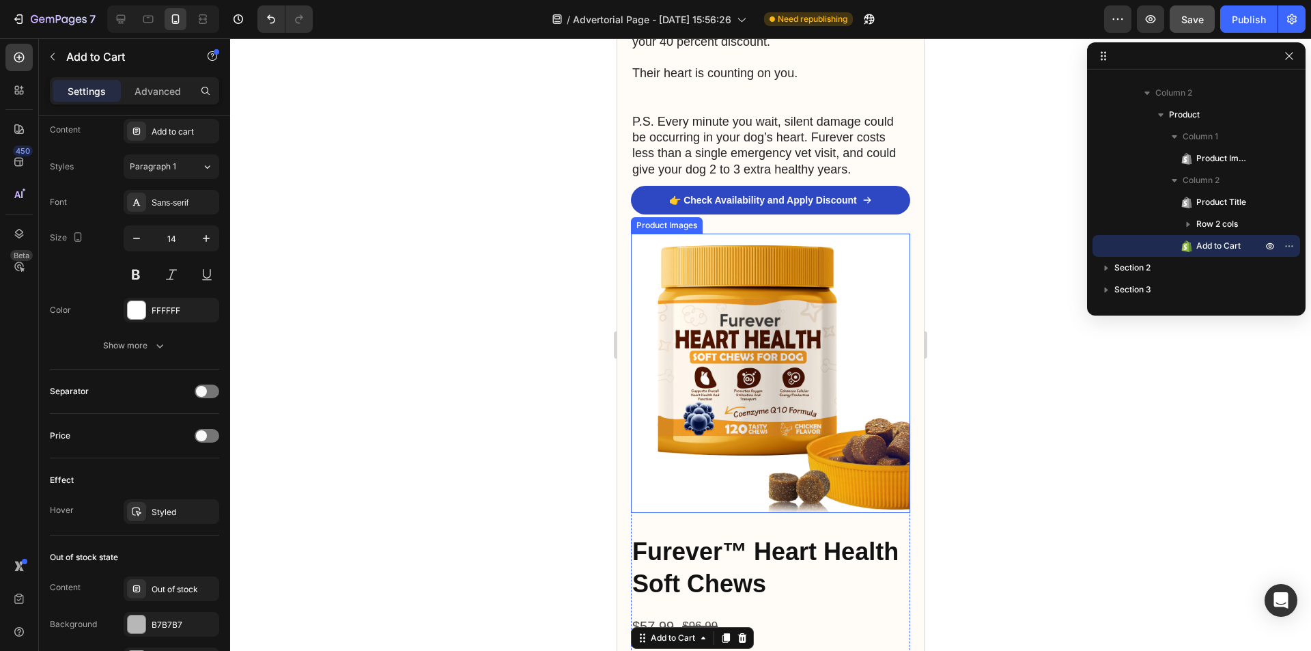
scroll to position [4739, 0]
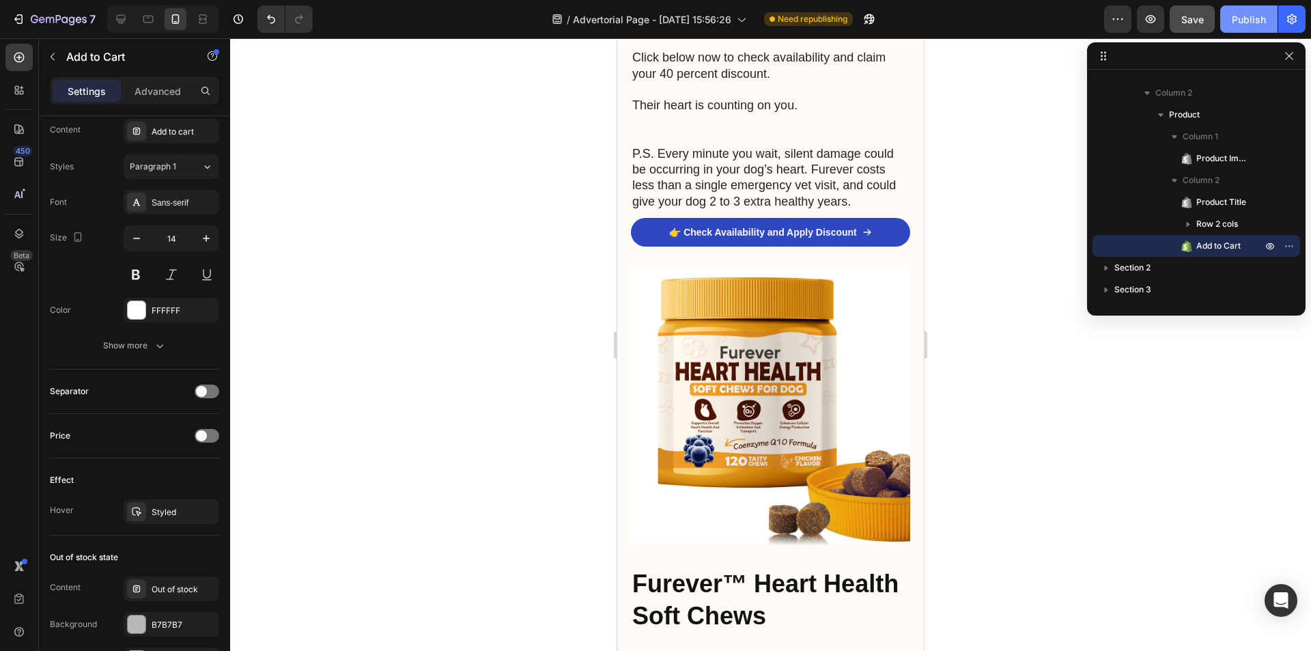
click at [1245, 12] on div "Publish" at bounding box center [1249, 19] width 34 height 14
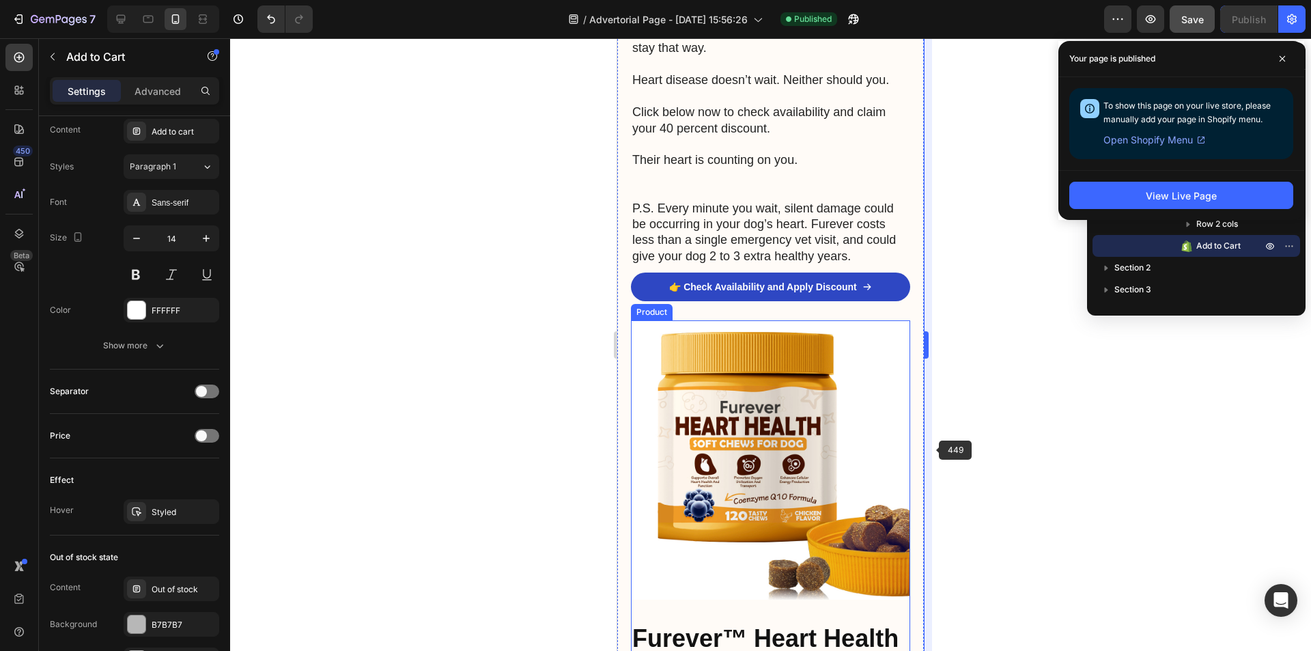
scroll to position [4915, 0]
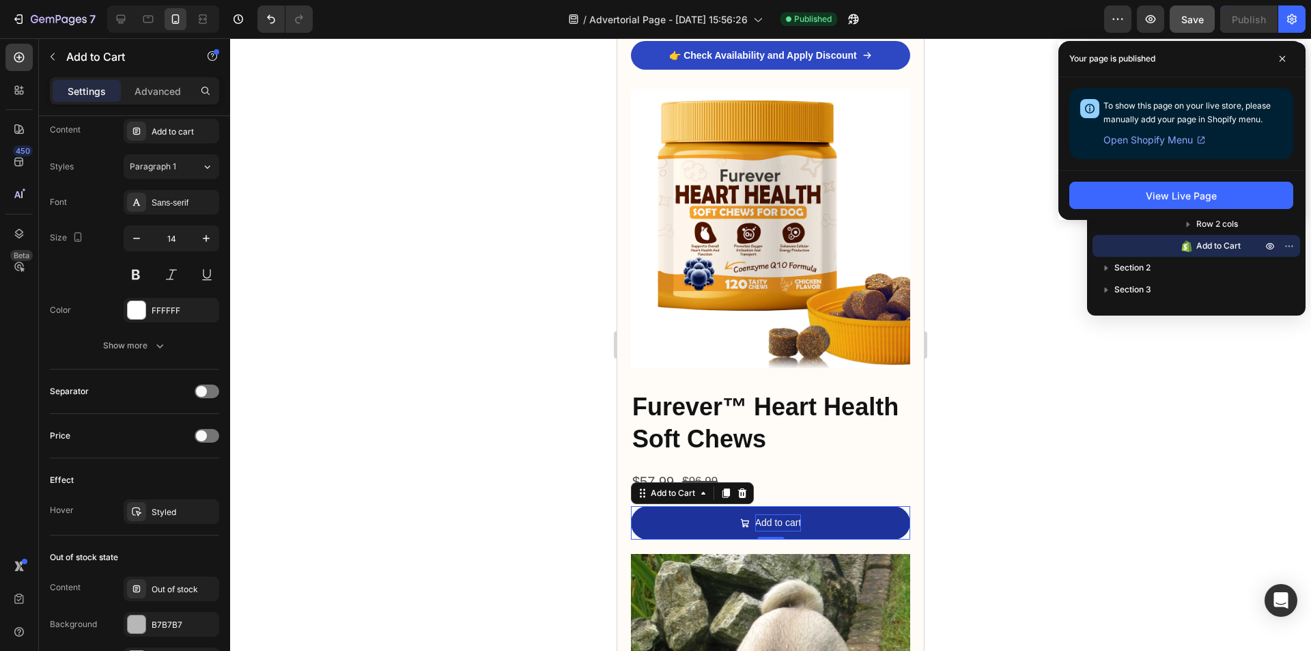
click at [784, 514] on div "Add to cart" at bounding box center [778, 522] width 46 height 17
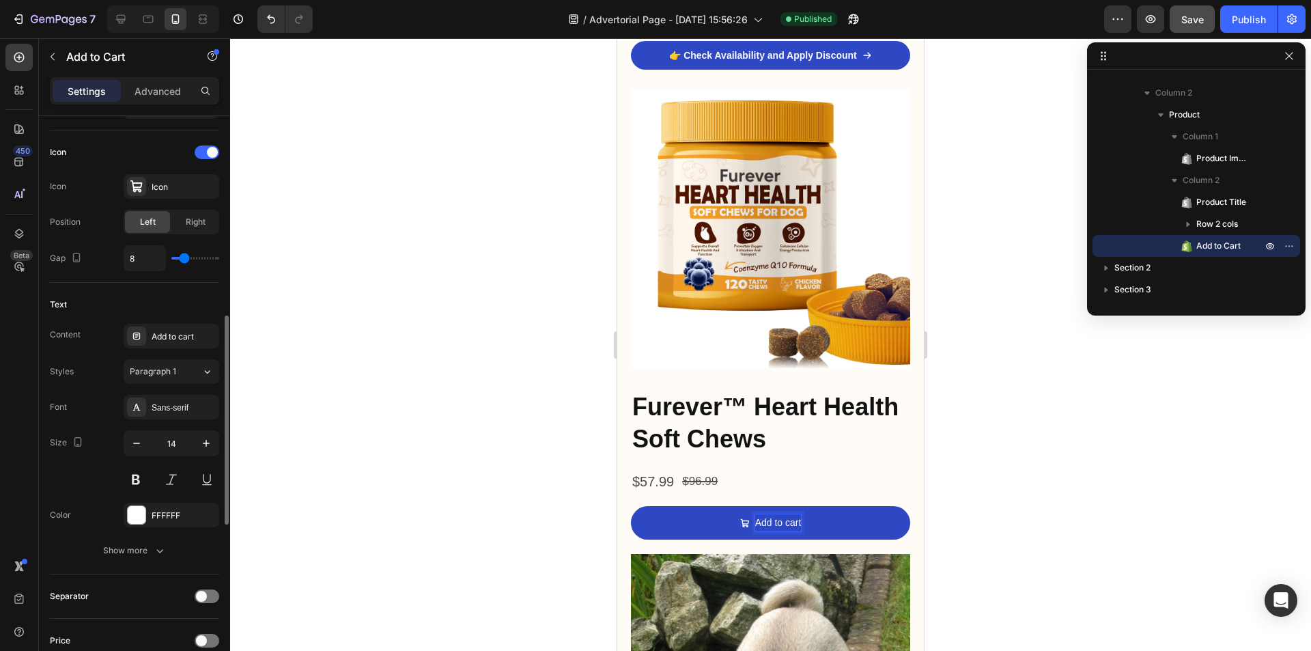
scroll to position [683, 0]
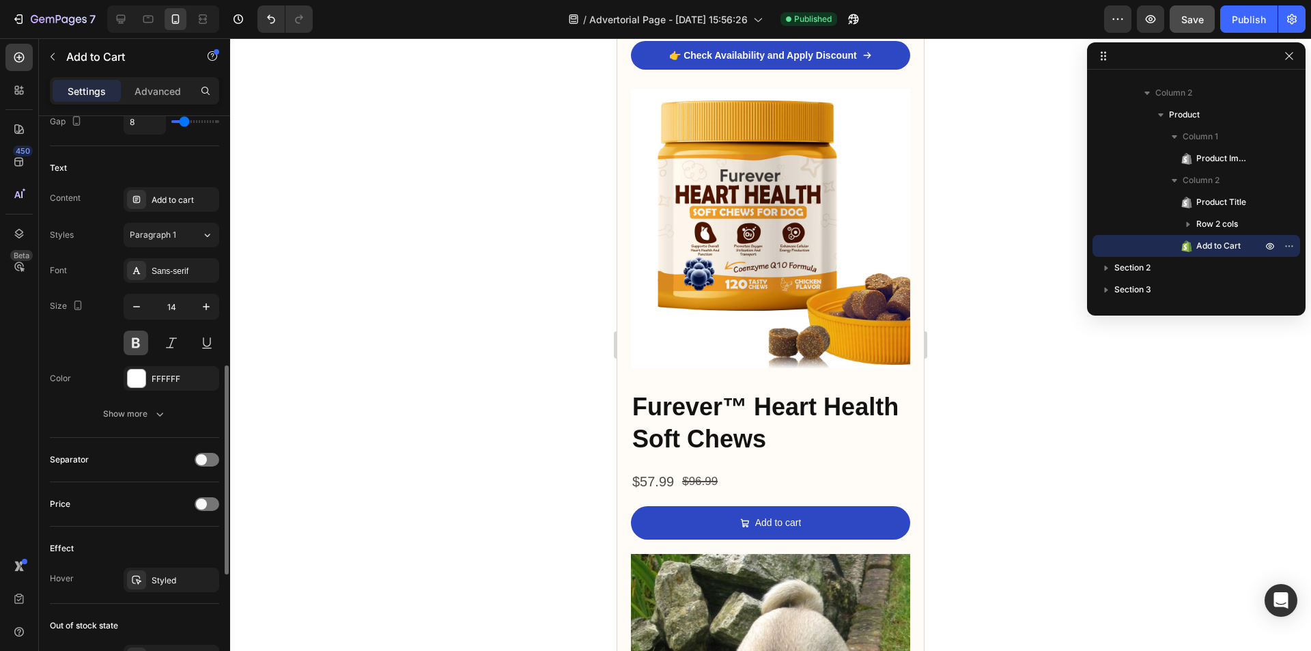
click at [139, 345] on button at bounding box center [136, 342] width 25 height 25
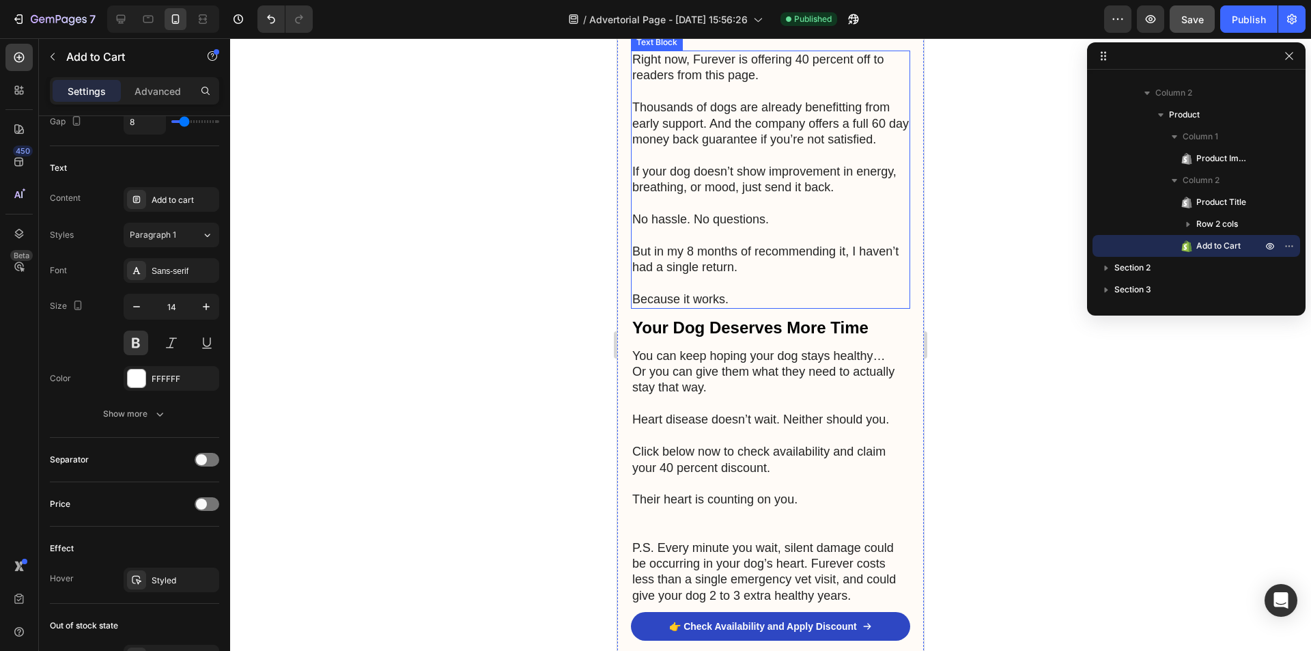
scroll to position [4369, 0]
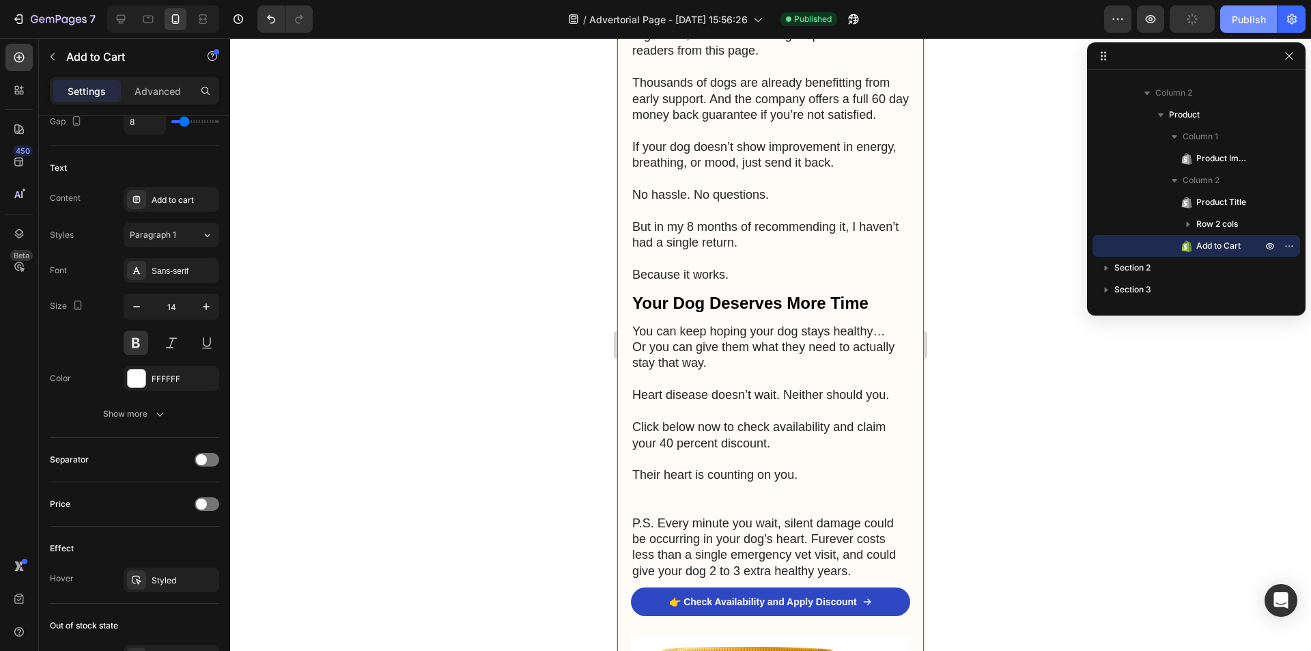
click at [1251, 12] on div "Publish" at bounding box center [1249, 19] width 34 height 14
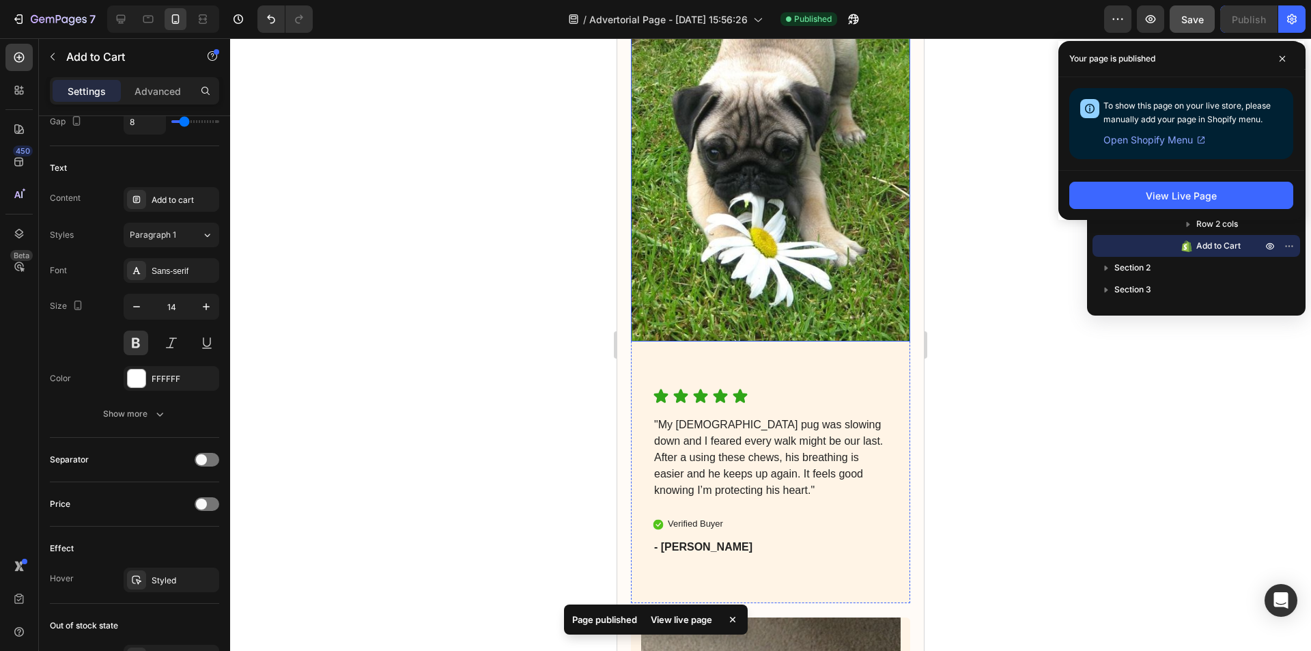
scroll to position [5530, 0]
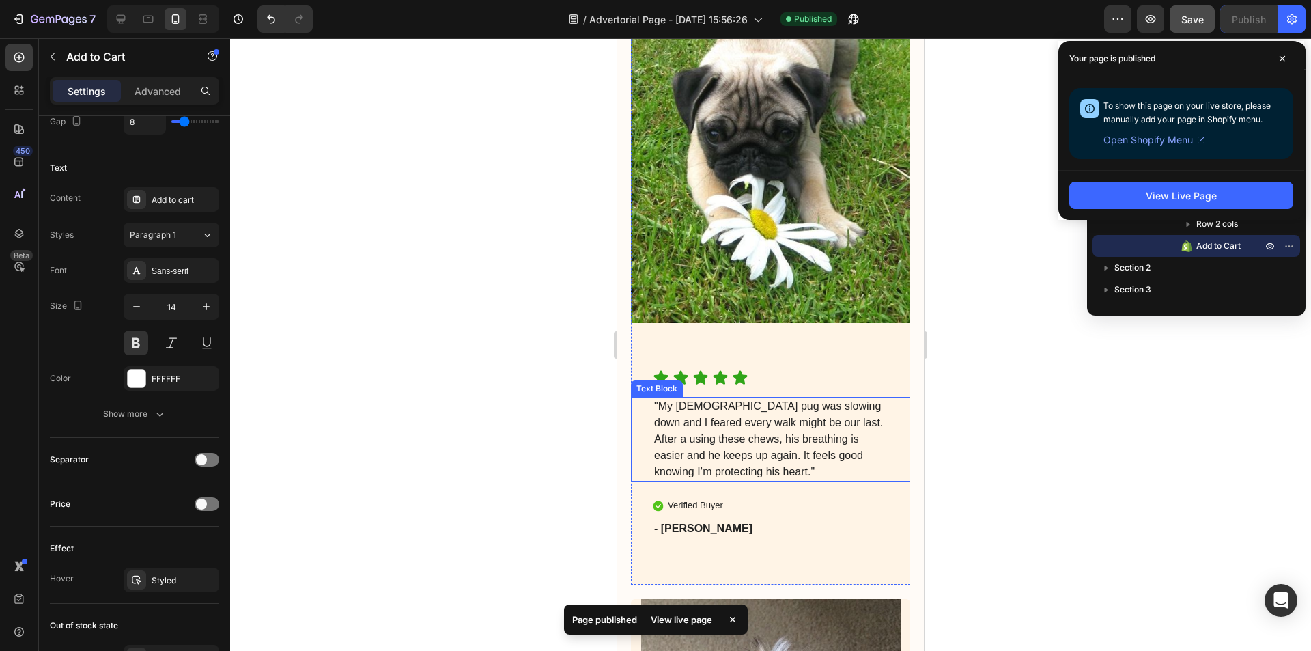
click at [745, 423] on p ""My [DEMOGRAPHIC_DATA] pug was slowing down and I feared every walk might be ou…" at bounding box center [770, 439] width 233 height 82
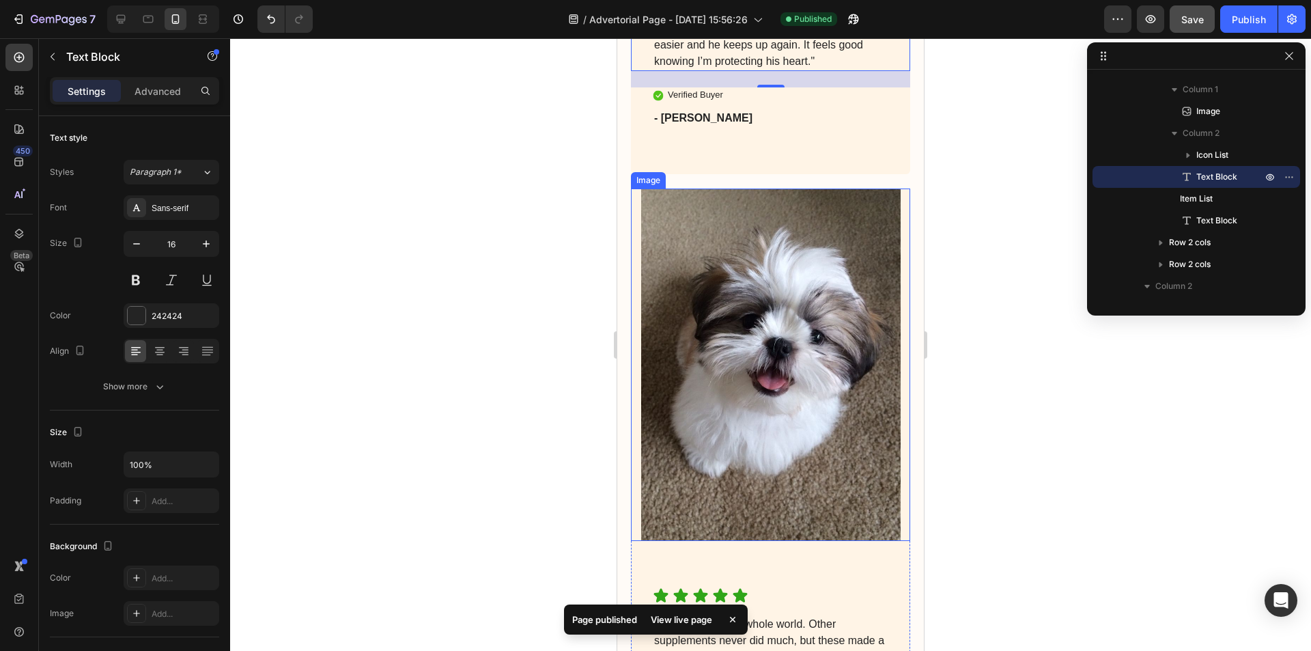
scroll to position [6212, 0]
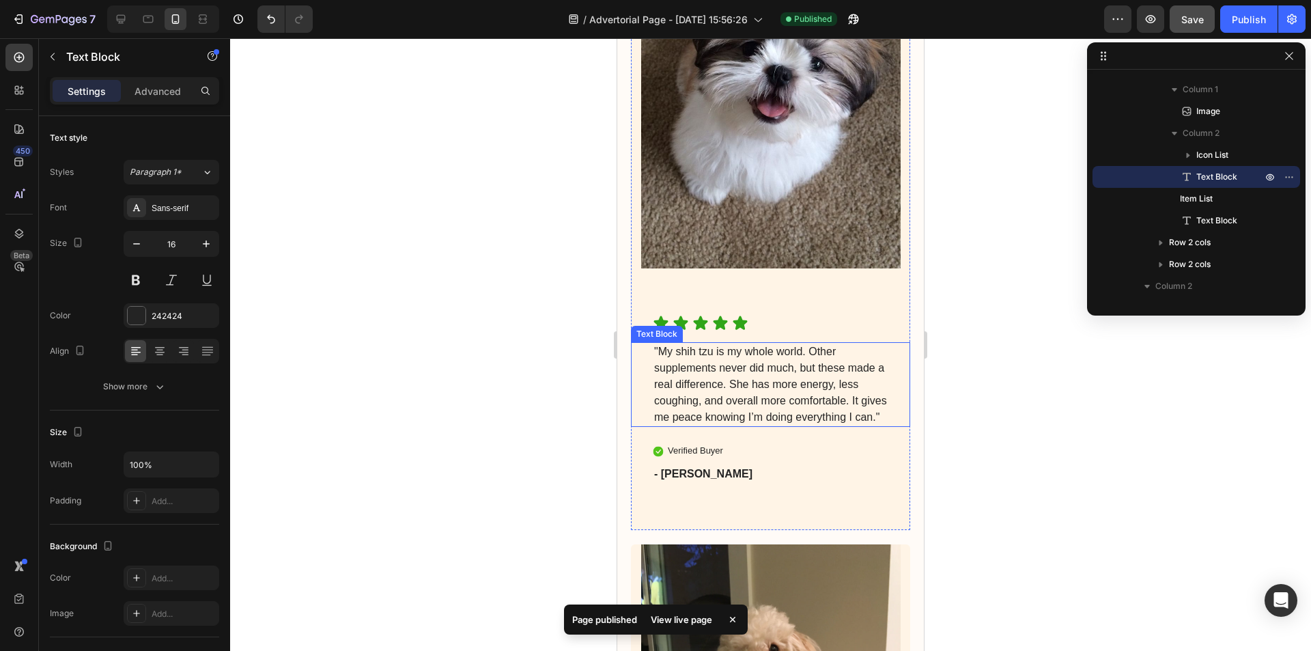
click at [750, 382] on p ""My shih tzu is my whole world. Other supplements never did much, but these mad…" at bounding box center [770, 384] width 233 height 82
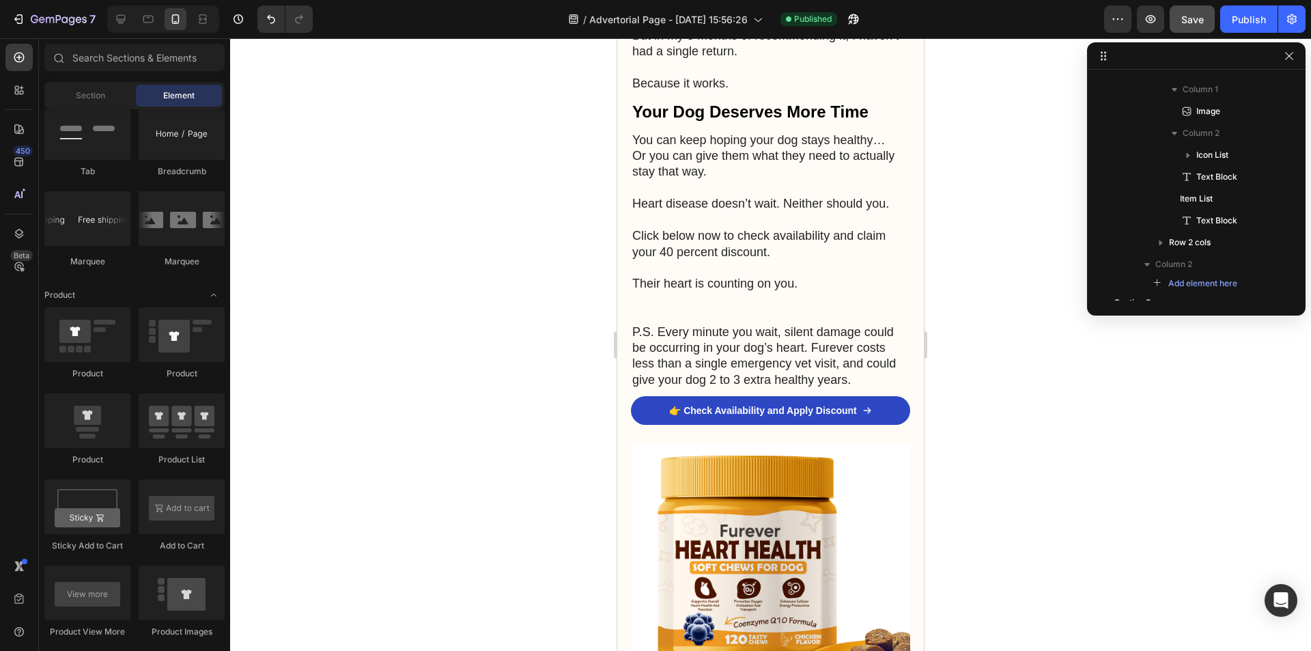
scroll to position [4579, 0]
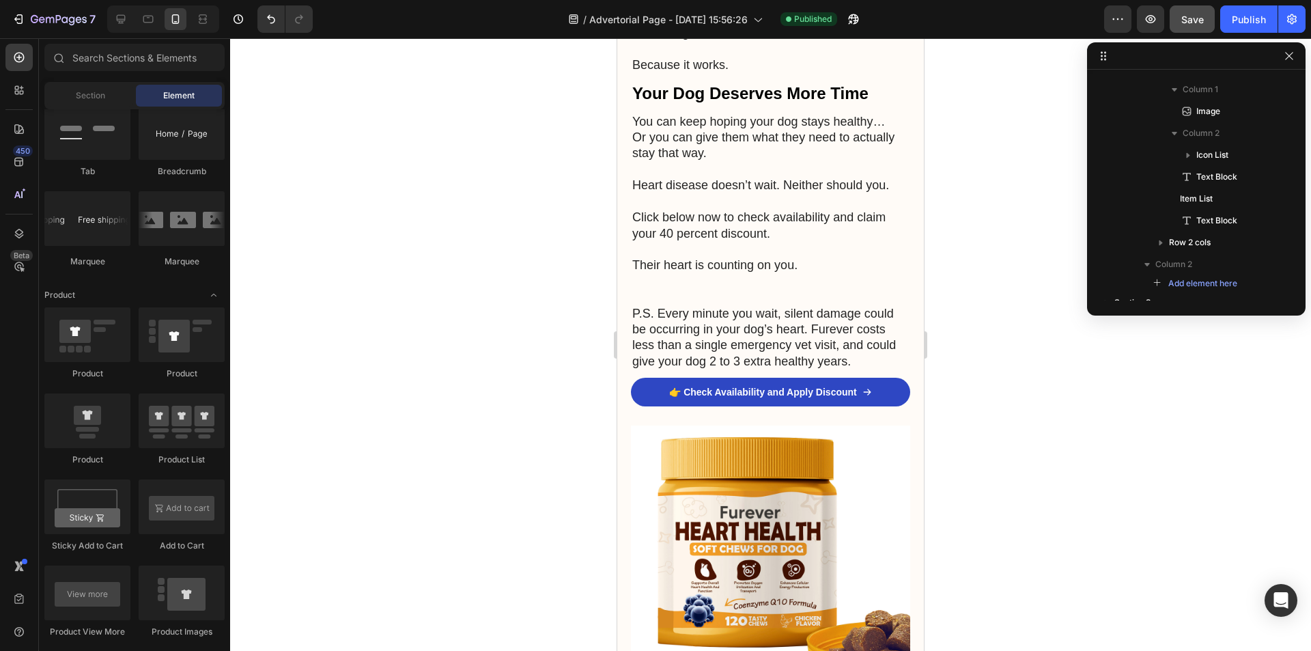
drag, startPoint x: 920, startPoint y: 543, endPoint x: 1545, endPoint y: 434, distance: 634.1
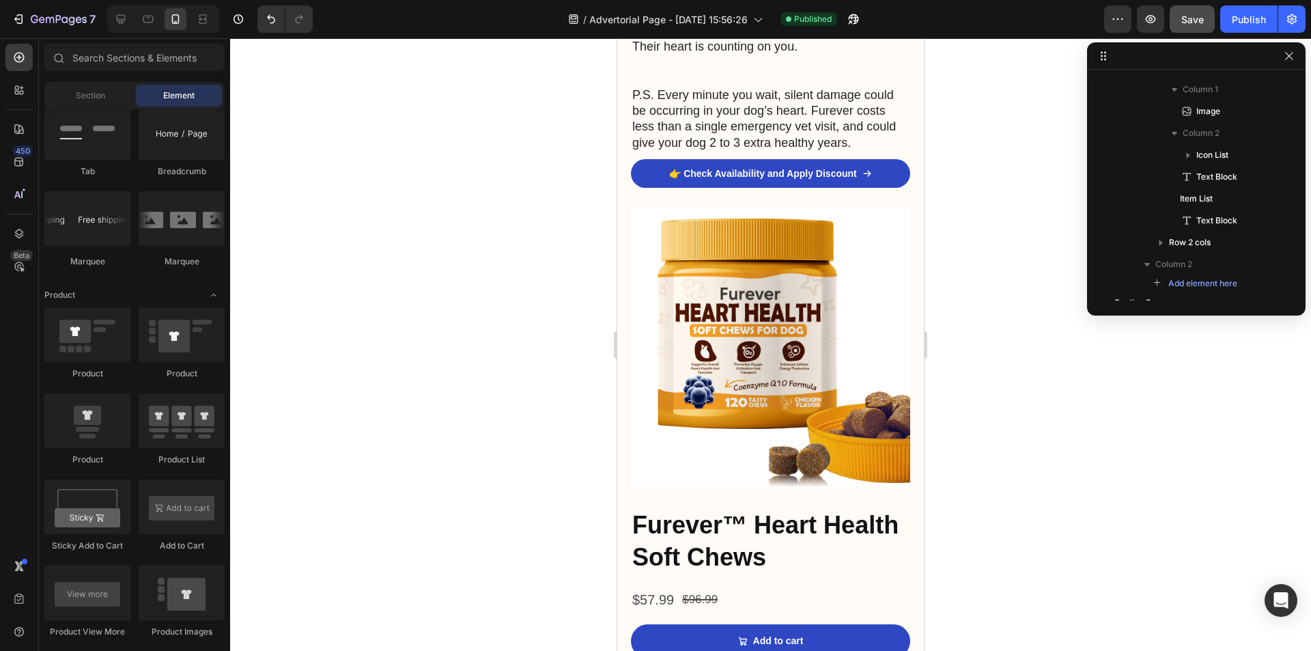
scroll to position [4784, 0]
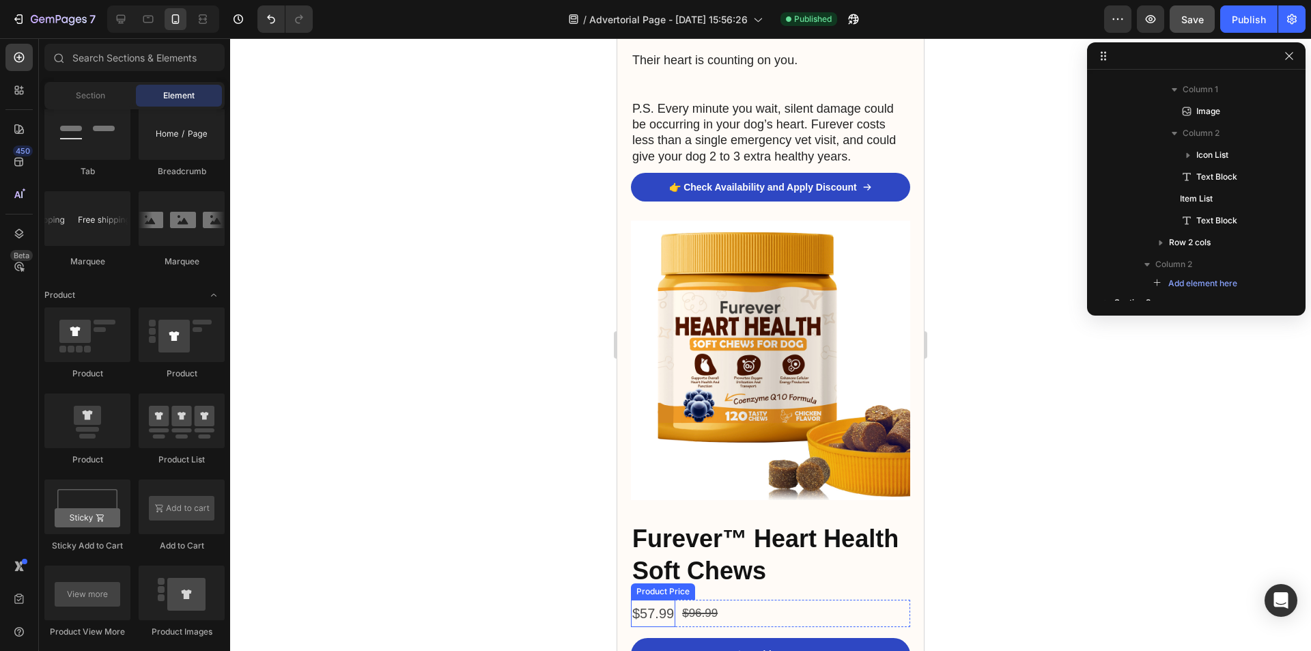
click at [652, 599] on div "$57.99" at bounding box center [653, 612] width 44 height 27
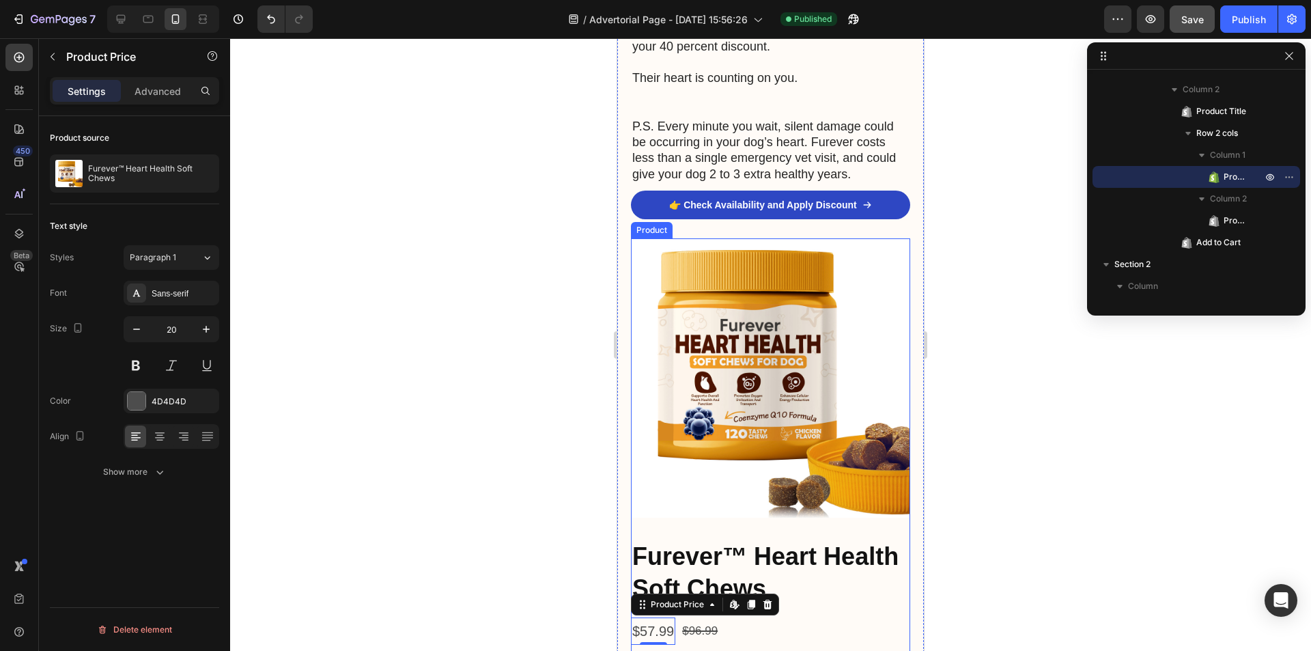
scroll to position [5057, 0]
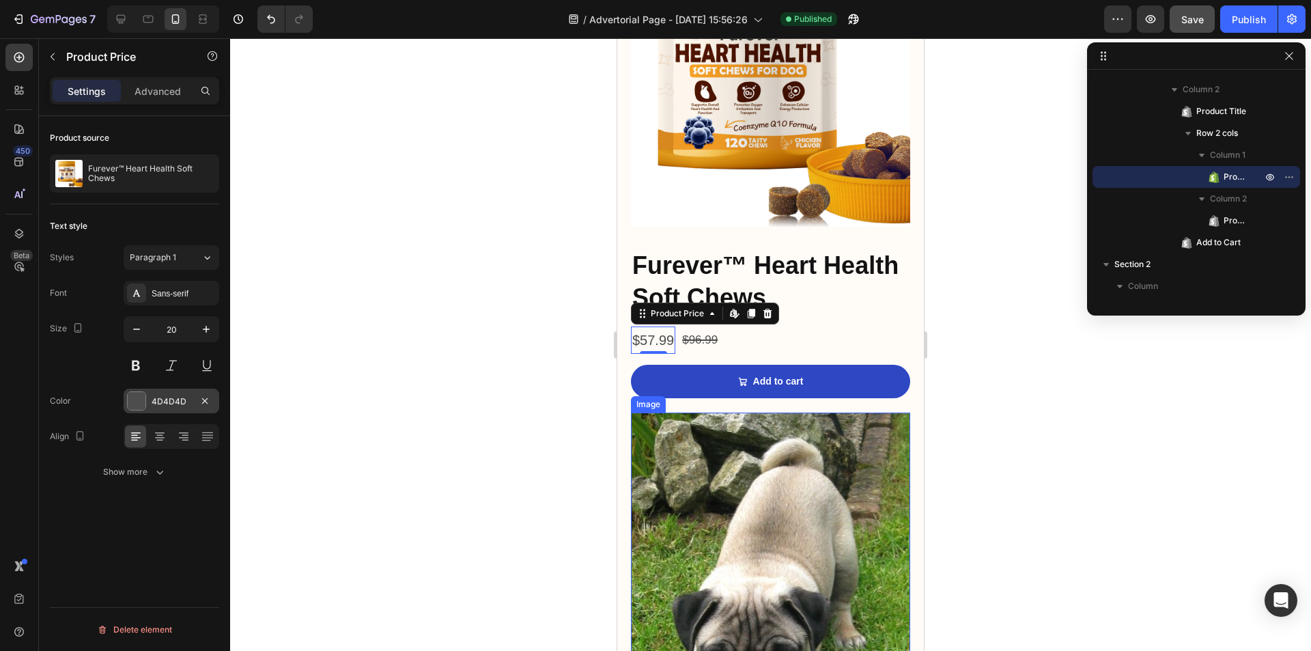
click at [145, 396] on div at bounding box center [136, 400] width 19 height 19
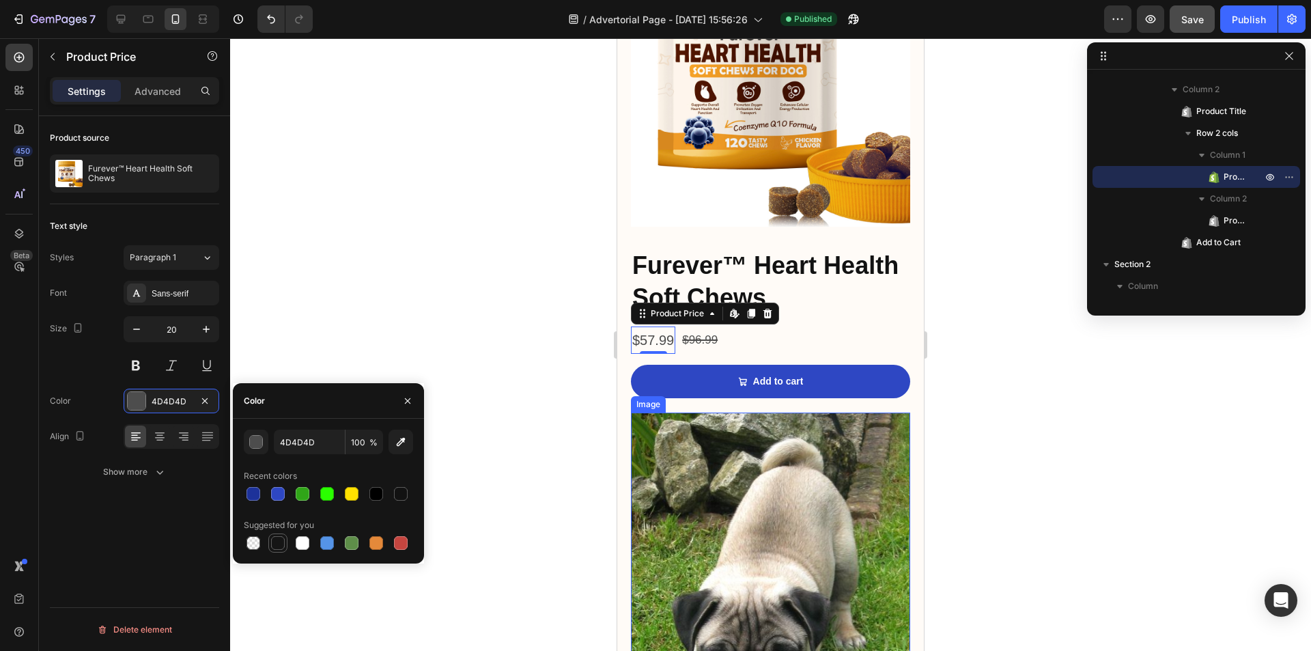
click at [276, 544] on div at bounding box center [278, 543] width 14 height 14
type input "151515"
click at [409, 399] on icon "button" at bounding box center [407, 399] width 5 height 5
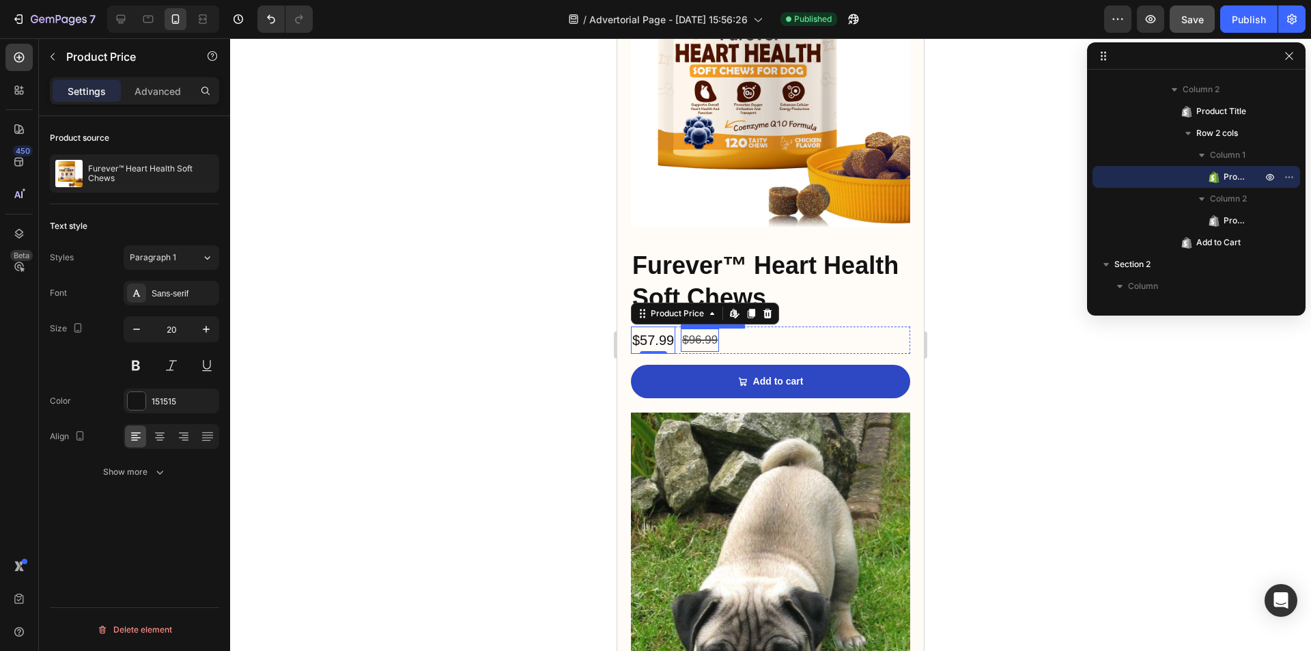
click at [714, 328] on div "$96.99" at bounding box center [700, 340] width 38 height 24
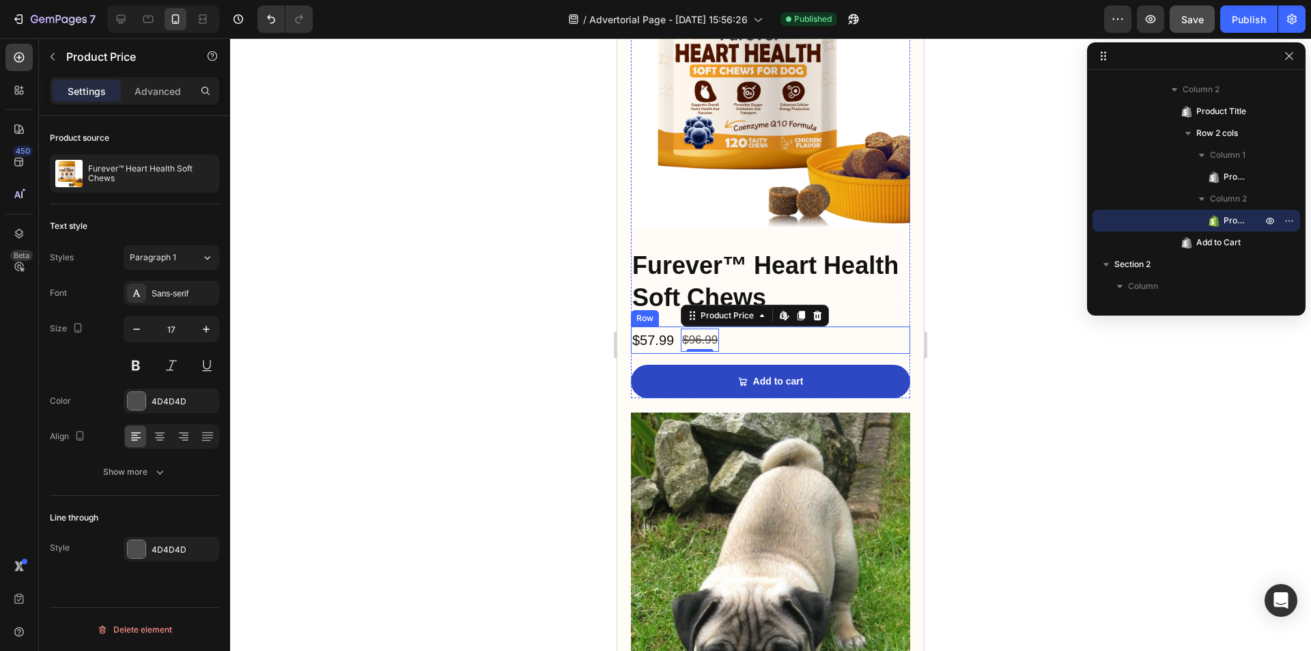
click at [875, 248] on h2 "Furever™ Heart Health Soft Chews" at bounding box center [770, 281] width 279 height 67
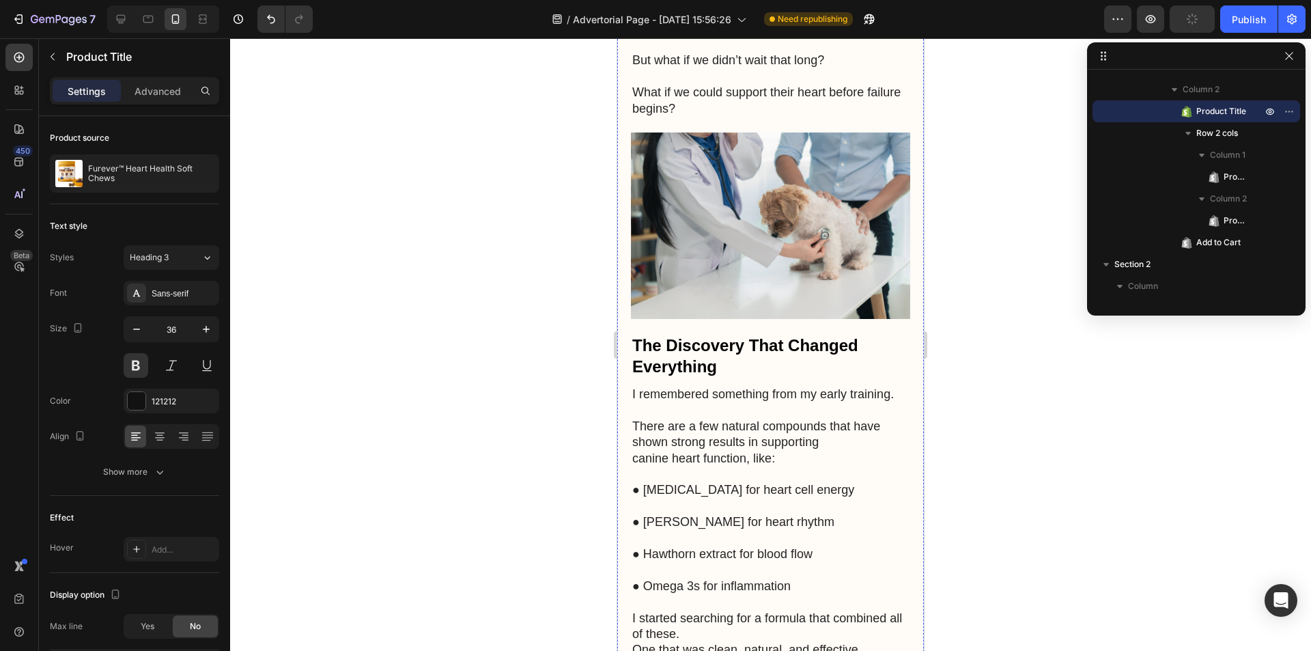
scroll to position [2258, 0]
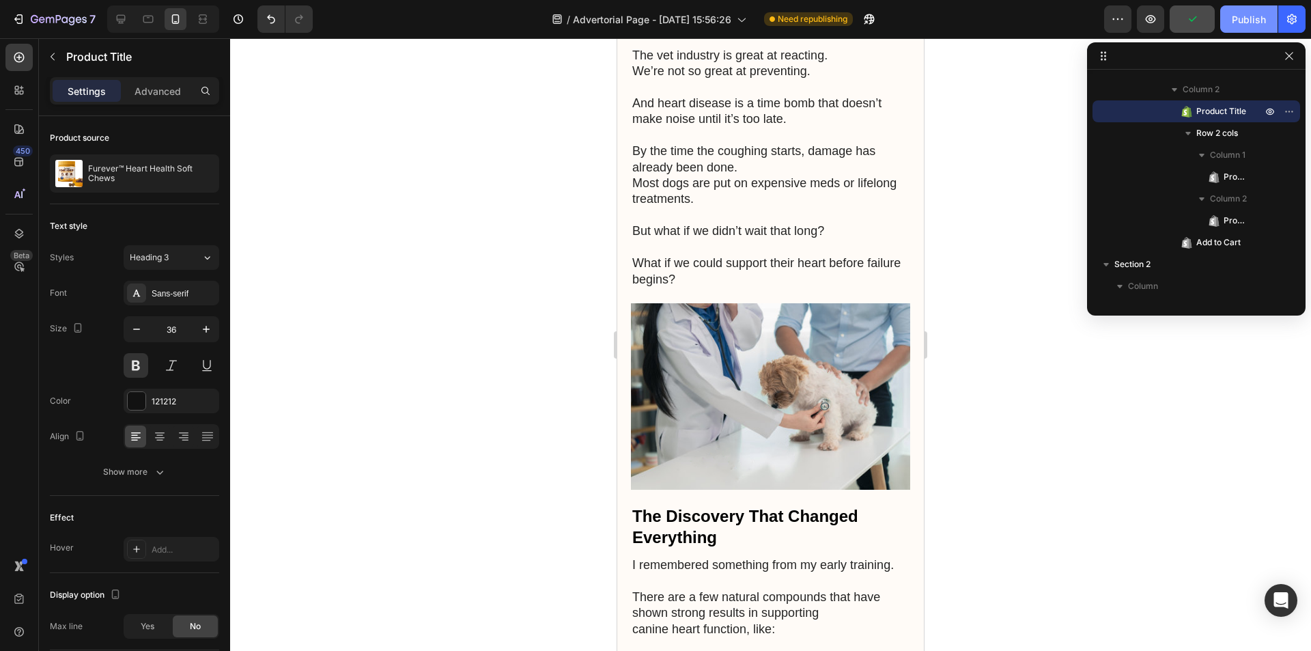
click at [1241, 31] on button "Publish" at bounding box center [1248, 18] width 57 height 27
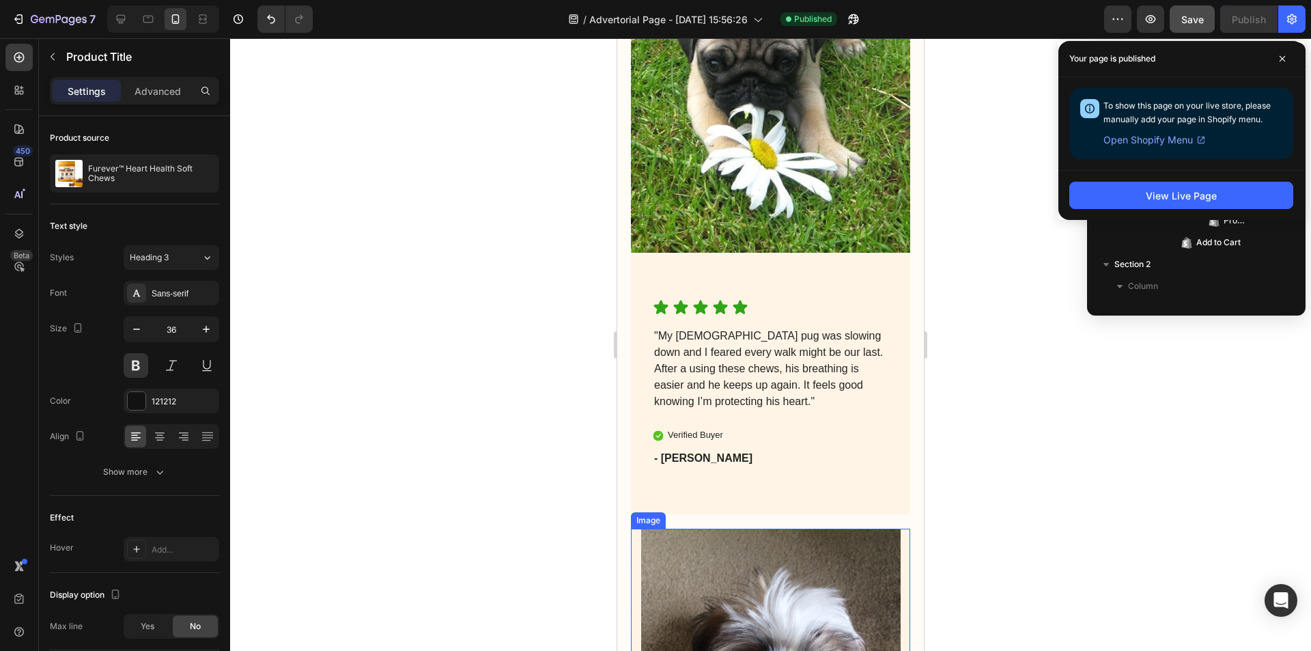
scroll to position [5603, 0]
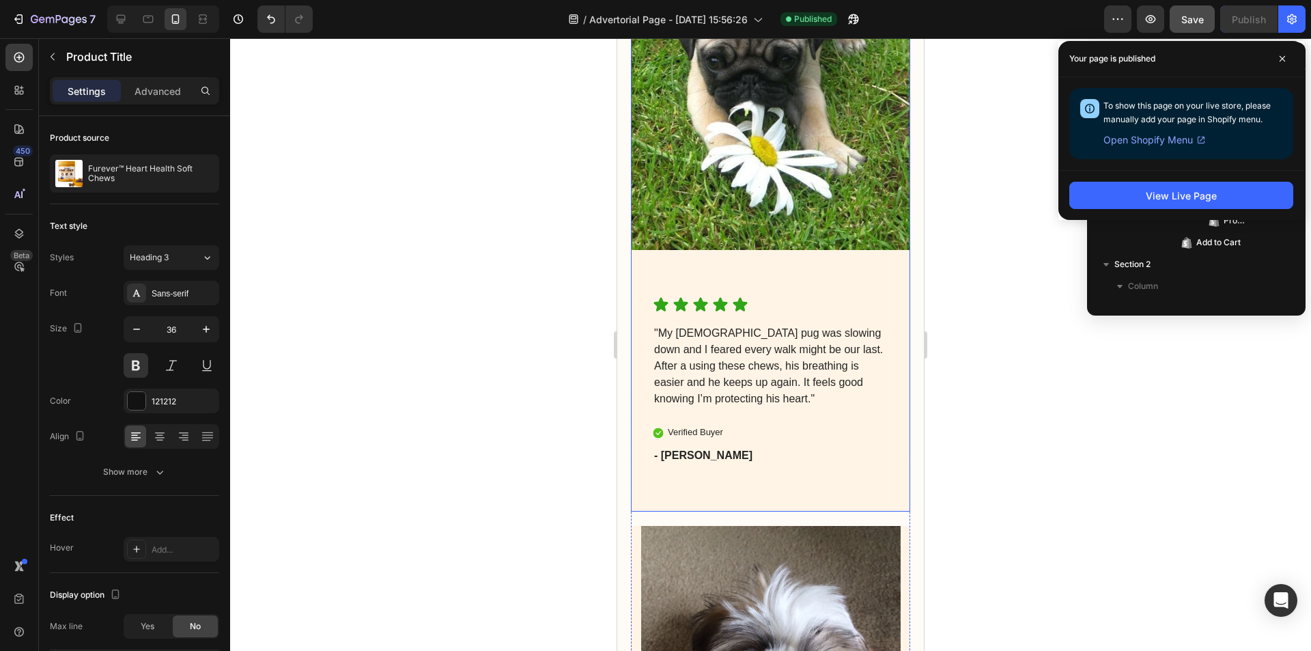
click at [799, 270] on div "Image" at bounding box center [770, 56] width 279 height 481
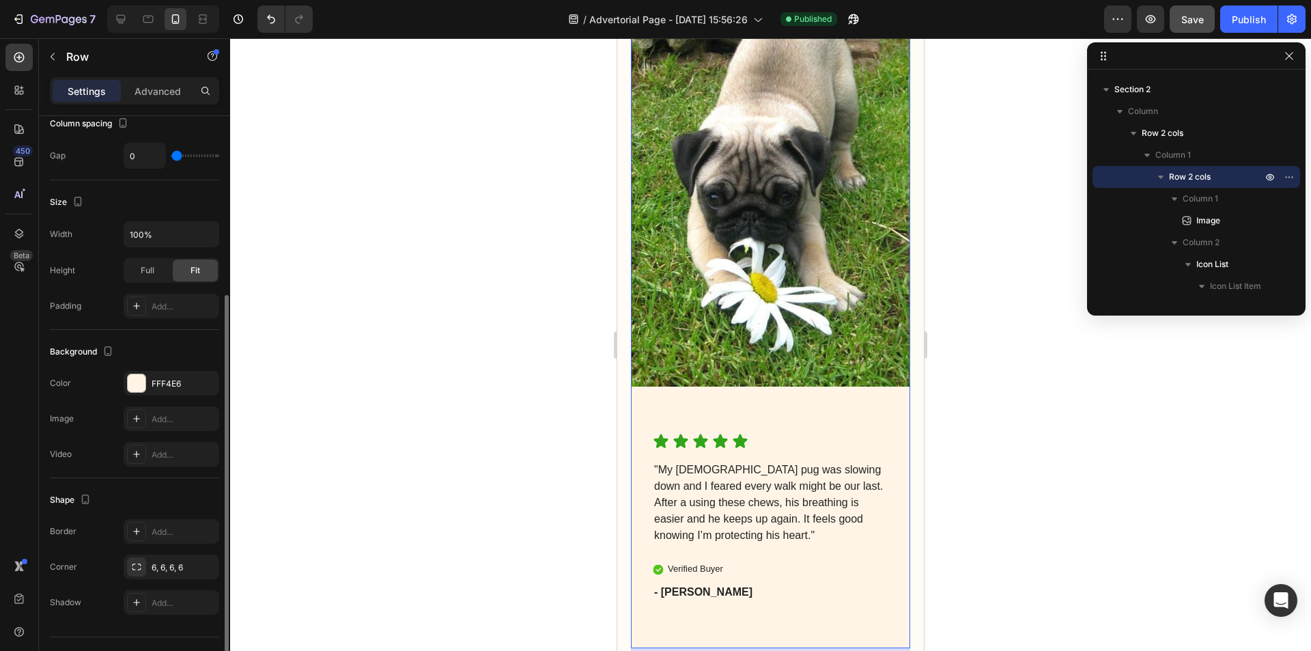
scroll to position [302, 0]
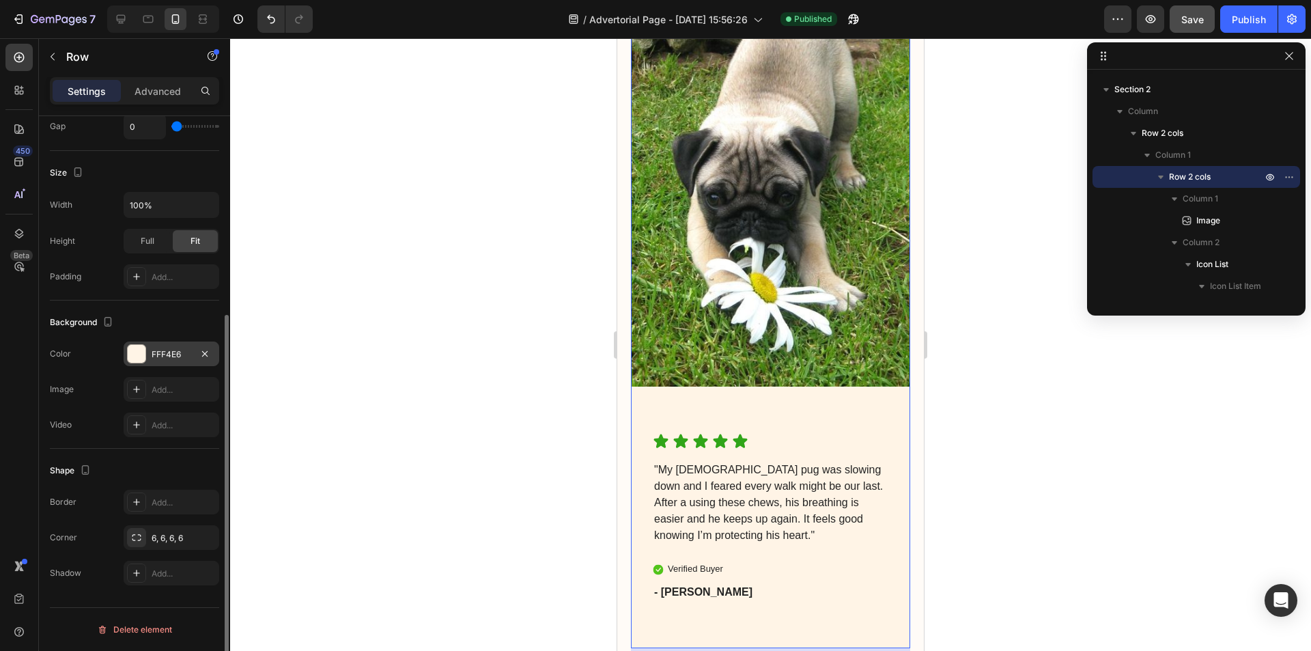
click at [169, 356] on div "FFF4E6" at bounding box center [172, 354] width 40 height 12
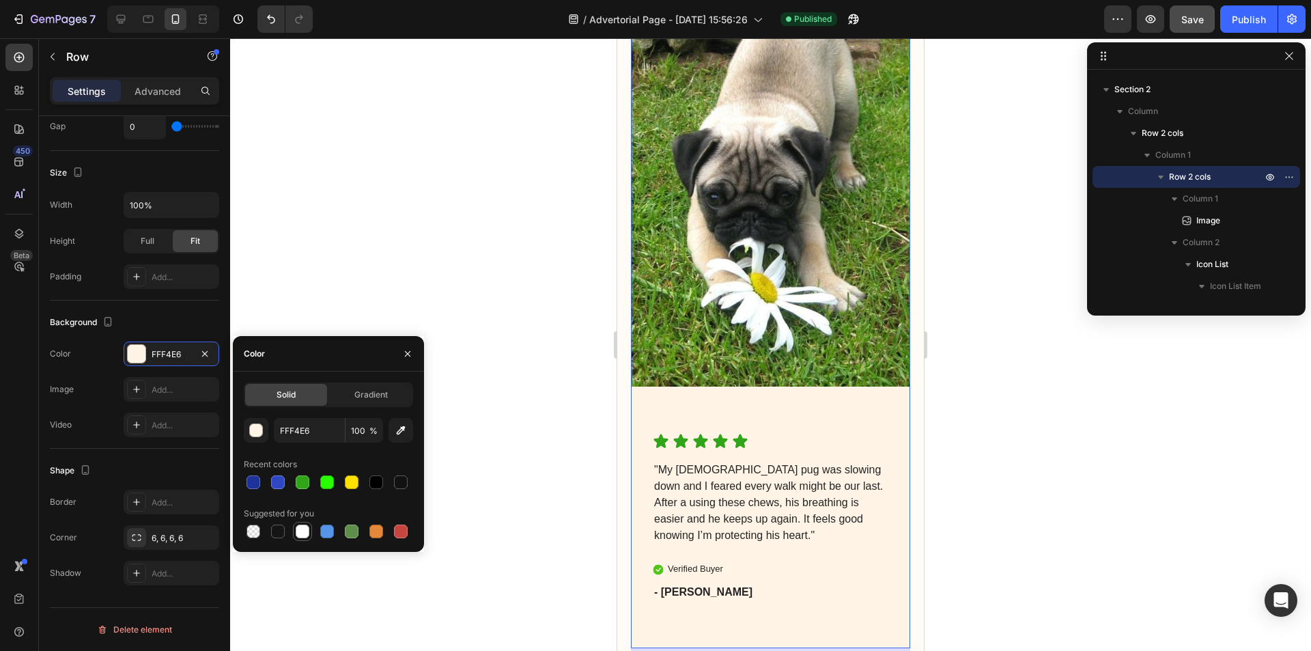
click at [298, 531] on div at bounding box center [303, 531] width 14 height 14
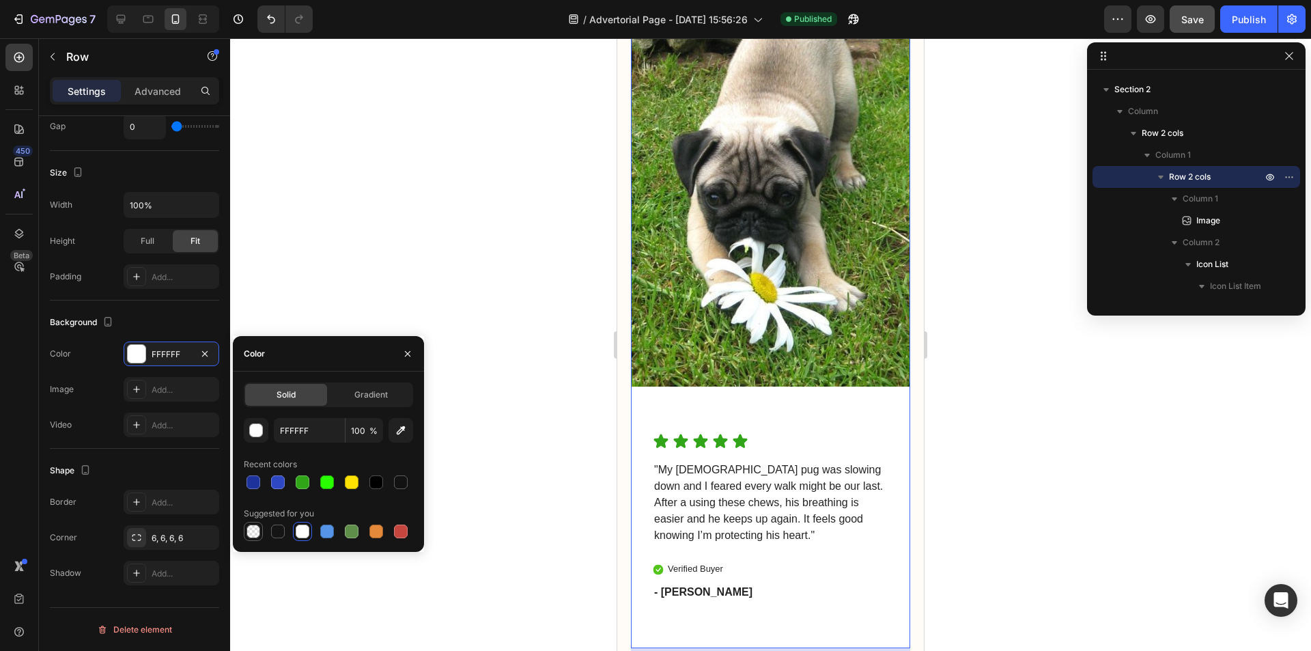
click at [253, 532] on div at bounding box center [253, 531] width 14 height 14
type input "000000"
type input "0"
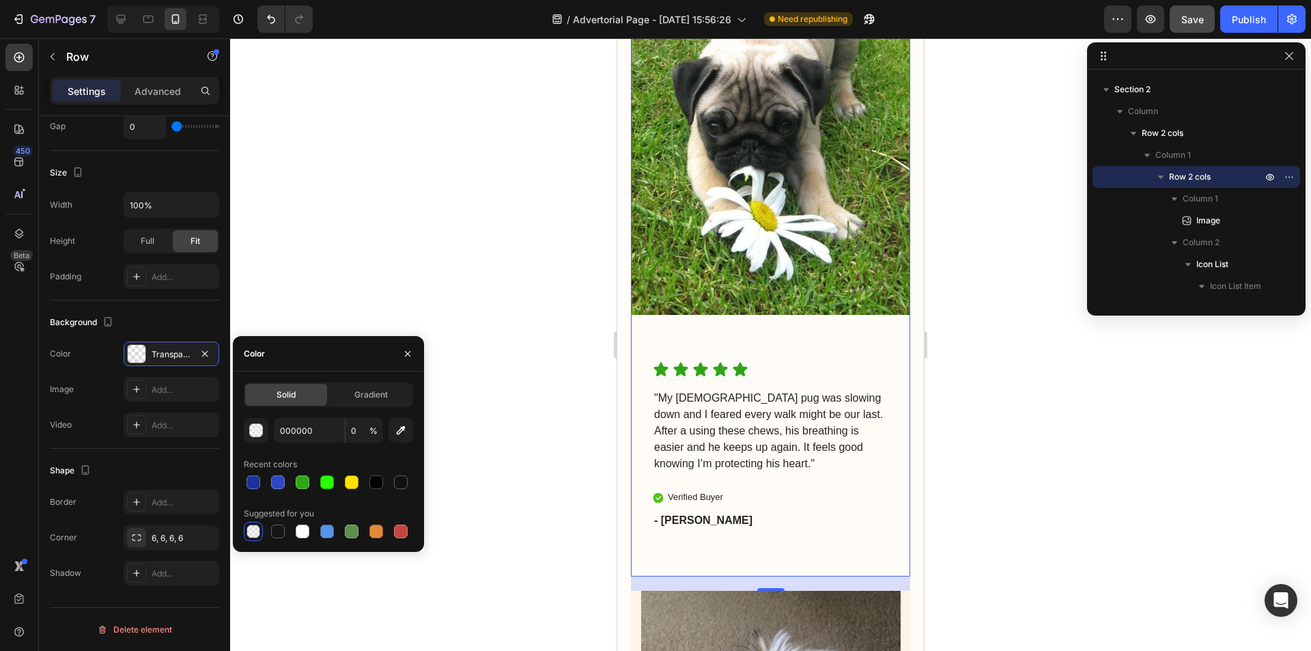
scroll to position [5535, 0]
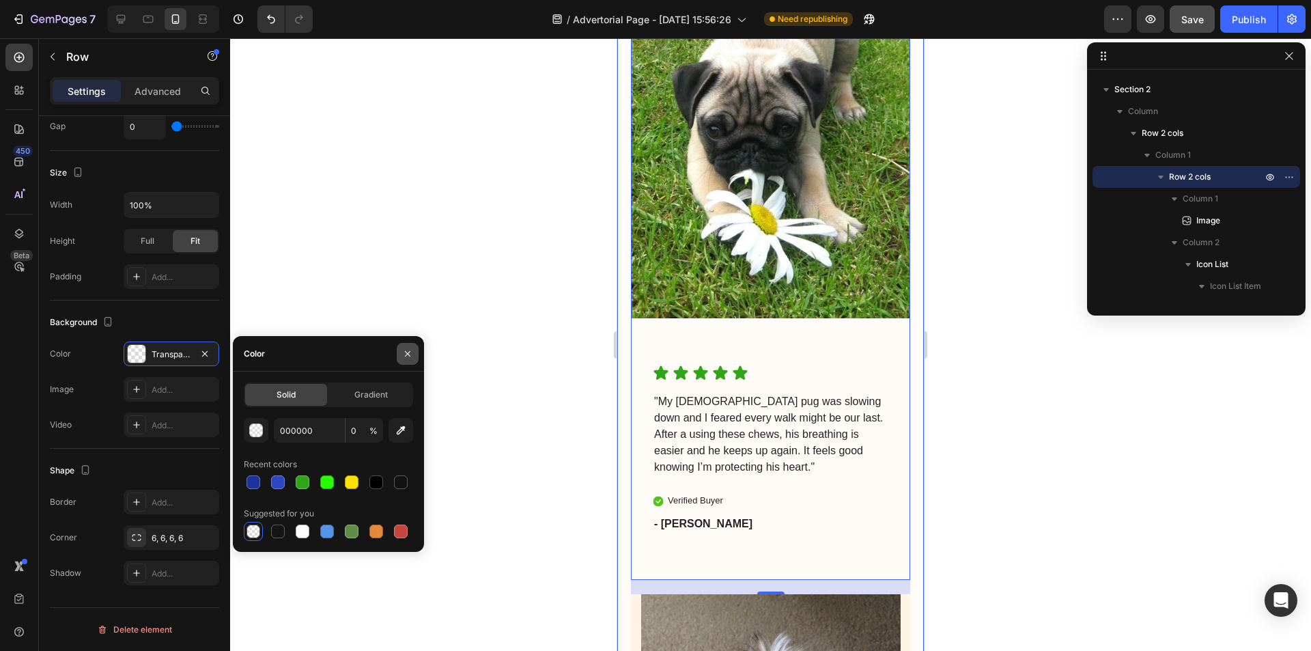
click at [405, 347] on button "button" at bounding box center [408, 354] width 22 height 22
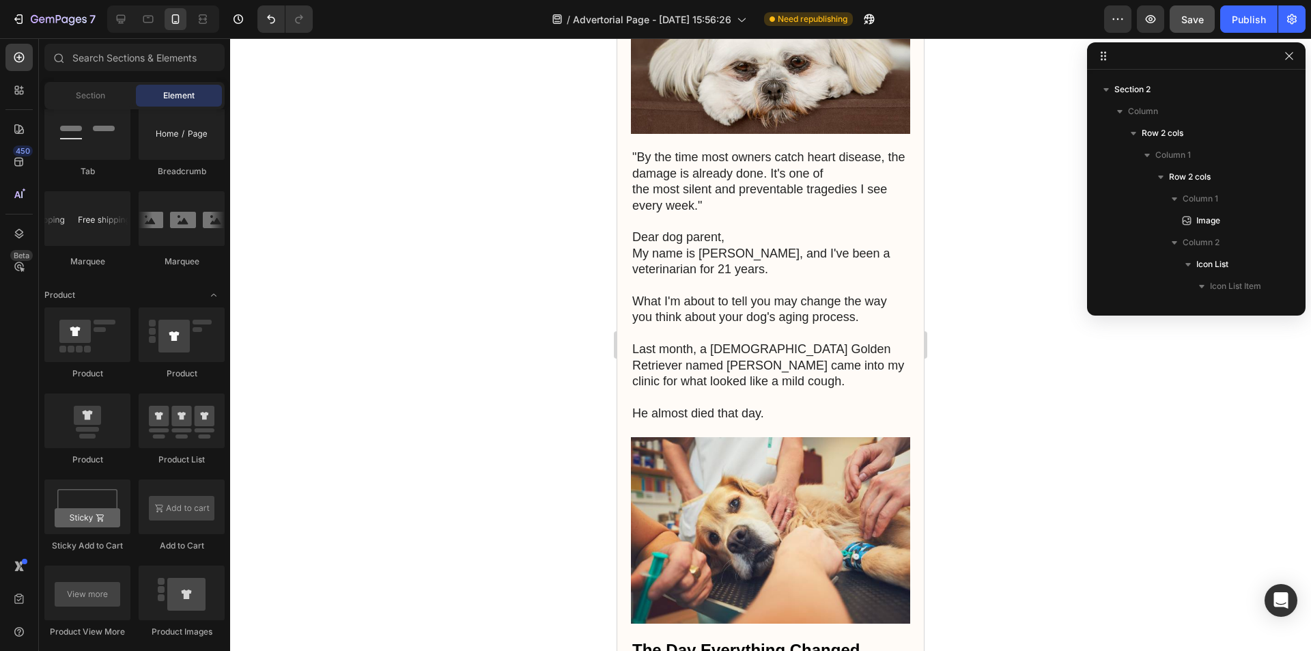
scroll to position [0, 0]
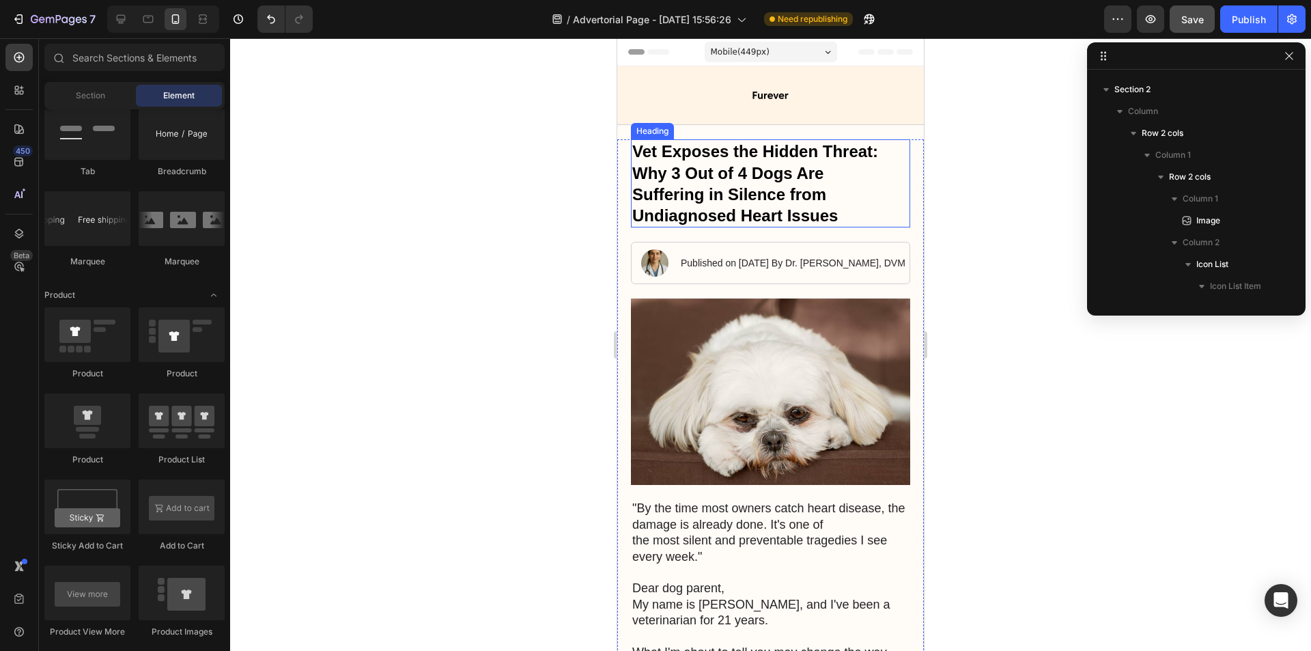
click at [860, 153] on h1 "Vet Exposes the Hidden Threat: Why 3 Out of 4 Dogs Are Suffering in Silence fro…" at bounding box center [770, 183] width 279 height 88
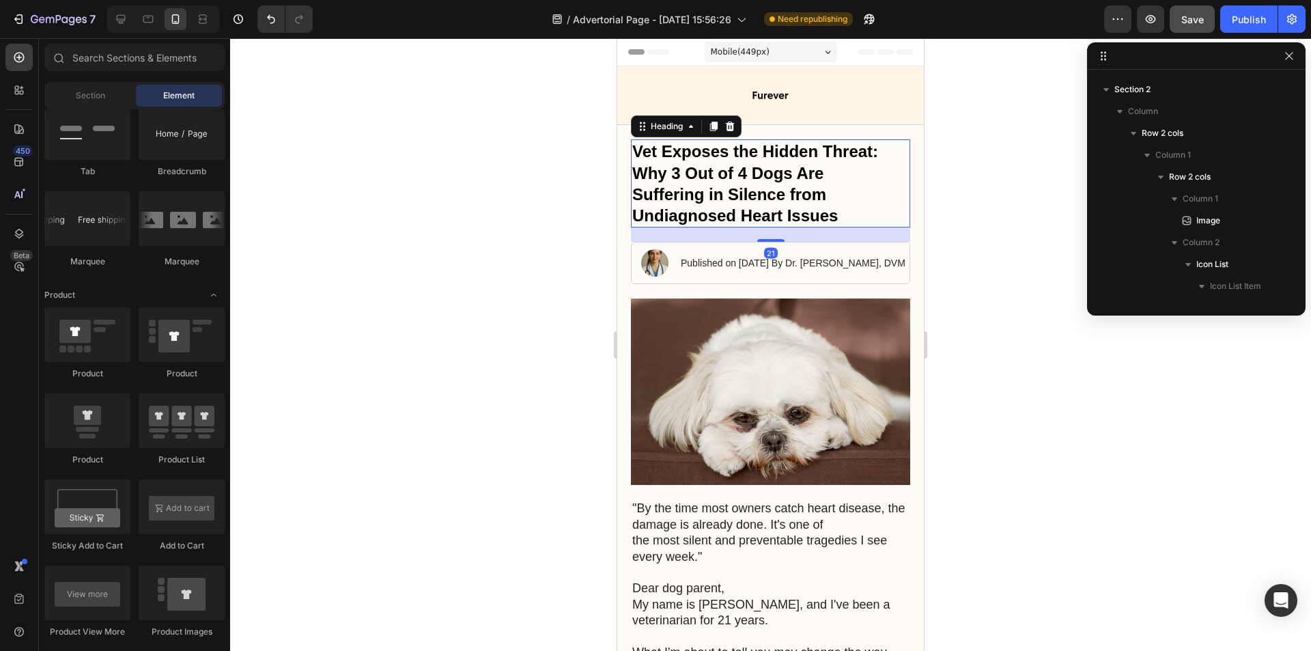
scroll to position [62, 0]
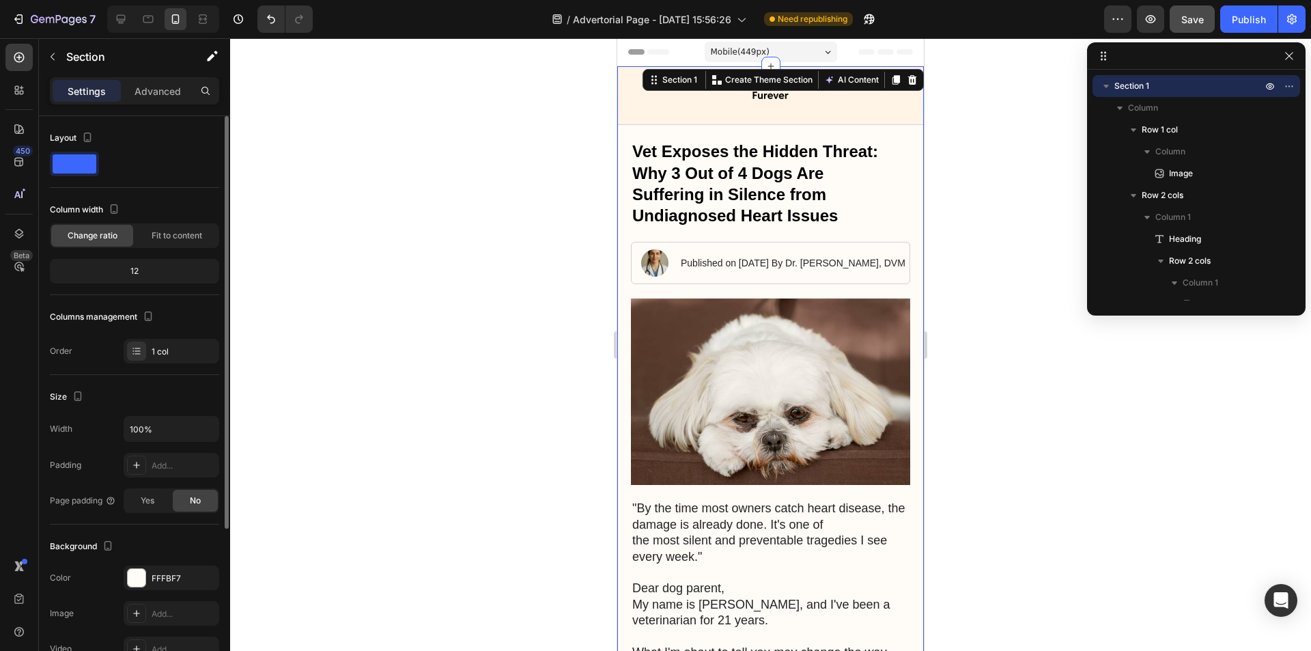
scroll to position [137, 0]
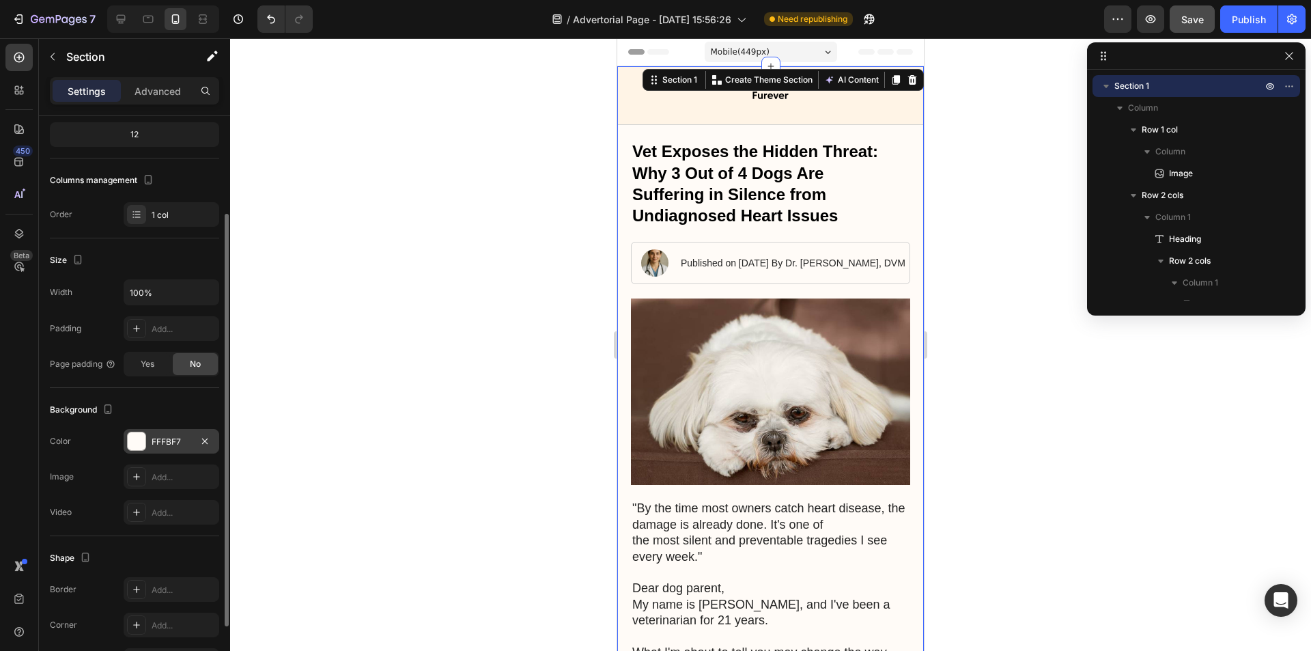
click at [168, 438] on div "FFFBF7" at bounding box center [172, 442] width 40 height 12
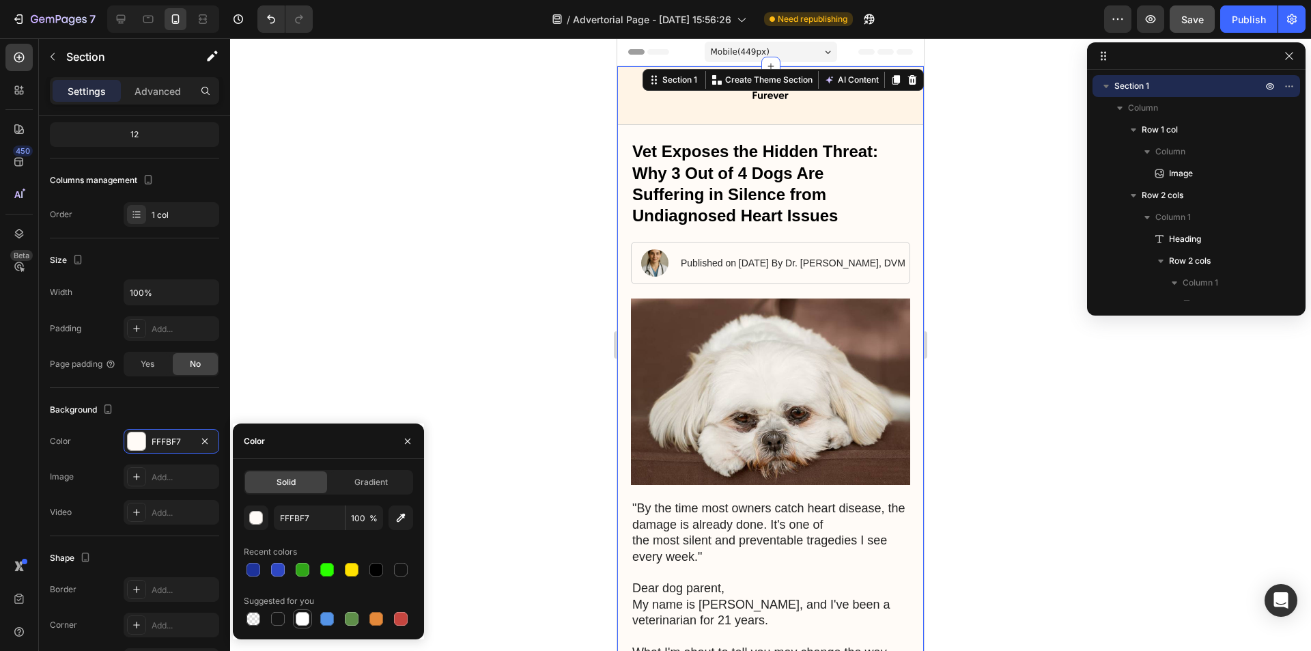
click at [303, 617] on div at bounding box center [303, 619] width 14 height 14
type input "FFFBF7"
click at [404, 433] on button "button" at bounding box center [408, 441] width 22 height 22
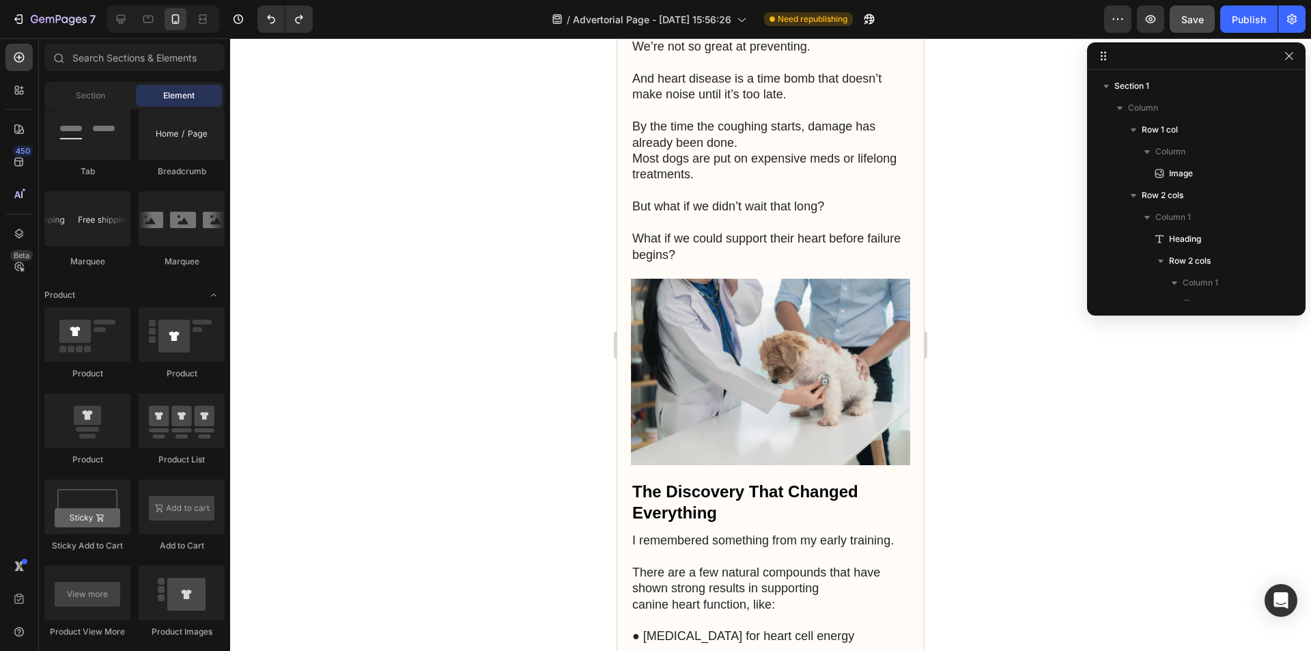
scroll to position [2273, 0]
